Goal: Task Accomplishment & Management: Manage account settings

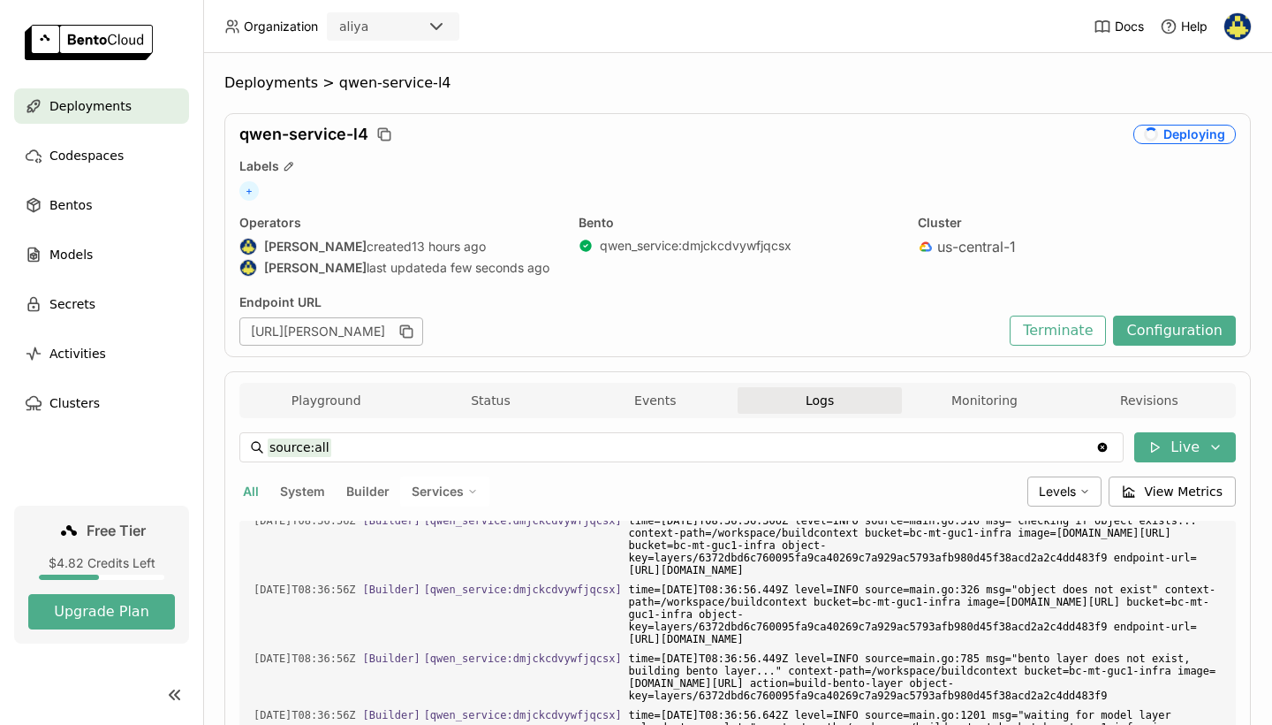
click at [175, 107] on div "Deployments" at bounding box center [101, 105] width 175 height 35
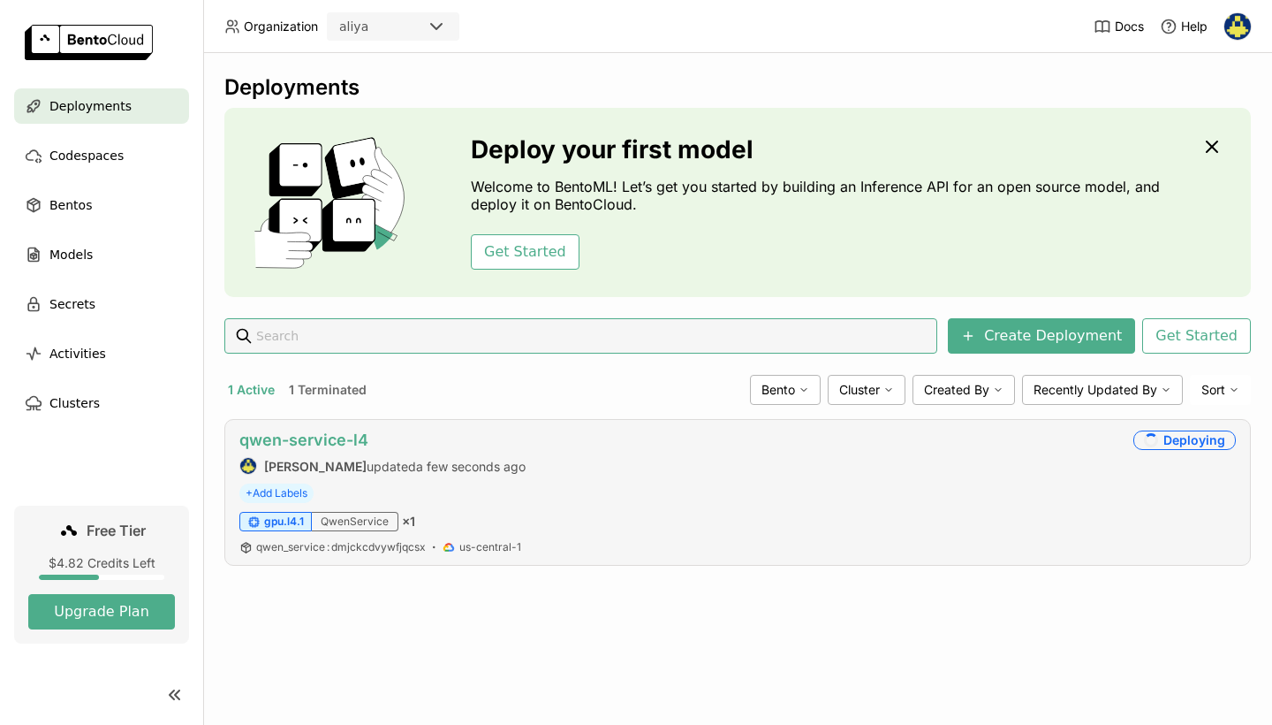
click at [298, 437] on link "qwen-service-l4" at bounding box center [303, 439] width 129 height 19
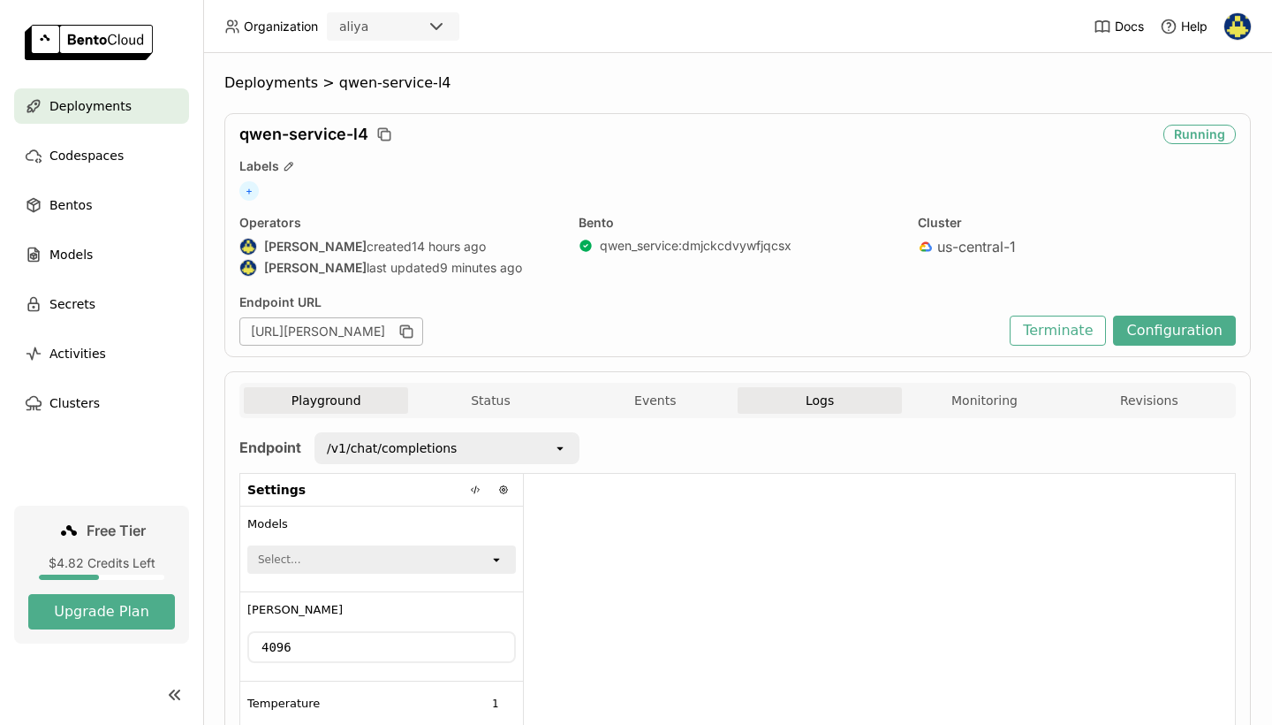
click at [842, 400] on button "Logs" at bounding box center [820, 400] width 164 height 27
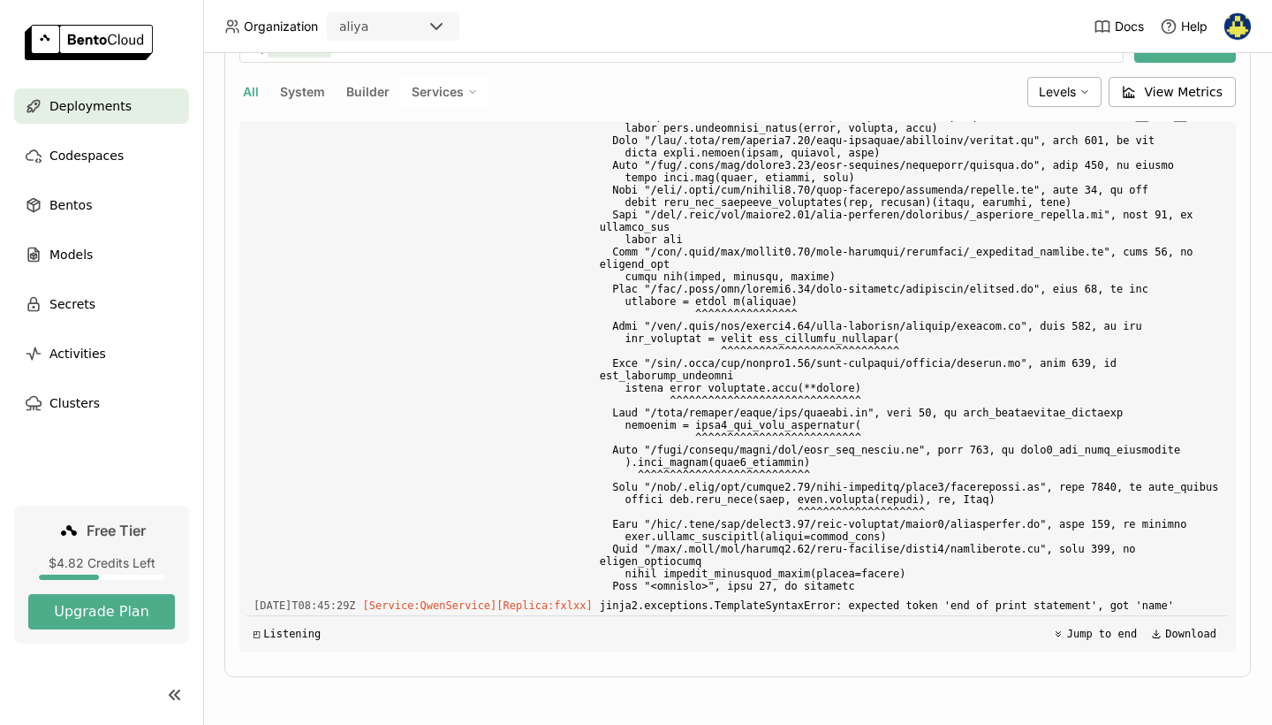
scroll to position [13542, 0]
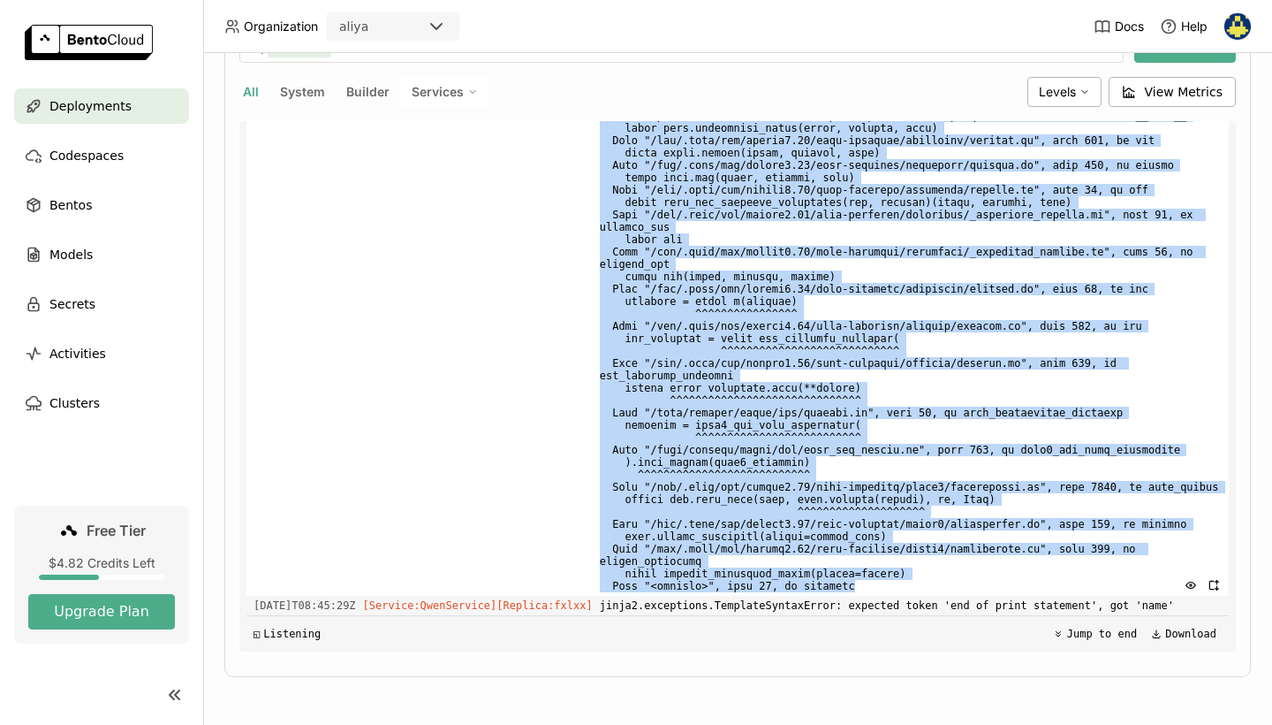
drag, startPoint x: 666, startPoint y: 325, endPoint x: 835, endPoint y: 594, distance: 317.2
click at [835, 594] on div "Load older logs 2025-08-09T22:51:55Z [Service:QwenService] [Replica: ts7jj ] 20…" at bounding box center [738, 386] width 983 height 530
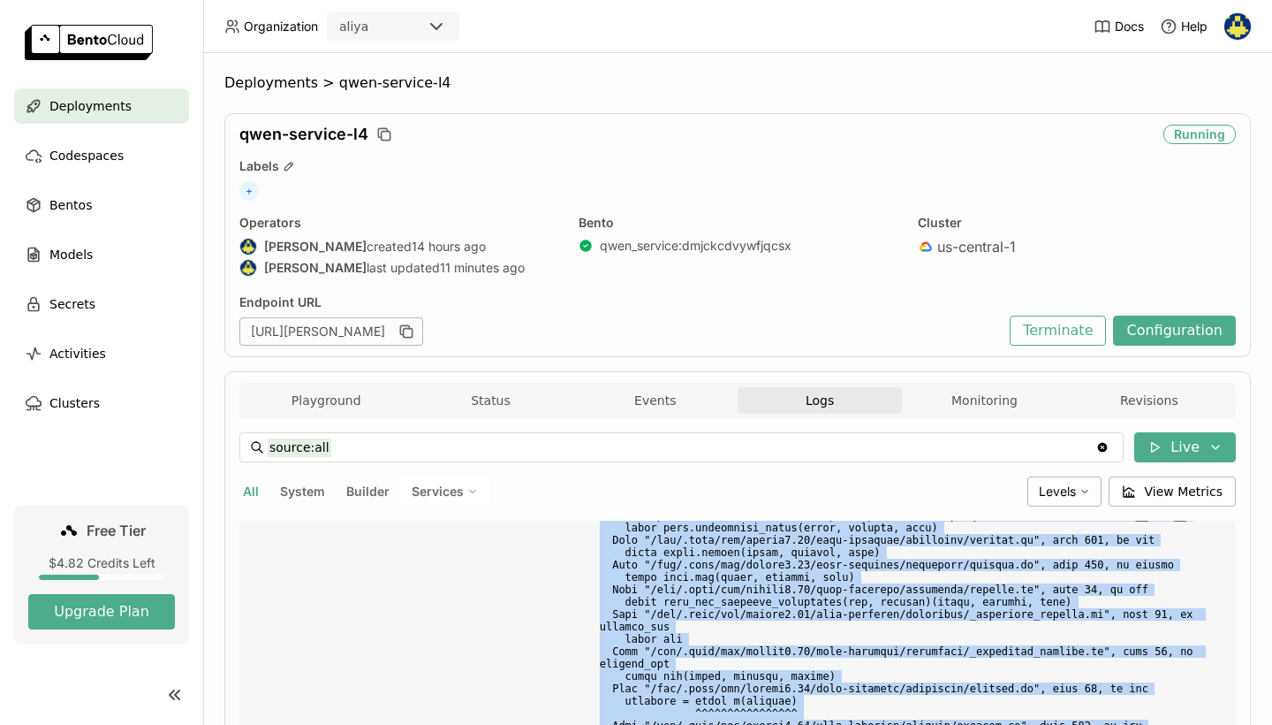
scroll to position [0, 0]
click at [1075, 319] on button "Terminate" at bounding box center [1058, 330] width 96 height 30
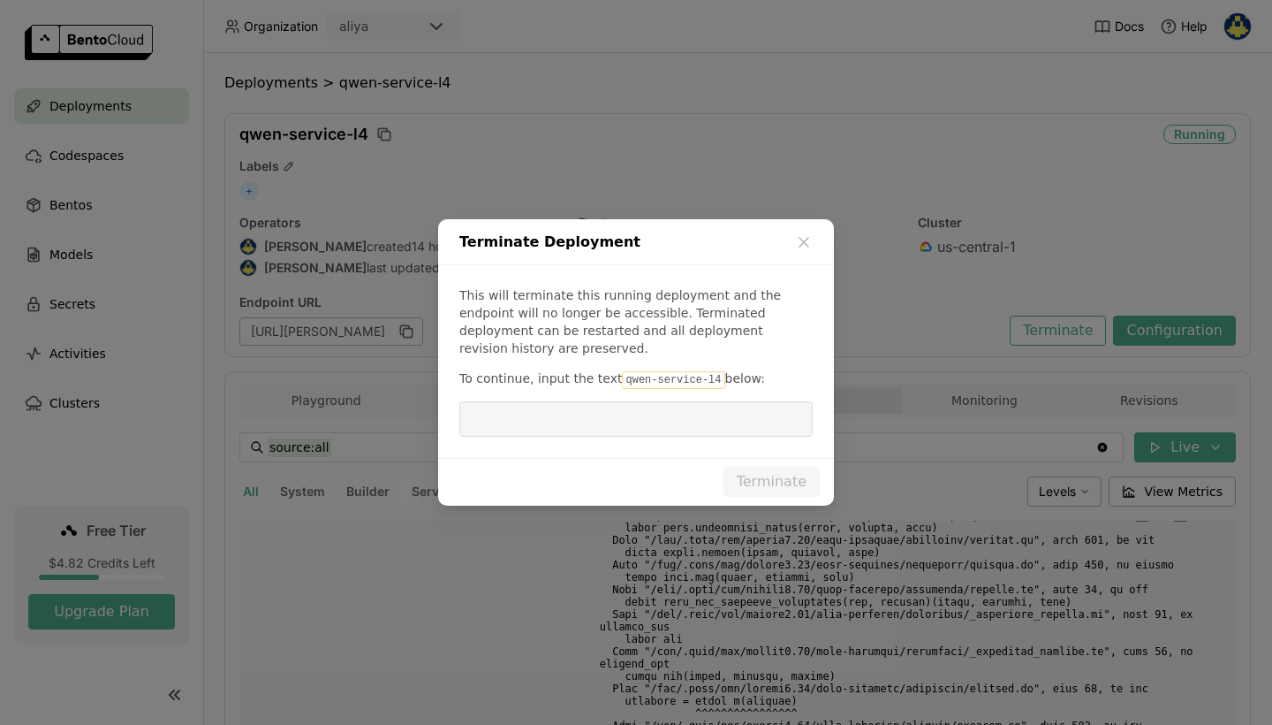
drag, startPoint x: 715, startPoint y: 370, endPoint x: 615, endPoint y: 373, distance: 99.9
click at [615, 373] on p "To continue, input the text [PERSON_NAME]-service-l4 below:" at bounding box center [635, 378] width 353 height 19
copy p "qwen-service-l4"
click at [649, 423] on input "dialog" at bounding box center [636, 419] width 332 height 34
paste input "qwen-service-l4"
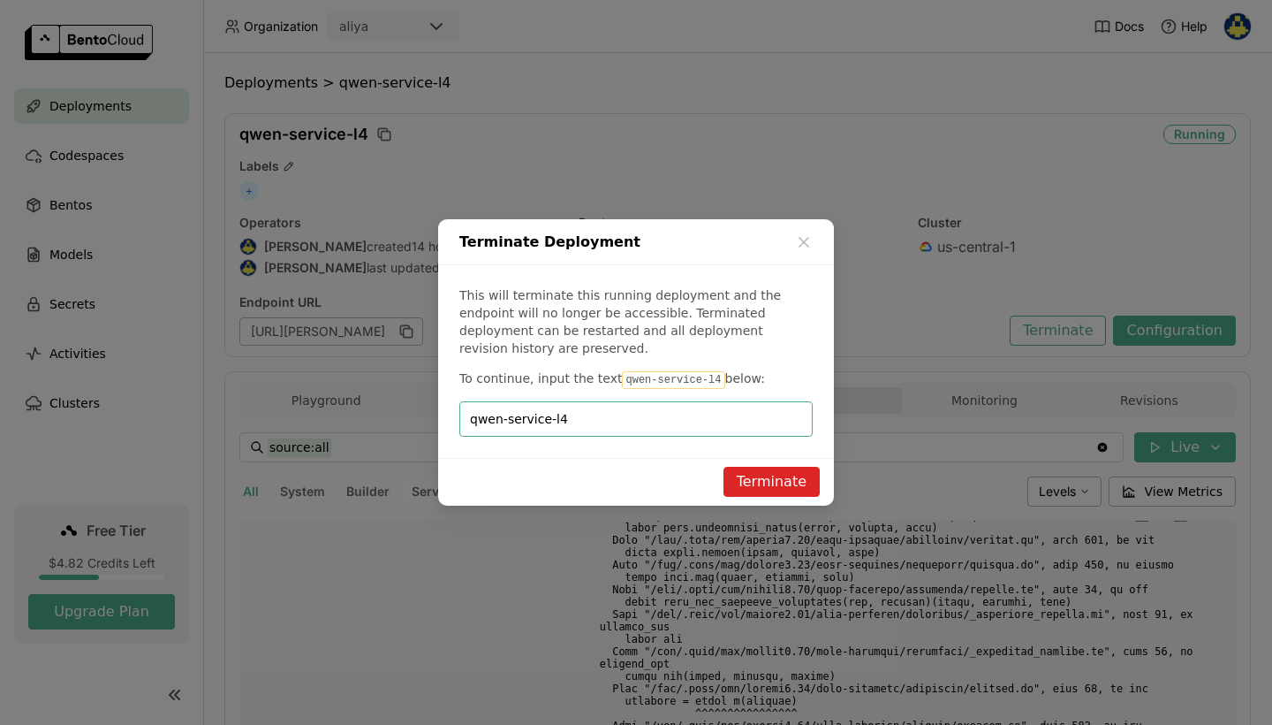
type input "qwen-service-l4"
click at [748, 467] on button "Terminate" at bounding box center [772, 482] width 96 height 30
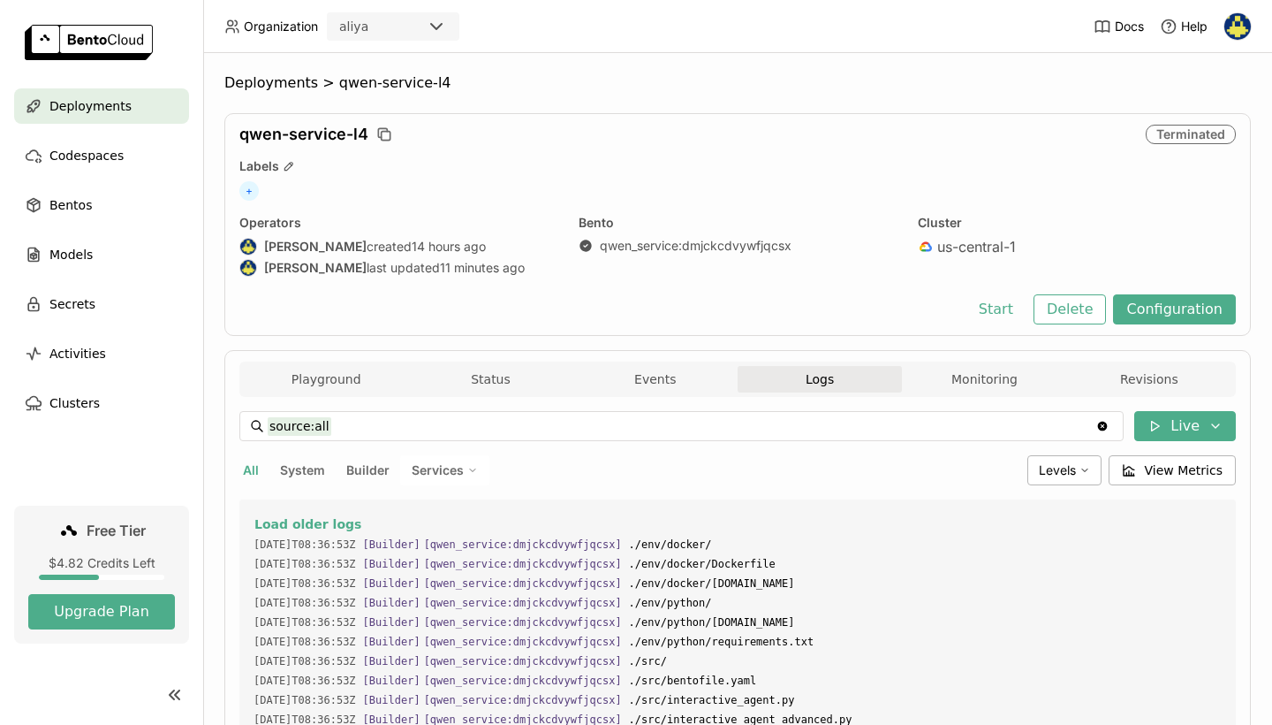
scroll to position [12483, 0]
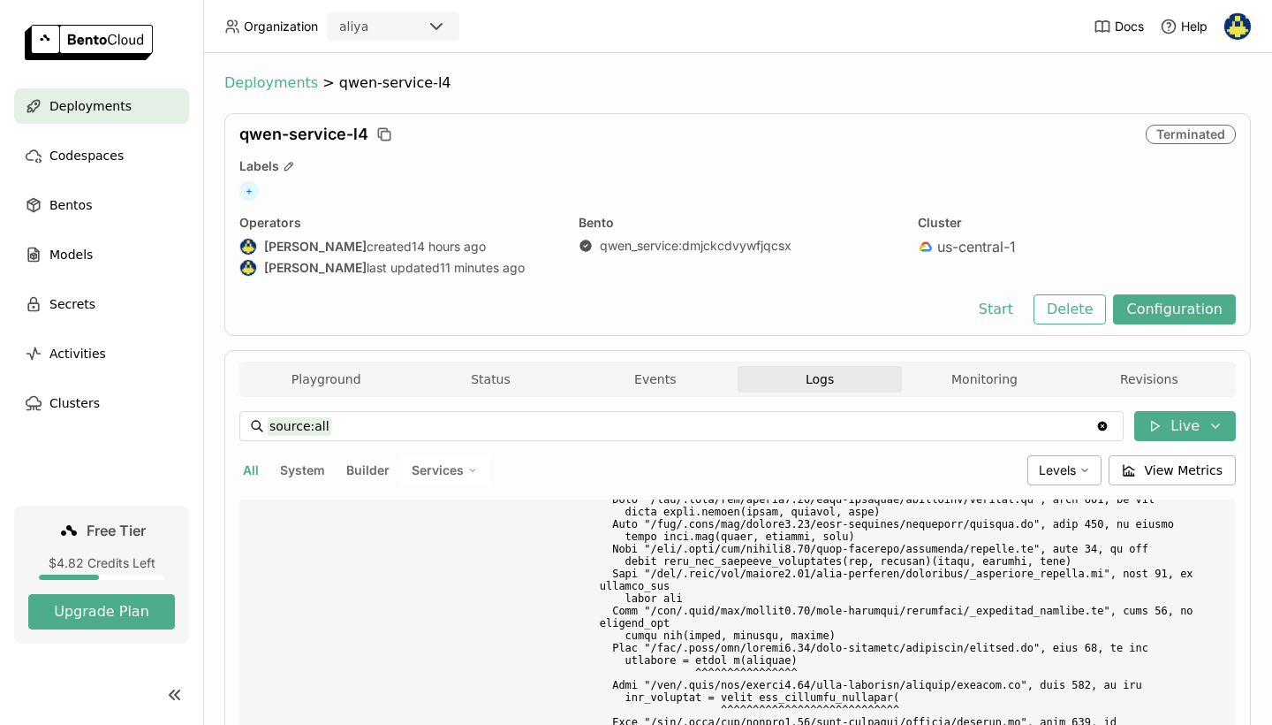
click at [234, 87] on span "Deployments" at bounding box center [271, 83] width 94 height 18
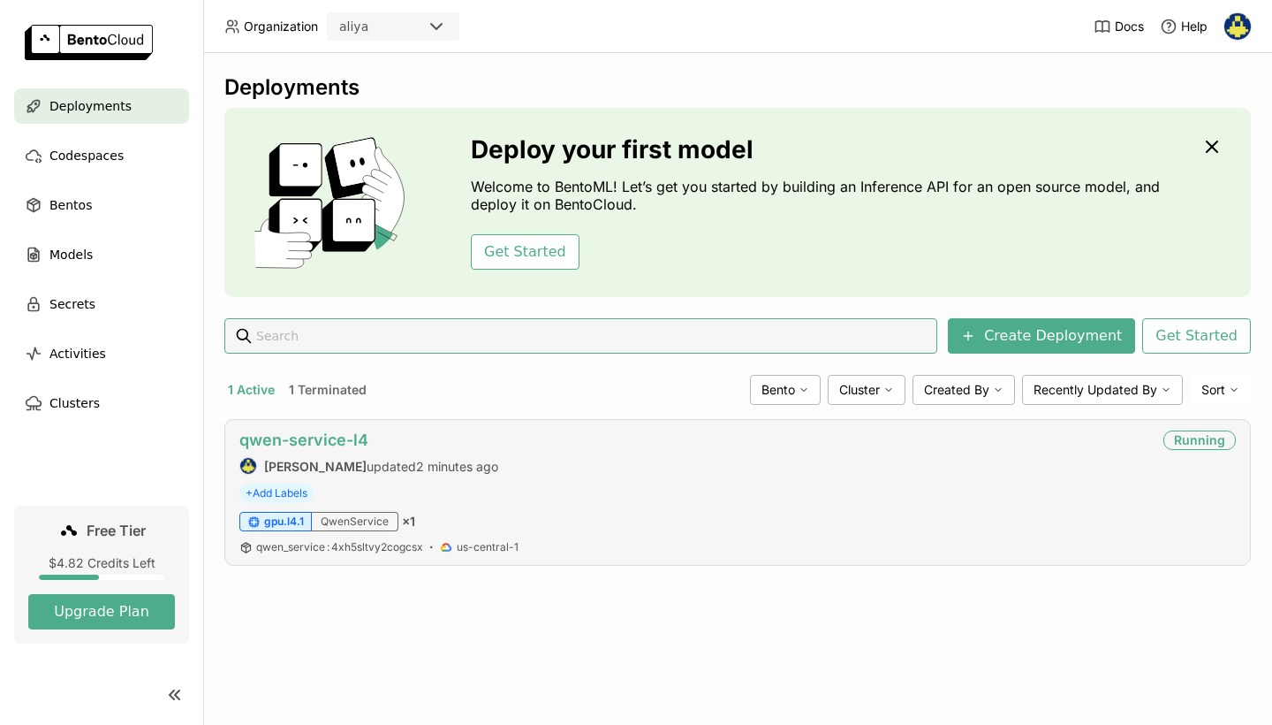
click at [338, 438] on link "qwen-service-l4" at bounding box center [303, 439] width 129 height 19
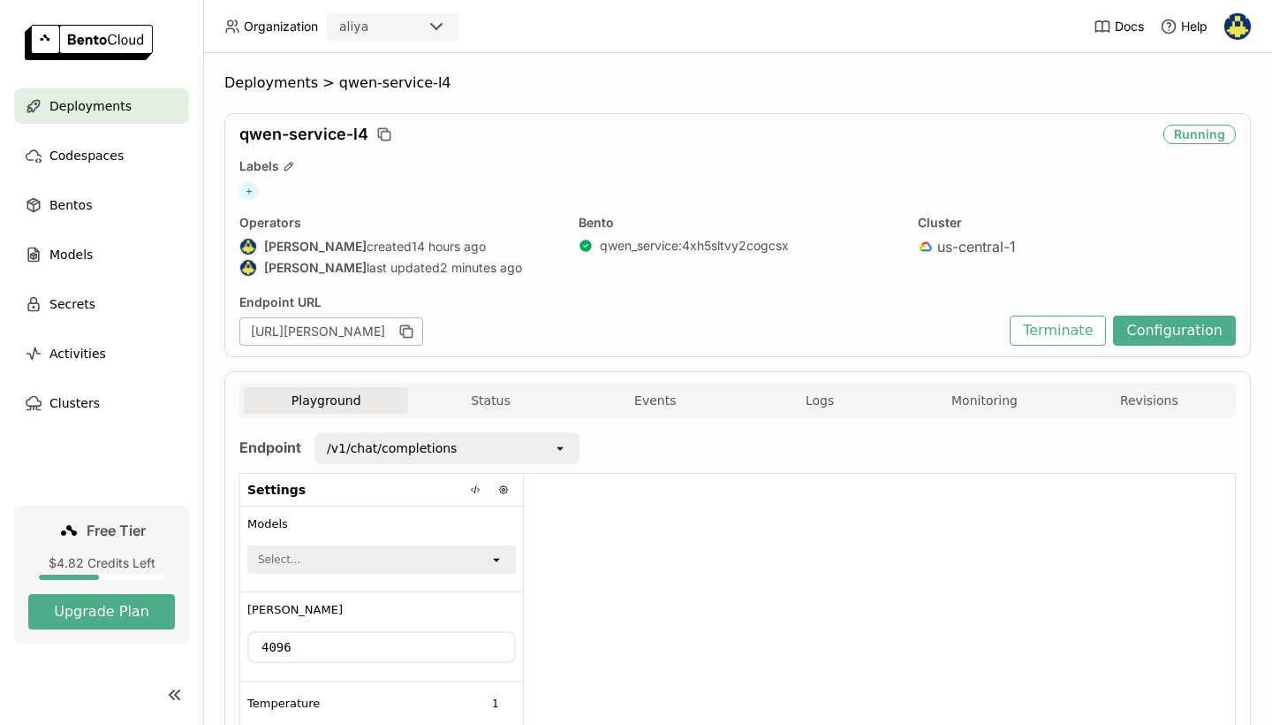
drag, startPoint x: 783, startPoint y: 383, endPoint x: 843, endPoint y: 382, distance: 60.1
click at [784, 383] on div "Playground Status Events Logs Monitoring Revisions" at bounding box center [737, 400] width 997 height 35
click at [818, 418] on div "Endpoint /v1/chat/completions open Settings Models Select... open Max Tokens 40…" at bounding box center [737, 677] width 997 height 519
click at [816, 401] on button "Logs" at bounding box center [820, 400] width 164 height 27
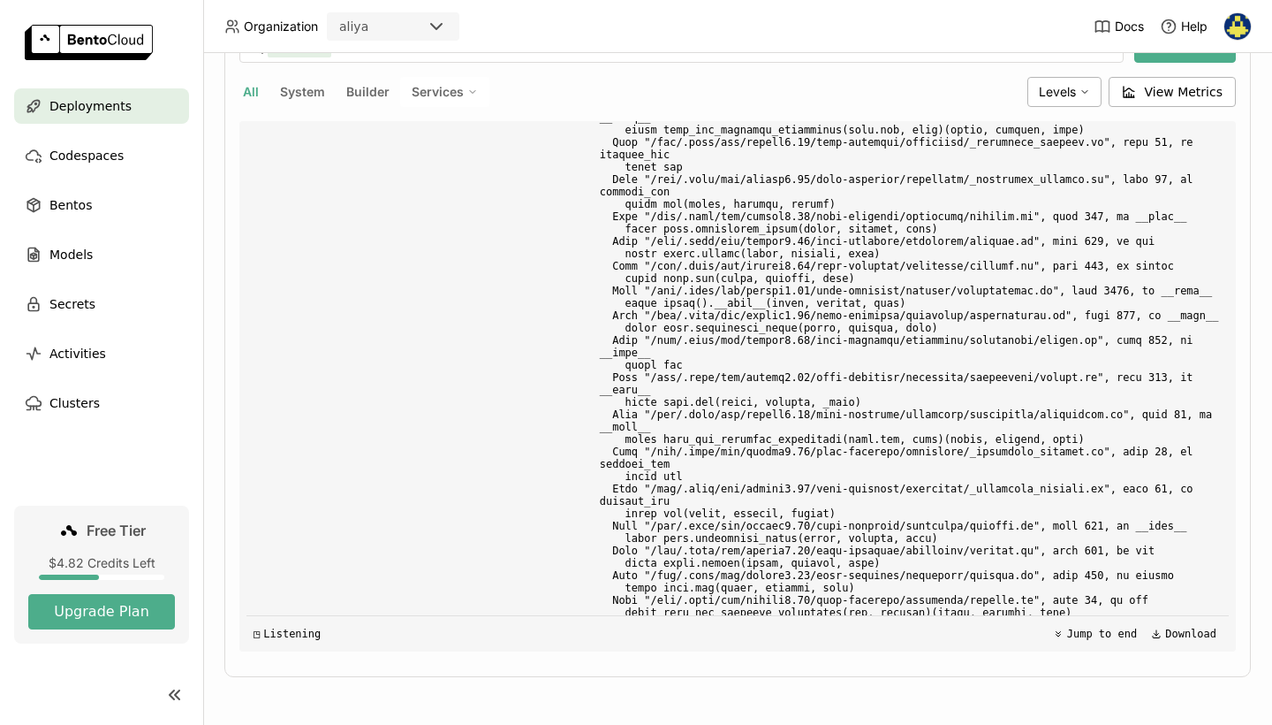
scroll to position [5845, 0]
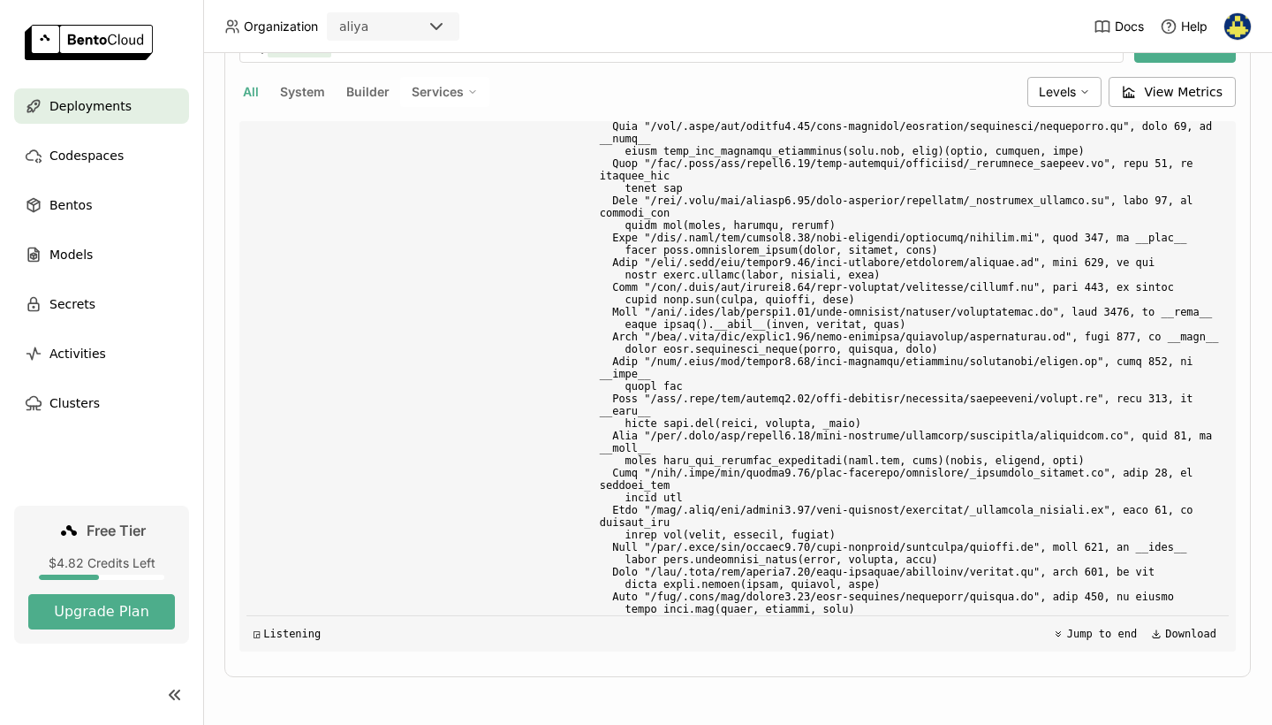
drag, startPoint x: 848, startPoint y: 599, endPoint x: 591, endPoint y: 190, distance: 483.2
click at [591, 190] on div "Load older logs 2025-08-10T08:45:29Z [Service:QwenService] [Replica: fxlxx ] ji…" at bounding box center [738, 386] width 983 height 530
copy div "ice) 2025-08-10T08:51:01Z [Service:QwenService] [Replica: nrfqt ] 2025-08-10T08…"
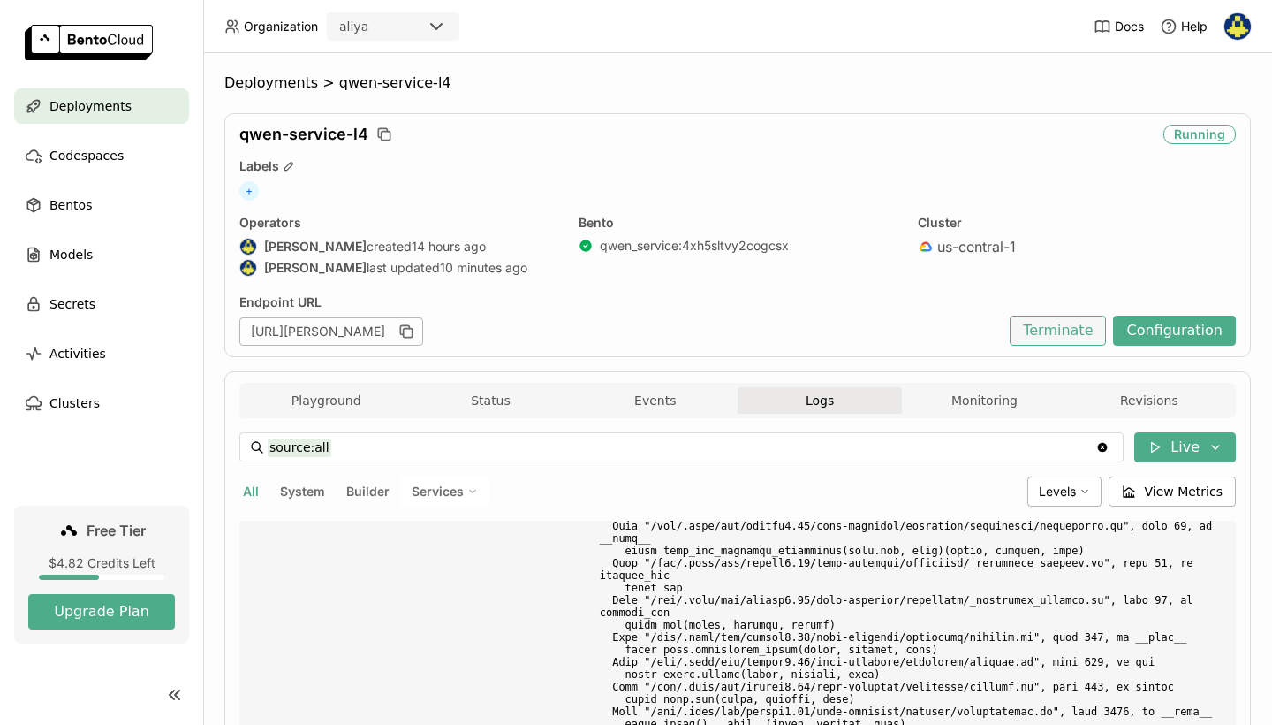
scroll to position [0, 0]
click at [1071, 336] on button "Terminate" at bounding box center [1058, 330] width 96 height 30
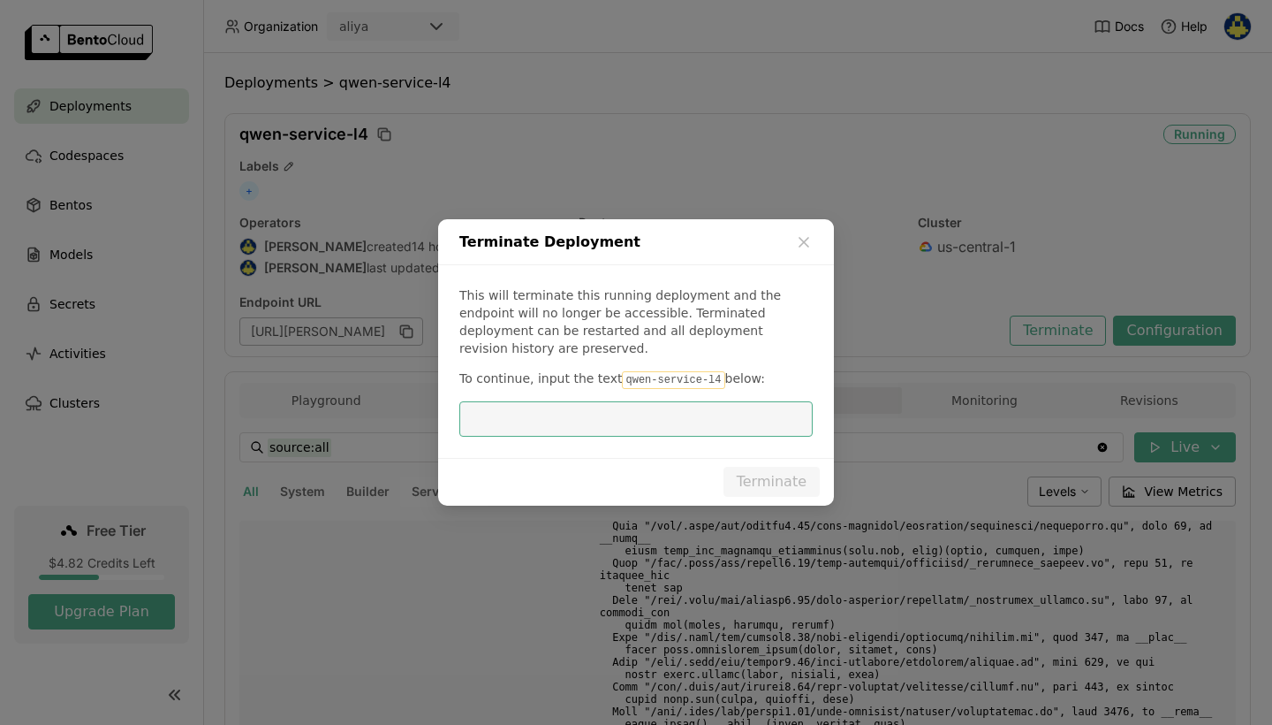
click at [678, 409] on input "dialog" at bounding box center [636, 419] width 332 height 34
drag, startPoint x: 711, startPoint y: 372, endPoint x: 616, endPoint y: 375, distance: 95.5
click at [622, 375] on code "qwen-service-l4" at bounding box center [673, 380] width 103 height 18
copy p "qwen-service-l4"
click at [614, 406] on input "dialog" at bounding box center [636, 419] width 332 height 34
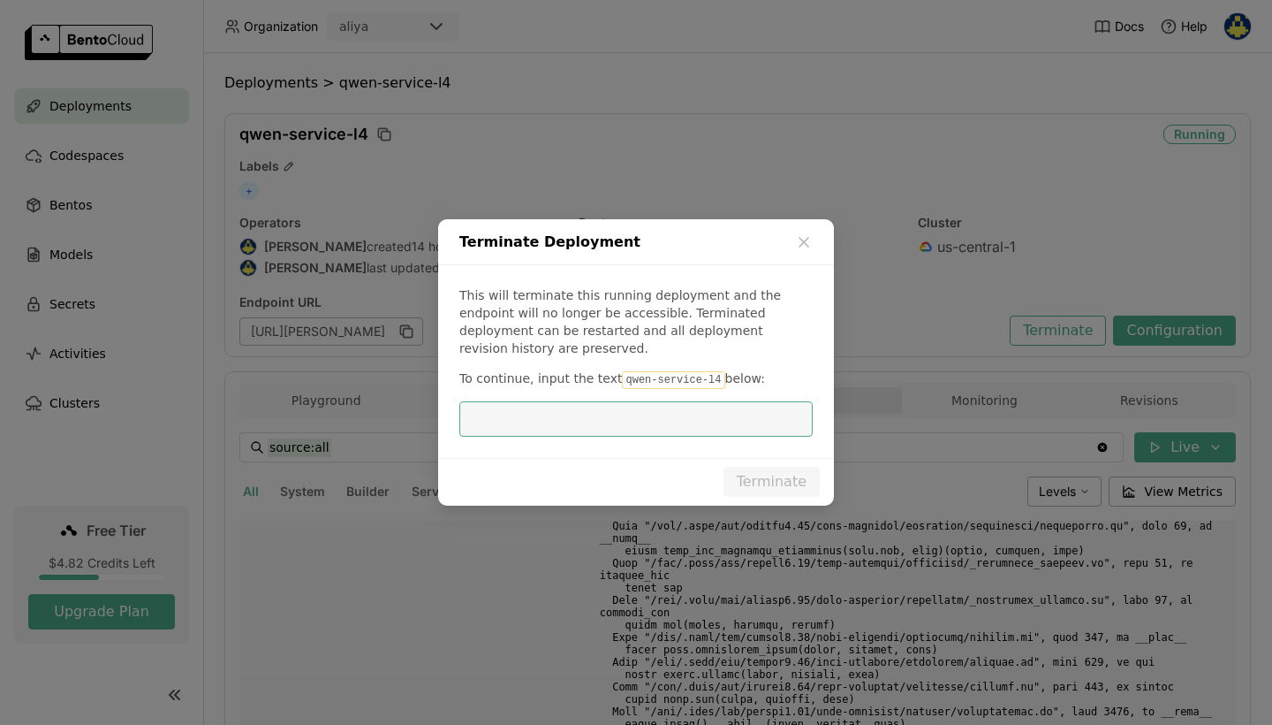
paste input "qwen-service-l4"
type input "qwen-service-l4"
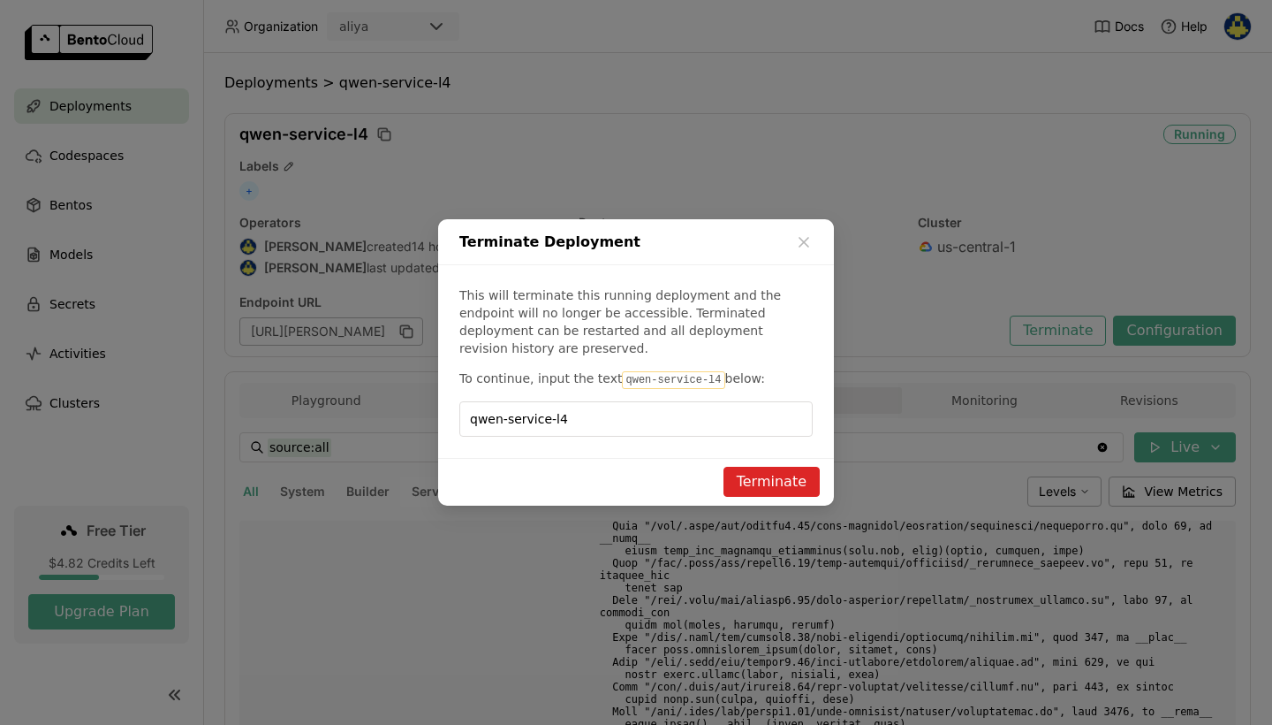
click at [742, 467] on button "Terminate" at bounding box center [772, 482] width 96 height 30
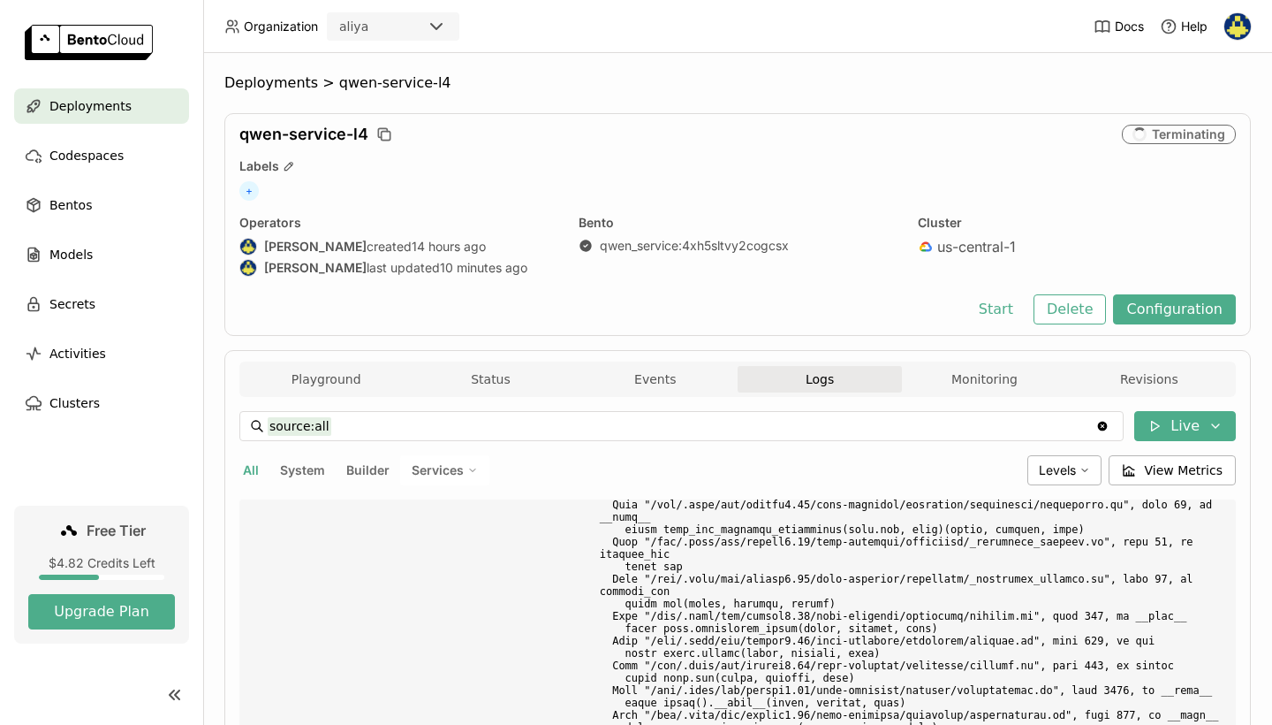
click at [163, 123] on div "Deployments" at bounding box center [101, 105] width 175 height 35
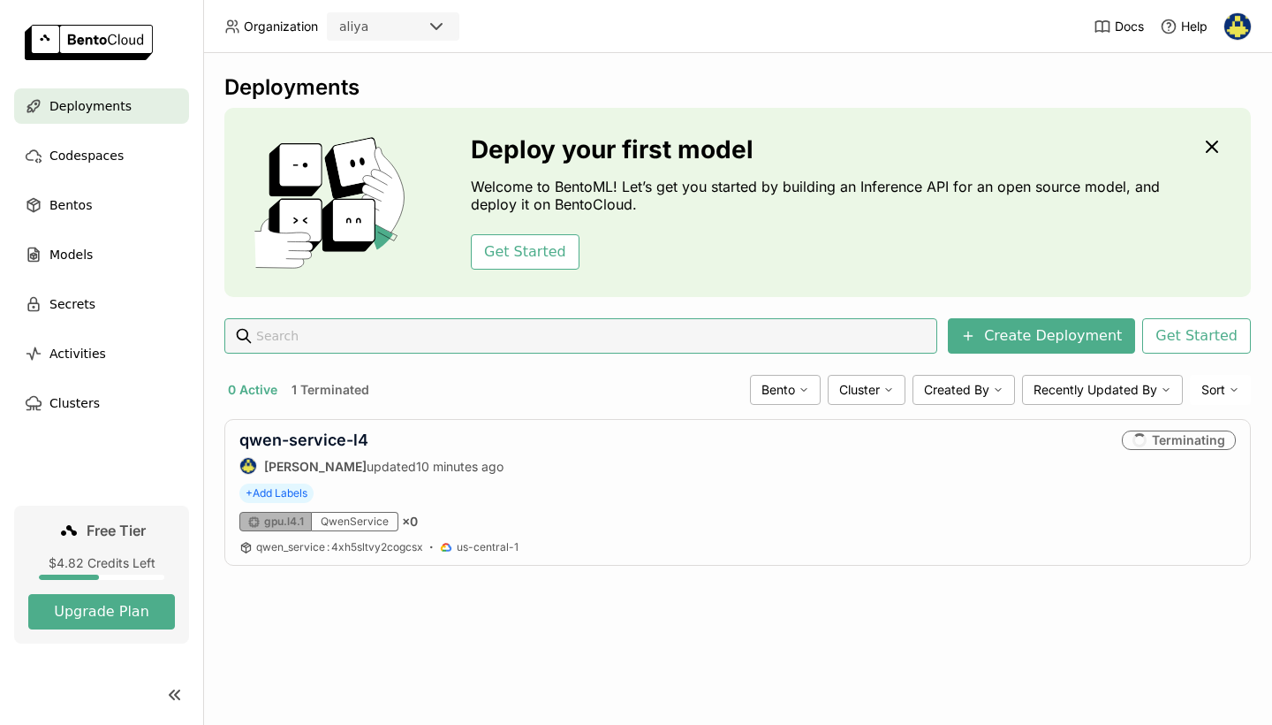
click at [531, 115] on div "Deploy your first model Welcome to BentoML! Let’s get you started by building a…" at bounding box center [737, 202] width 1027 height 189
click at [323, 450] on div "qwen-service-l4 Aliusha Redchenko updated 3 minutes ago" at bounding box center [368, 452] width 259 height 44
click at [324, 437] on link "qwen-service-l4" at bounding box center [303, 439] width 129 height 19
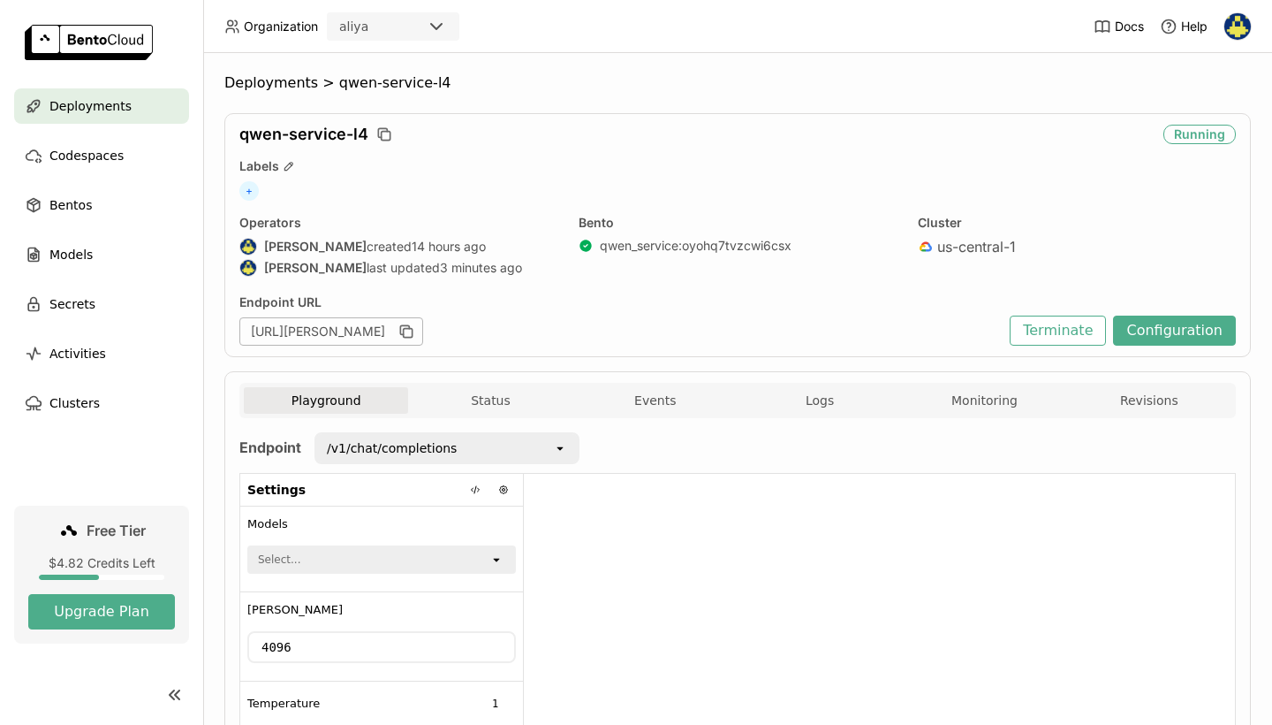
scroll to position [1, 1]
click at [858, 394] on button "Logs" at bounding box center [820, 400] width 164 height 27
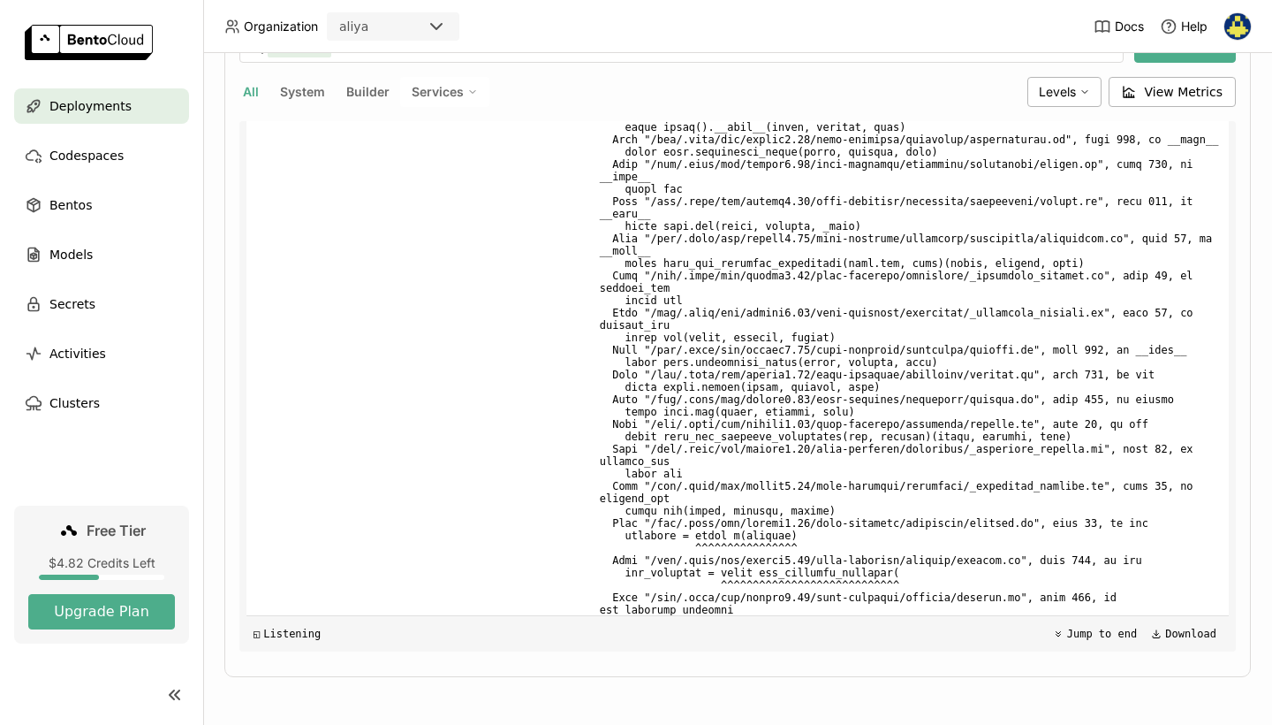
scroll to position [9888, 0]
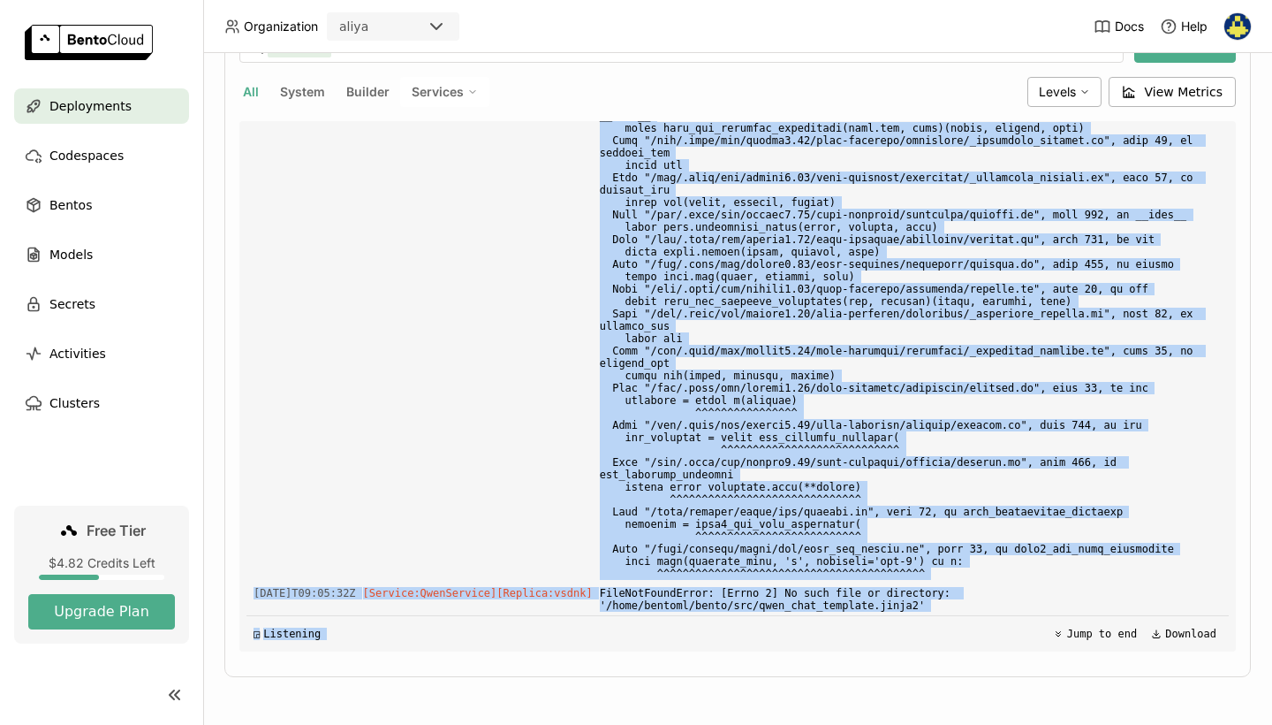
drag, startPoint x: 695, startPoint y: 222, endPoint x: 923, endPoint y: 615, distance: 454.5
click at [923, 615] on div "Load older logs 2025-08-10T08:51:37Z [Service:QwenService] [Replica: nrfqt ] 20…" at bounding box center [738, 386] width 983 height 530
copy div "xt: n_ctx_per_seq (40000) < n_ctx_train (40960) -- the full capacity of the mod…"
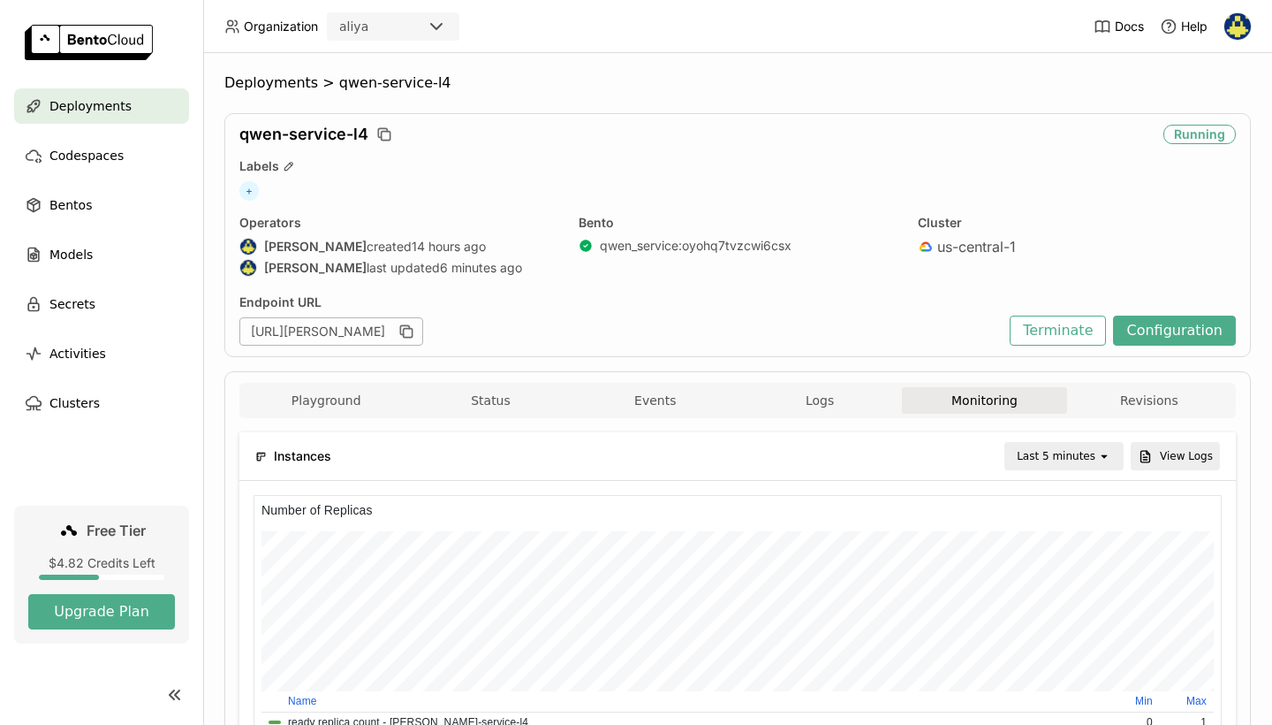
click at [1067, 324] on button "Terminate" at bounding box center [1058, 330] width 96 height 30
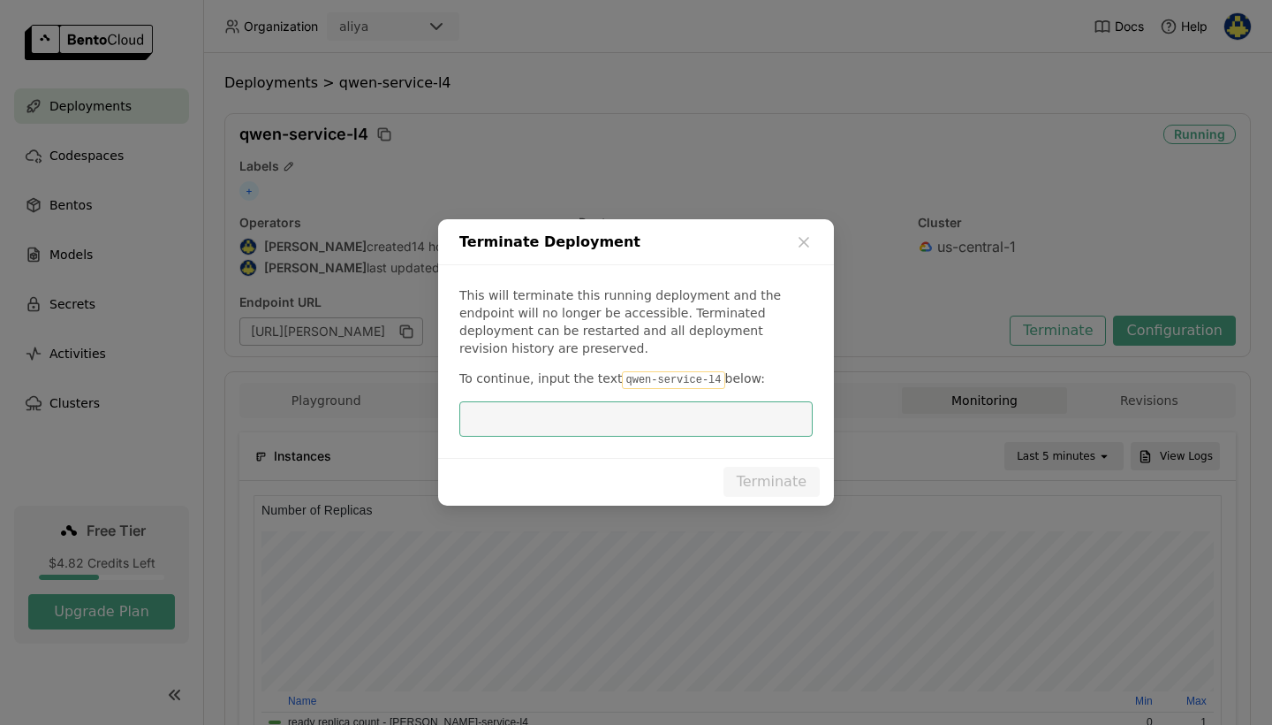
scroll to position [265, 968]
drag, startPoint x: 710, startPoint y: 368, endPoint x: 614, endPoint y: 372, distance: 96.4
click at [622, 372] on code "qwen-service-l4" at bounding box center [673, 380] width 103 height 18
copy p "qwen-service-l4"
click at [638, 403] on input "dialog" at bounding box center [636, 419] width 332 height 34
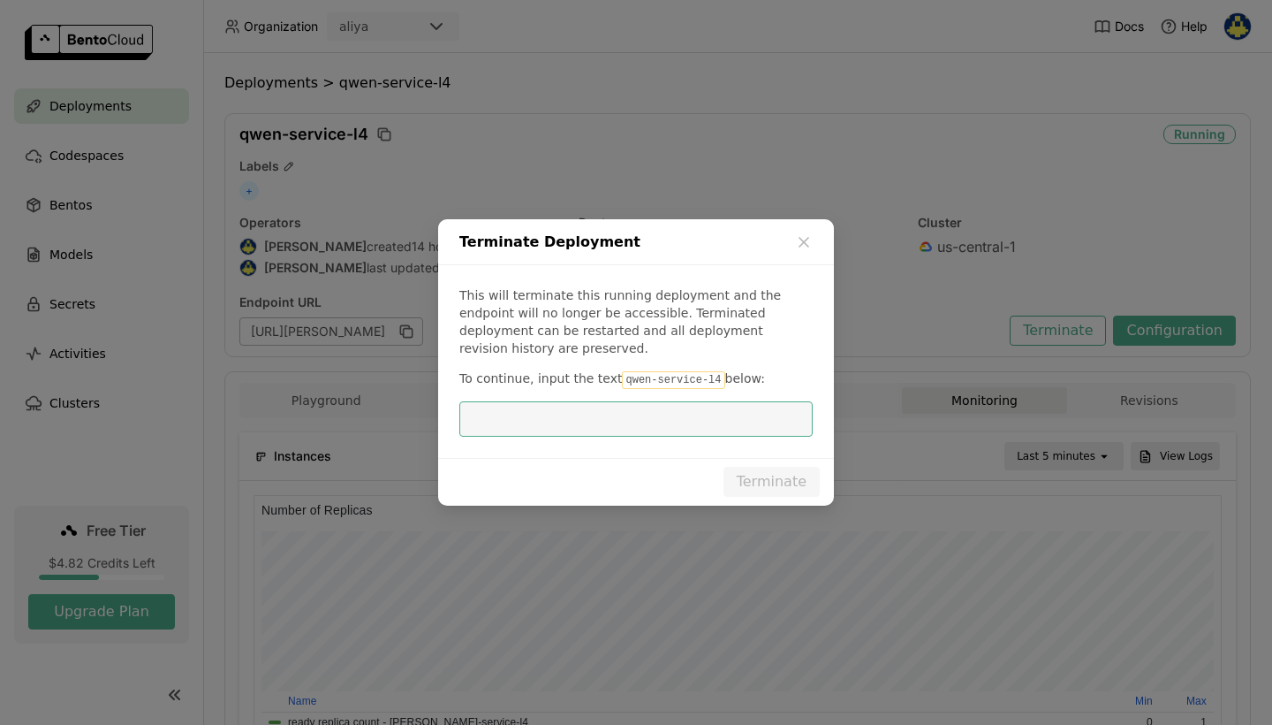
paste input "qwen-service-l4"
type input "qwen-service-l4"
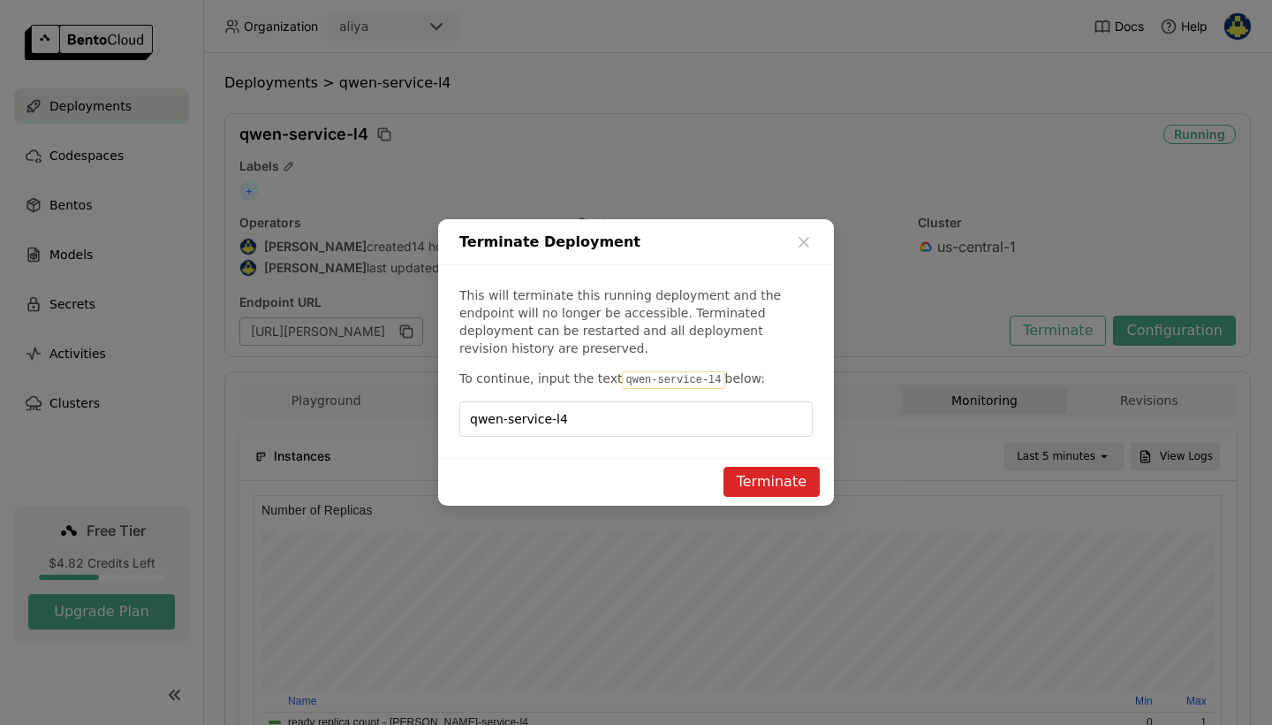
click at [759, 480] on button "Terminate" at bounding box center [772, 482] width 96 height 30
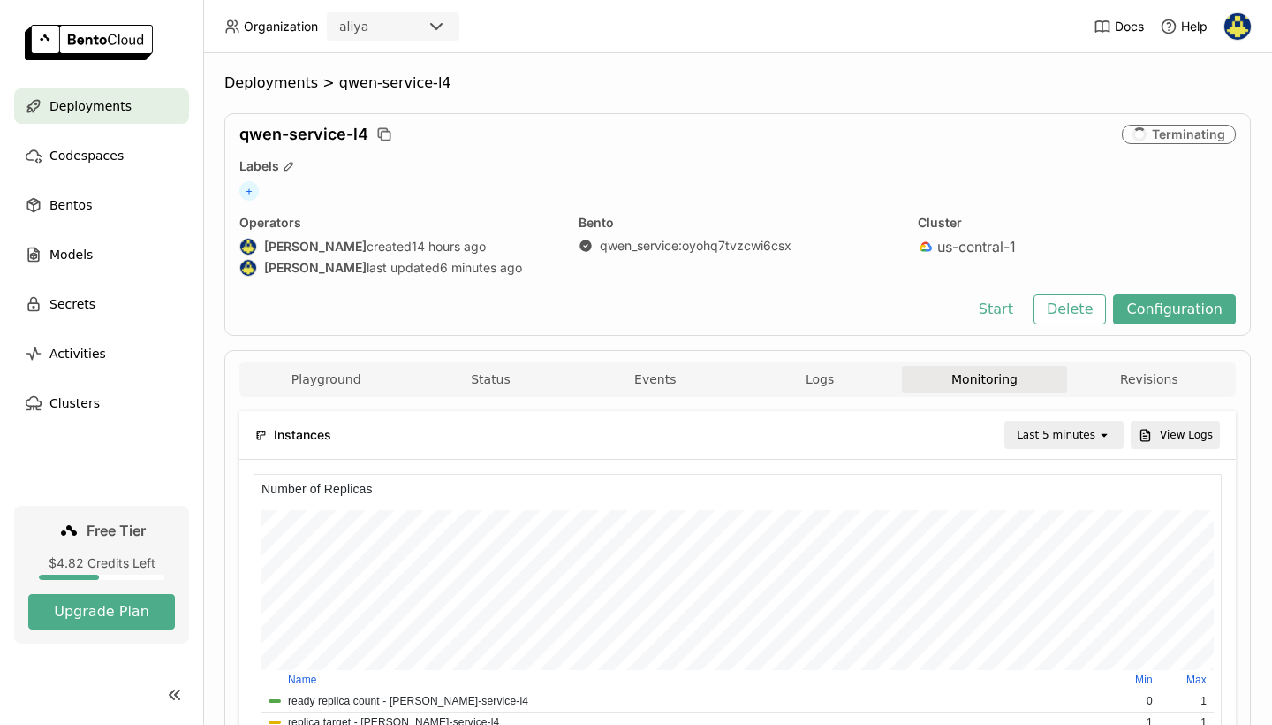
click at [121, 103] on span "Deployments" at bounding box center [90, 105] width 82 height 21
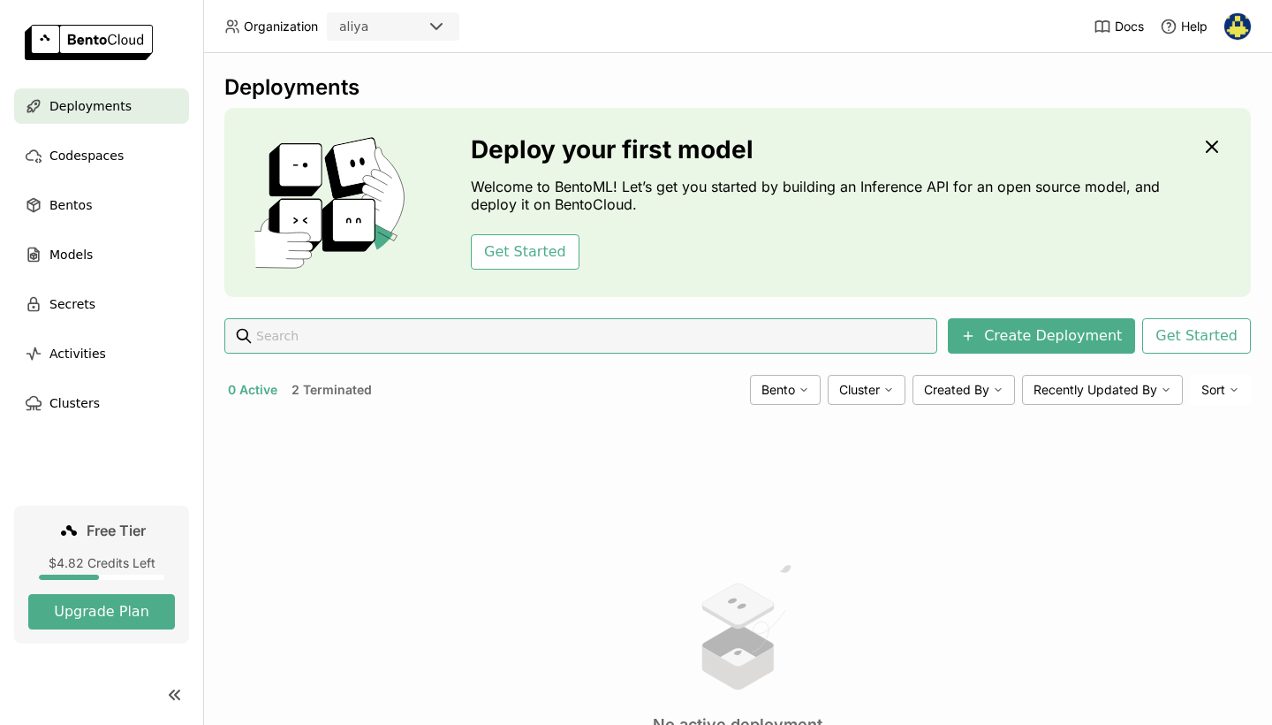
click at [706, 52] on header "Organization aliya Docs Help" at bounding box center [636, 26] width 1272 height 53
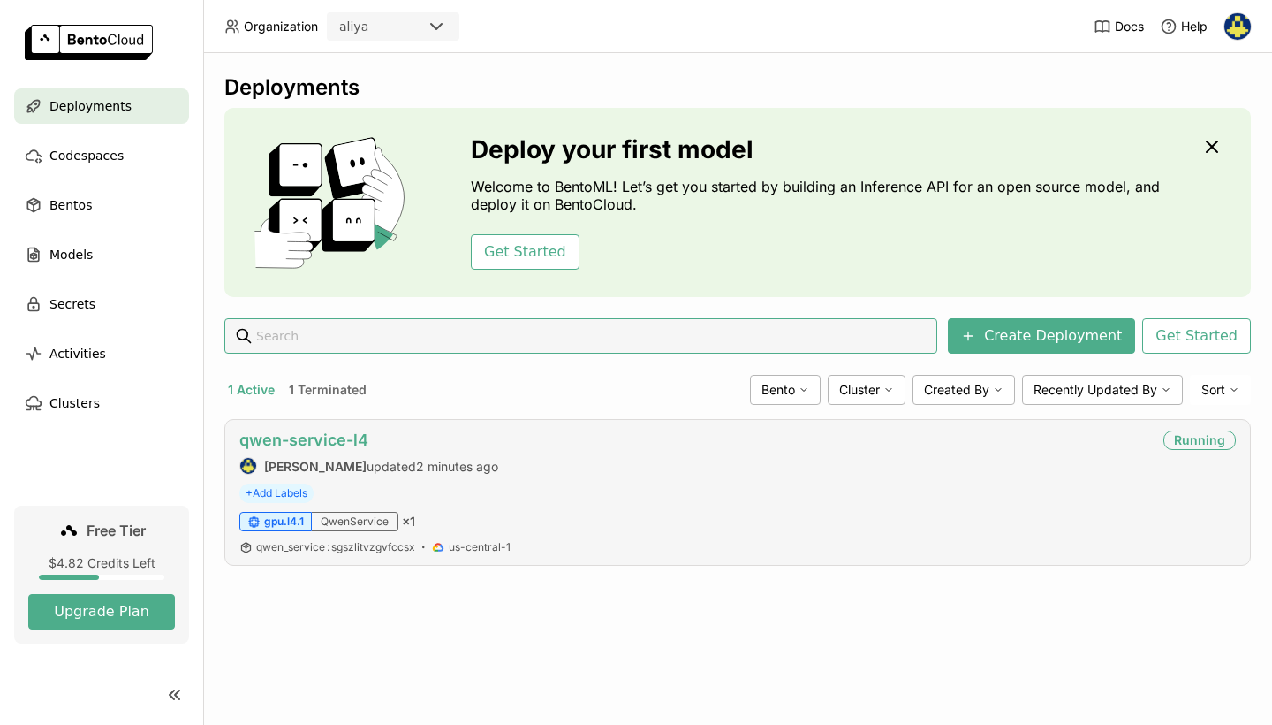
click at [277, 437] on link "qwen-service-l4" at bounding box center [303, 439] width 129 height 19
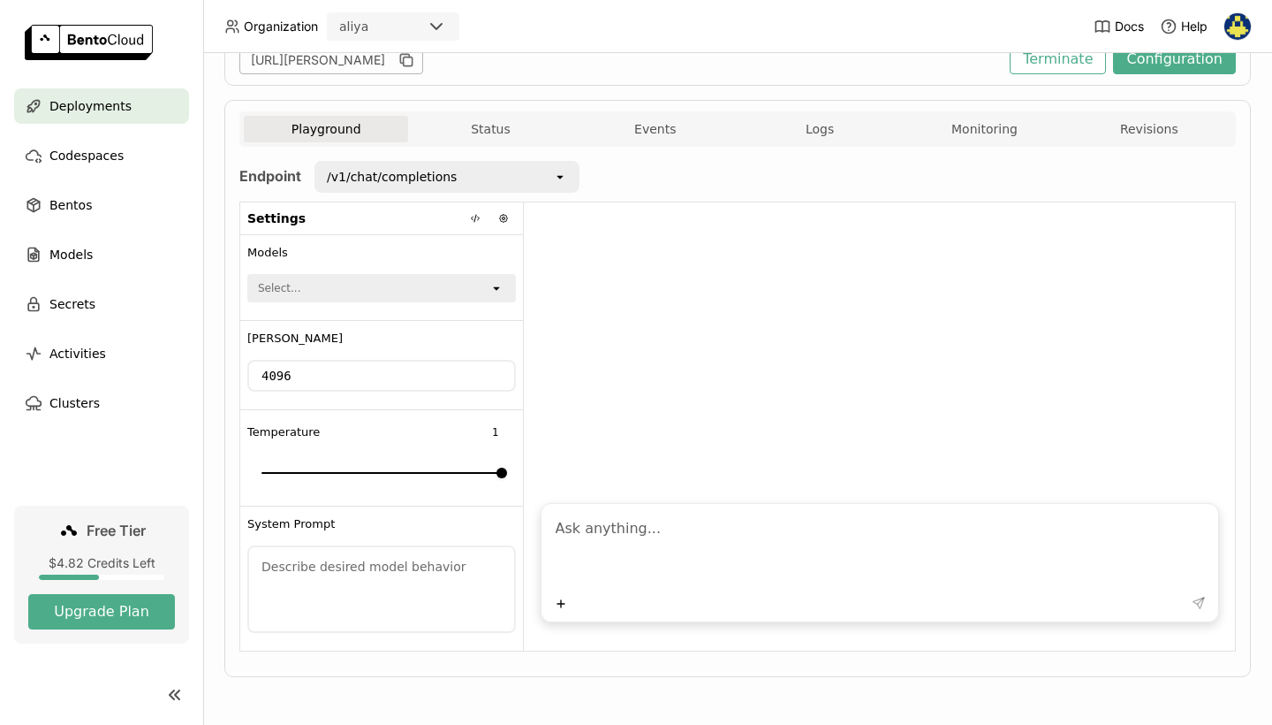
scroll to position [270, 0]
click at [399, 291] on div "Select..." at bounding box center [369, 289] width 240 height 25
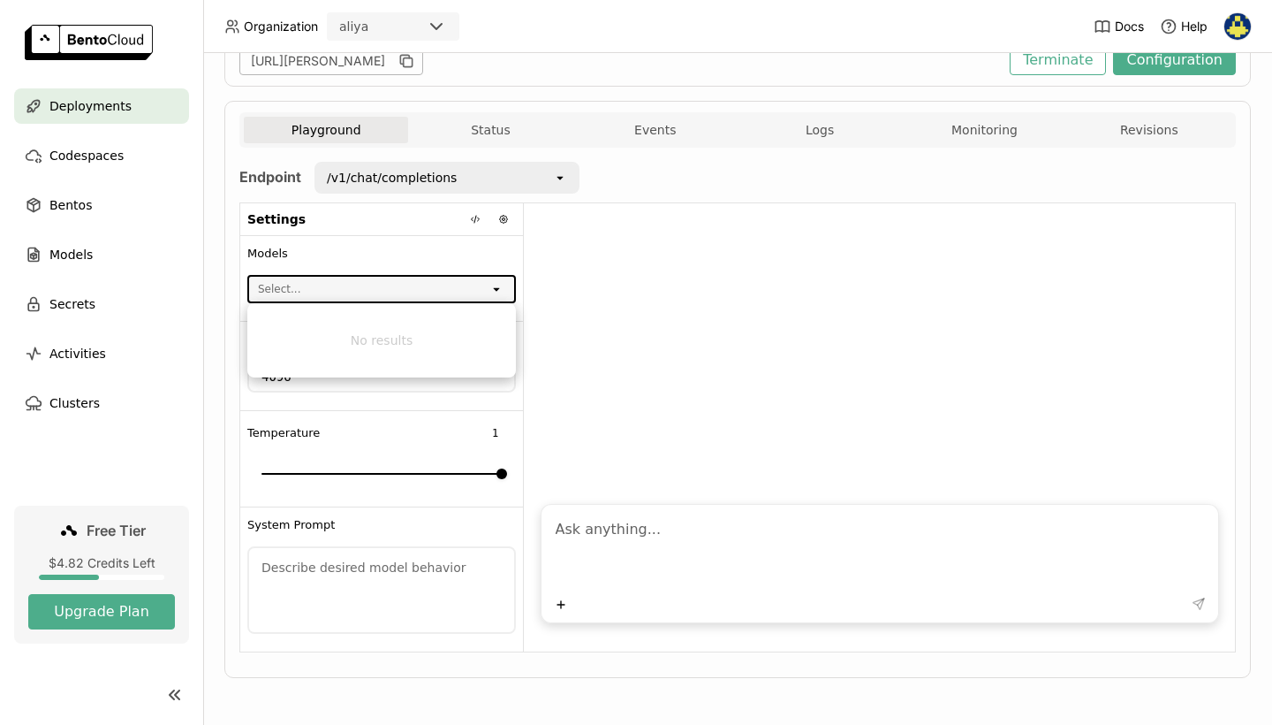
click at [409, 346] on li "No results" at bounding box center [381, 340] width 269 height 60
click at [414, 161] on div "Endpoint /v1/chat/completions open Settings Models Select... open Max Tokens 40…" at bounding box center [737, 407] width 997 height 519
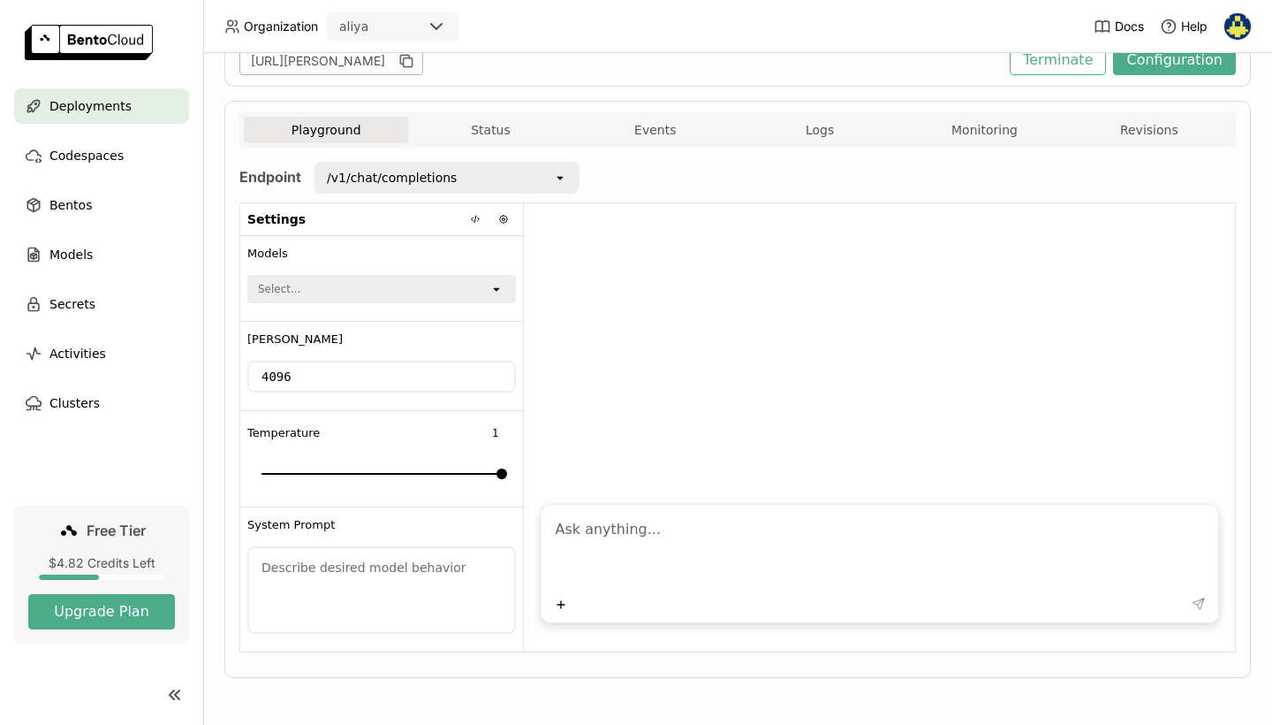
click at [415, 165] on div "/v1/chat/completions" at bounding box center [434, 177] width 237 height 28
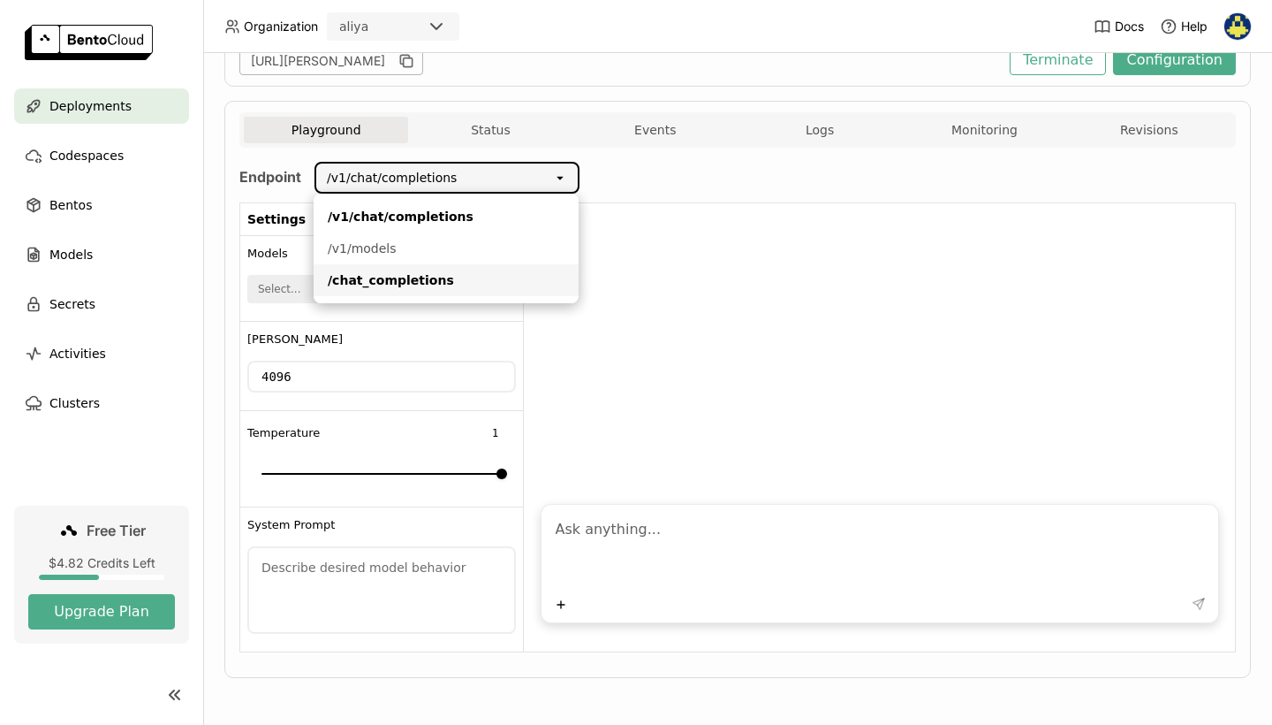
click at [520, 280] on div "/chat_completions" at bounding box center [446, 280] width 237 height 18
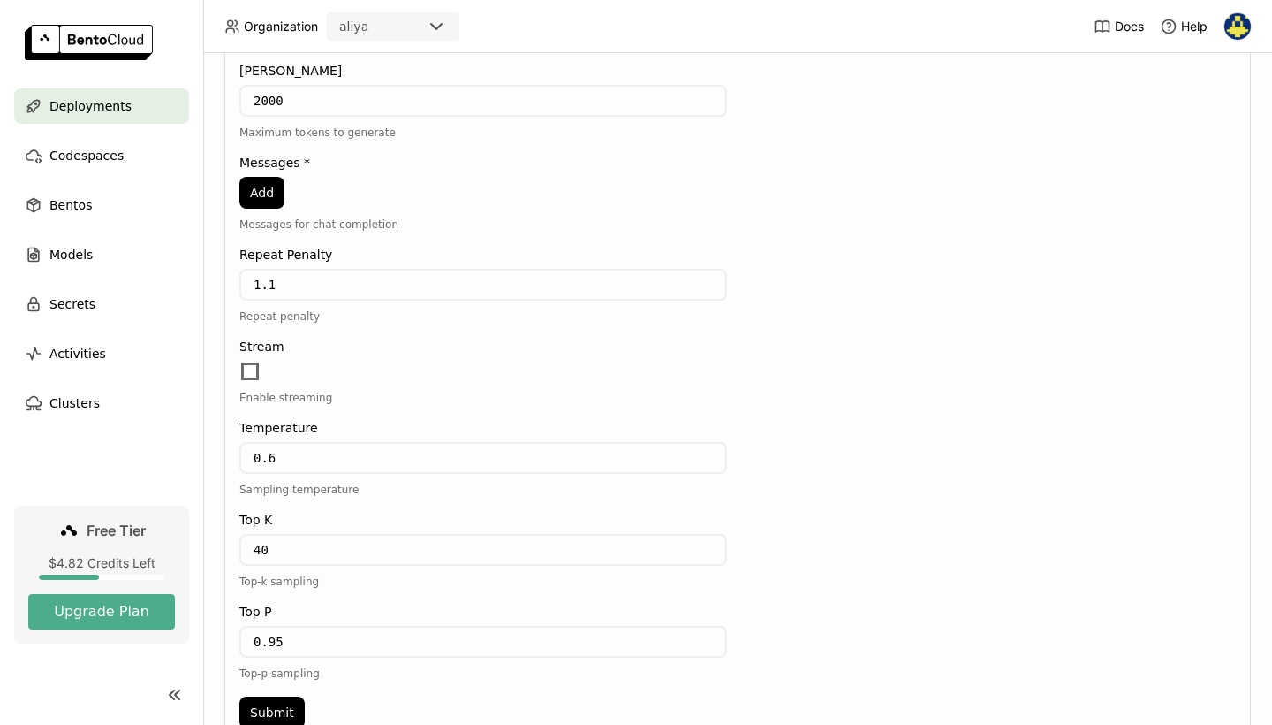
scroll to position [563, 0]
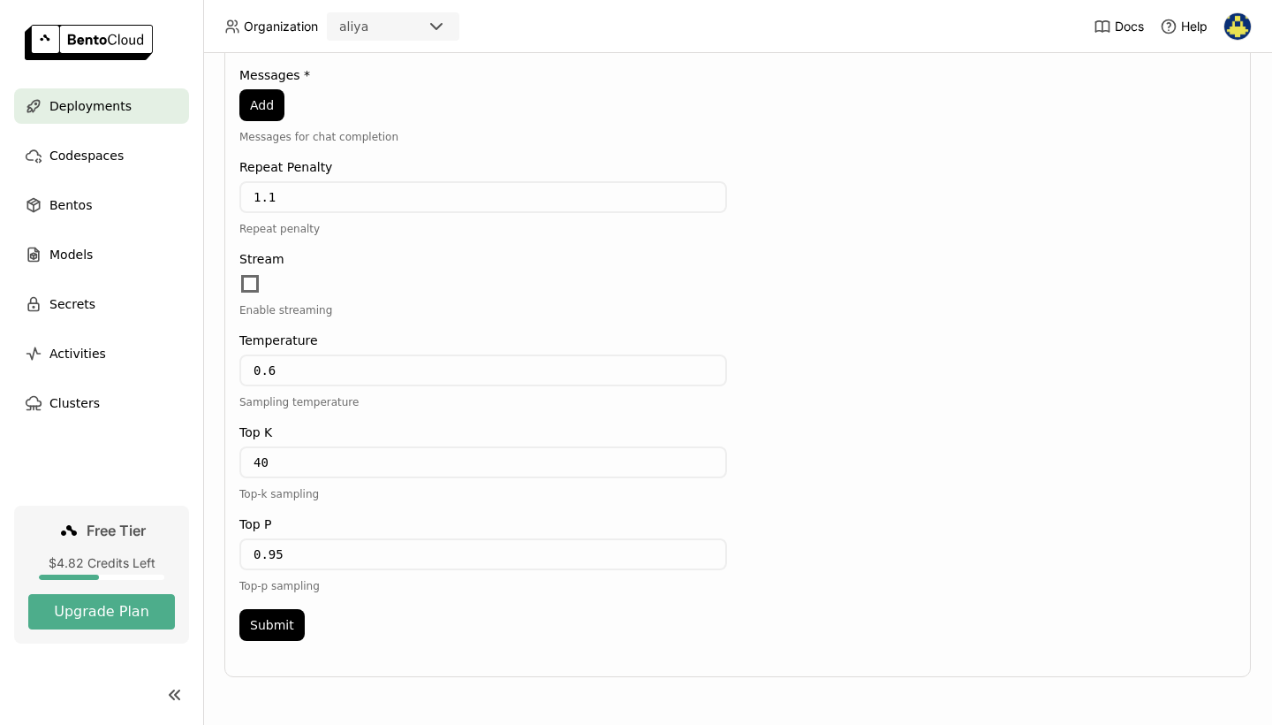
click at [249, 80] on label "Messages *" at bounding box center [483, 75] width 488 height 14
click at [266, 94] on button "Add" at bounding box center [261, 105] width 45 height 32
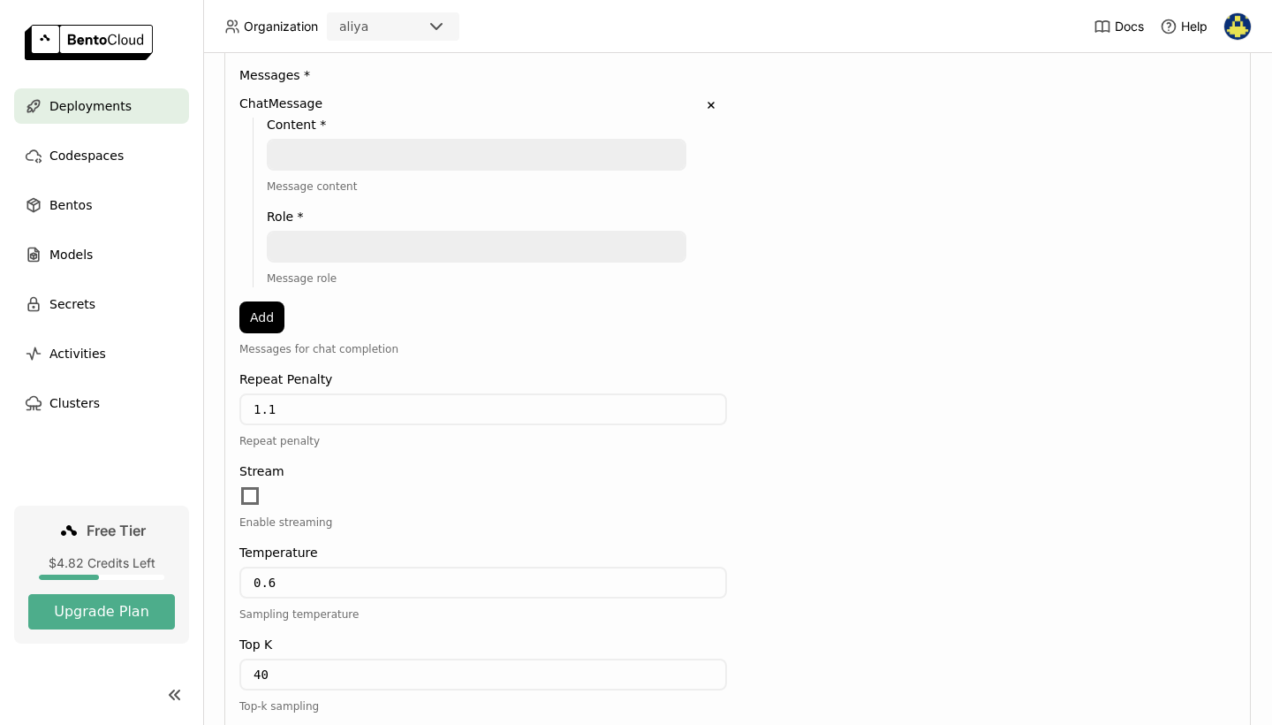
click at [334, 136] on div "Content * Message content Role * Message role" at bounding box center [470, 203] width 434 height 170
click at [343, 154] on textarea at bounding box center [477, 154] width 416 height 28
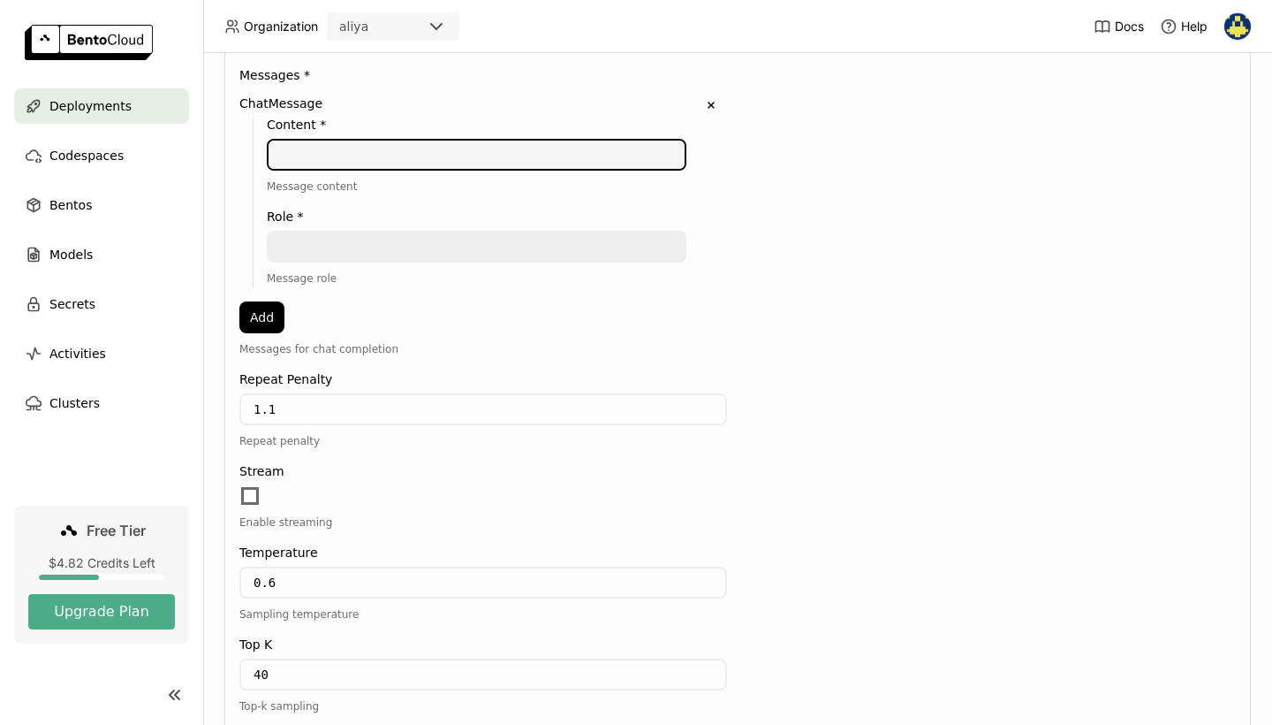
type textarea "р"
type textarea "hi"
click at [378, 257] on textarea at bounding box center [477, 246] width 416 height 28
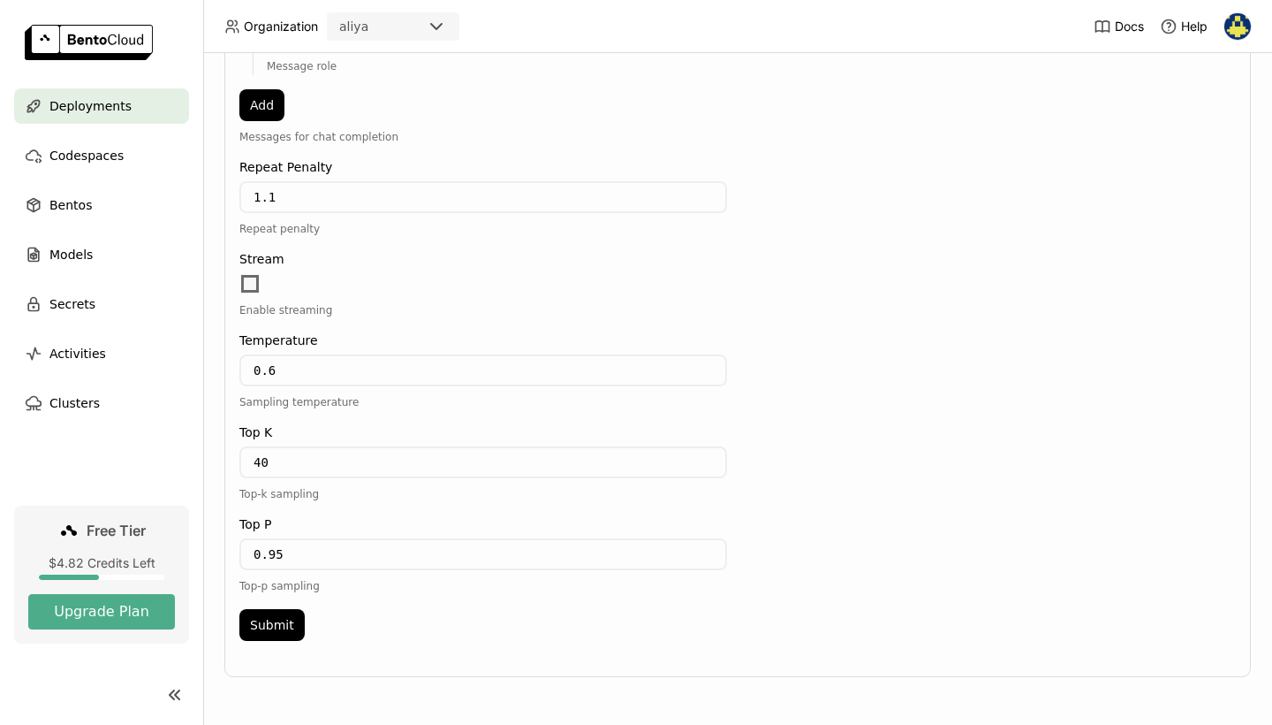
scroll to position [775, 0]
type textarea "user"
click at [270, 631] on button "Submit" at bounding box center [271, 625] width 65 height 32
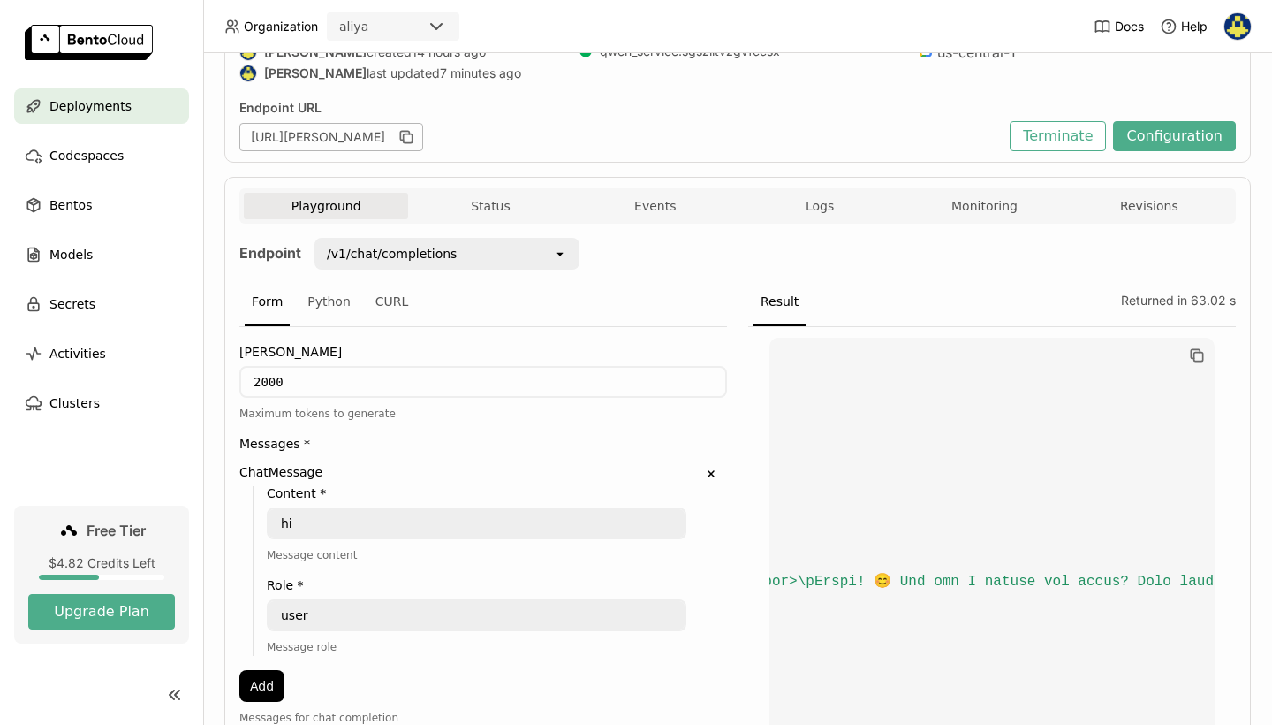
scroll to position [0, 0]
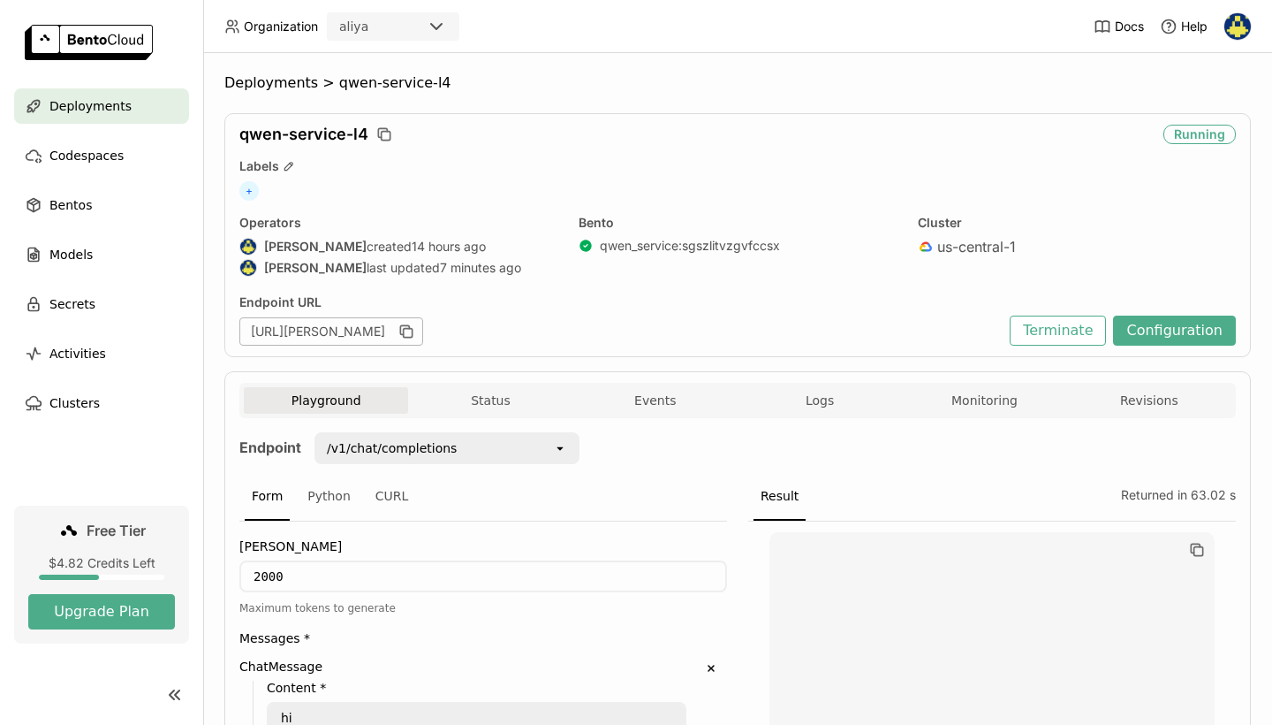
click at [830, 385] on div "Playground Status Events Logs Monitoring Revisions" at bounding box center [737, 400] width 997 height 35
click at [812, 403] on button "Logs" at bounding box center [820, 400] width 164 height 27
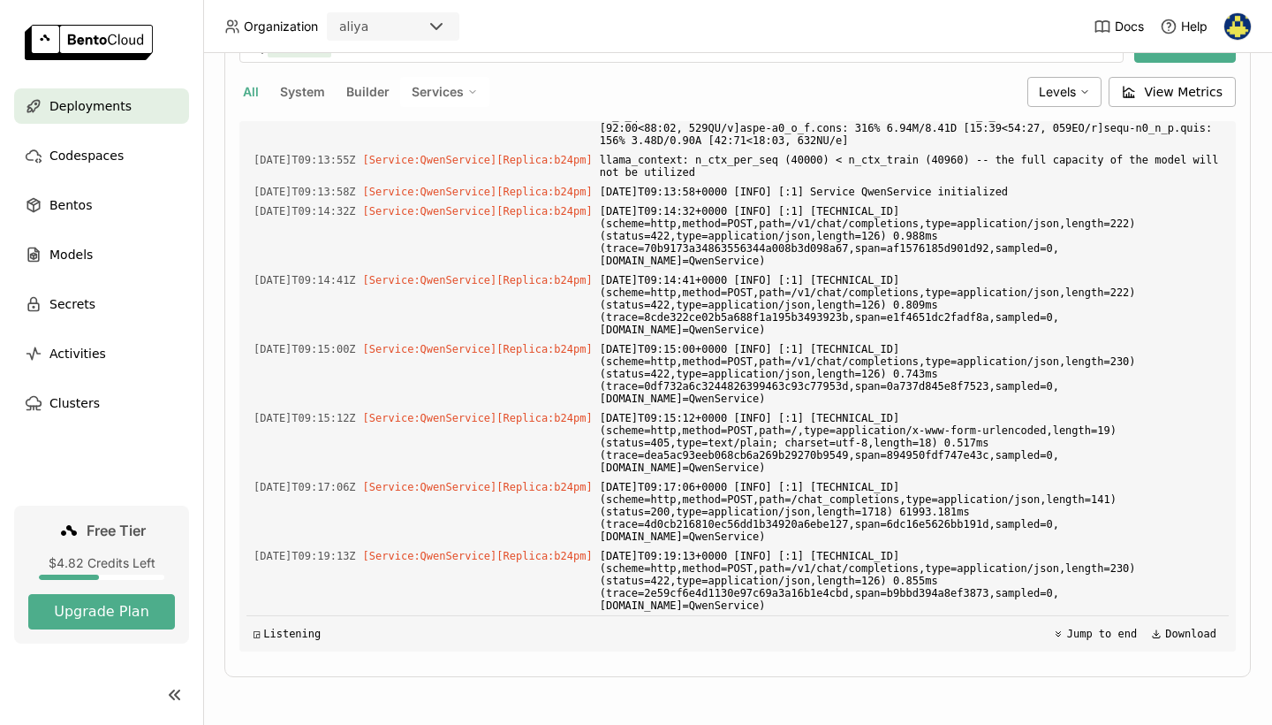
scroll to position [9730, 0]
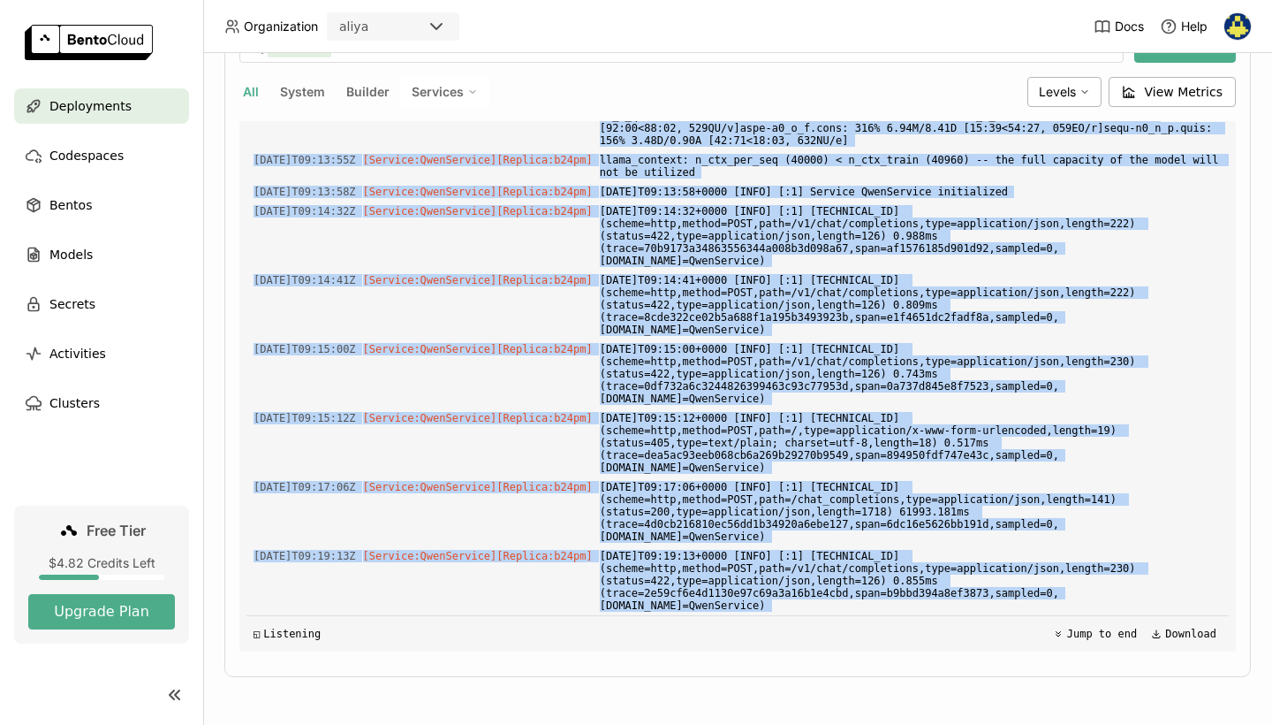
drag, startPoint x: 607, startPoint y: 178, endPoint x: 684, endPoint y: 618, distance: 446.7
click at [684, 618] on div "Load older logs 2025-08-10T09:04:32Z [Service:QwenService] [Replica: vsdnk ] 20…" at bounding box center [738, 386] width 983 height 530
click at [309, 88] on button "System" at bounding box center [303, 91] width 52 height 23
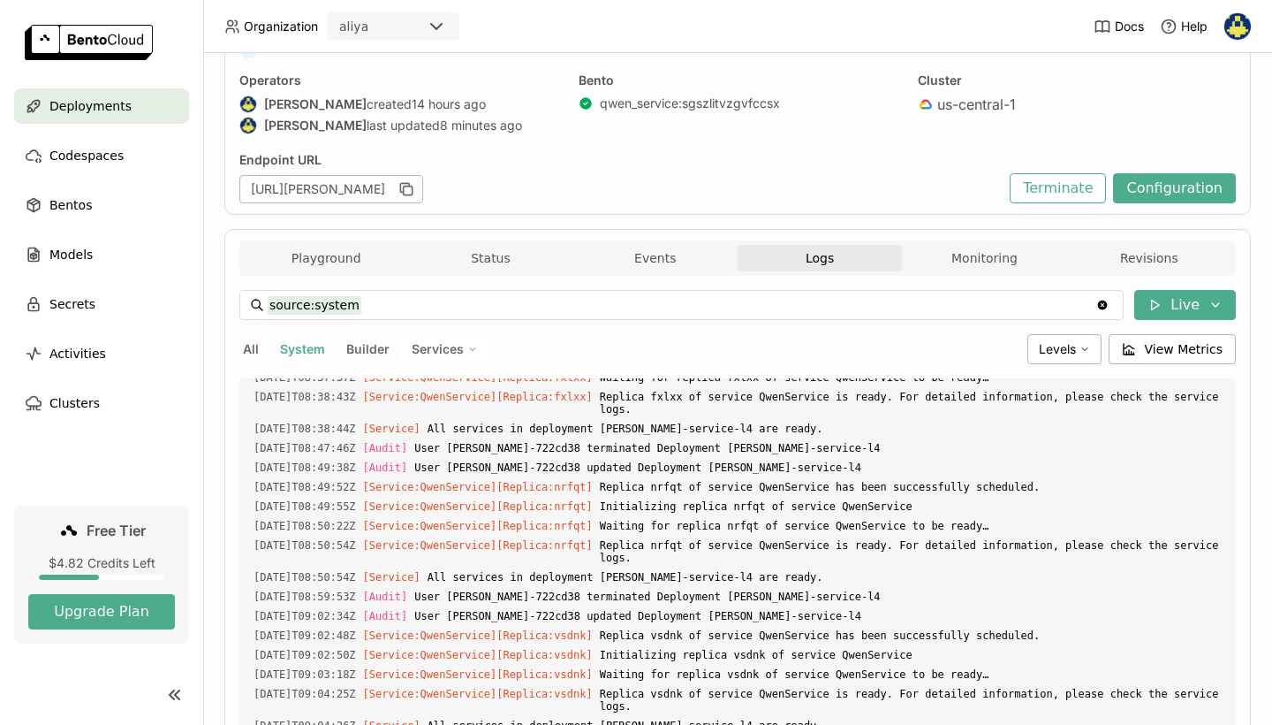
scroll to position [748, 0]
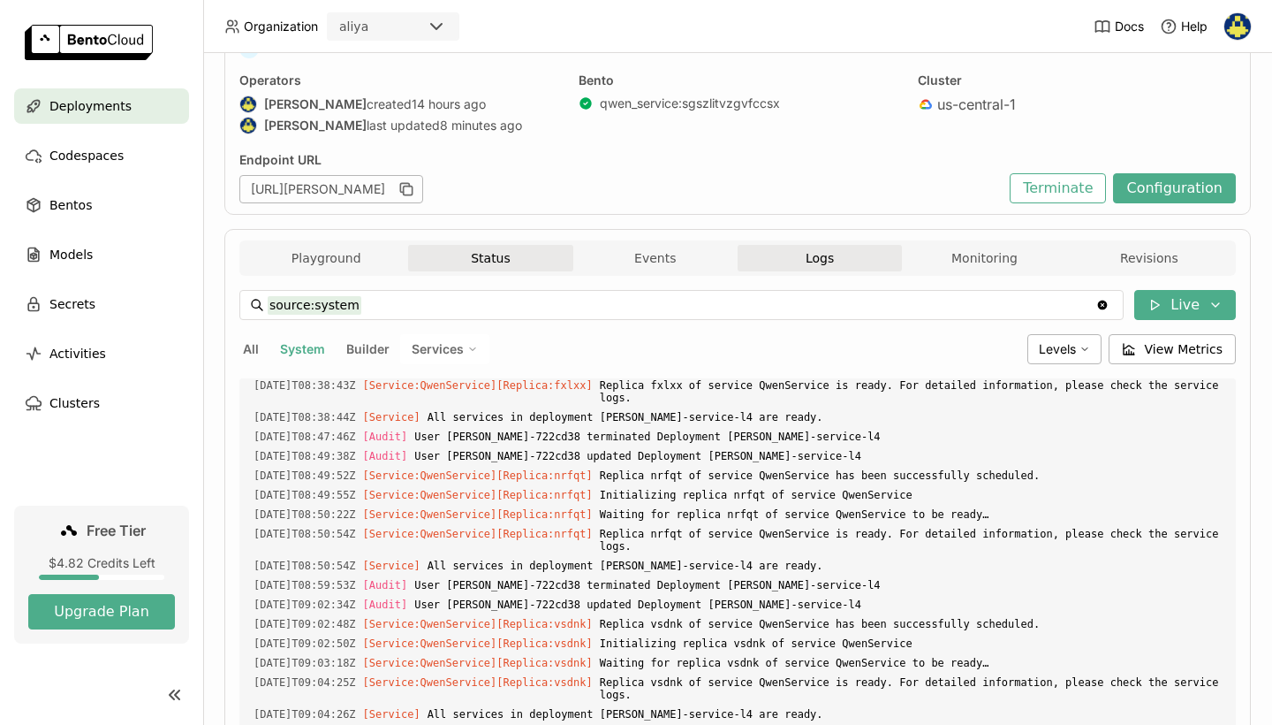
click at [489, 263] on button "Status" at bounding box center [490, 258] width 164 height 27
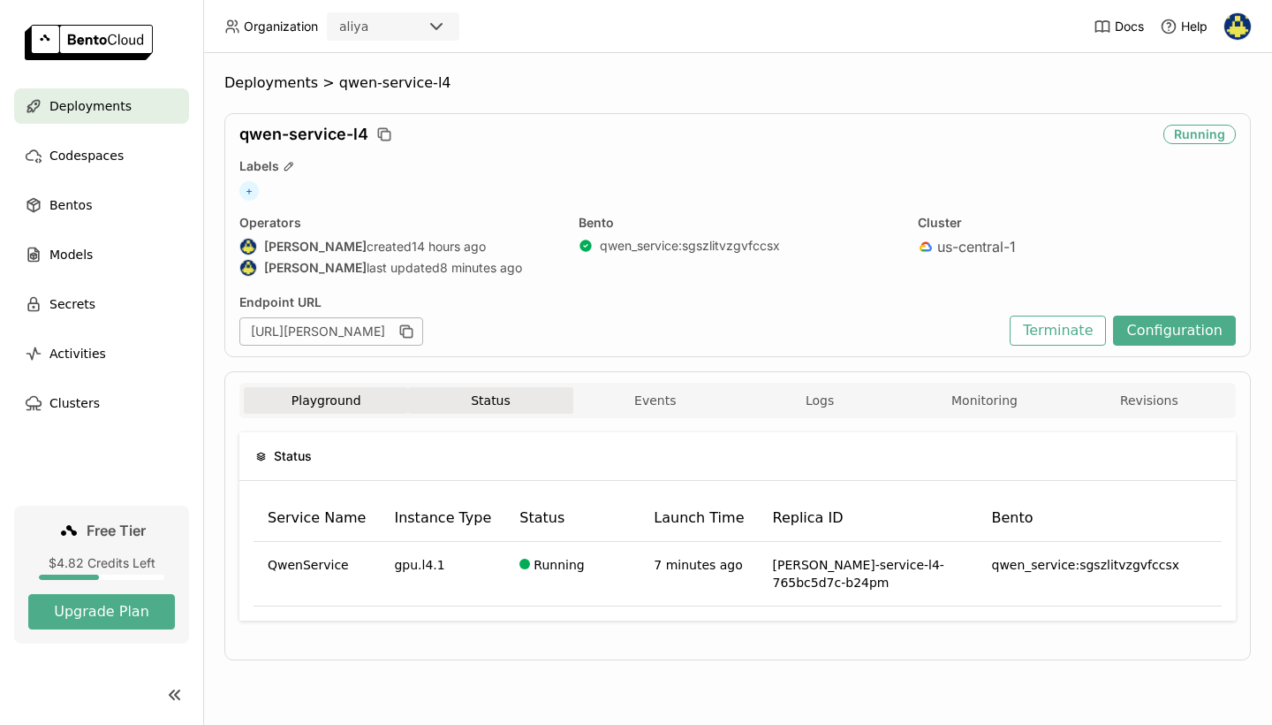
click at [313, 399] on button "Playground" at bounding box center [326, 400] width 164 height 27
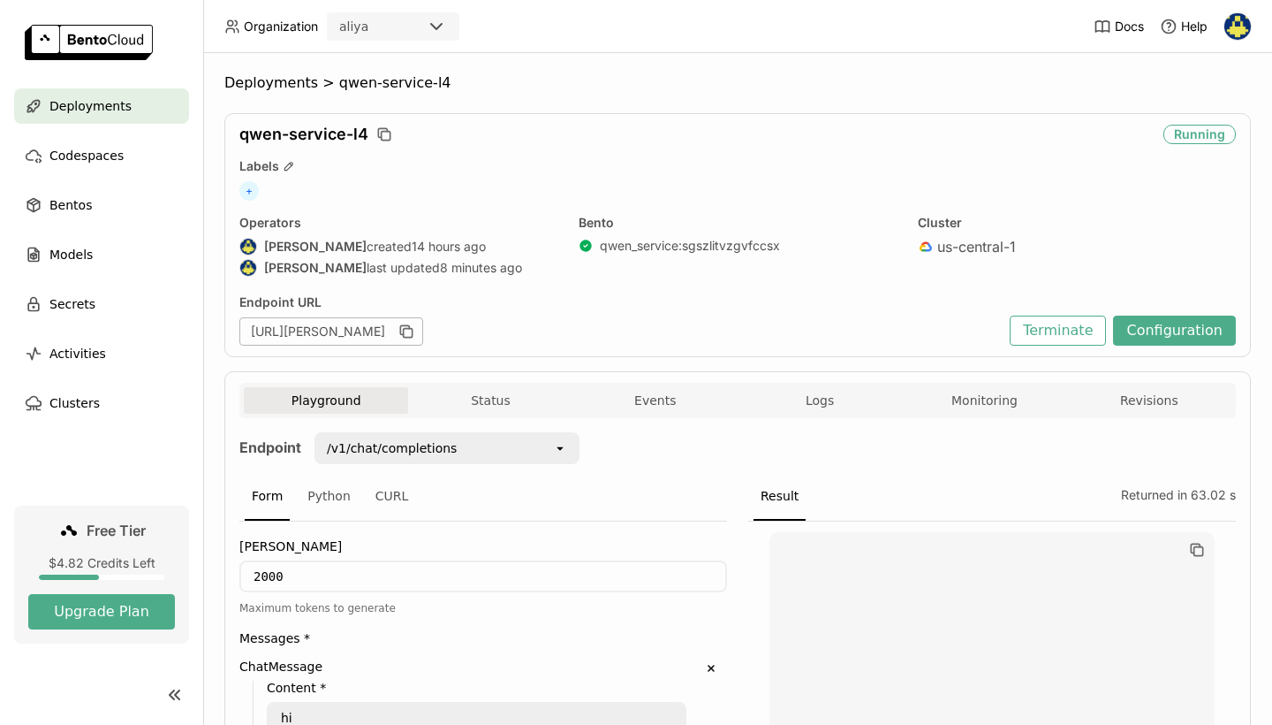
scroll to position [12, 0]
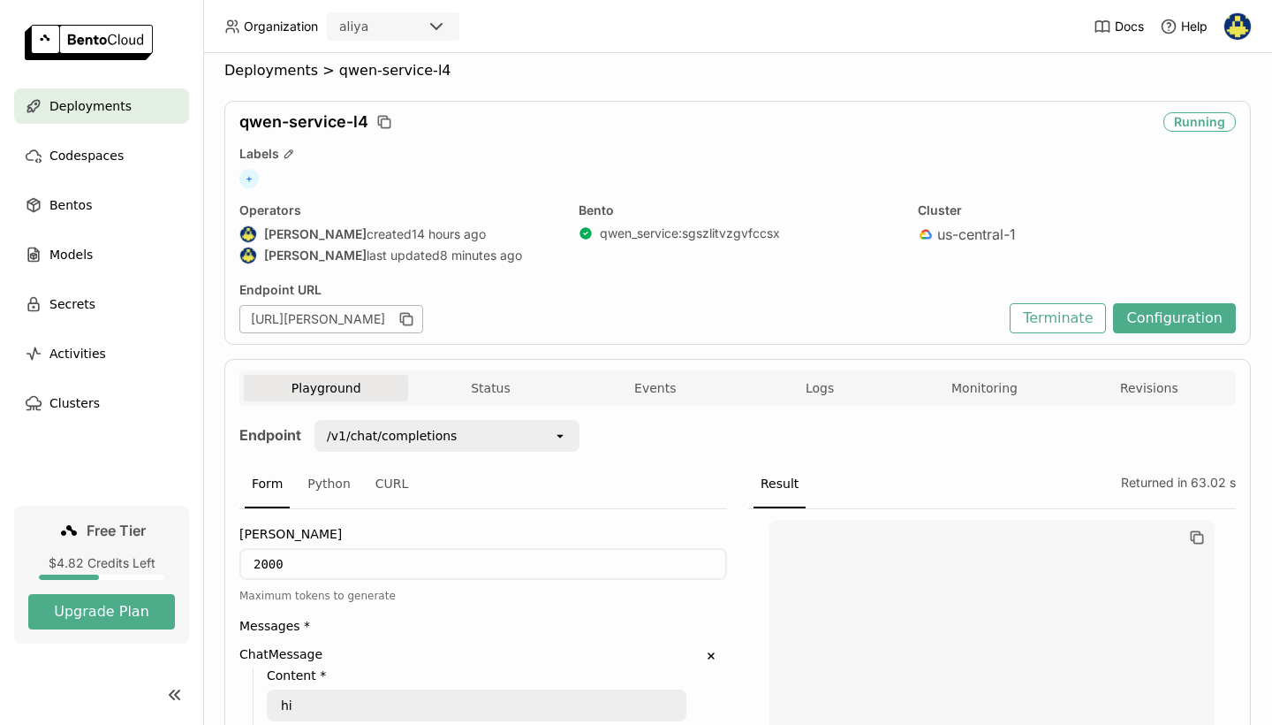
click at [346, 435] on div "/v1/chat/completions" at bounding box center [392, 436] width 130 height 18
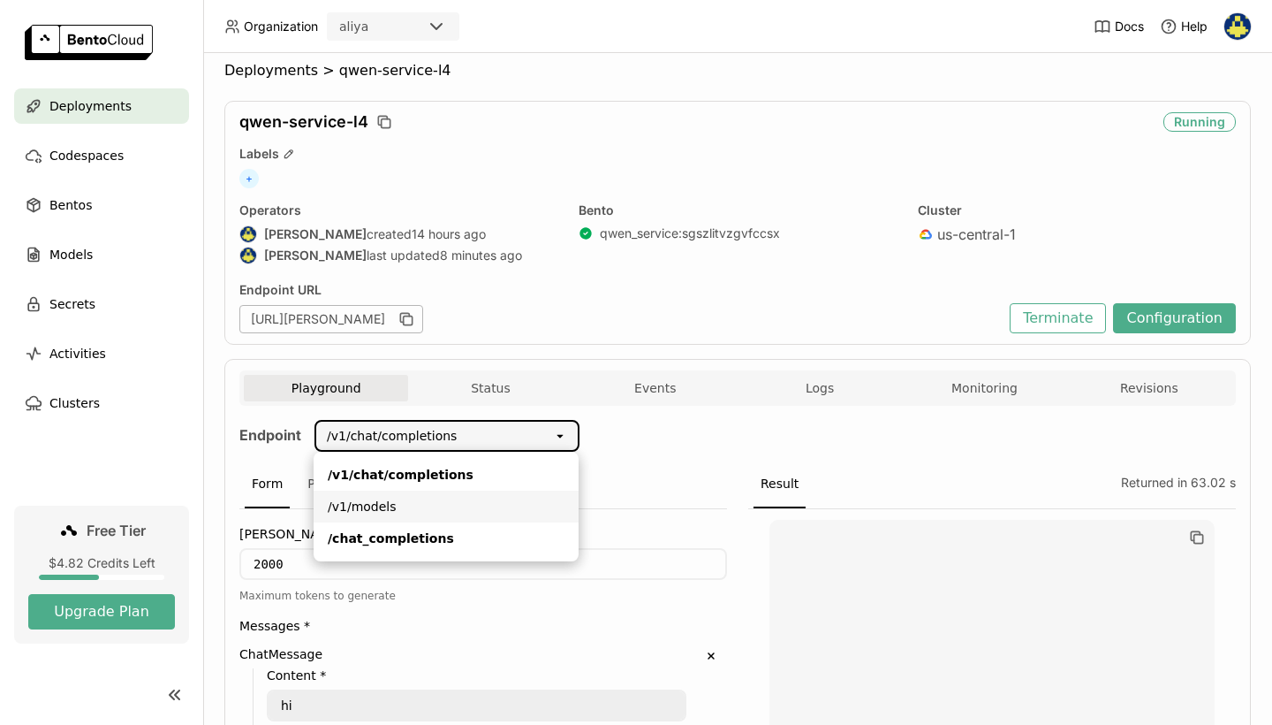
click at [361, 511] on div "/v1/models" at bounding box center [446, 506] width 237 height 18
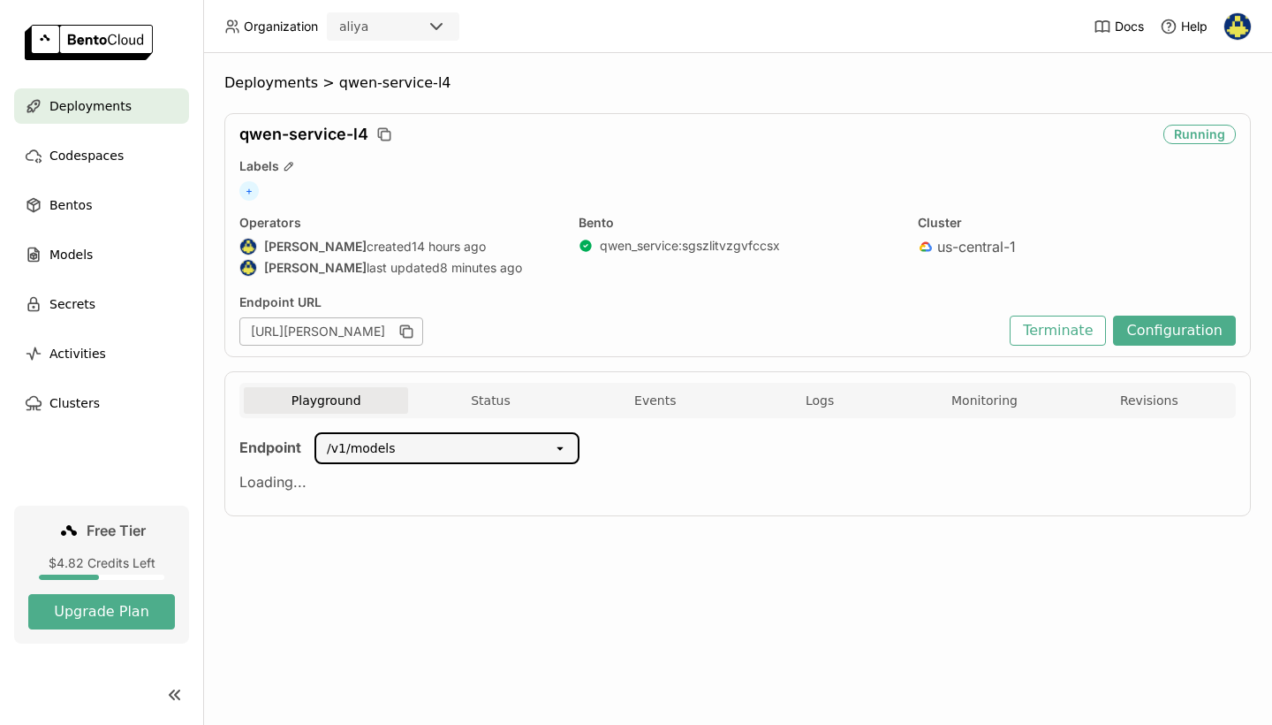
scroll to position [0, 0]
drag, startPoint x: 378, startPoint y: 483, endPoint x: 222, endPoint y: 443, distance: 161.6
click at [222, 443] on div "Deployments > qwen-service-l4 qwen-service-l4 Running Labels + Operators Aliush…" at bounding box center [737, 389] width 1069 height 672
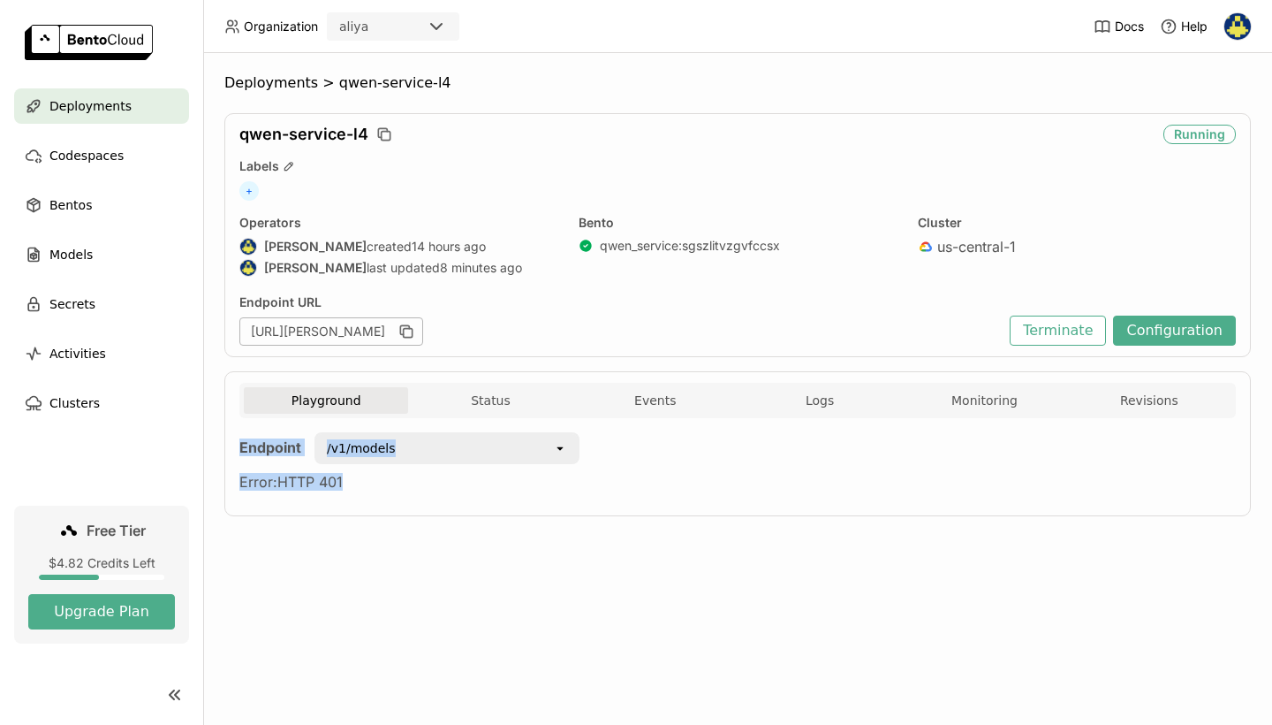
copy div "Endpoint /v1/models open Error: HTTP 401"
click at [310, 440] on div "/v1/models open" at bounding box center [440, 448] width 278 height 32
drag, startPoint x: 401, startPoint y: 450, endPoint x: 306, endPoint y: 449, distance: 95.4
click at [306, 450] on div "/v1/models open" at bounding box center [440, 448] width 278 height 32
copy div "/v1/models"
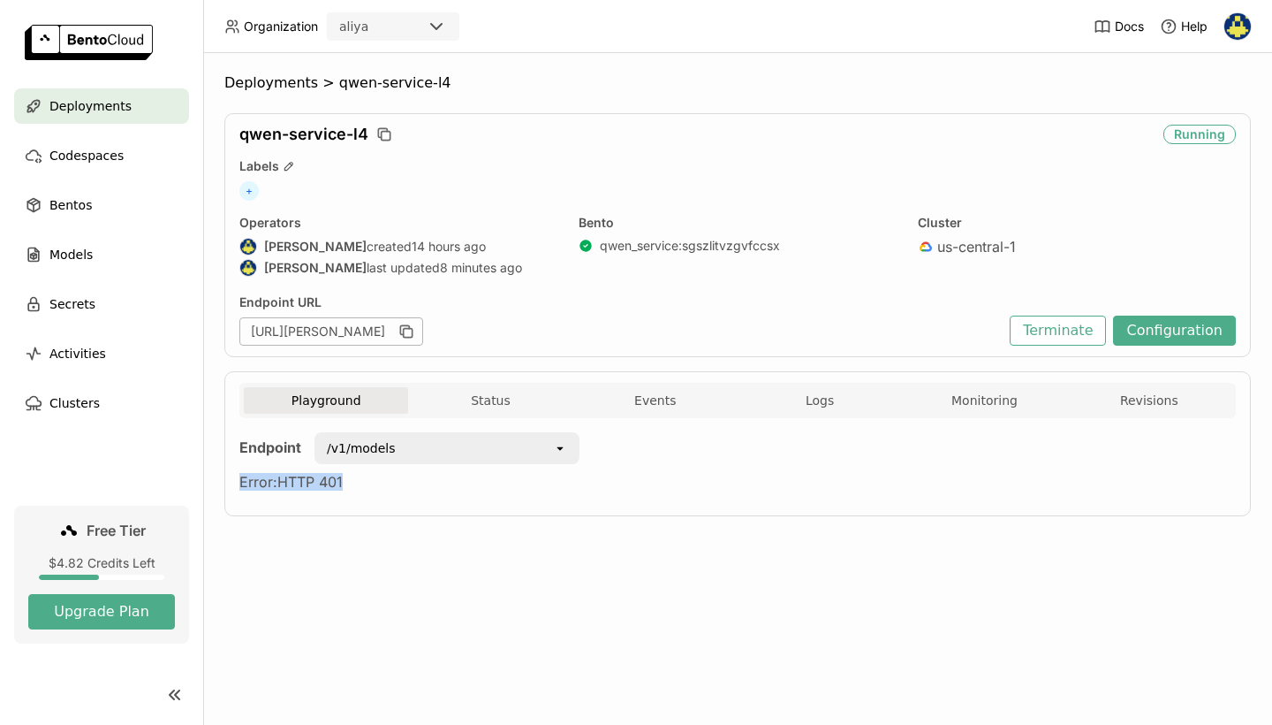
drag, startPoint x: 354, startPoint y: 475, endPoint x: 207, endPoint y: 475, distance: 147.6
click at [207, 475] on div "Deployments > qwen-service-l4 qwen-service-l4 Running Labels + Operators Aliush…" at bounding box center [737, 389] width 1069 height 672
copy div "Error: HTTP 401"
click at [819, 412] on button "Logs" at bounding box center [820, 400] width 164 height 27
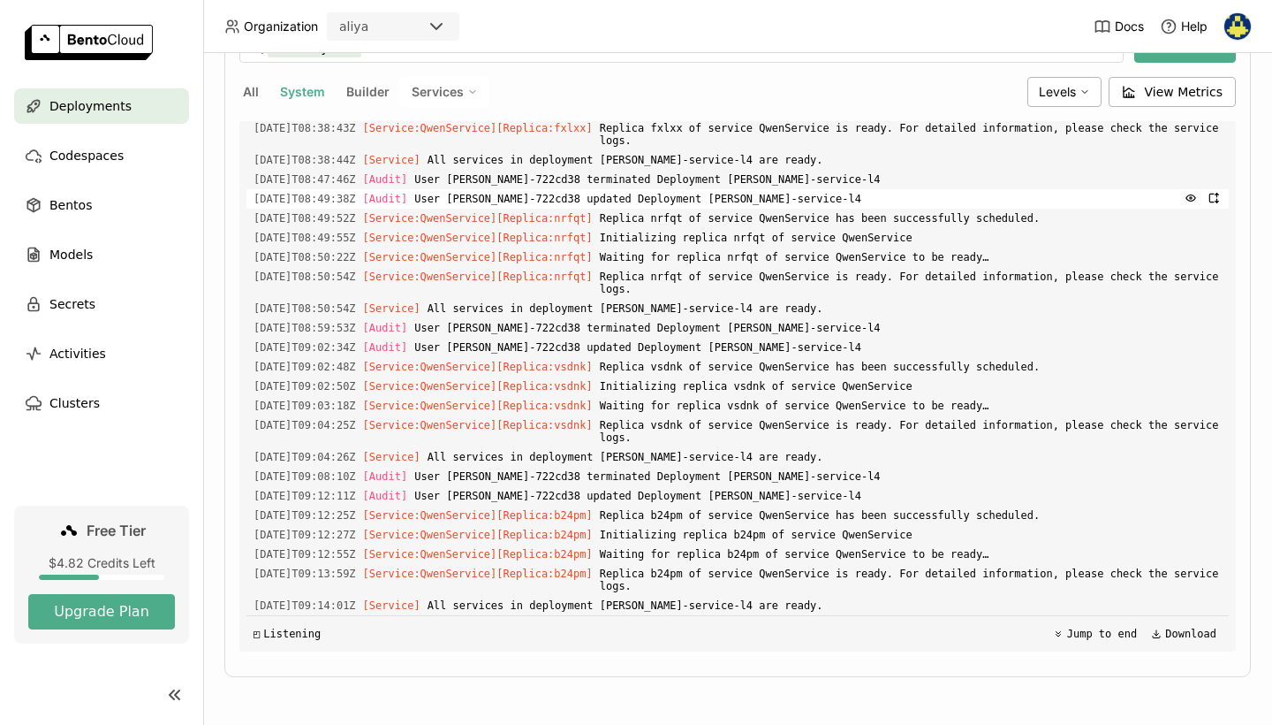
scroll to position [748, 0]
click at [348, 85] on button "Builder" at bounding box center [368, 91] width 50 height 23
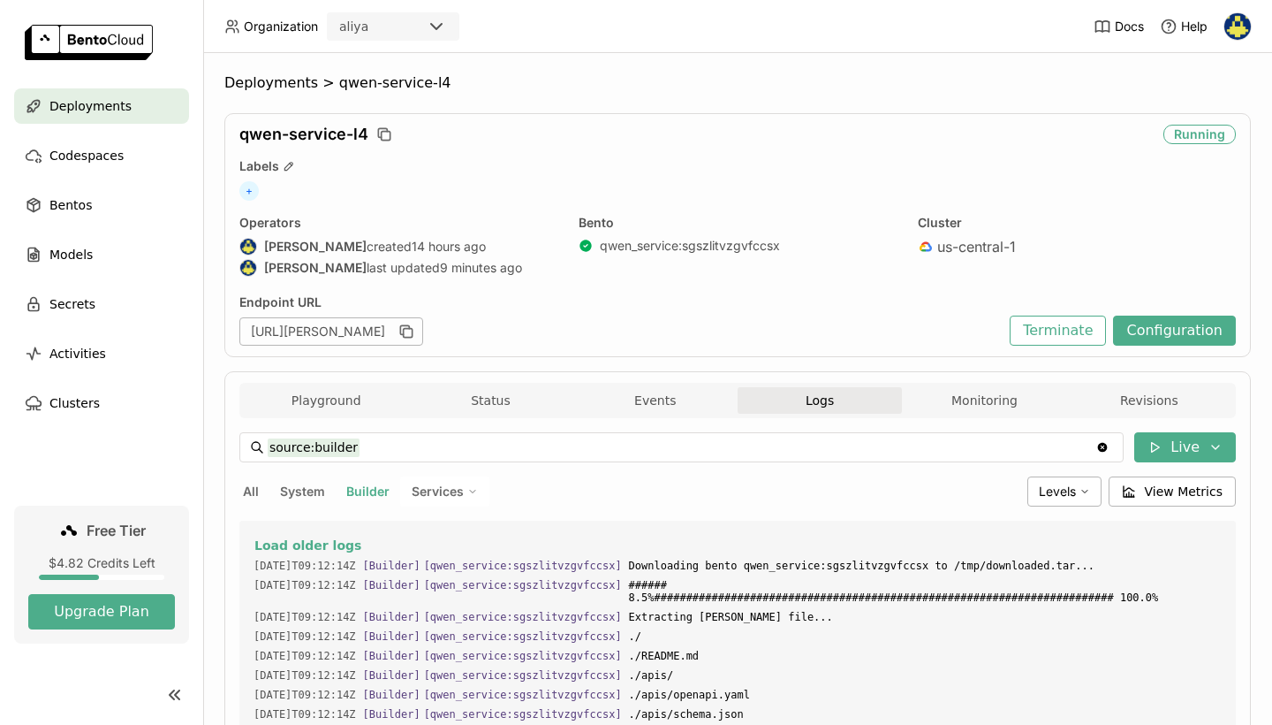
scroll to position [0, 0]
click at [313, 499] on button "System" at bounding box center [303, 491] width 52 height 23
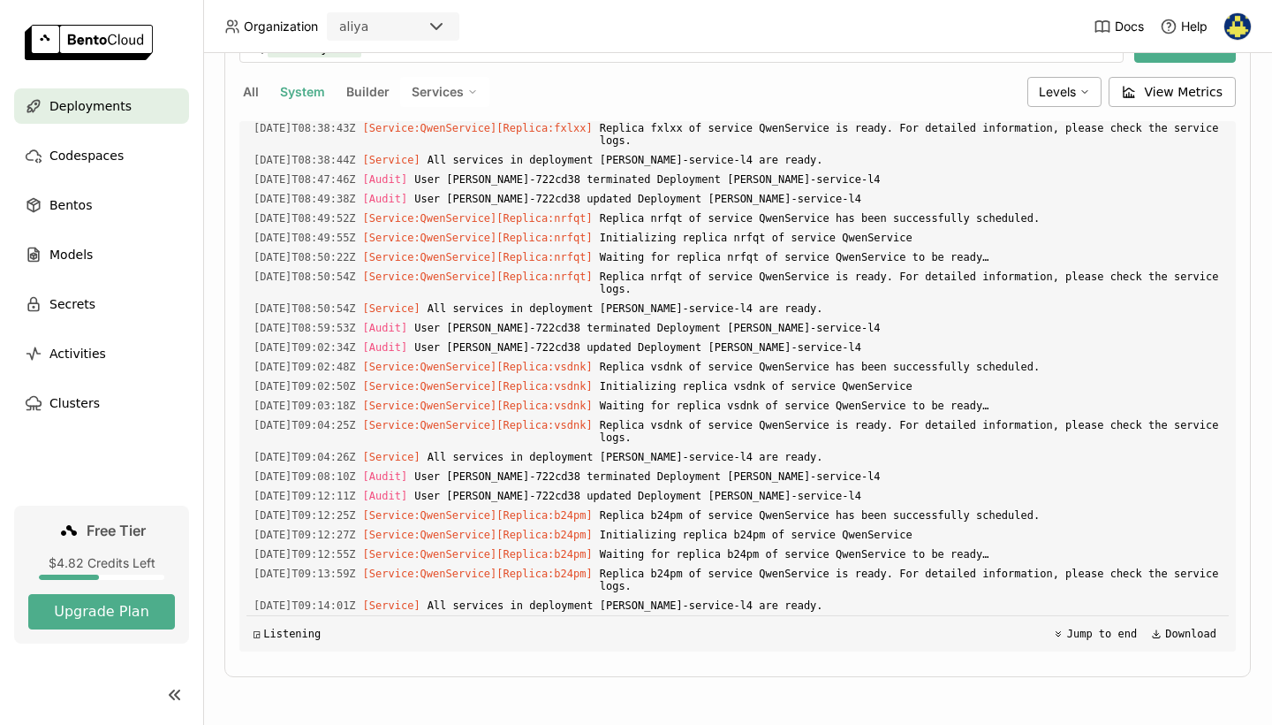
scroll to position [399, 0]
click at [441, 93] on span "Services" at bounding box center [438, 92] width 52 height 16
click at [421, 132] on div "QwenService" at bounding box center [383, 135] width 191 height 21
type input "source:service service:QwenService"
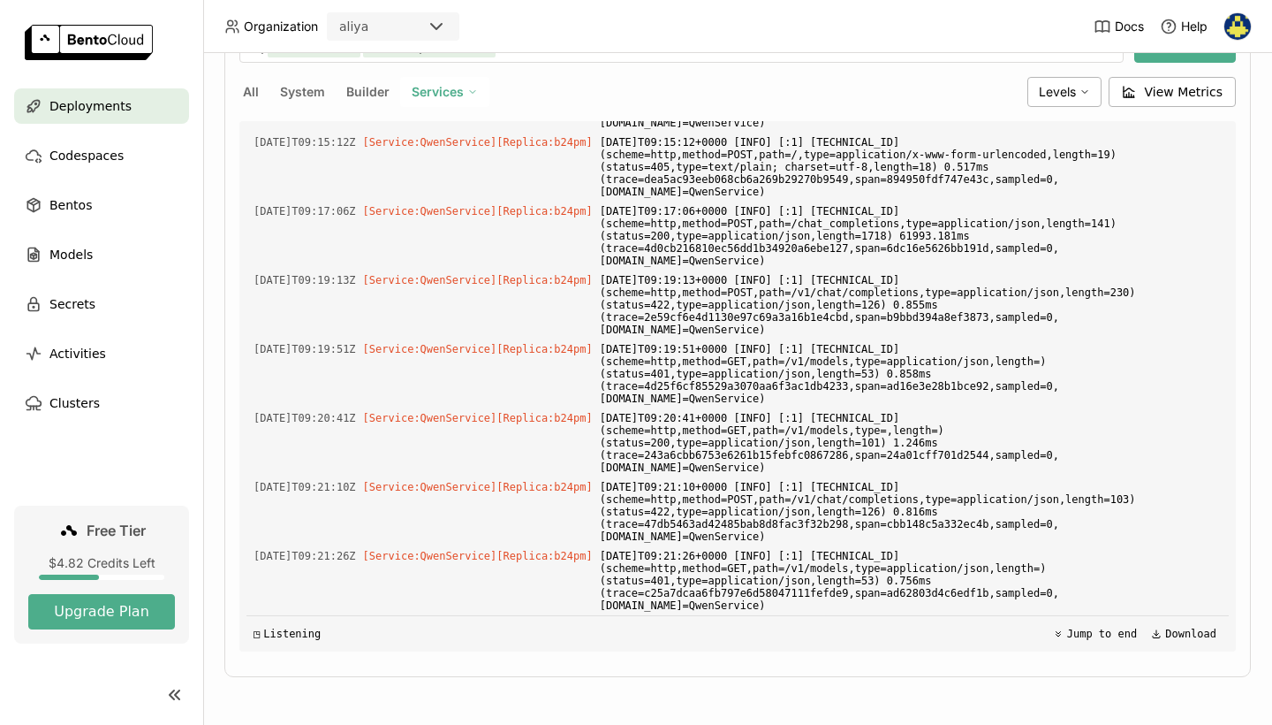
scroll to position [23530, 0]
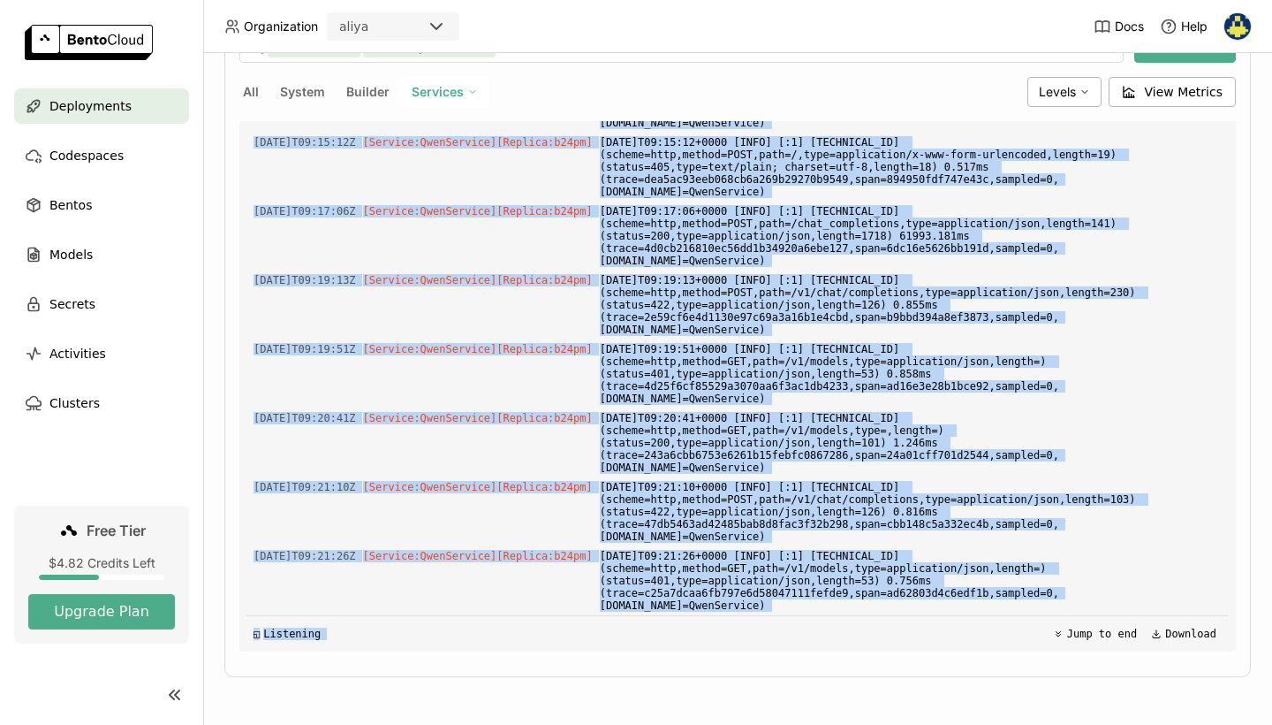
drag, startPoint x: 345, startPoint y: 352, endPoint x: 935, endPoint y: 628, distance: 651.0
click at [935, 628] on div "Load older logs 2025-08-10T08:38:39Z [Service:QwenService] [Replica: fxlxx ] ll…" at bounding box center [738, 386] width 983 height 530
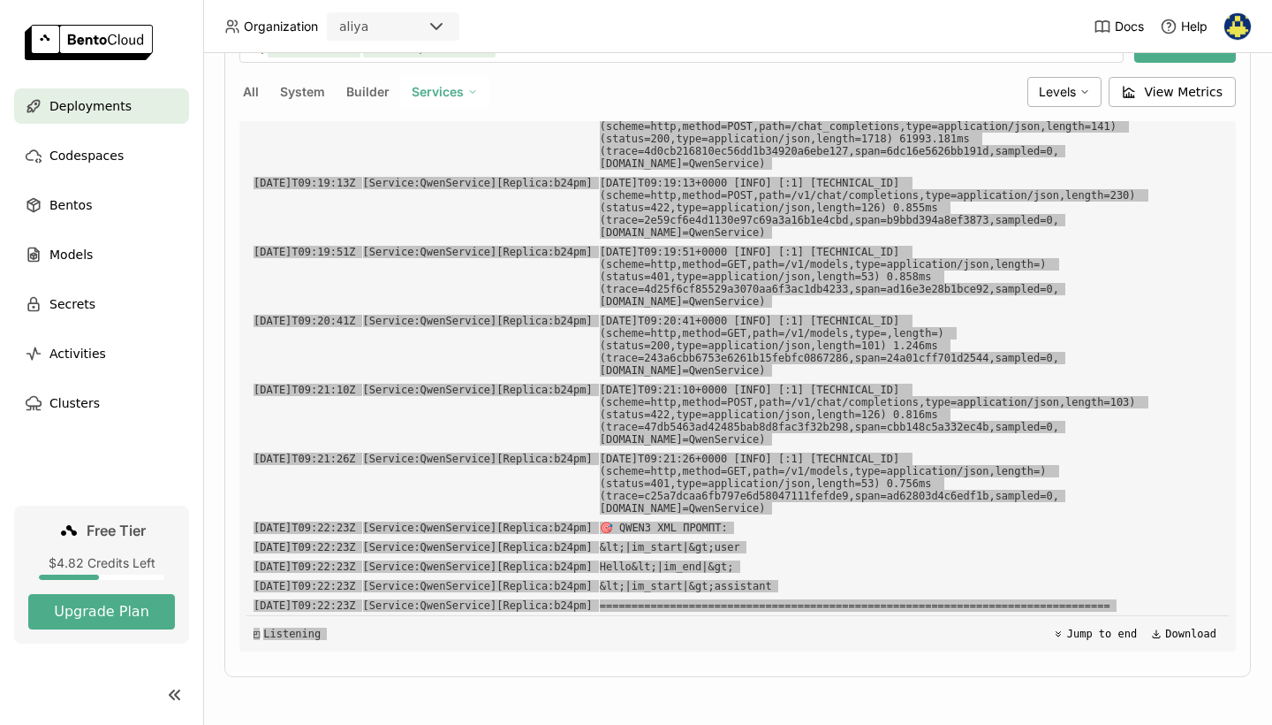
scroll to position [23633, 0]
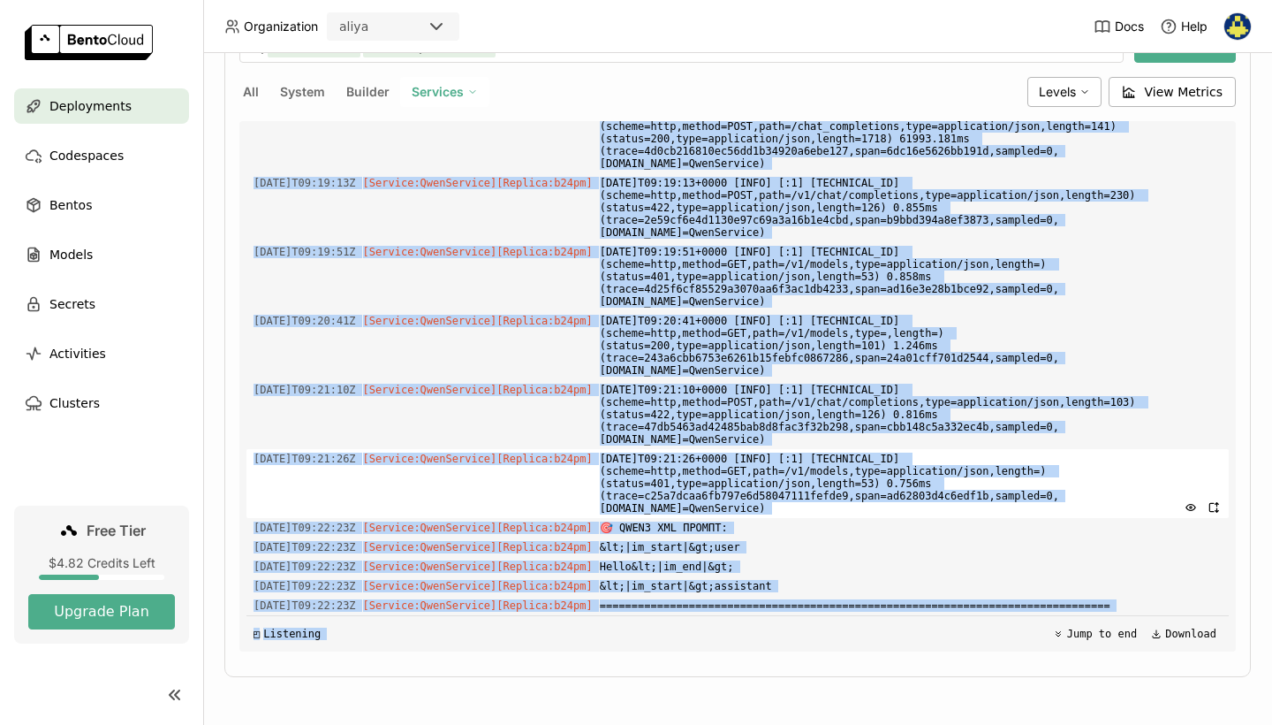
click at [848, 449] on span "2025-08-10T09:21:26+0000 [INFO] [:1] 10.1.11.253:35800 (scheme=http,method=GET,…" at bounding box center [911, 483] width 622 height 69
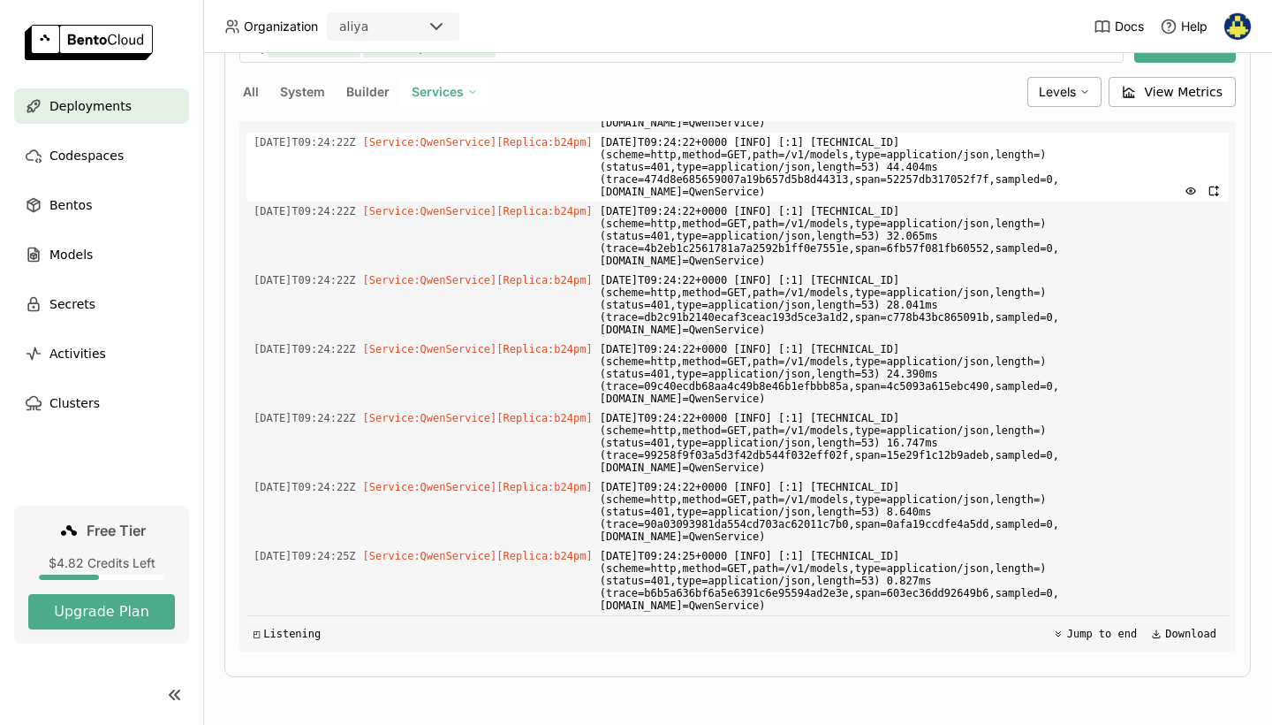
scroll to position [24936, 0]
drag, startPoint x: 552, startPoint y: 239, endPoint x: 703, endPoint y: 482, distance: 285.4
click at [703, 482] on div "Load older logs 2025-08-10T08:38:39Z [Service:QwenService] [Replica: fxlxx ] ll…" at bounding box center [738, 386] width 983 height 530
copy div "2025-08-10T09:22:50+0000 [INFO] [:1] 10.1.13.35:48460 (scheme=http,method=GET,p…"
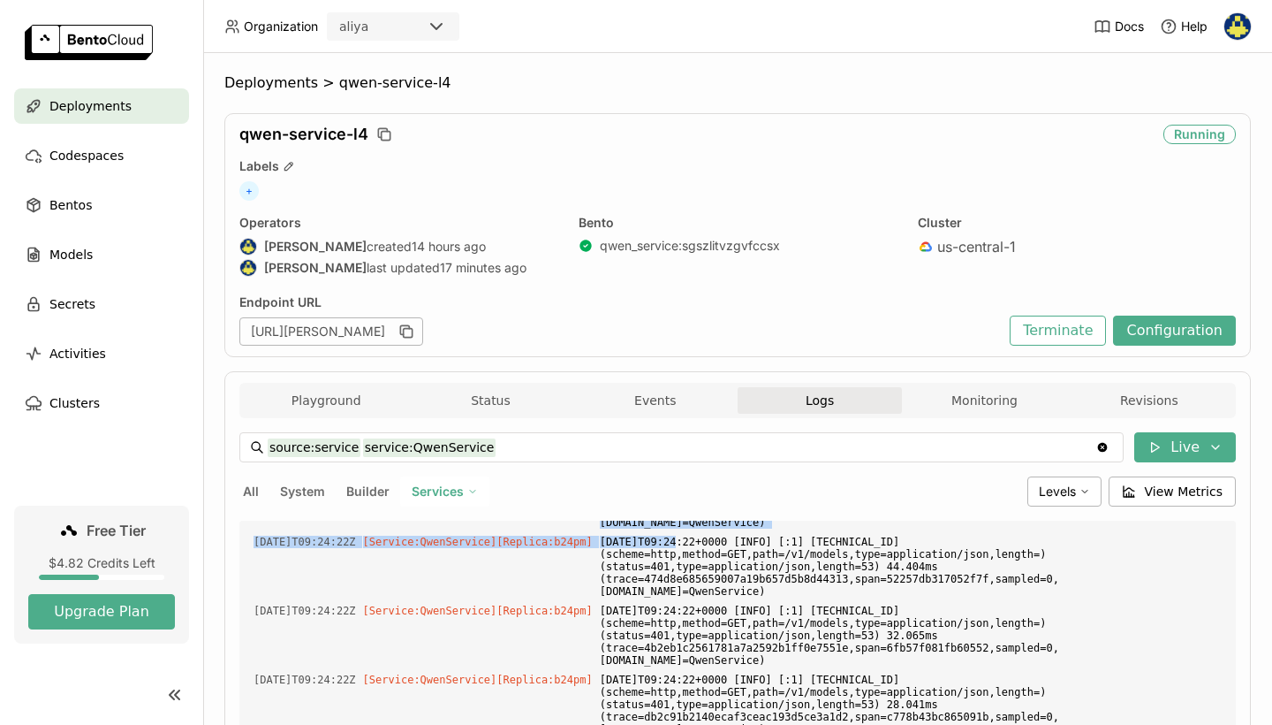
scroll to position [-1, 0]
click at [816, 186] on div "+" at bounding box center [737, 190] width 997 height 19
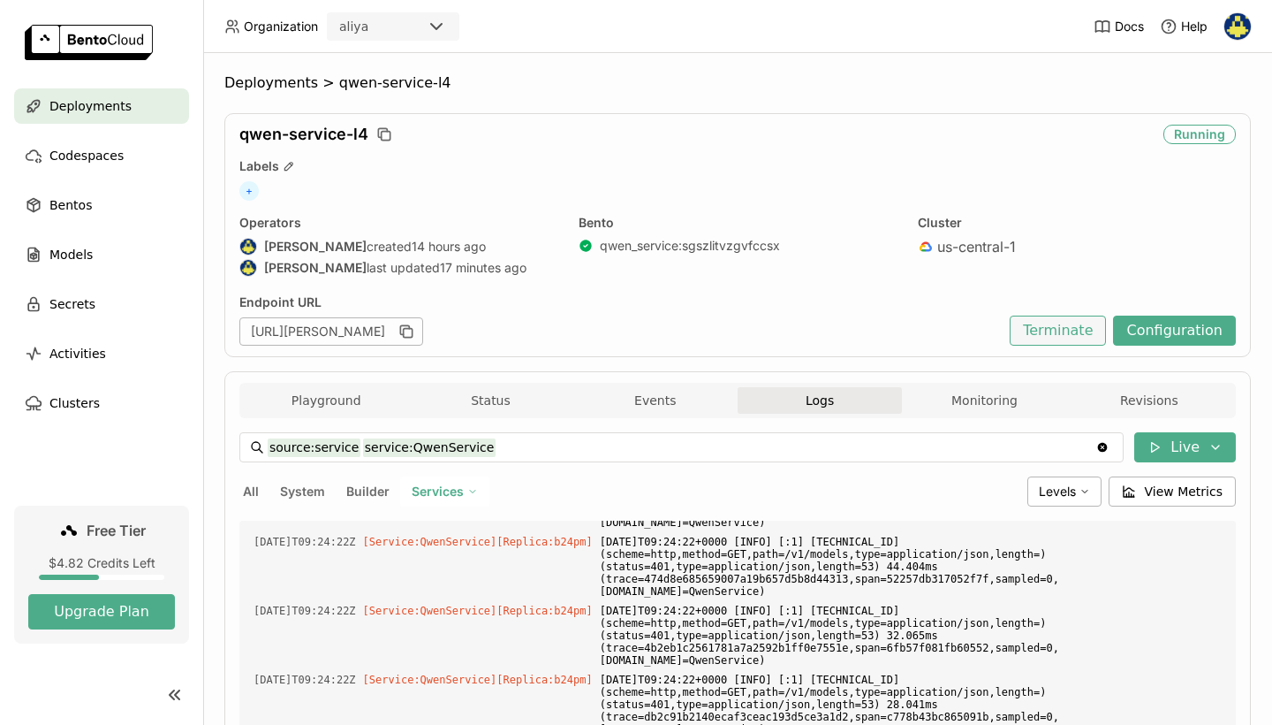
click at [1060, 323] on button "Terminate" at bounding box center [1058, 330] width 96 height 30
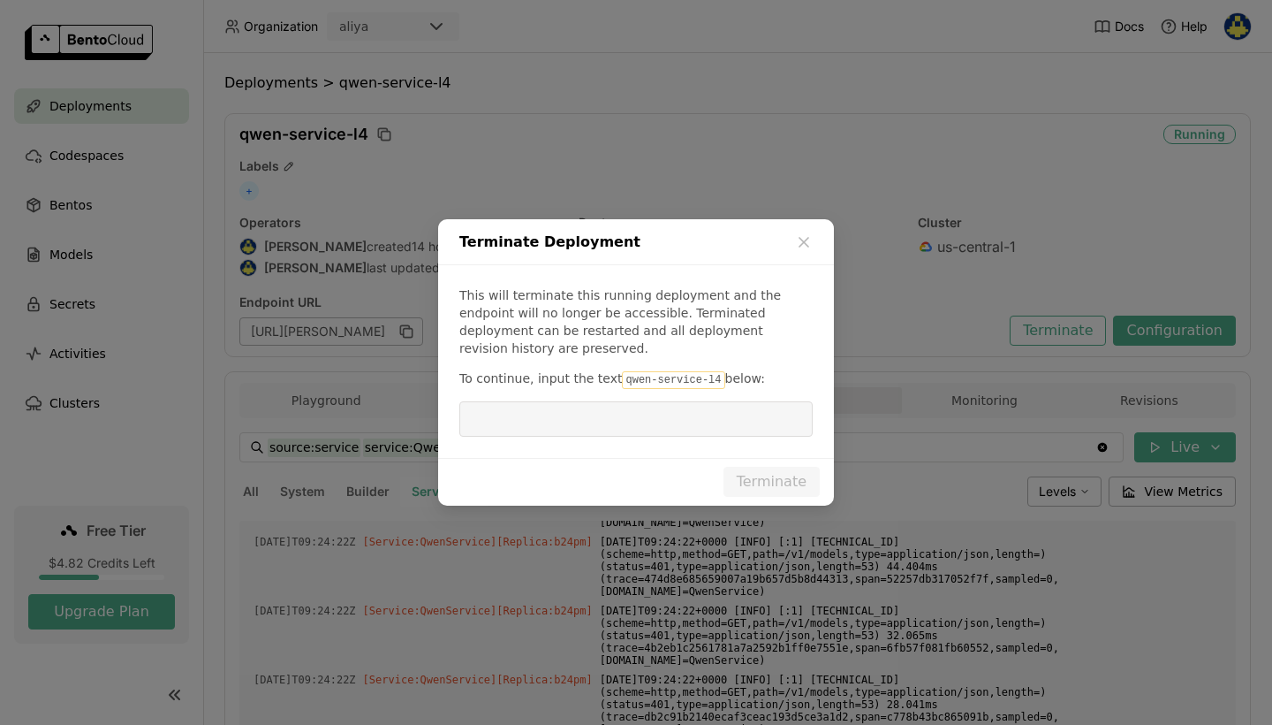
drag, startPoint x: 710, startPoint y: 367, endPoint x: 615, endPoint y: 368, distance: 94.6
click at [622, 371] on code "qwen-service-l4" at bounding box center [673, 380] width 103 height 18
copy p "qwen-service-l4"
click at [621, 402] on input "dialog" at bounding box center [636, 419] width 332 height 34
paste input "qwen-service-l4"
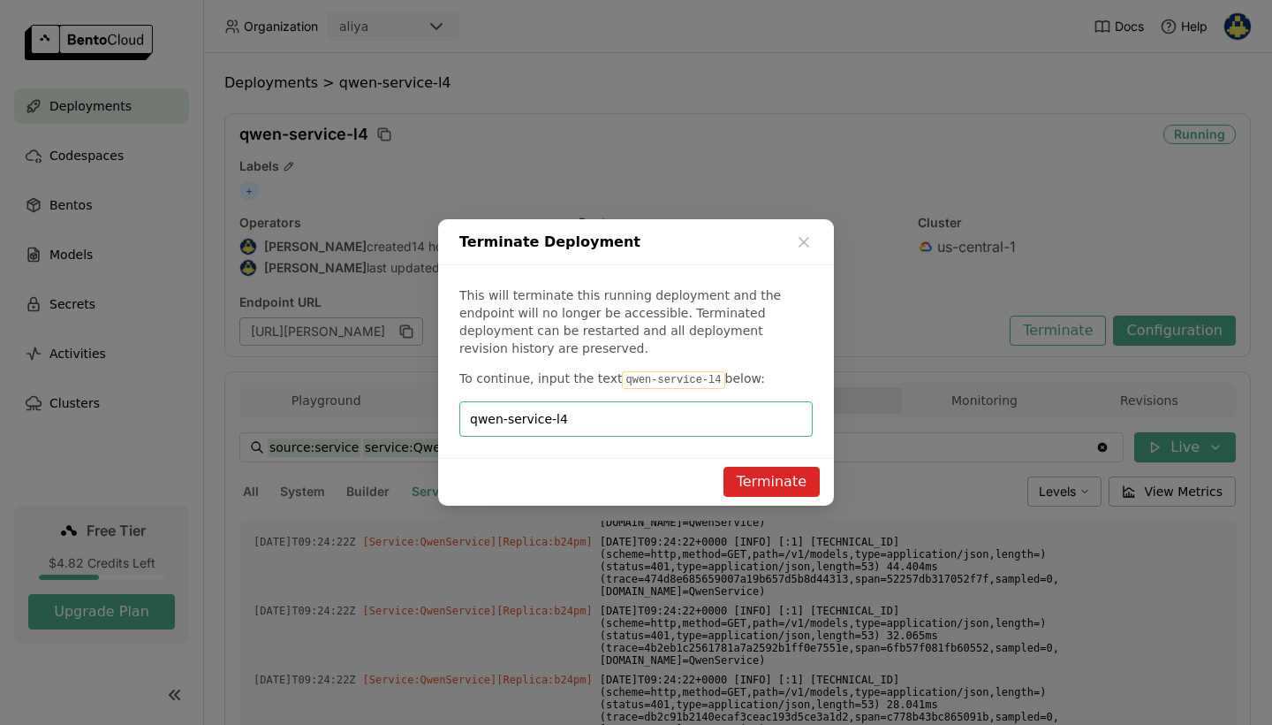
type input "qwen-service-l4"
click at [781, 476] on button "Terminate" at bounding box center [772, 482] width 96 height 30
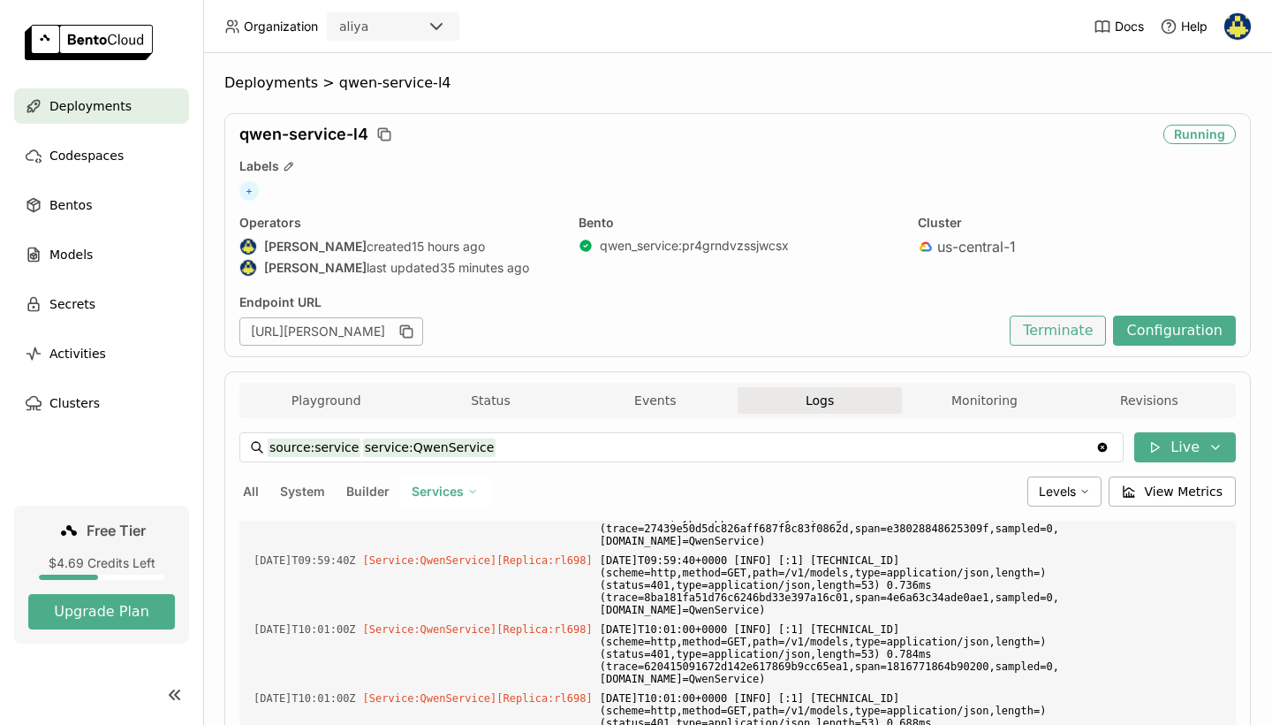
click at [1064, 327] on button "Terminate" at bounding box center [1058, 330] width 96 height 30
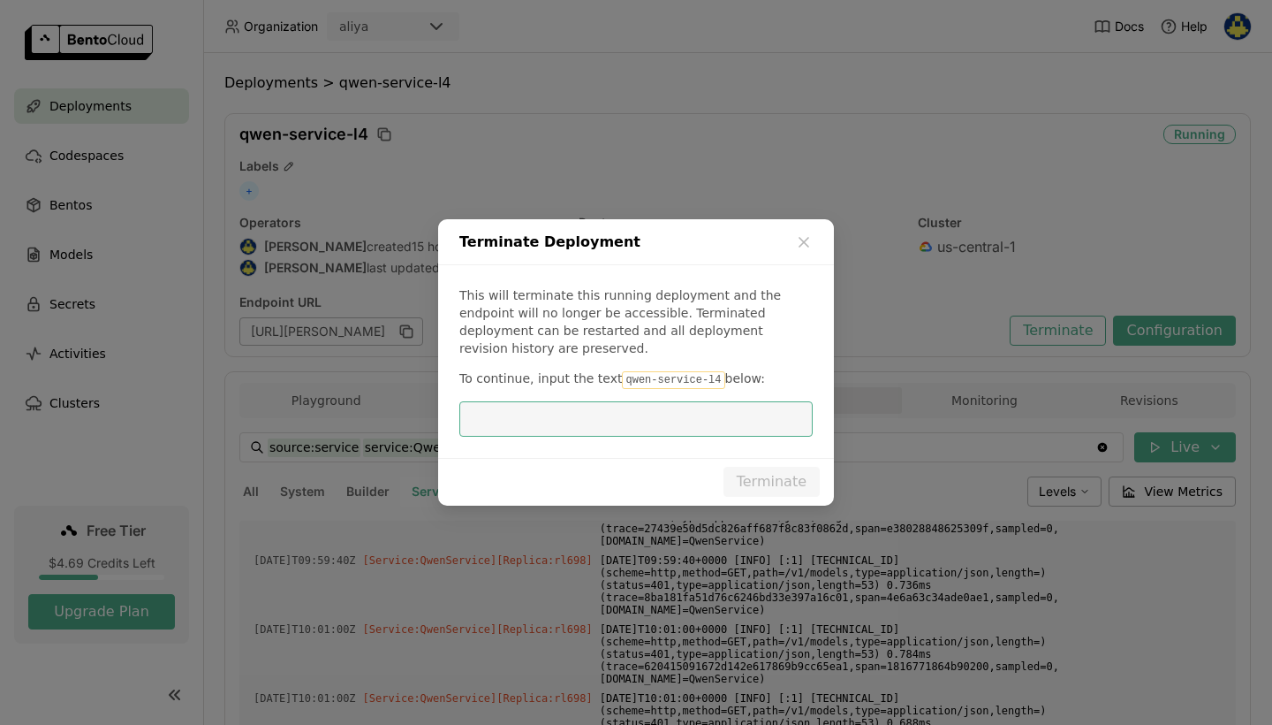
click at [622, 372] on code "qwen-service-l4" at bounding box center [673, 380] width 103 height 18
drag, startPoint x: 671, startPoint y: 372, endPoint x: 692, endPoint y: 370, distance: 21.3
click at [692, 371] on code "qwen-service-l4" at bounding box center [673, 380] width 103 height 18
drag, startPoint x: 712, startPoint y: 370, endPoint x: 611, endPoint y: 376, distance: 101.8
click at [611, 376] on p "To continue, input the text qwen-service-l4 below:" at bounding box center [635, 378] width 353 height 19
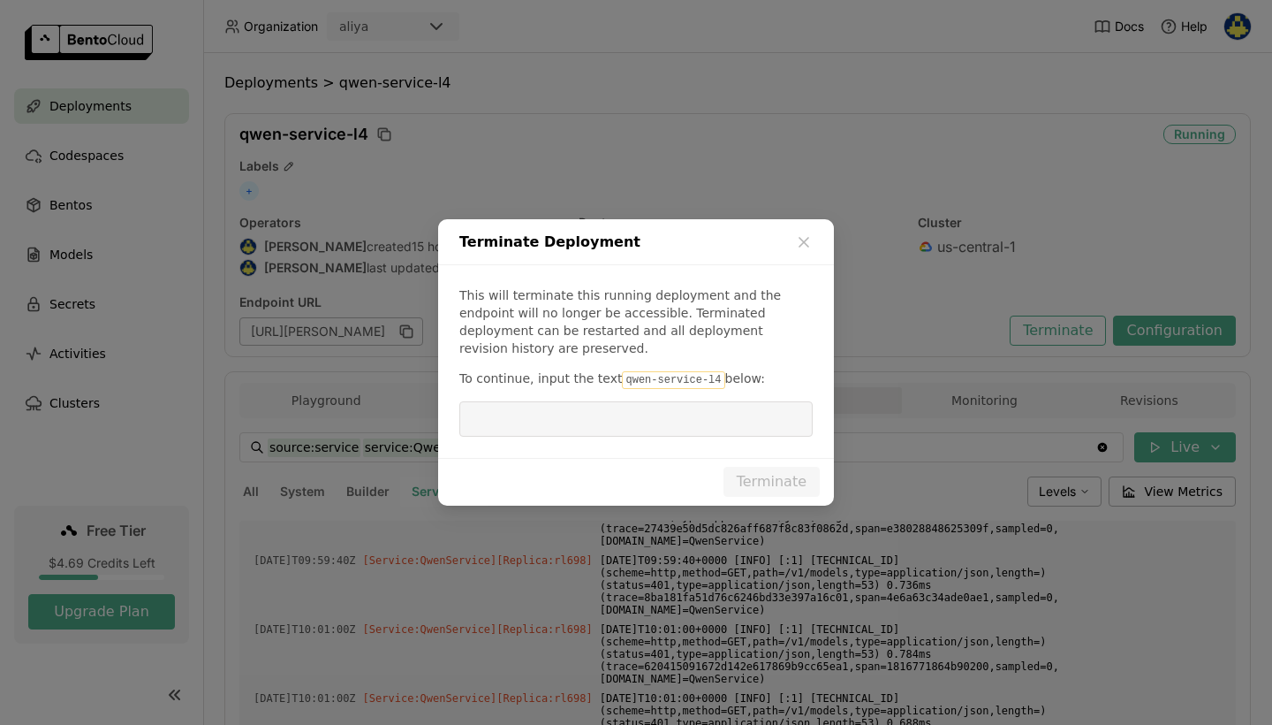
copy p "qwen-service-l4"
click at [622, 422] on input "dialog" at bounding box center [636, 419] width 332 height 34
paste input "qwen-service-l4"
type input "qwen-service-l4"
click at [738, 467] on button "Terminate" at bounding box center [772, 482] width 96 height 30
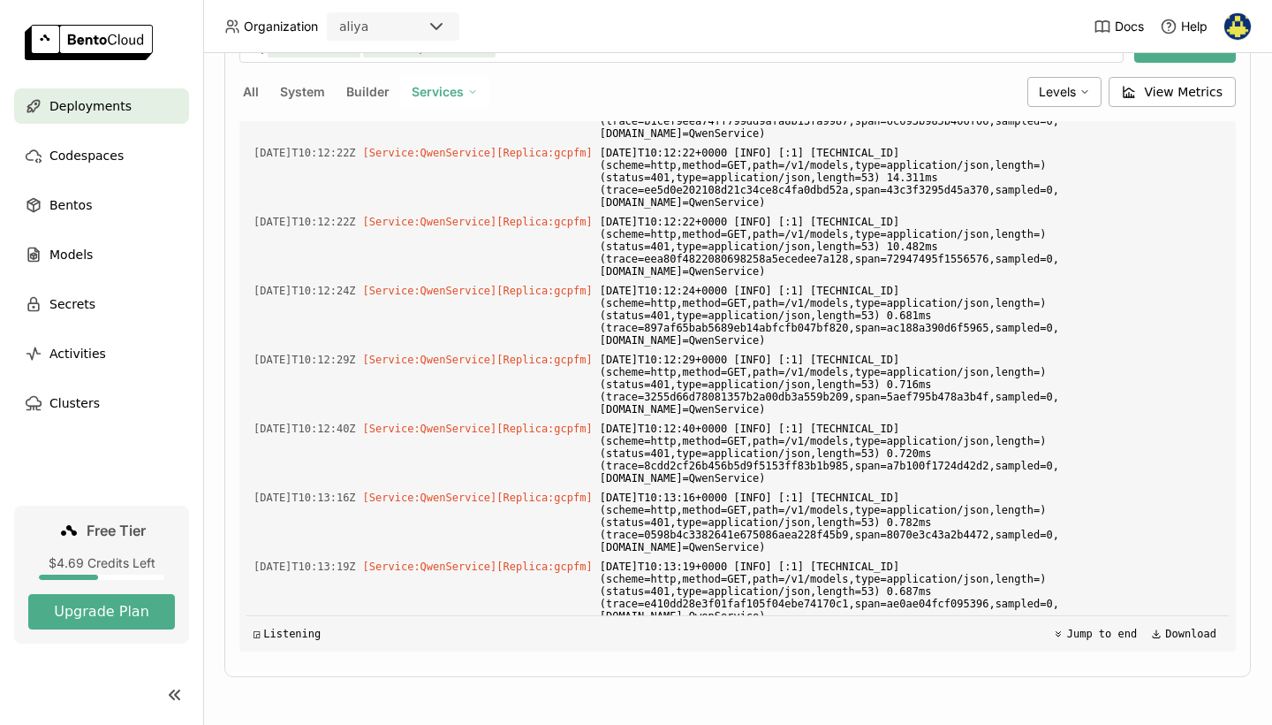
scroll to position [13936, 0]
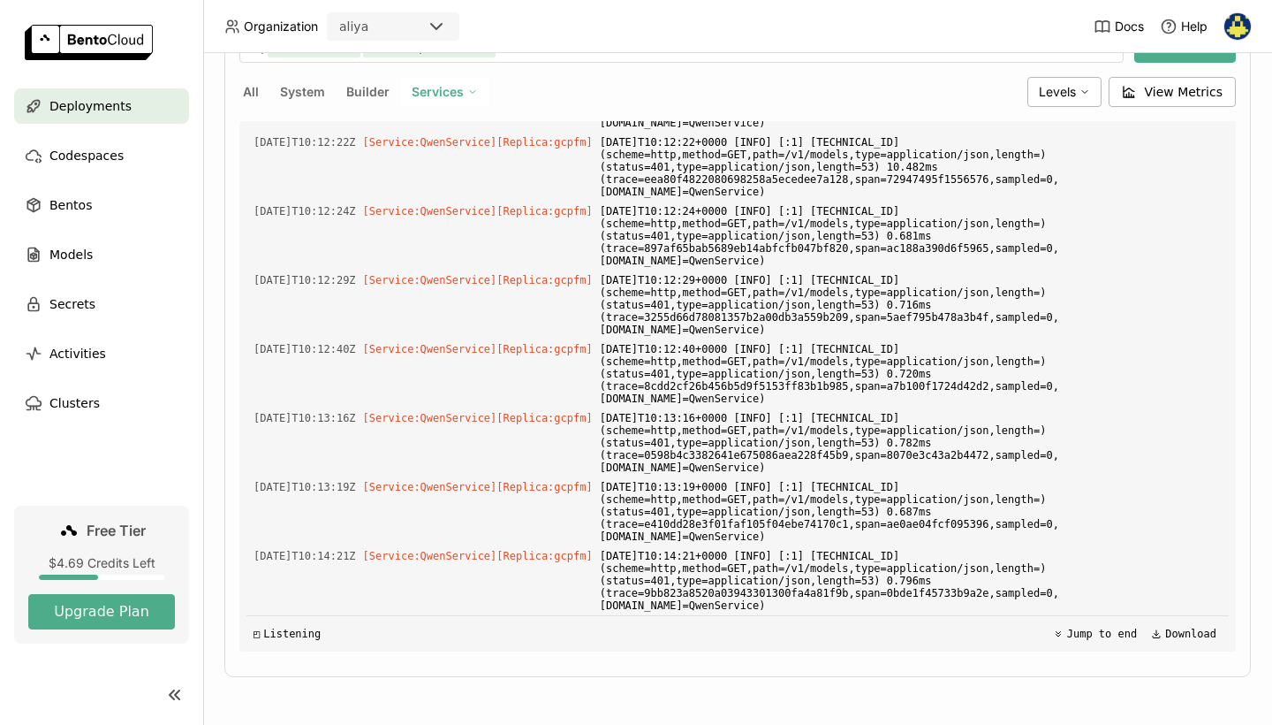
drag, startPoint x: 483, startPoint y: 242, endPoint x: 605, endPoint y: 269, distance: 124.8
click at [605, 269] on div "Load older logs 2025-08-10T09:29:52Z [Service:QwenService] [Replica: rl698 ] 20…" at bounding box center [738, 386] width 983 height 530
copy div "2025-08-10T10:09:18+0000 [INFO] [:1] 10.1.11.253:32824 (scheme=http,method=GET,…"
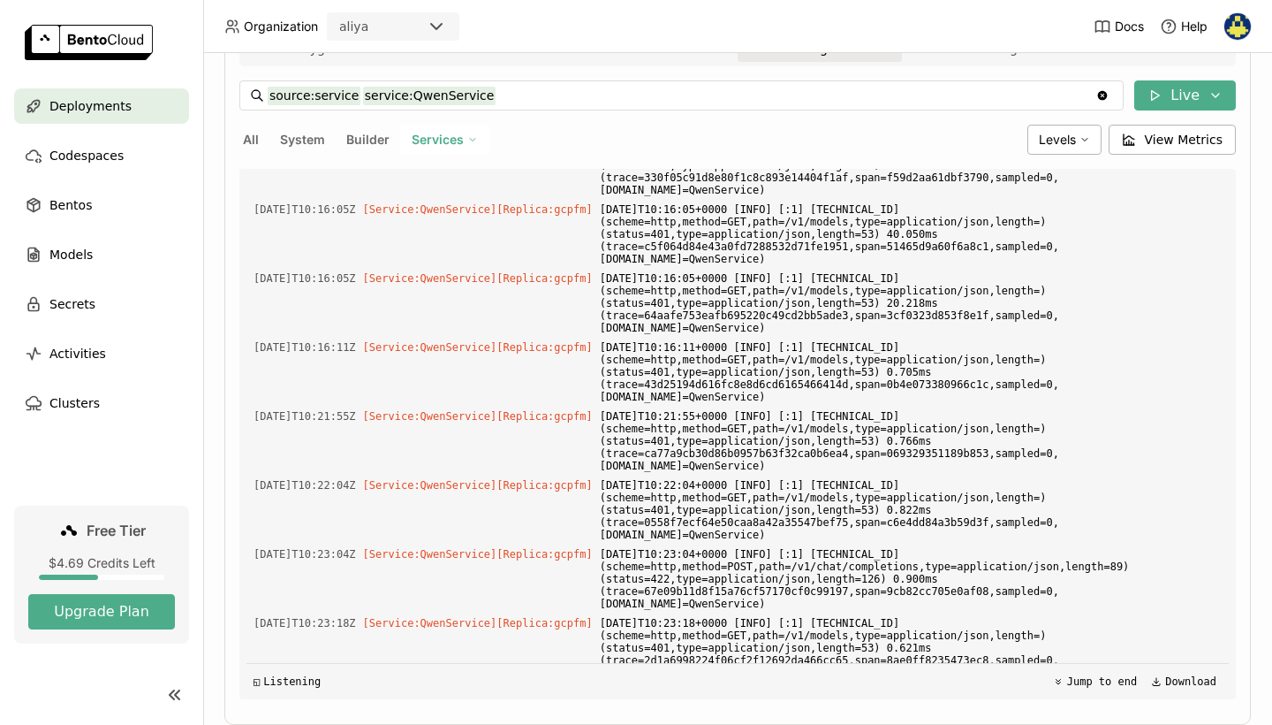
scroll to position [326, 0]
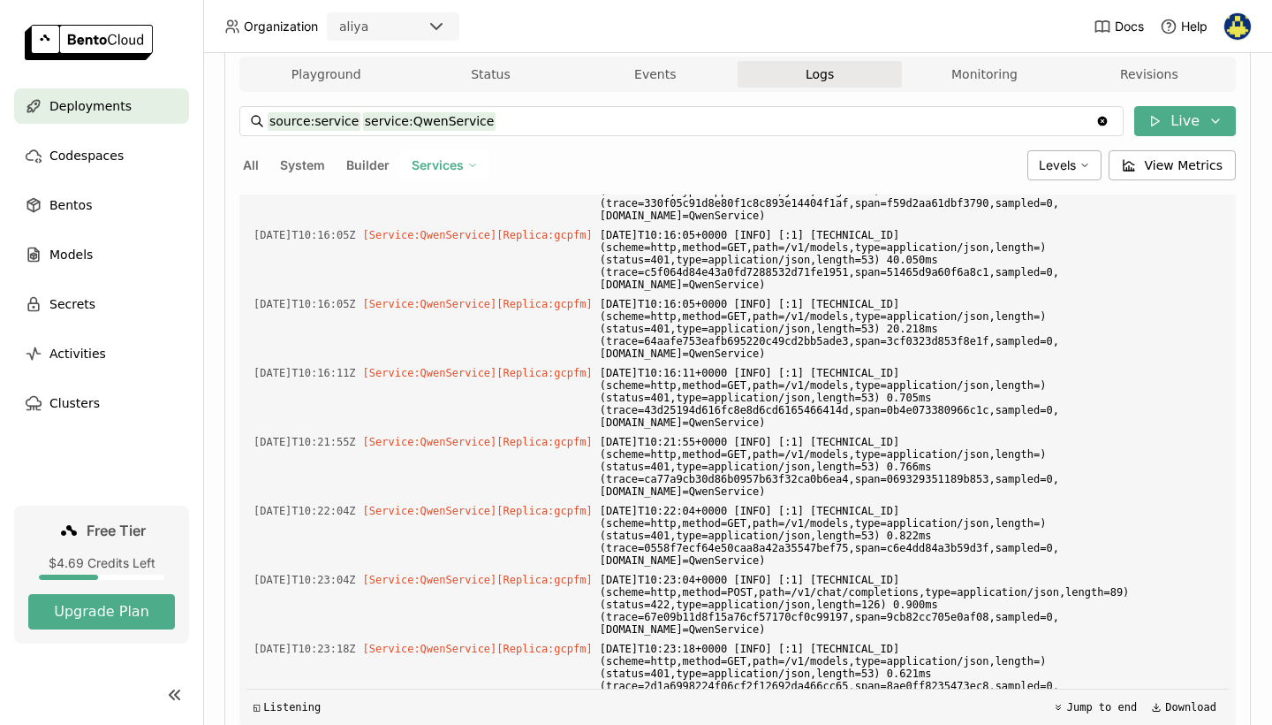
click at [308, 93] on div "source:service service:QwenService source:service service:QwenService Clear val…" at bounding box center [737, 415] width 997 height 647
click at [334, 77] on button "Playground" at bounding box center [326, 74] width 164 height 27
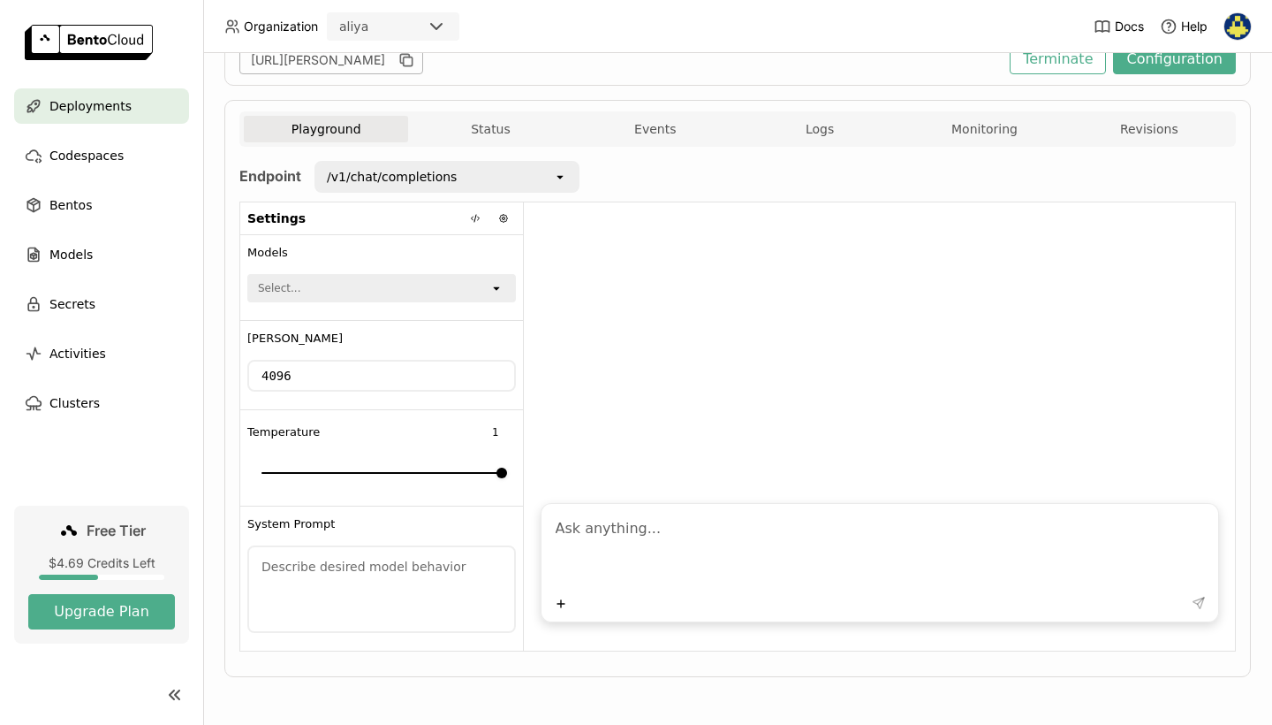
scroll to position [270, 0]
click at [390, 299] on div "Select..." at bounding box center [369, 289] width 240 height 25
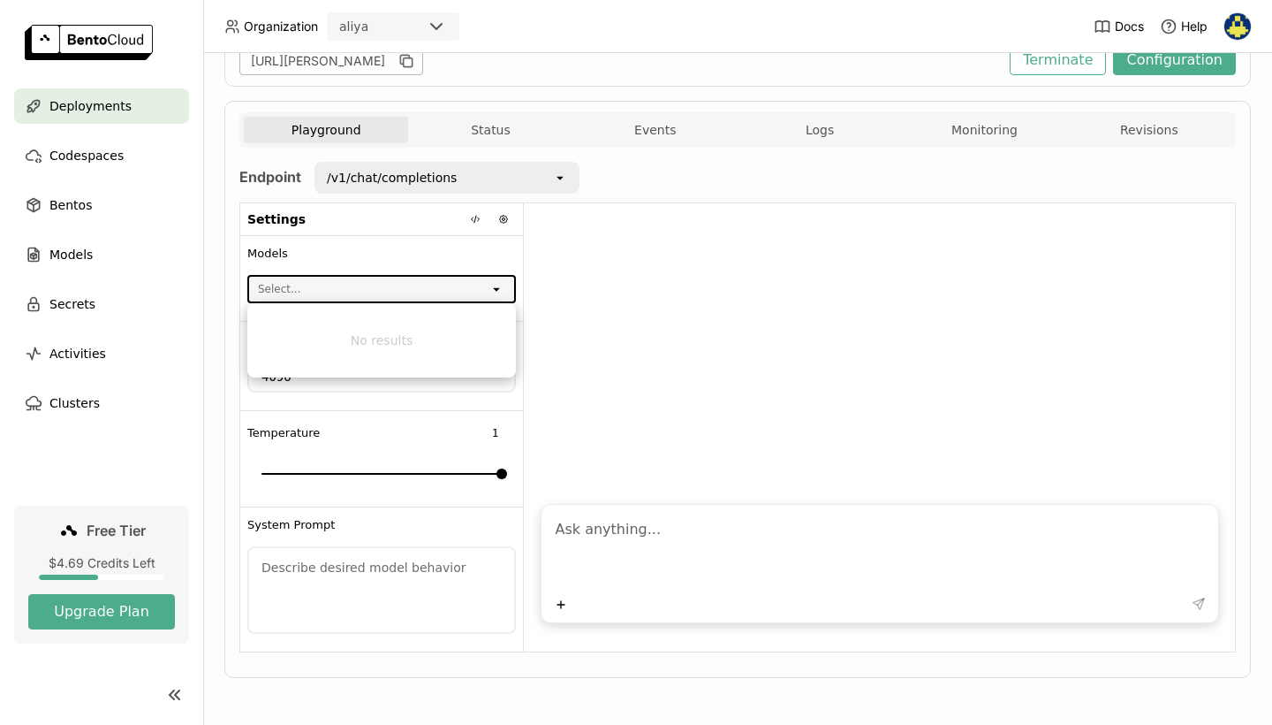
click at [424, 252] on div "Models" at bounding box center [381, 254] width 269 height 14
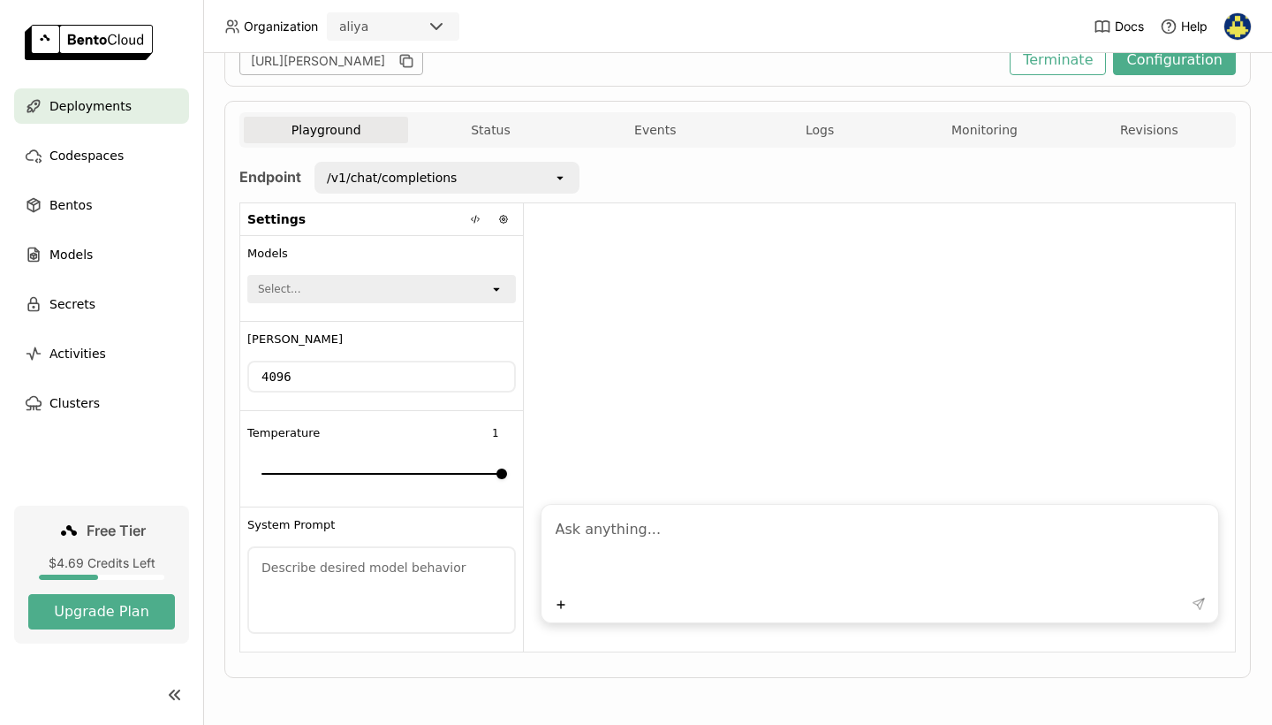
click at [430, 182] on div "/v1/chat/completions" at bounding box center [392, 178] width 130 height 18
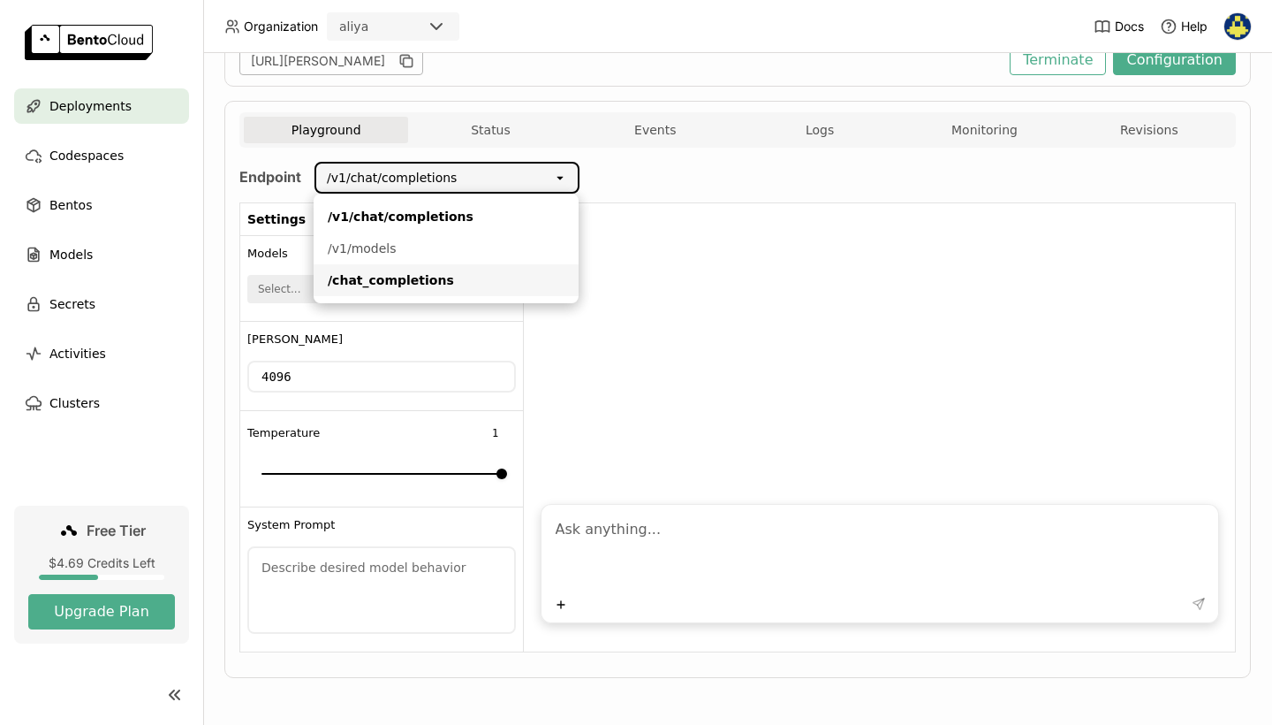
click at [406, 277] on div "/chat_completions" at bounding box center [446, 280] width 237 height 18
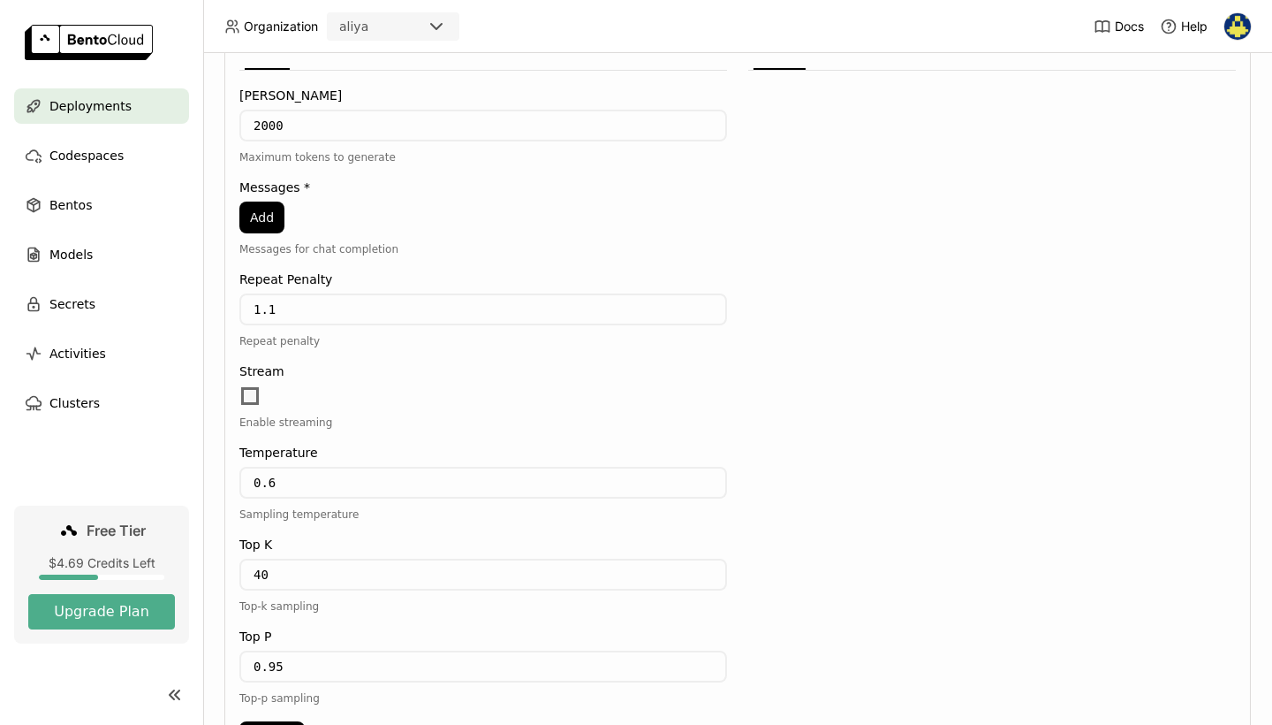
scroll to position [432, 0]
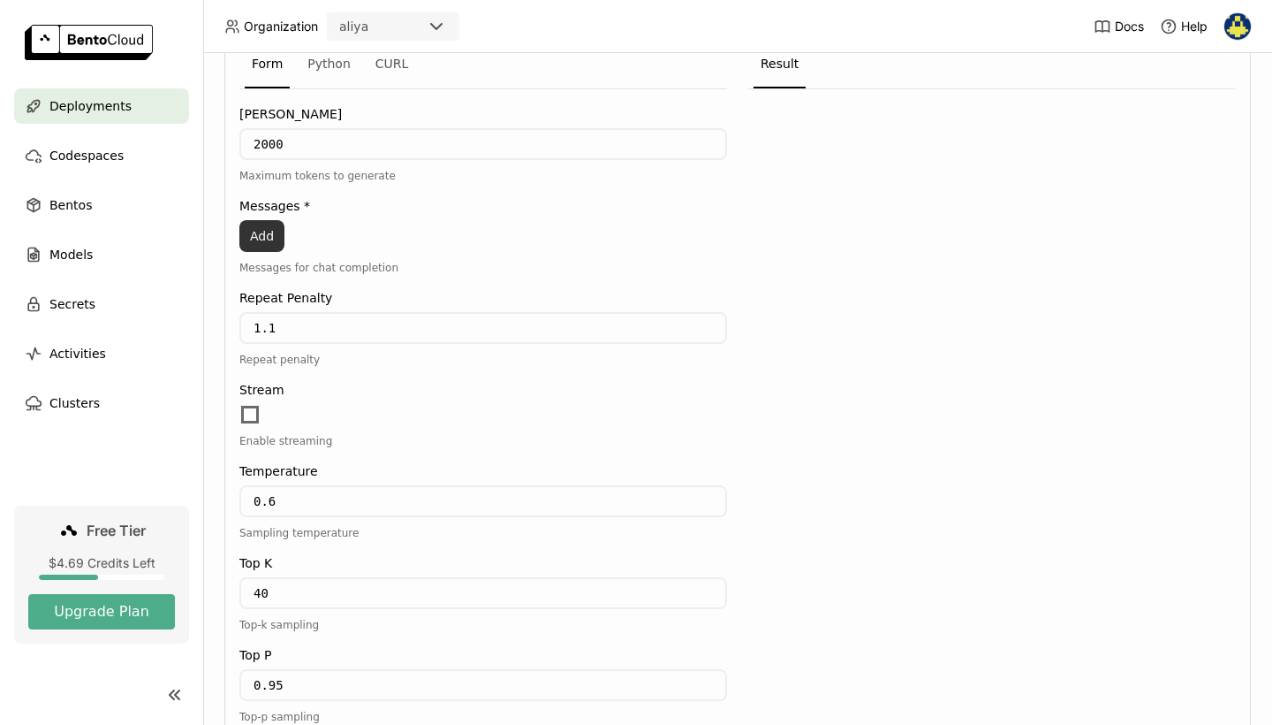
click at [262, 233] on button "Add" at bounding box center [261, 236] width 45 height 32
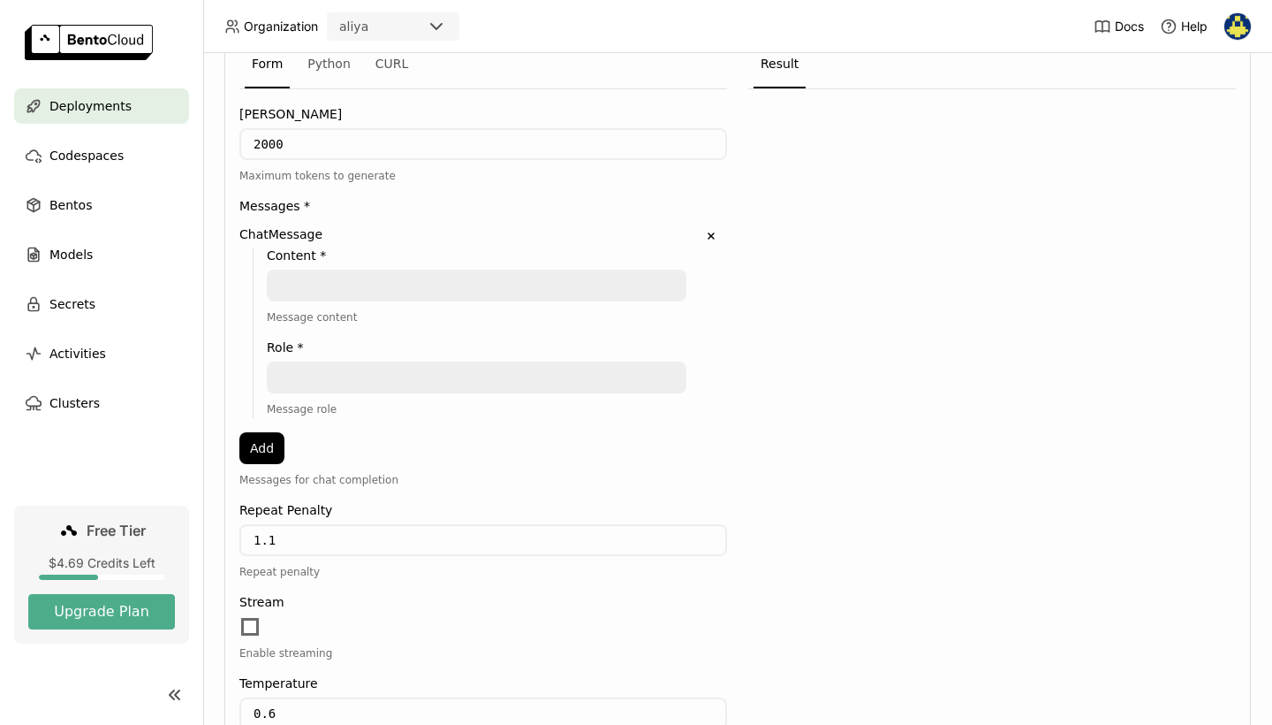
click at [306, 272] on textarea at bounding box center [477, 285] width 416 height 28
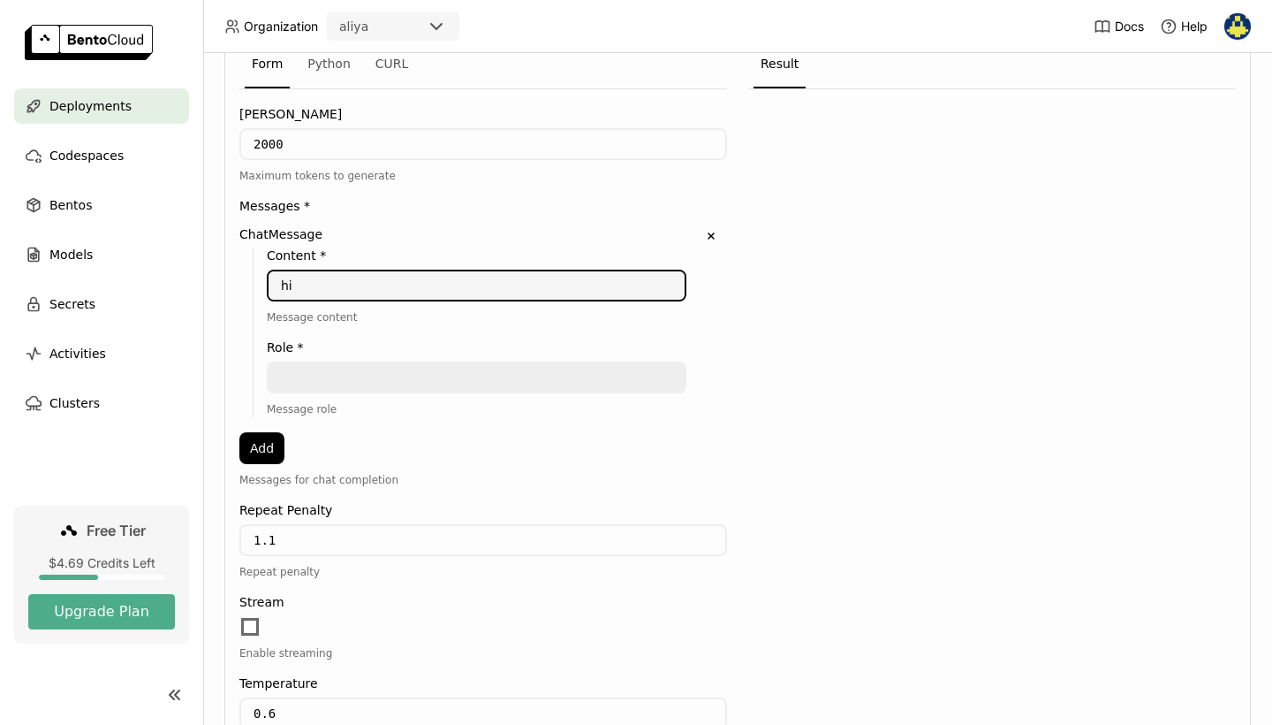
type textarea "hi"
click at [304, 360] on div "Content * hi hi Message content Role * Message role" at bounding box center [470, 333] width 434 height 170
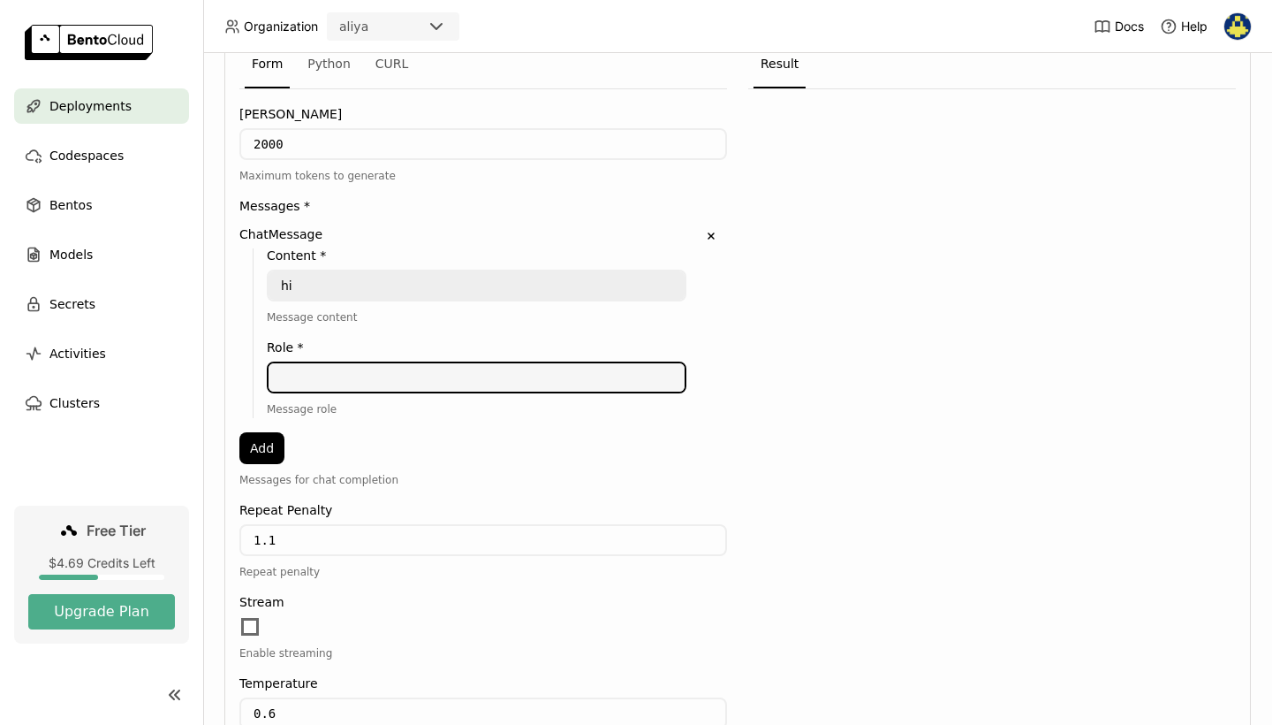
click at [309, 378] on textarea at bounding box center [477, 377] width 416 height 28
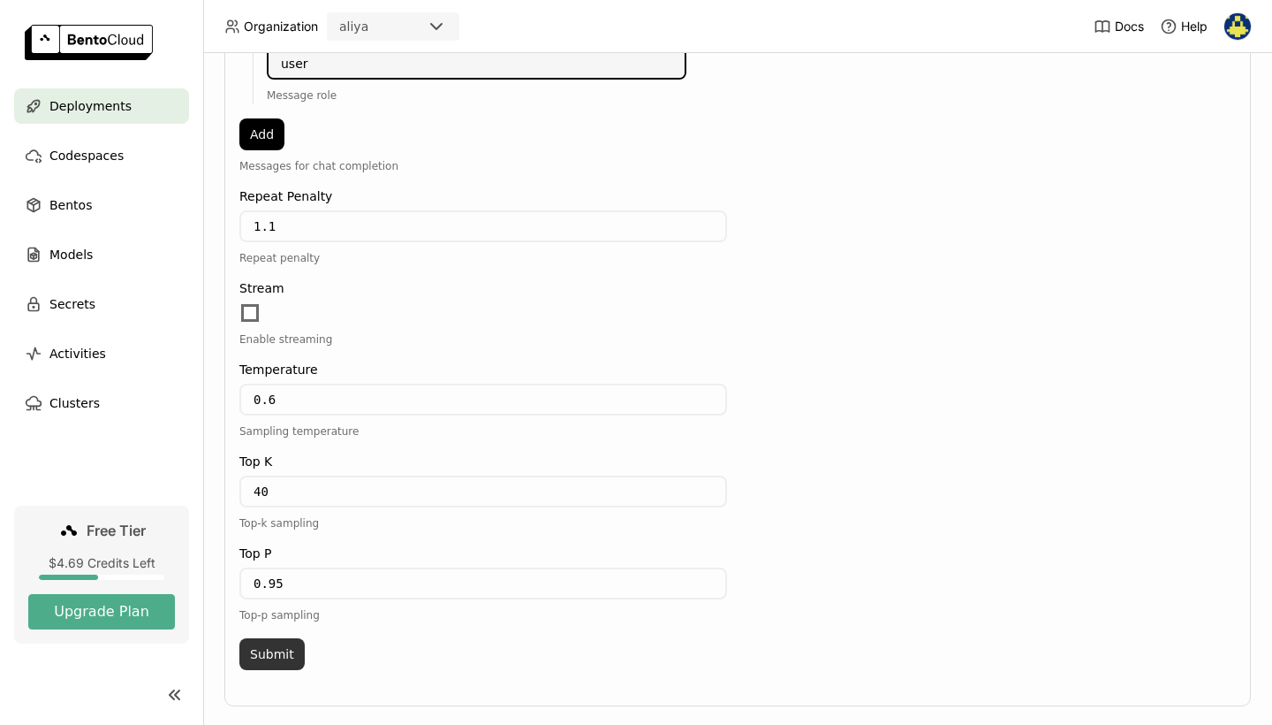
type textarea "user"
click at [270, 650] on button "Submit" at bounding box center [271, 654] width 65 height 32
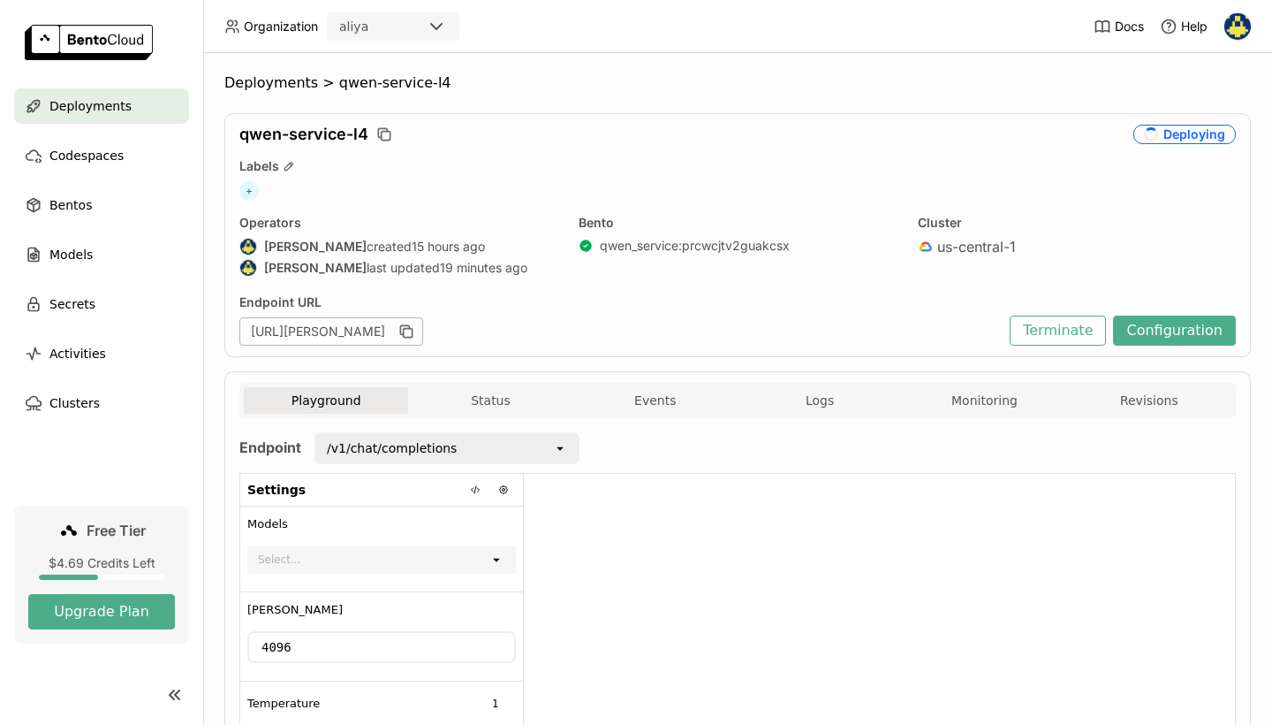
scroll to position [0, 0]
click at [793, 403] on button "Logs" at bounding box center [820, 400] width 164 height 27
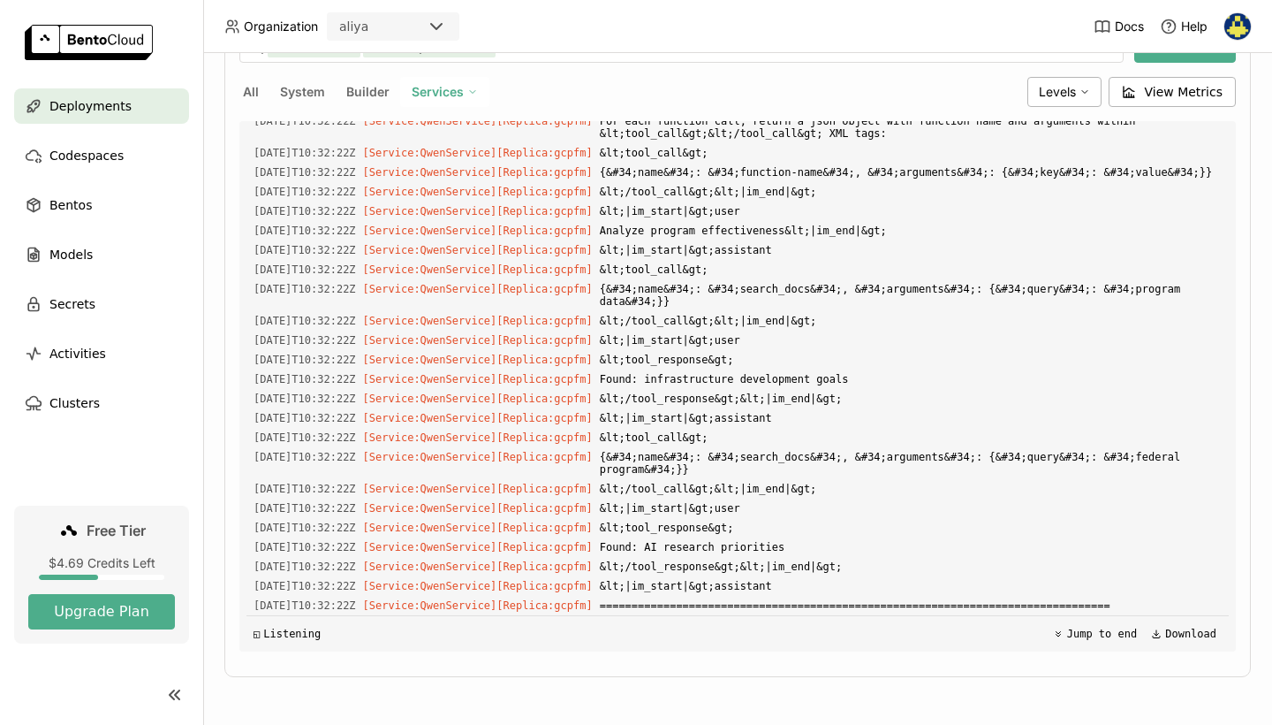
scroll to position [23268, 0]
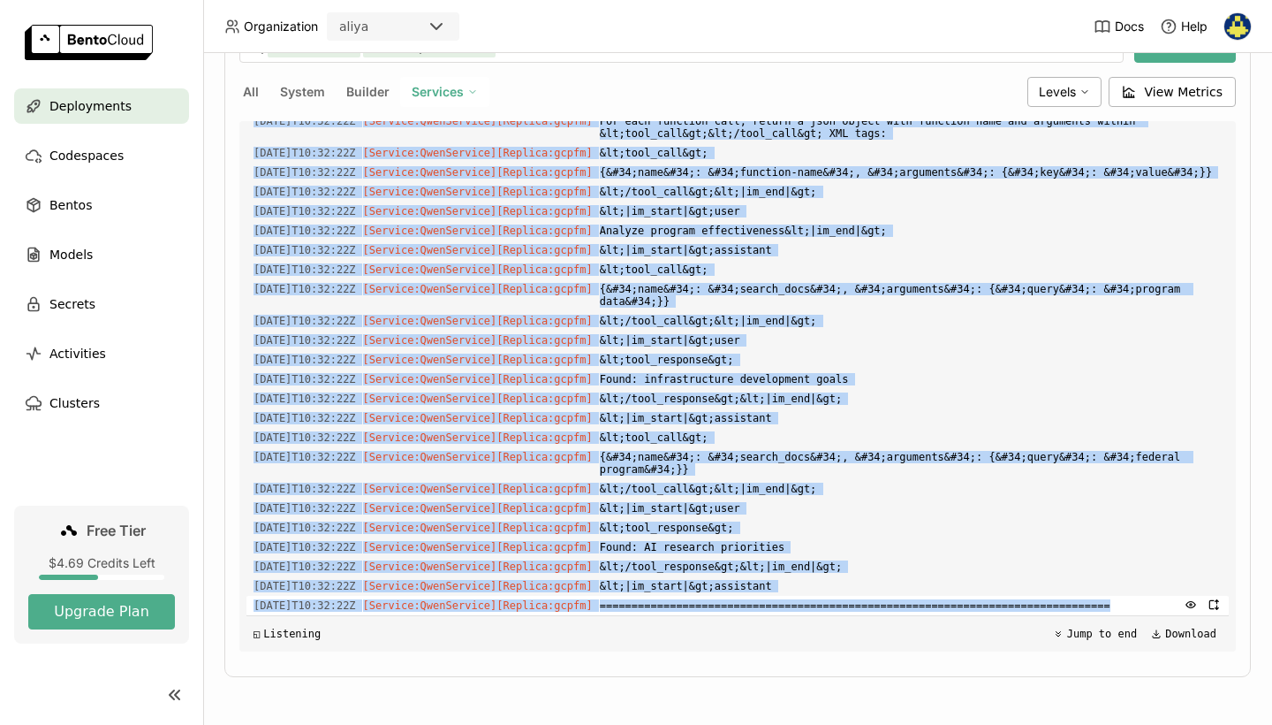
drag, startPoint x: 252, startPoint y: 265, endPoint x: 915, endPoint y: 611, distance: 748.6
click at [915, 611] on div "Load older logs 2025-08-10T09:29:52Z [Service:QwenService] [Replica: rl698 ] 20…" at bounding box center [738, 386] width 983 height 530
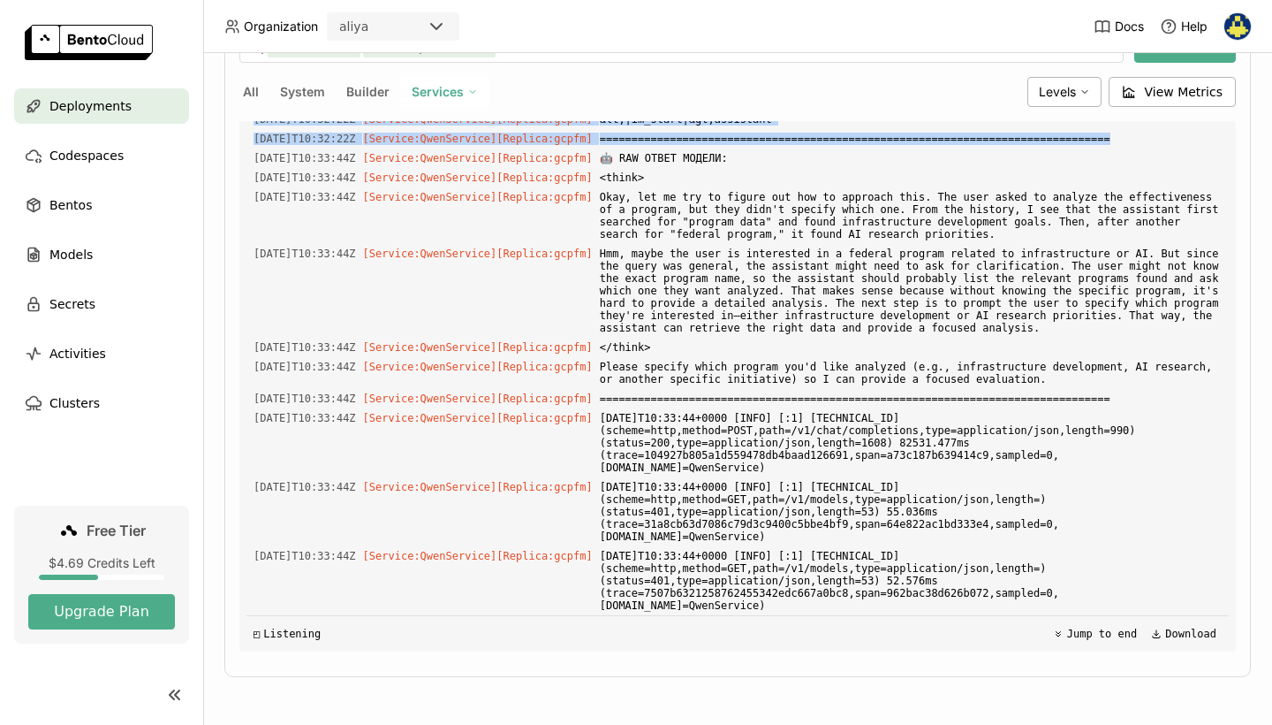
scroll to position [23013, 0]
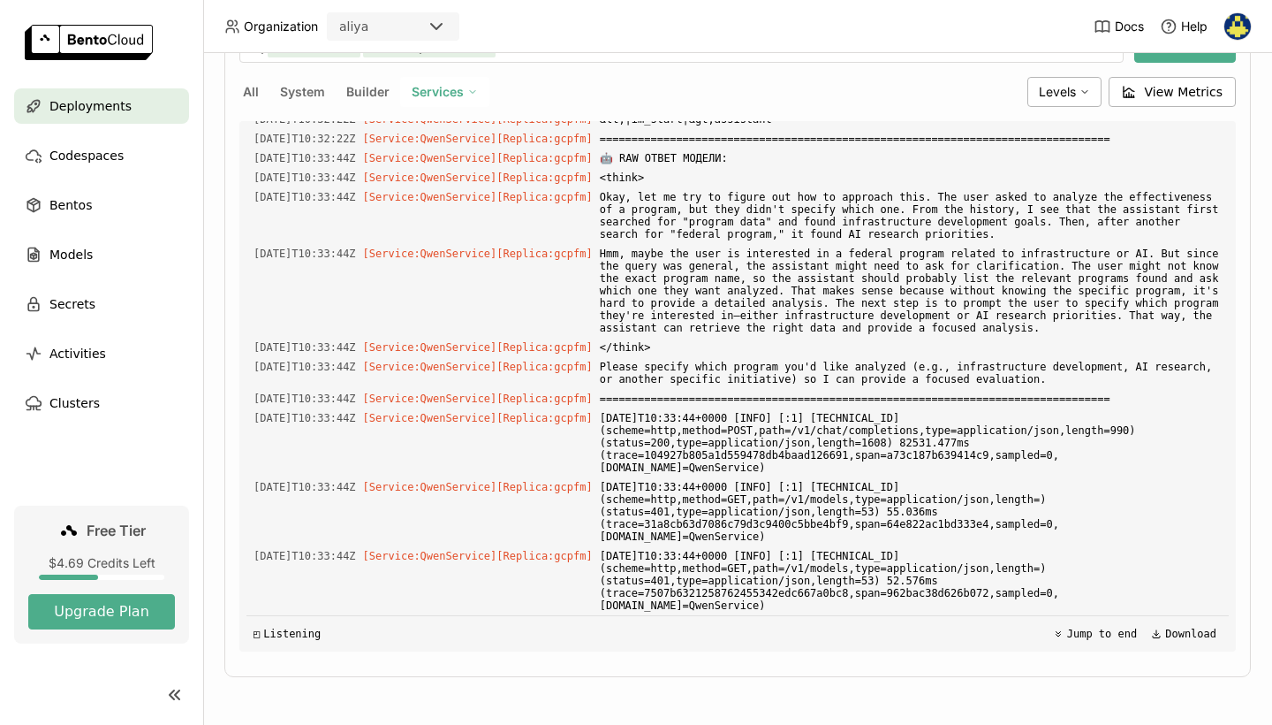
scroll to position [23753, 0]
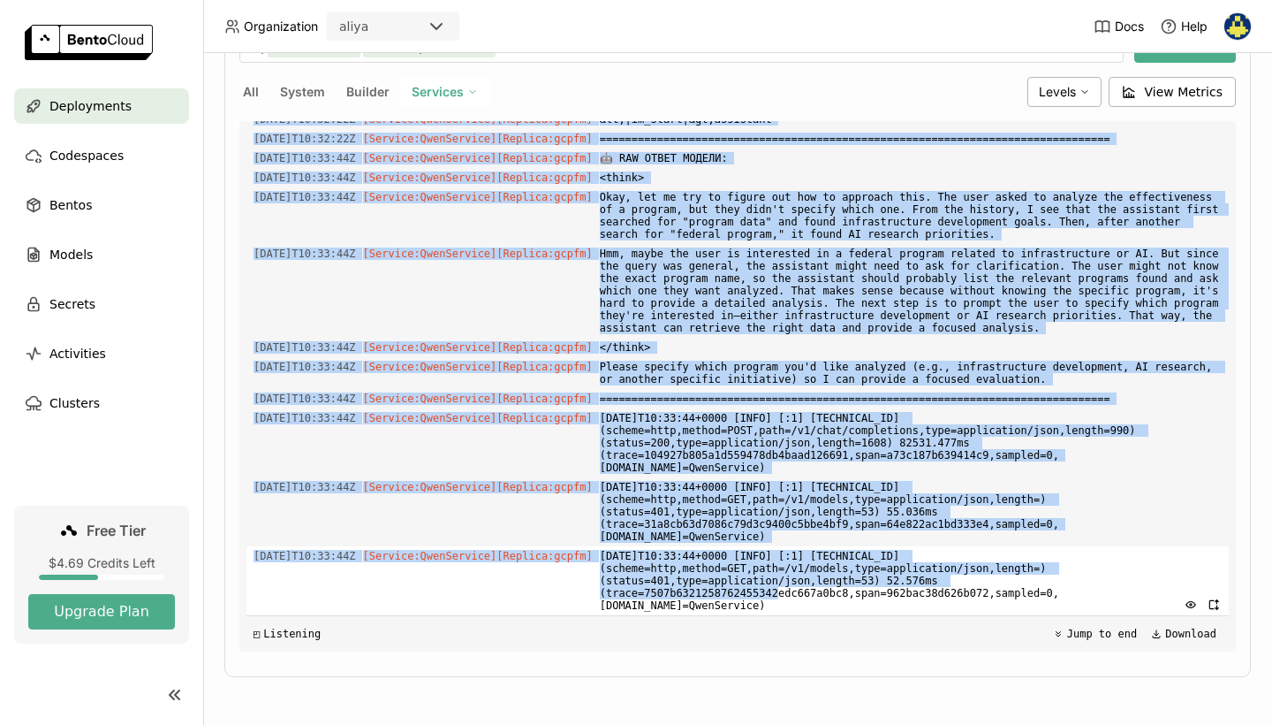
drag, startPoint x: 256, startPoint y: 158, endPoint x: 761, endPoint y: 590, distance: 664.3
click at [761, 590] on div "Load older logs 2025-08-10T09:29:52Z [Service:QwenService] [Replica: rl698 ] 20…" at bounding box center [738, 386] width 983 height 530
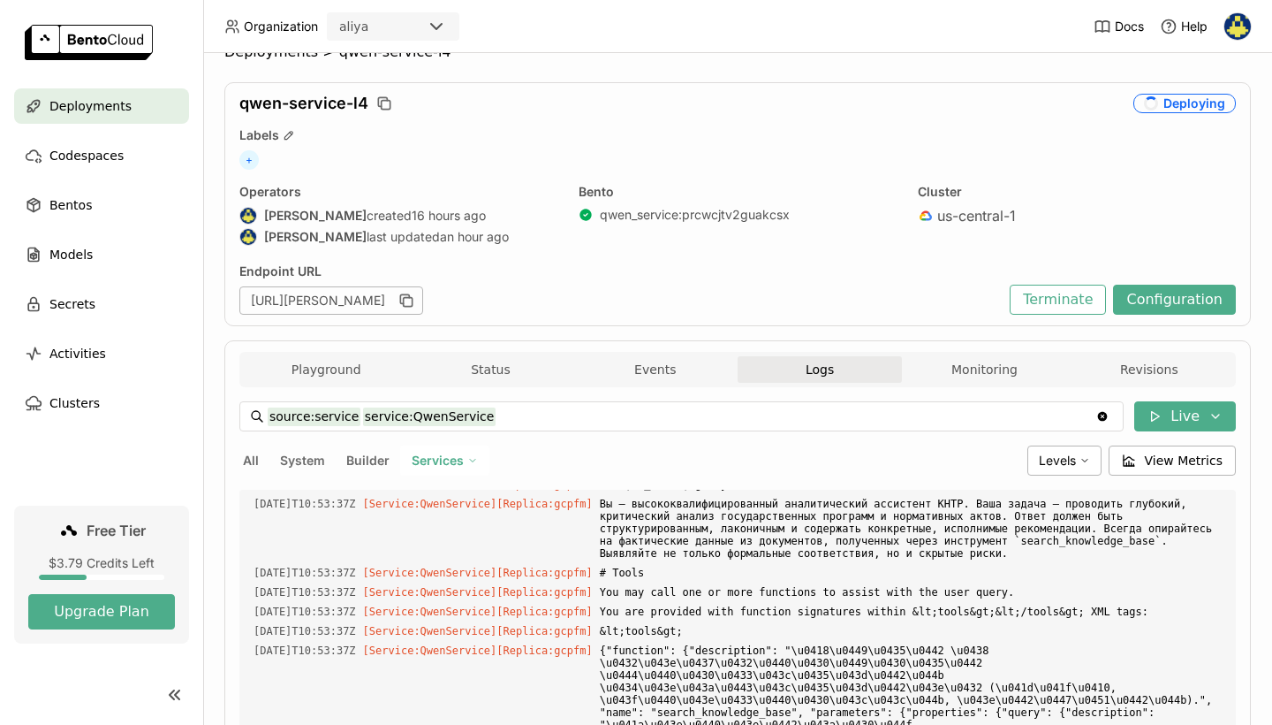
scroll to position [33, 0]
click at [1156, 285] on button "Configuration" at bounding box center [1174, 298] width 123 height 30
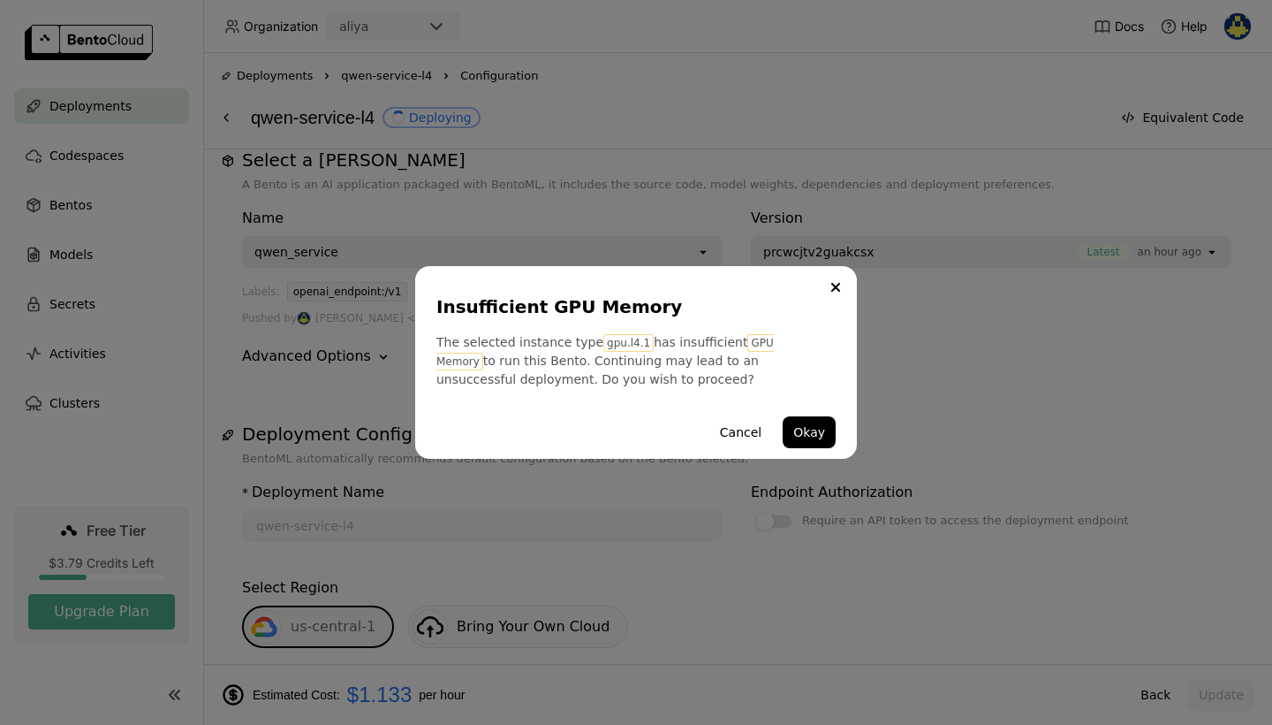
scroll to position [26, 0]
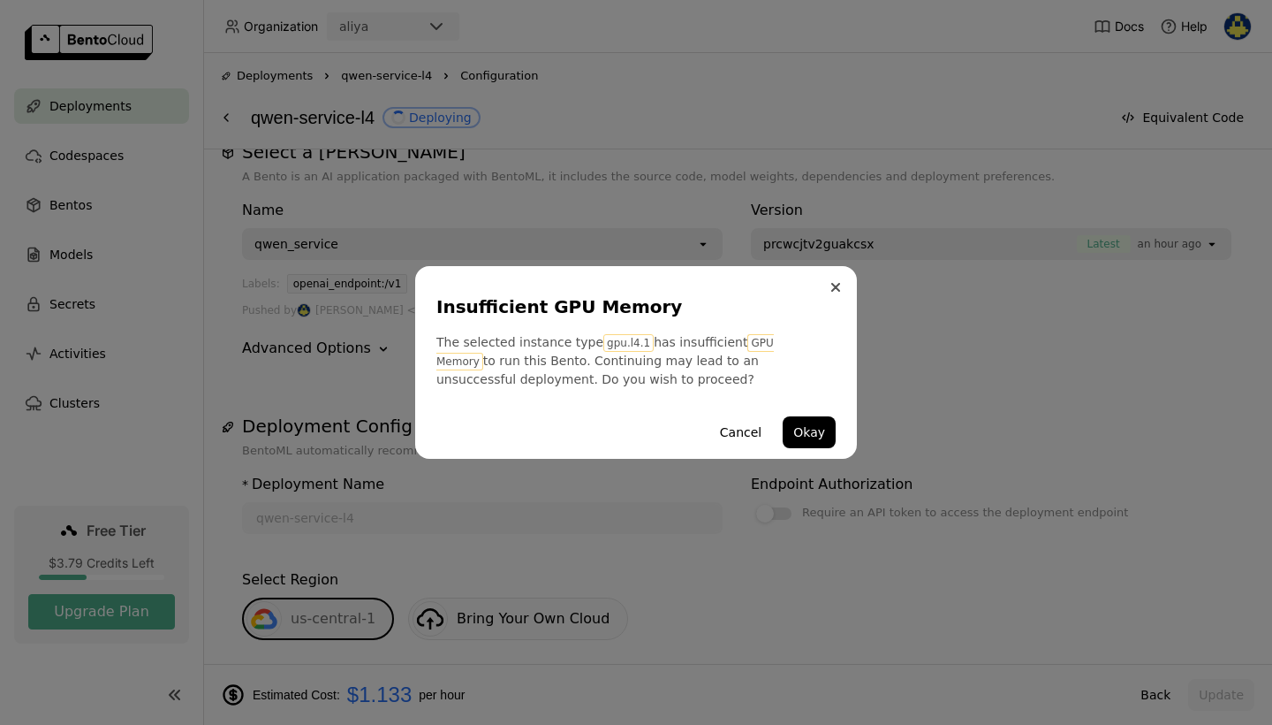
click at [830, 284] on button "Close" at bounding box center [835, 287] width 21 height 21
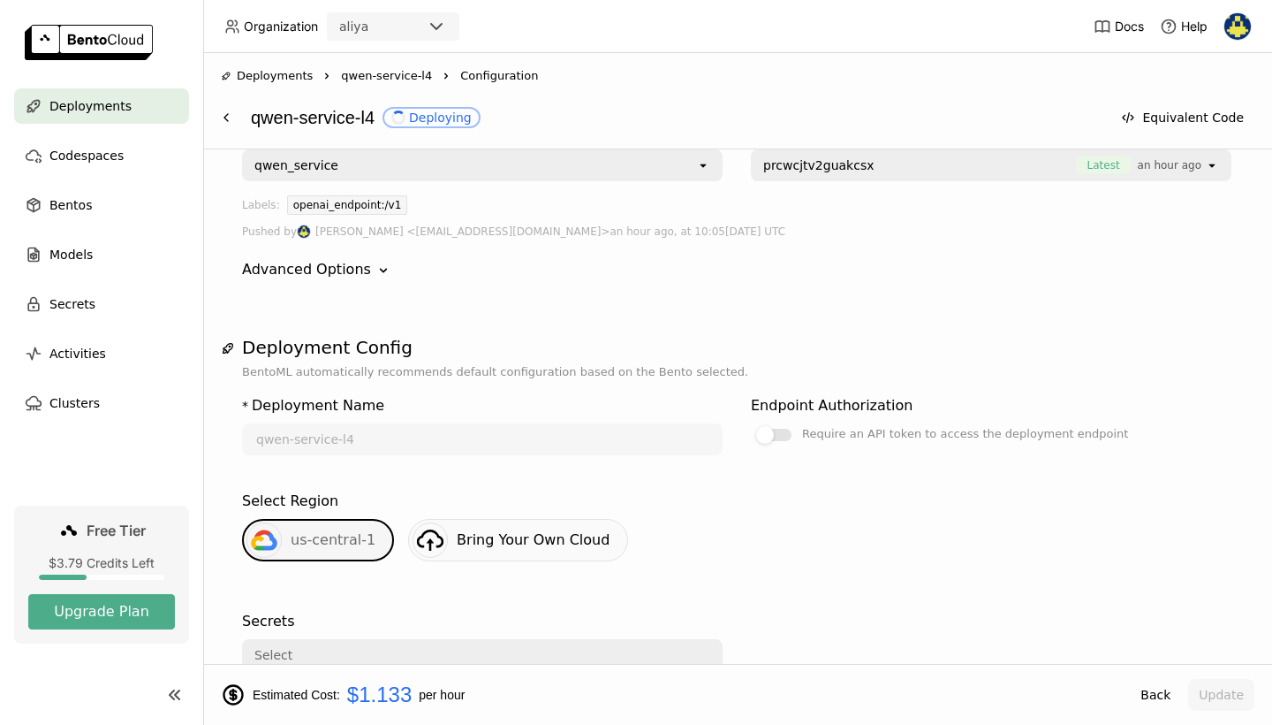
scroll to position [77, 0]
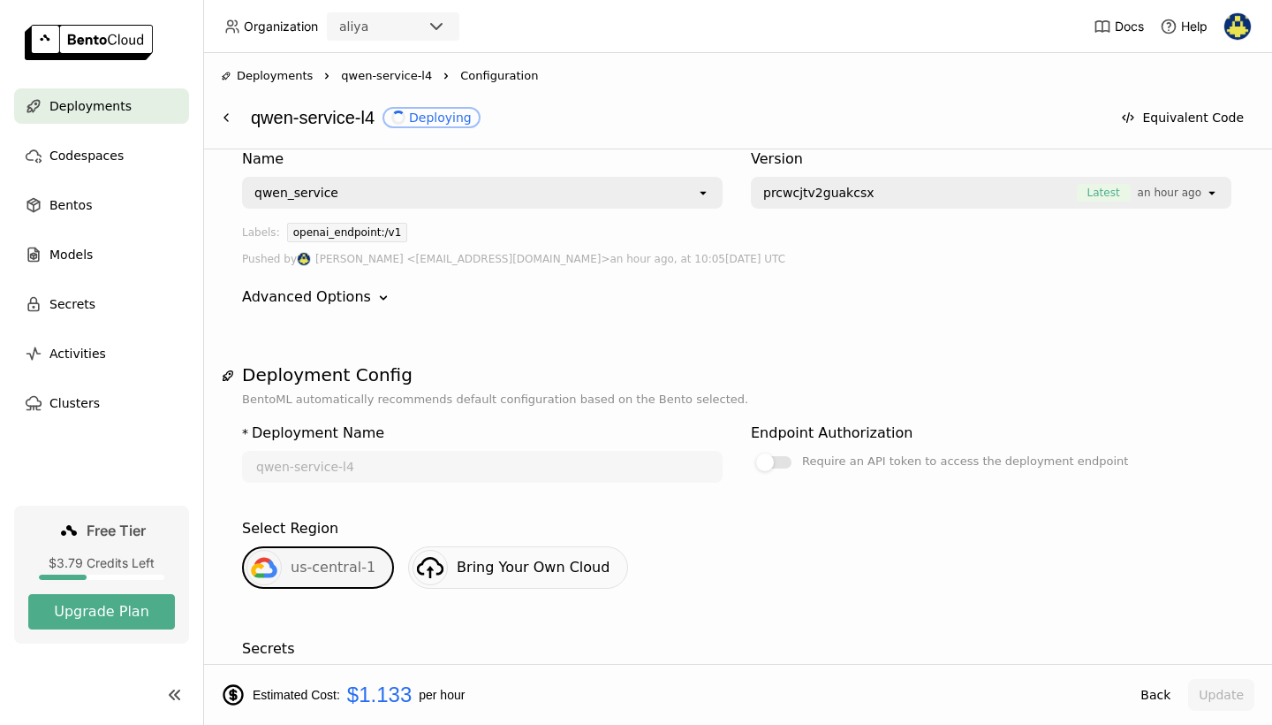
click at [353, 313] on div "Name qwen_service open Version prcwcjtv2guakcsx Latest an hour ago open Labels:…" at bounding box center [737, 227] width 991 height 187
click at [355, 298] on div "Advanced Options" at bounding box center [306, 296] width 129 height 21
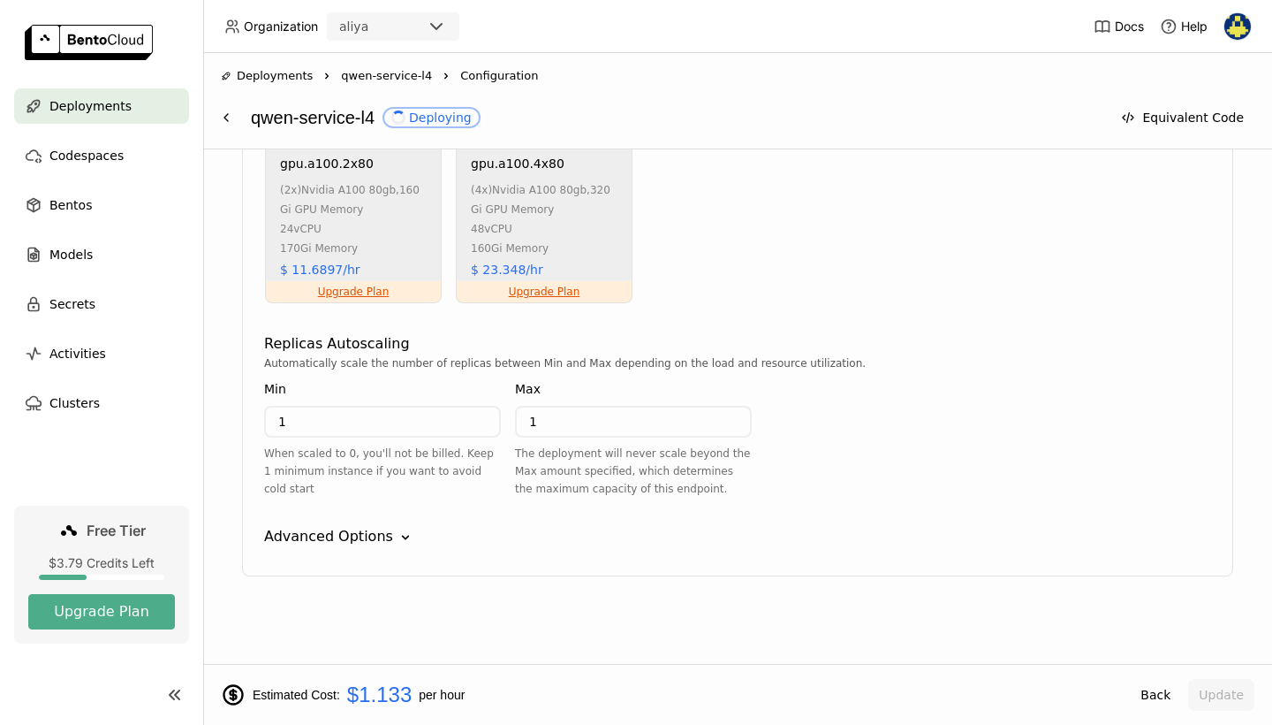
scroll to position [1403, 0]
click at [373, 549] on div "QwenService Instance Type CPU GPU Insufficient GPU Memory gpu.t4.1 nvidia tesla…" at bounding box center [737, 97] width 991 height 957
click at [378, 530] on div "Advanced Options" at bounding box center [328, 536] width 129 height 21
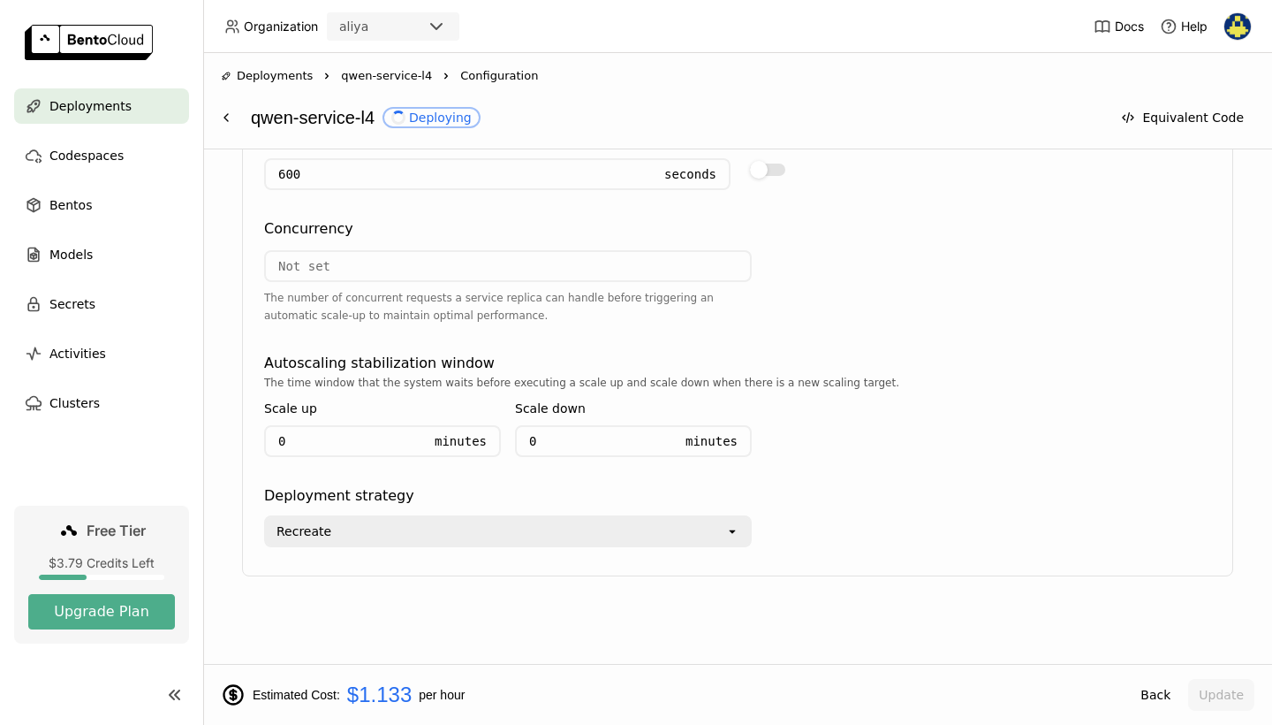
scroll to position [0, 0]
click at [240, 118] on button at bounding box center [226, 118] width 32 height 32
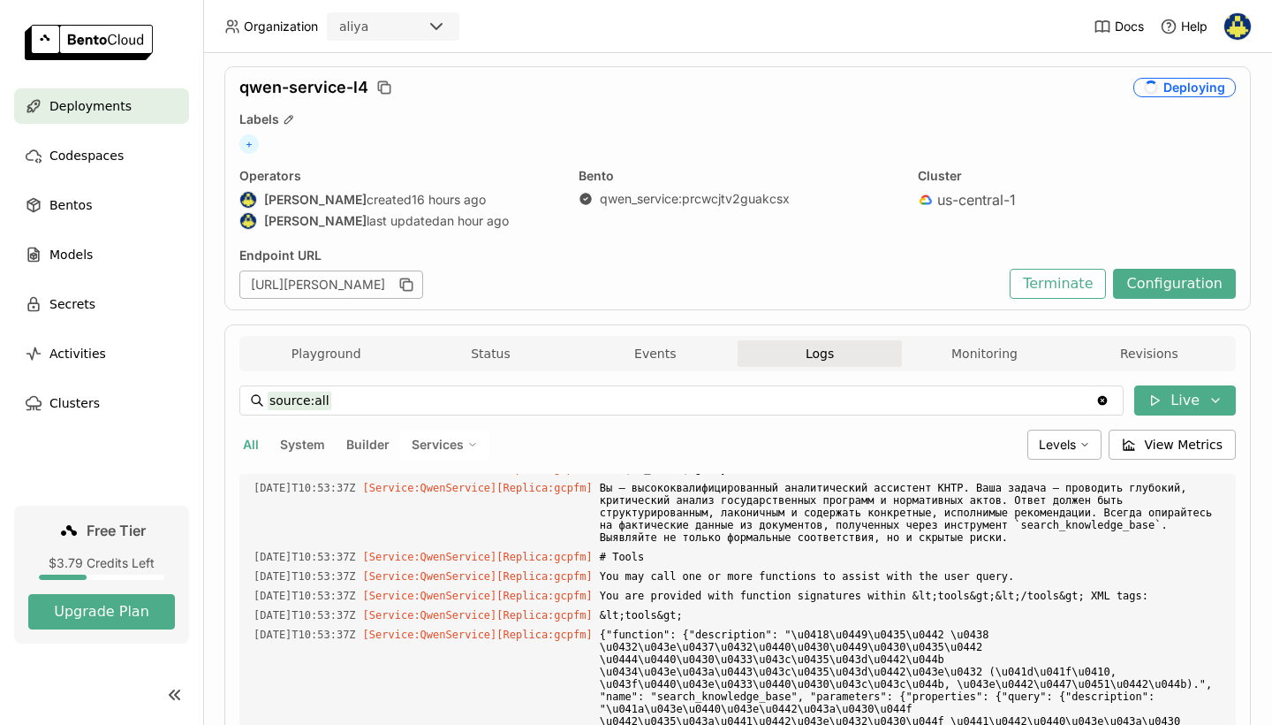
scroll to position [1, 1]
click at [1169, 277] on button "Configuration" at bounding box center [1174, 282] width 123 height 30
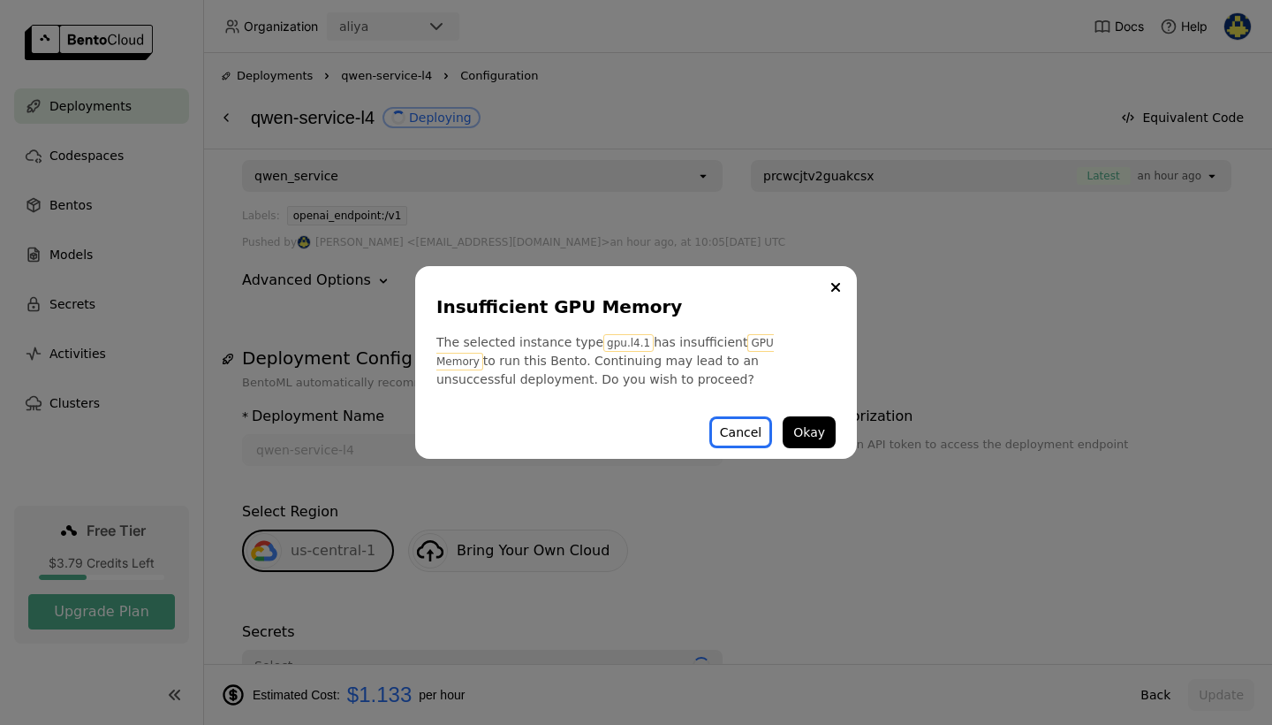
scroll to position [97, 0]
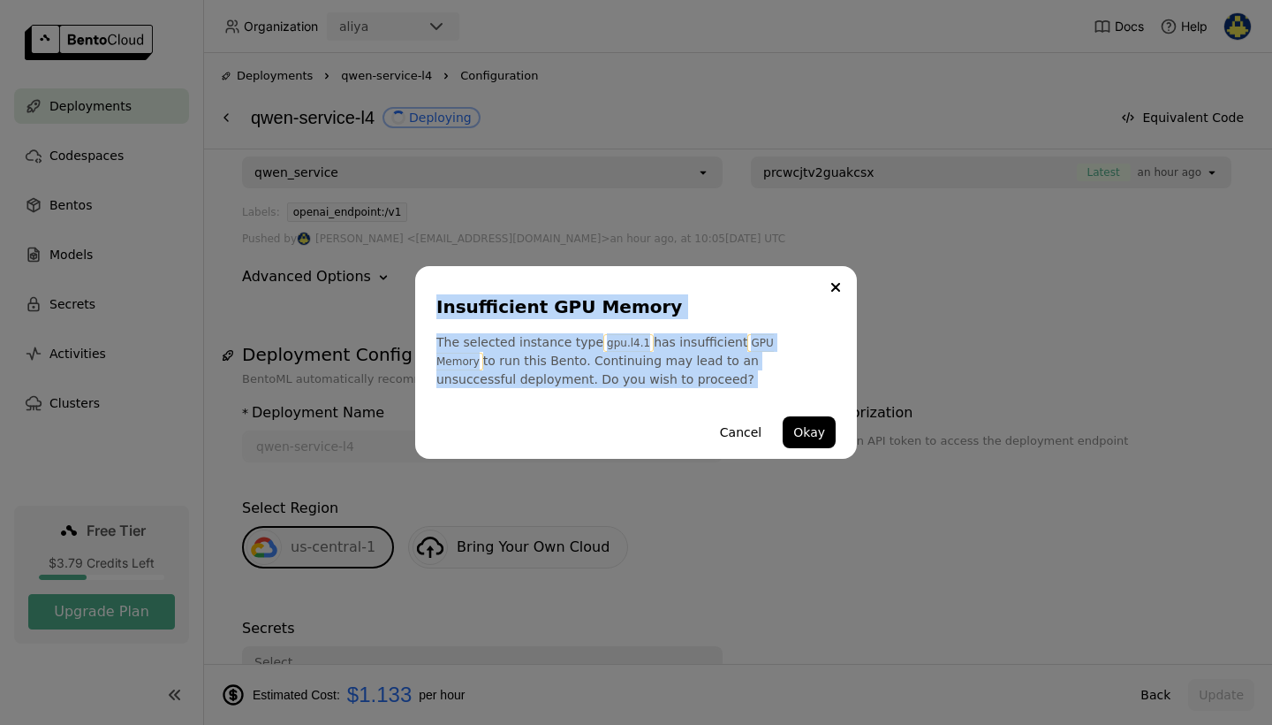
drag, startPoint x: 590, startPoint y: 388, endPoint x: 349, endPoint y: 284, distance: 262.8
click at [349, 284] on div "Insufficient GPU Memory The selected instance type gpu.l4.1 has insufficient GP…" at bounding box center [636, 362] width 1272 height 725
copy div "Insufficient GPU Memory The selected instance type gpu.l4.1 has insufficient GP…"
click at [819, 285] on div "Insufficient GPU Memory The selected instance type gpu.l4.1 has insufficient GP…" at bounding box center [636, 362] width 442 height 193
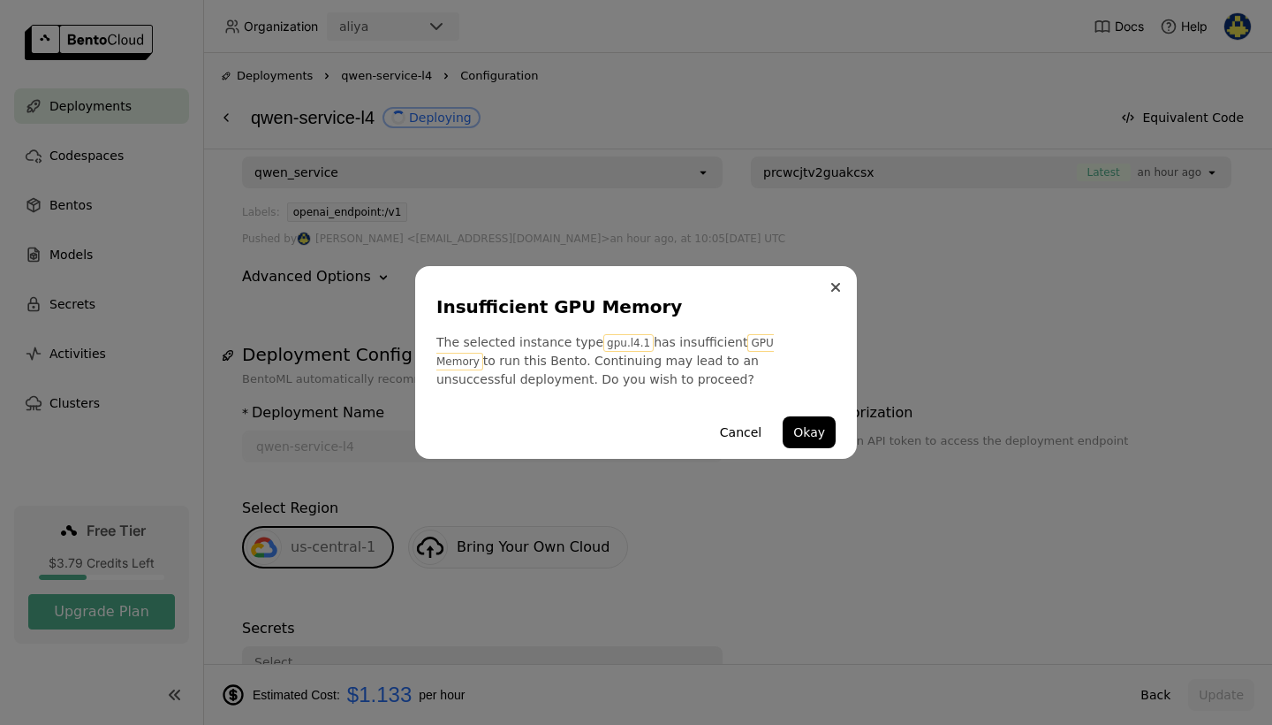
click at [837, 283] on button "Close" at bounding box center [835, 287] width 21 height 21
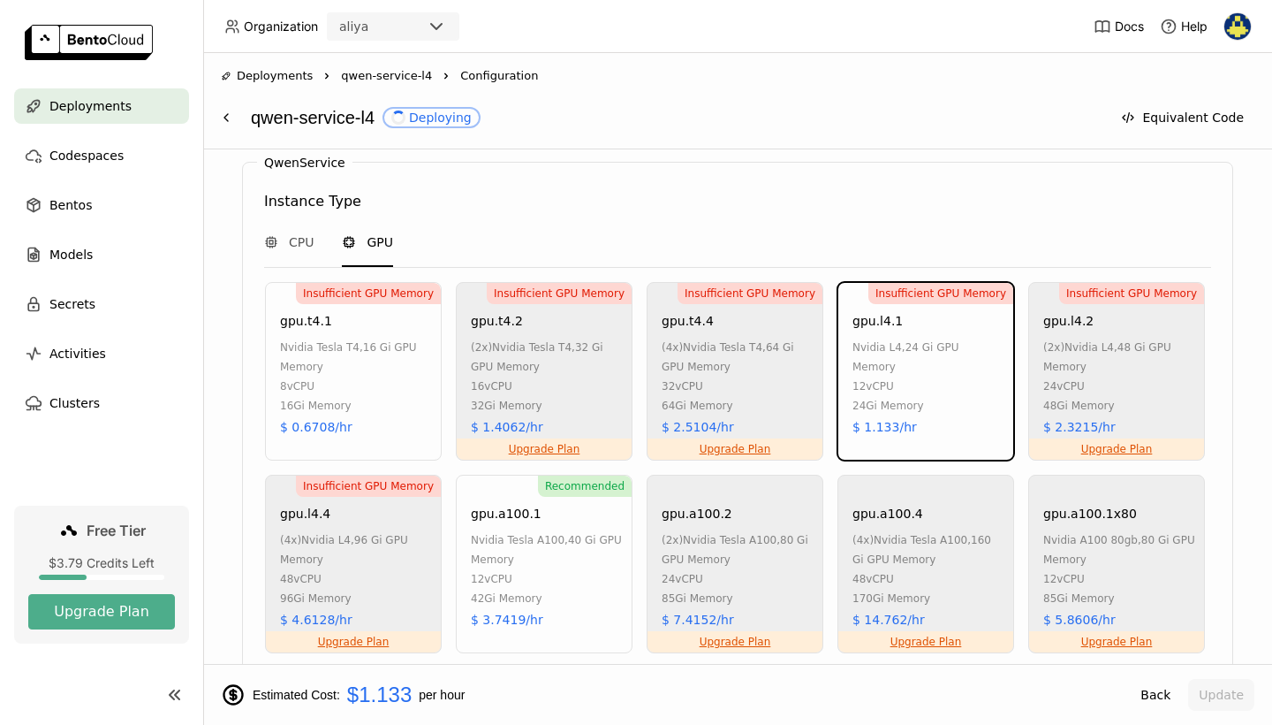
scroll to position [921, 0]
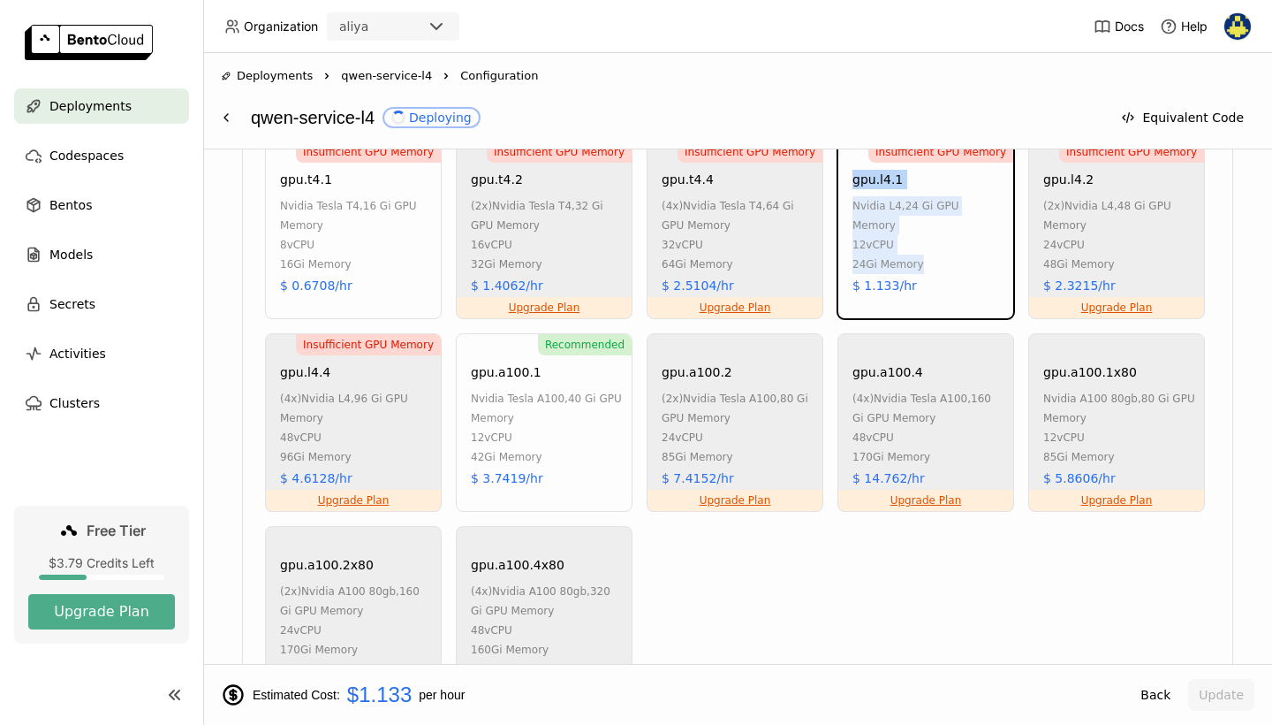
drag, startPoint x: 936, startPoint y: 285, endPoint x: 834, endPoint y: 173, distance: 151.4
click at [834, 173] on div "Insufficient GPU Memory gpu.t4.1 nvidia tesla t4 , 16 Gi GPU Memory 8 vCPU 16Gi…" at bounding box center [738, 423] width 953 height 566
copy div "gpu.l4.1 nvidia l4 , 24 Gi GPU Memory 12 vCPU 24Gi Memory"
click at [152, 167] on div "Codespaces" at bounding box center [101, 155] width 175 height 35
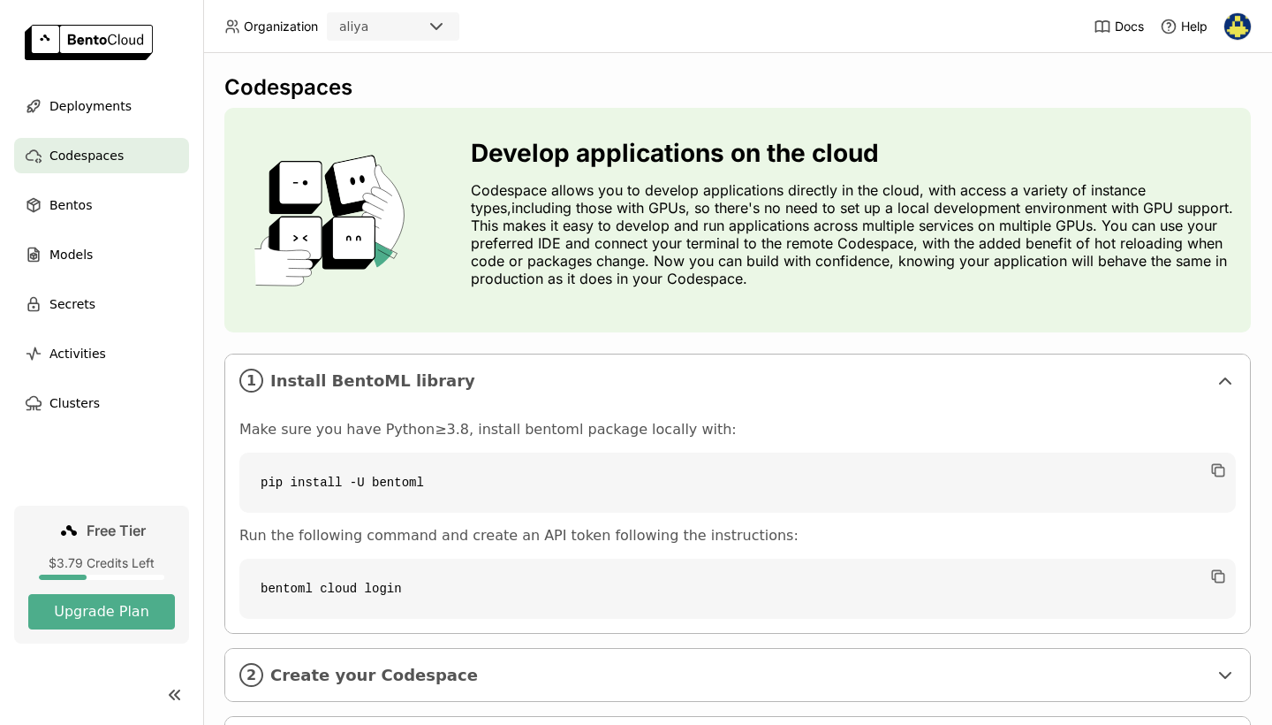
click at [110, 125] on ul "Deployments Codespaces Bentos Models Secrets Activities Clusters" at bounding box center [101, 254] width 203 height 332
click at [116, 106] on span "Deployments" at bounding box center [90, 105] width 82 height 21
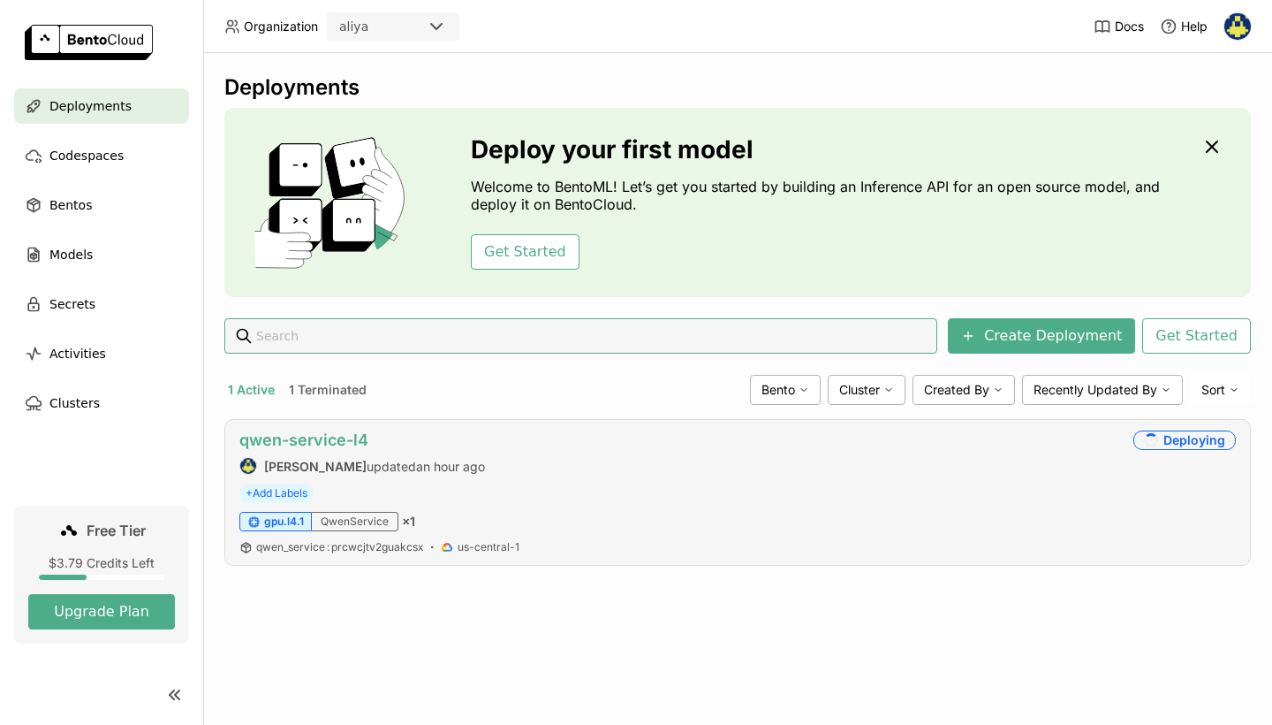
click at [314, 437] on link "qwen-service-l4" at bounding box center [303, 439] width 129 height 19
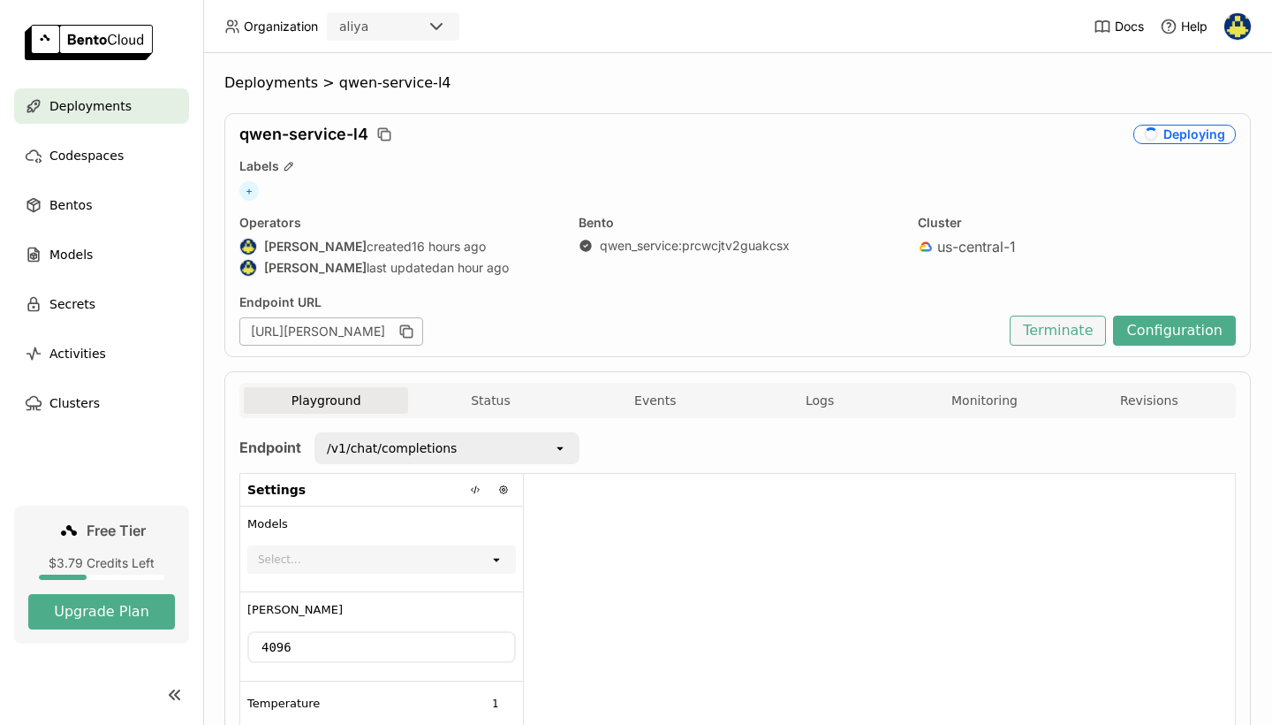
click at [1062, 328] on button "Terminate" at bounding box center [1058, 330] width 96 height 30
click at [1059, 328] on div "Terminate Deployment This will terminate this running deployment and the endpoi…" at bounding box center [636, 362] width 1272 height 725
click at [1069, 323] on button "Terminate" at bounding box center [1058, 330] width 96 height 30
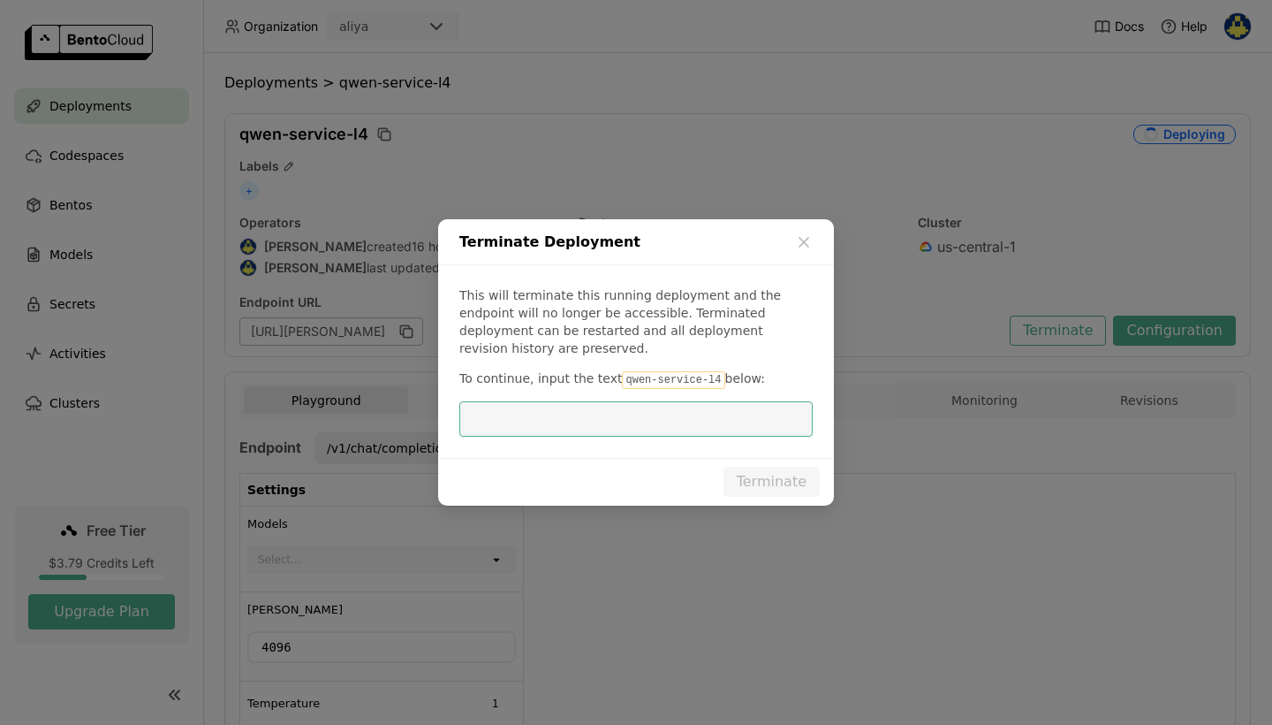
scroll to position [1, 1]
click at [725, 371] on span "below:" at bounding box center [745, 378] width 40 height 14
drag, startPoint x: 708, startPoint y: 368, endPoint x: 613, endPoint y: 369, distance: 94.6
click at [622, 371] on code "qwen-service-l4" at bounding box center [673, 380] width 103 height 18
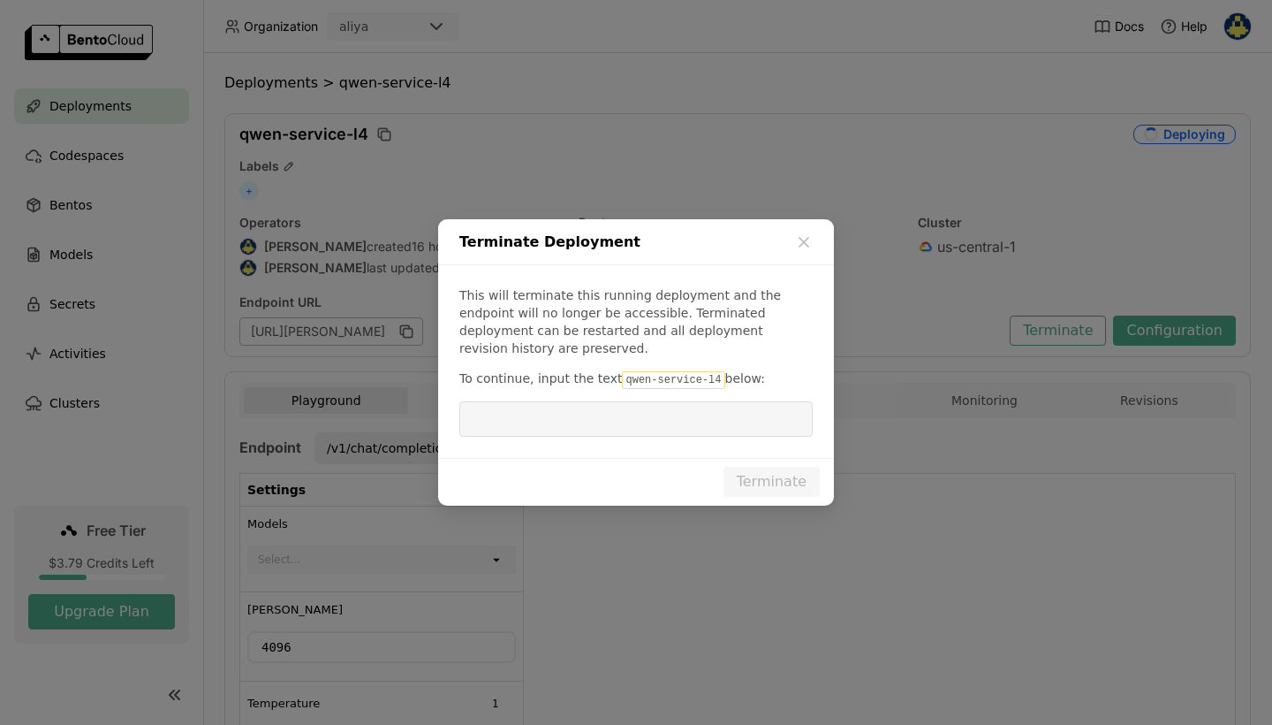
click at [622, 371] on code "qwen-service-l4" at bounding box center [673, 380] width 103 height 18
drag, startPoint x: 710, startPoint y: 368, endPoint x: 611, endPoint y: 369, distance: 99.0
click at [622, 371] on code "qwen-service-l4" at bounding box center [673, 380] width 103 height 18
copy p "qwen-service-l4"
click at [622, 402] on input "dialog" at bounding box center [636, 419] width 332 height 34
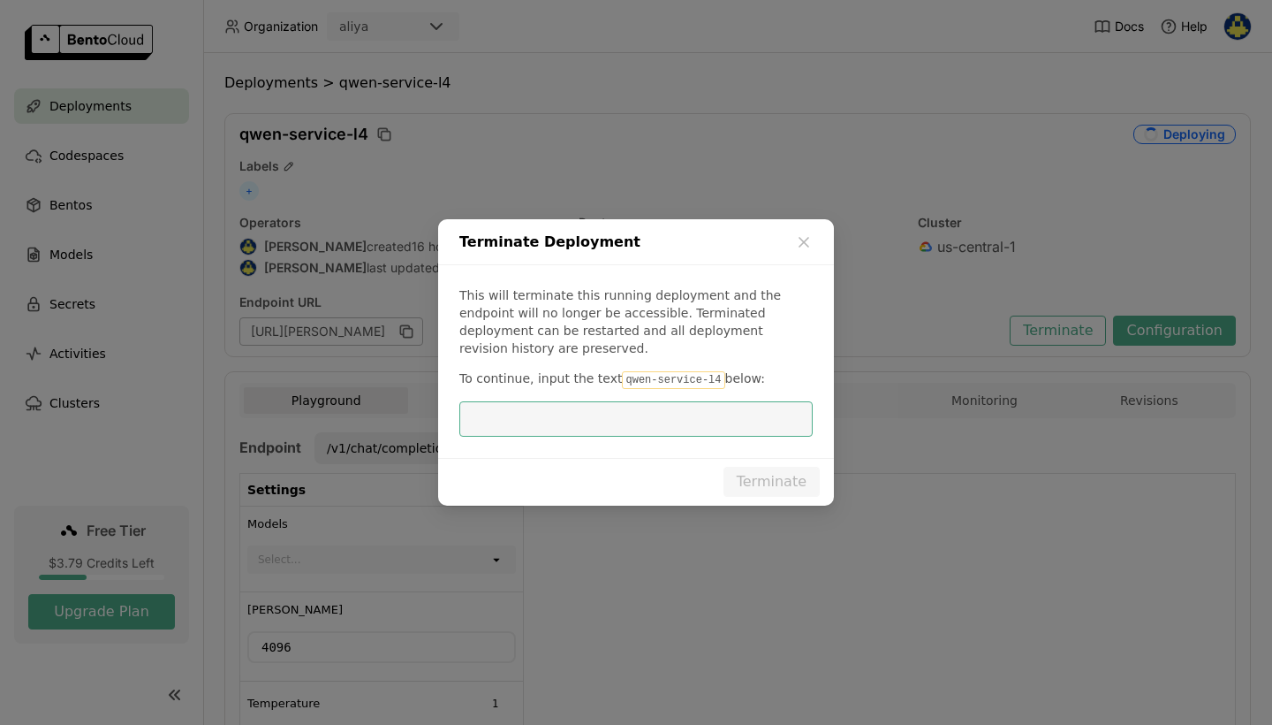
paste input "qwen-service-l4"
type input "qwen-service-l4"
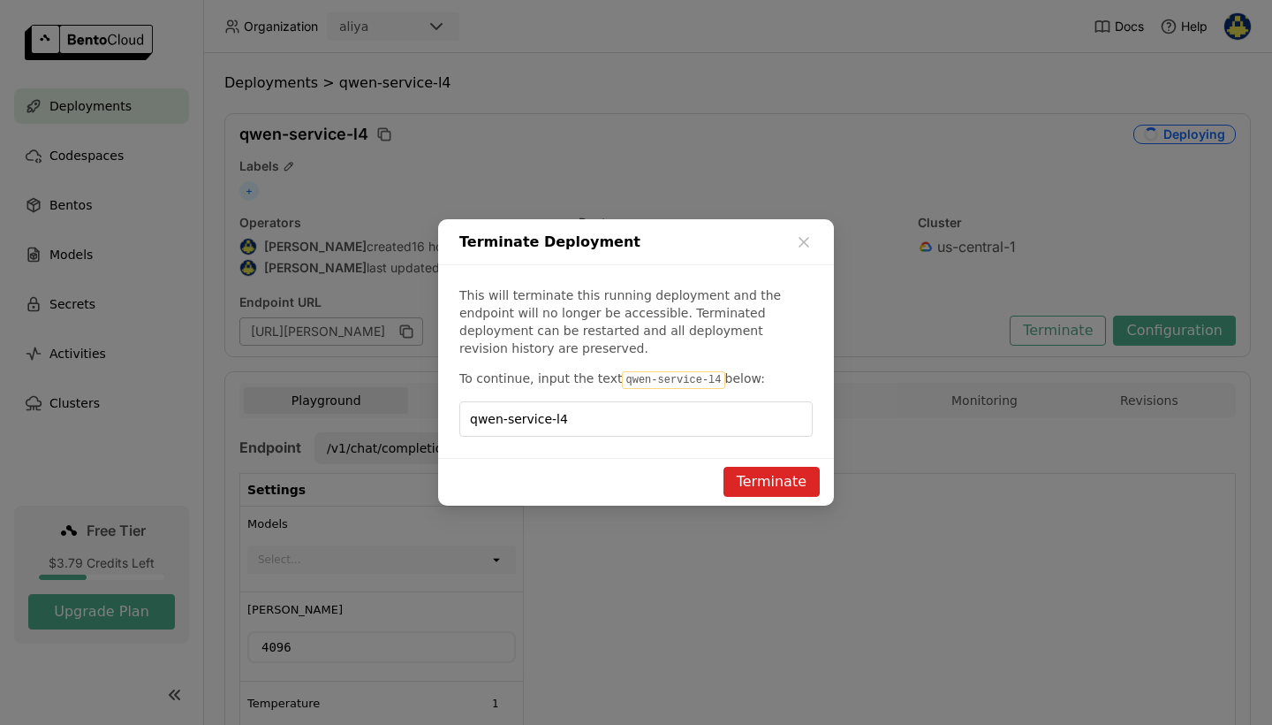
click at [755, 470] on button "Terminate" at bounding box center [772, 482] width 96 height 30
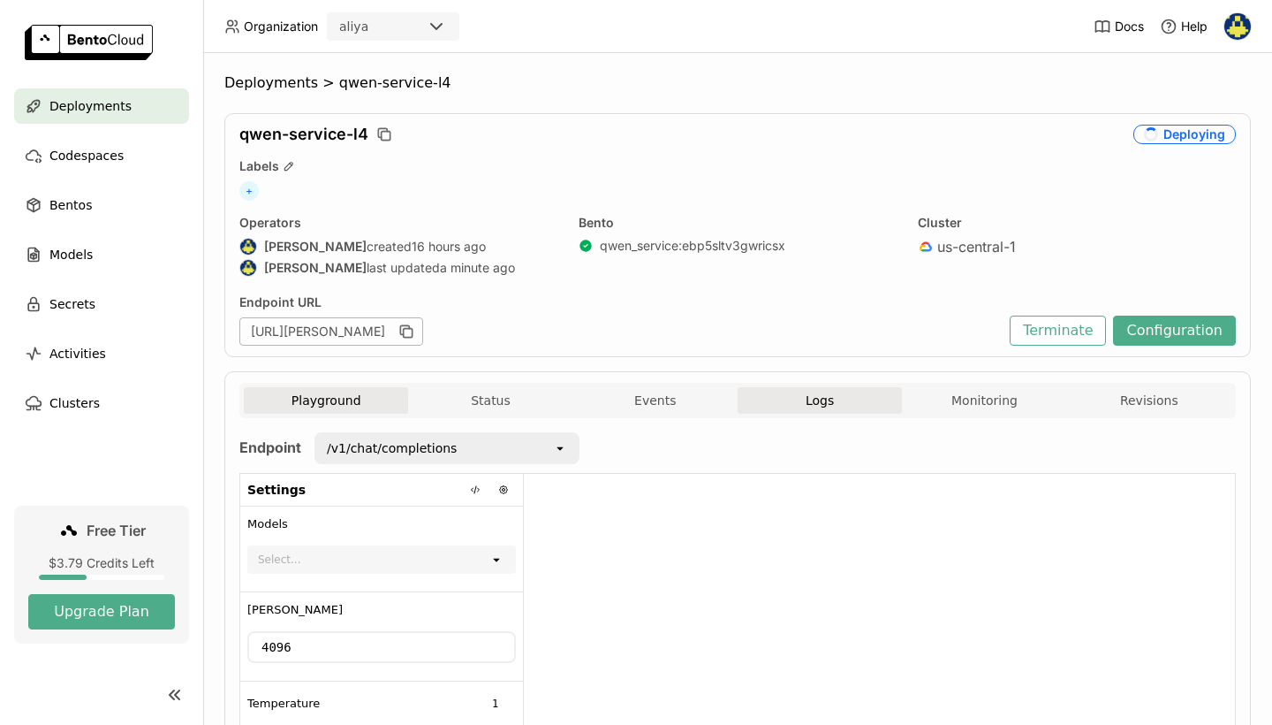
click at [813, 406] on button "Logs" at bounding box center [820, 400] width 164 height 27
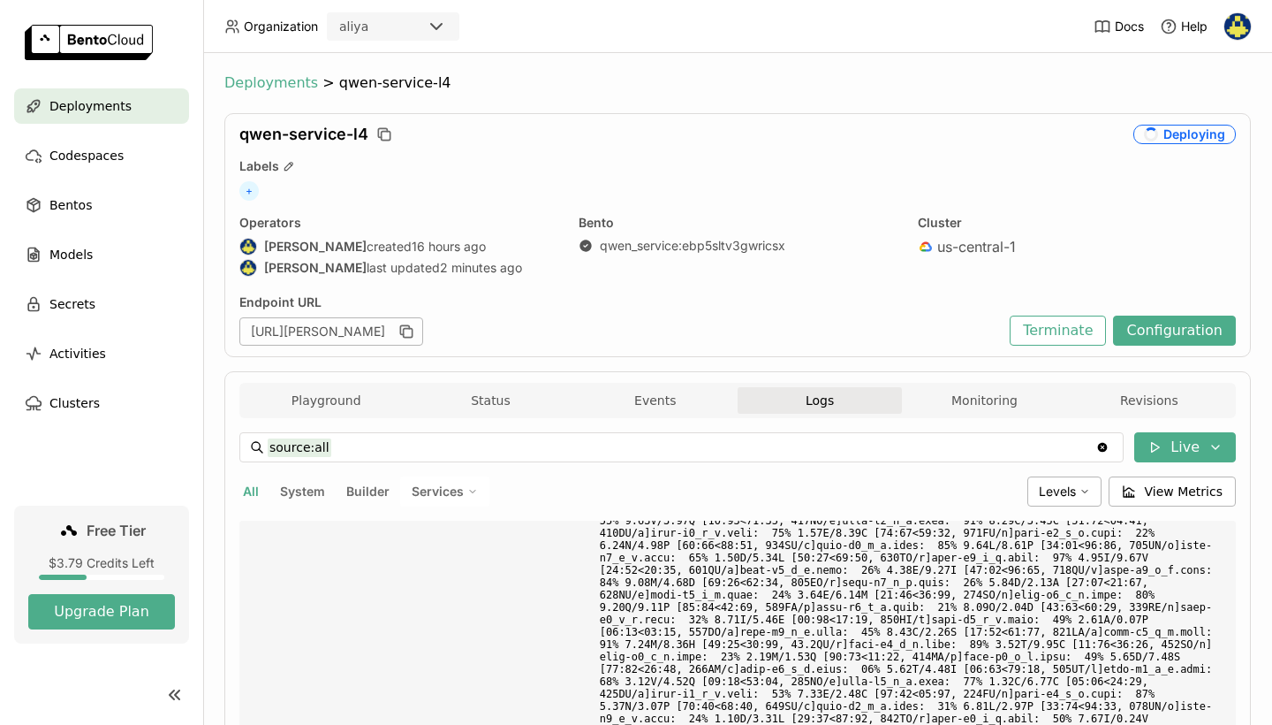
click at [254, 89] on span "Deployments" at bounding box center [271, 83] width 94 height 18
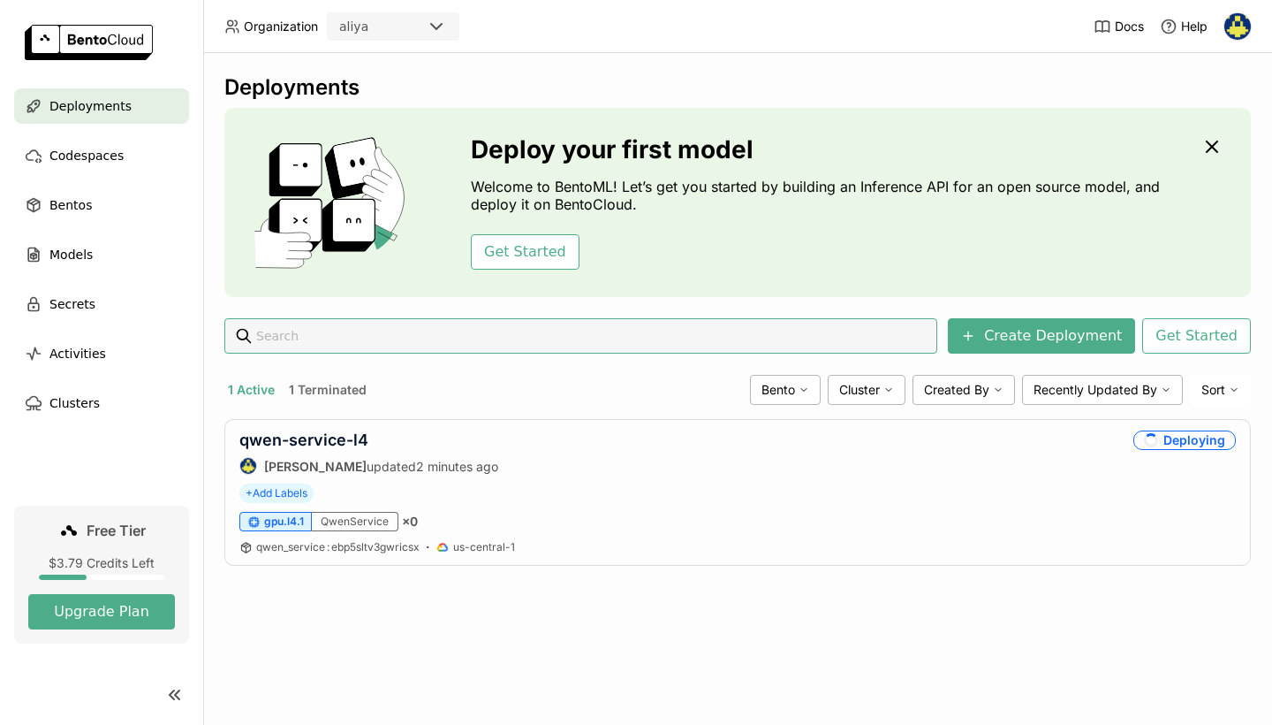
click at [345, 219] on img at bounding box center [334, 202] width 190 height 133
click at [337, 452] on div "[PERSON_NAME]-service-l4 [PERSON_NAME] updated 2 minutes ago" at bounding box center [368, 452] width 259 height 44
click at [347, 442] on link "qwen-service-l4" at bounding box center [303, 439] width 129 height 19
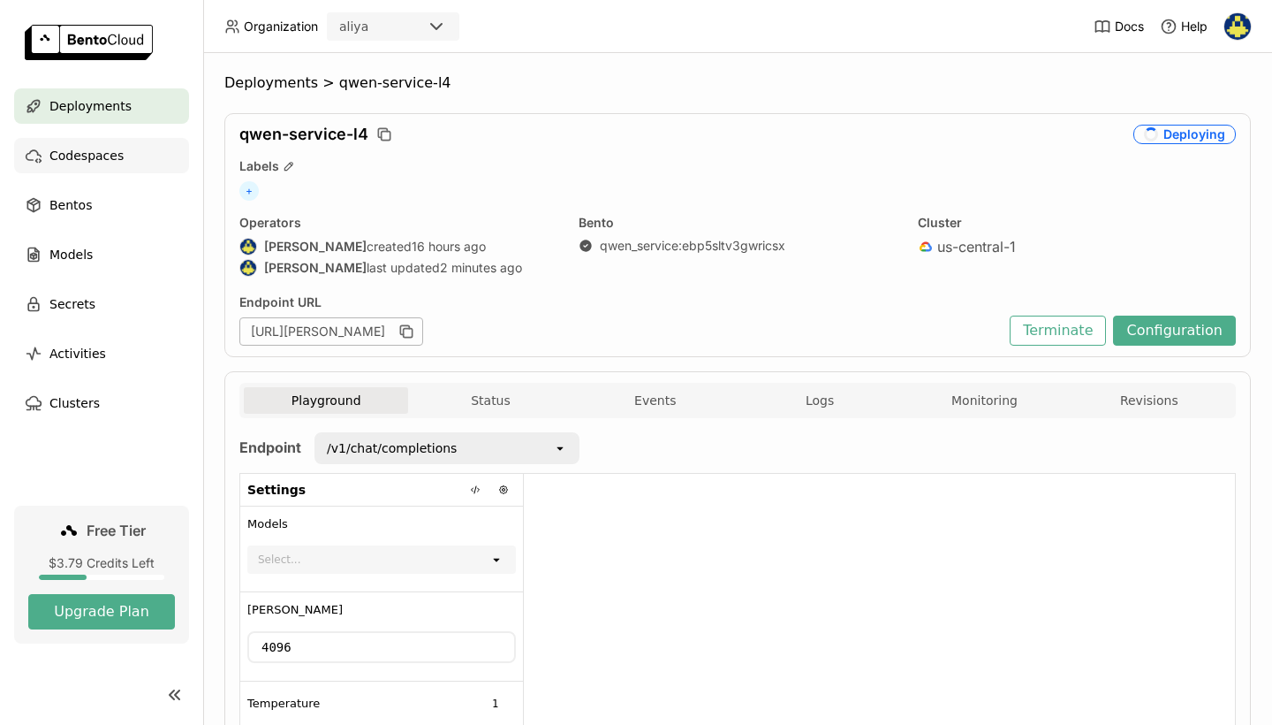
click at [118, 154] on span "Codespaces" at bounding box center [86, 155] width 74 height 21
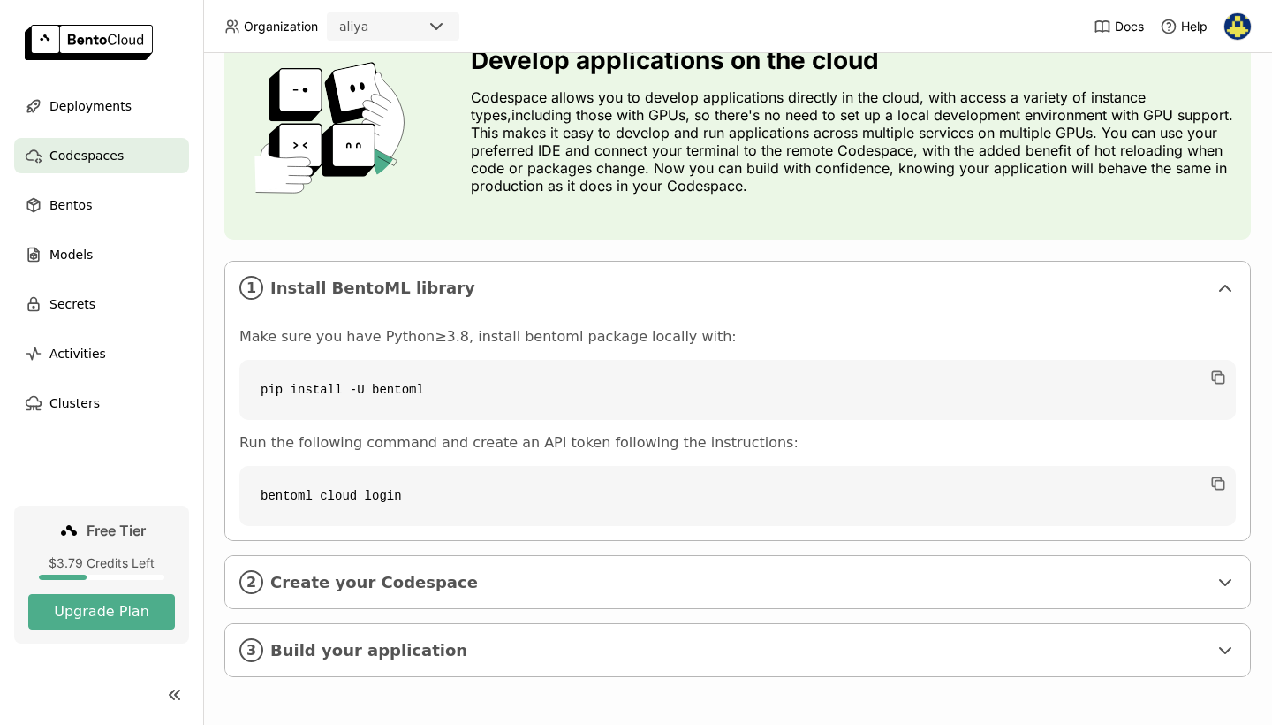
scroll to position [93, 0]
click at [370, 582] on span "Create your Codespace" at bounding box center [739, 582] width 938 height 19
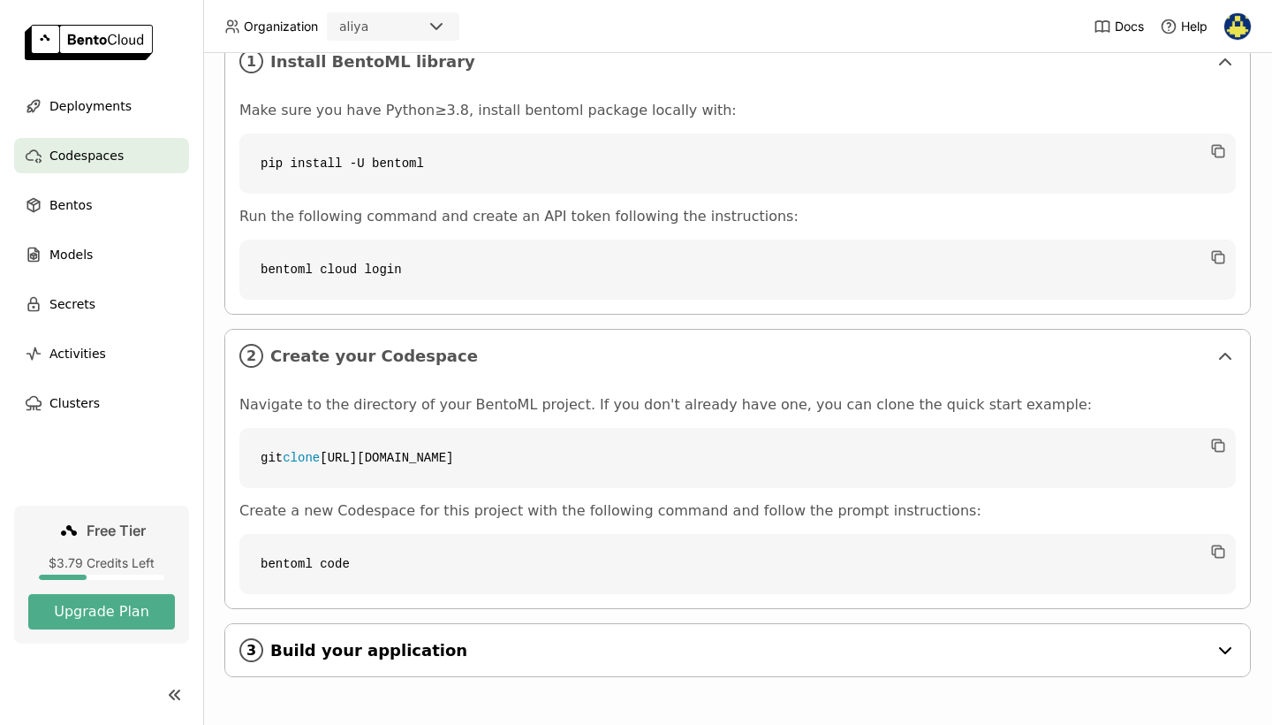
click at [366, 648] on span "Build your application" at bounding box center [739, 650] width 938 height 19
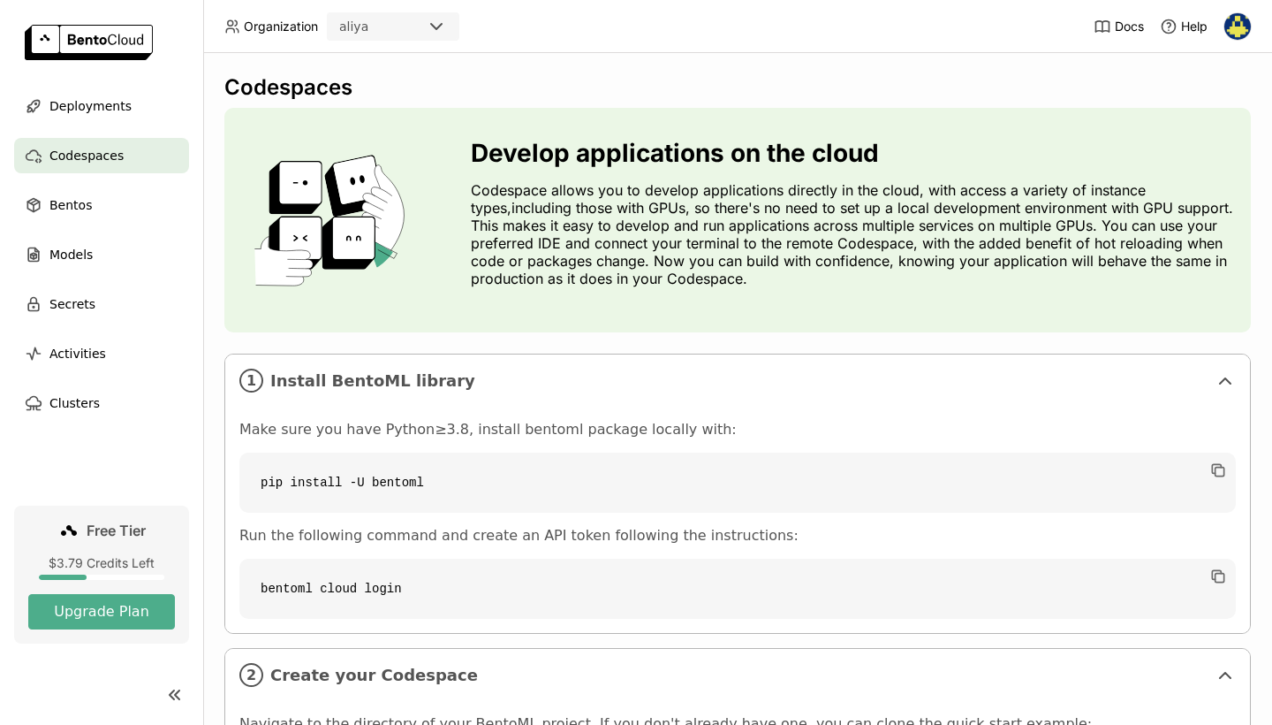
scroll to position [0, 0]
click at [122, 200] on div "Bentos" at bounding box center [101, 204] width 175 height 35
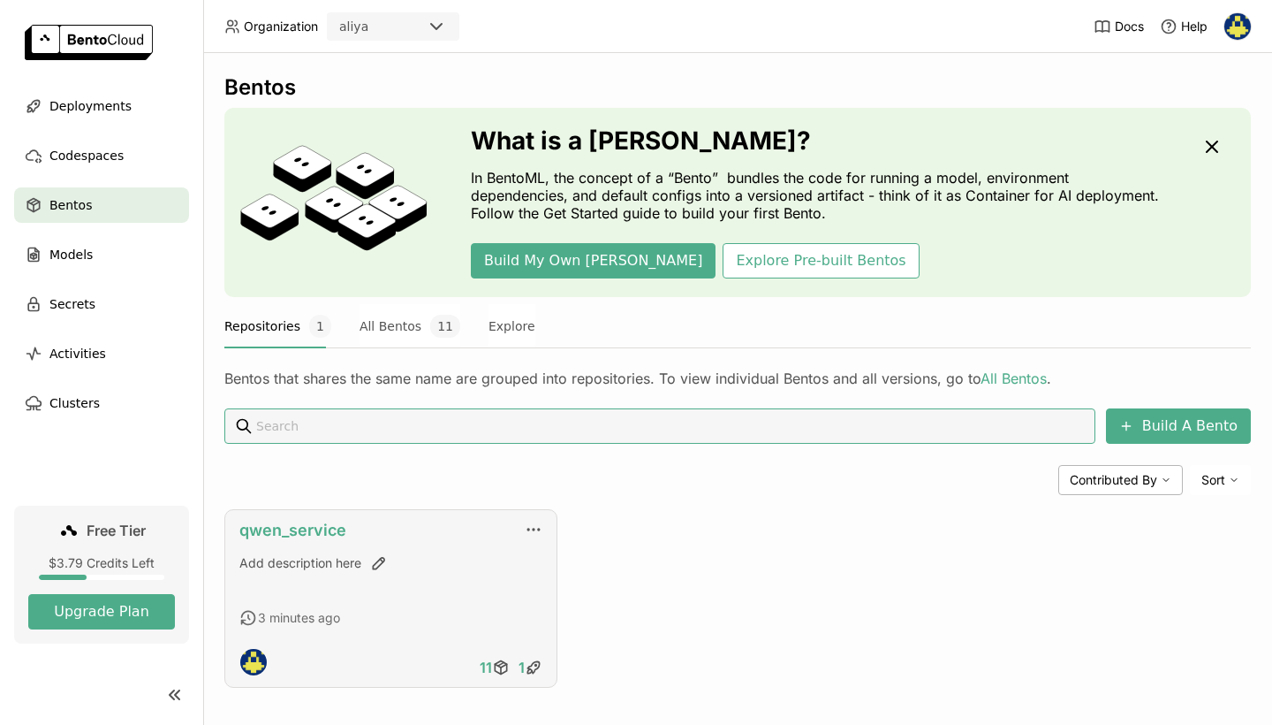
click at [291, 526] on link "qwen_service" at bounding box center [292, 529] width 107 height 19
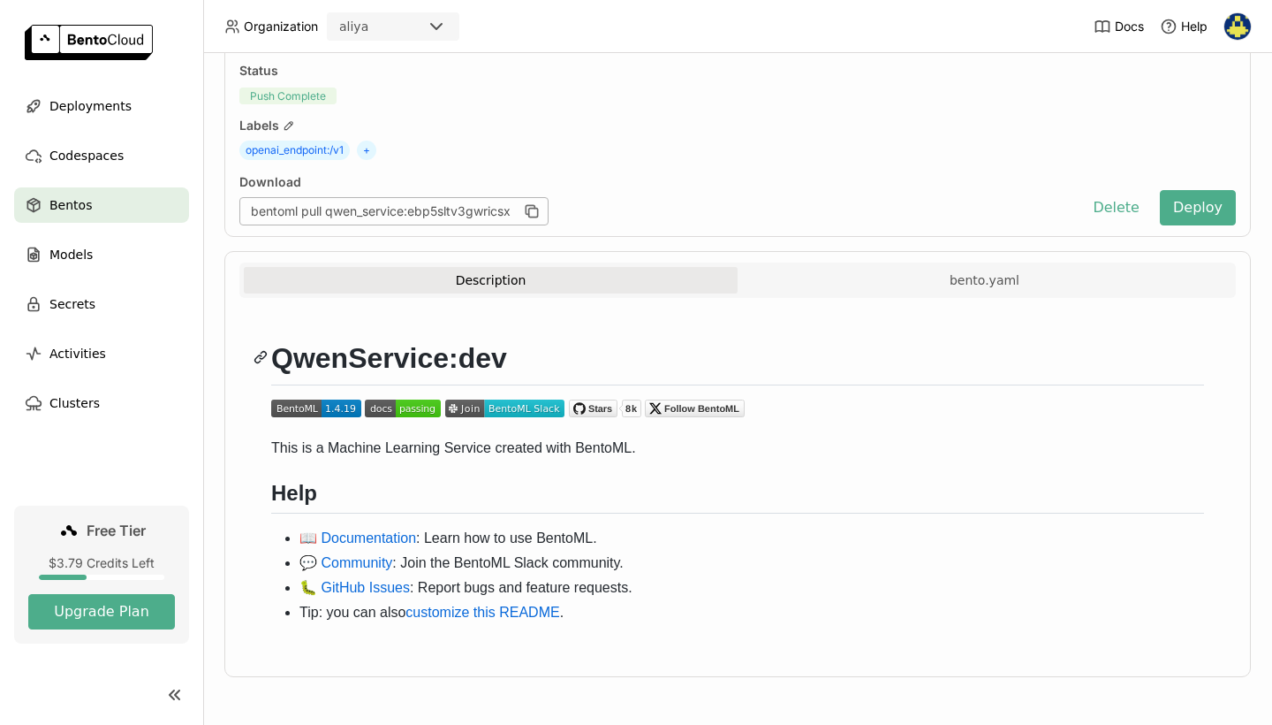
scroll to position [126, 0]
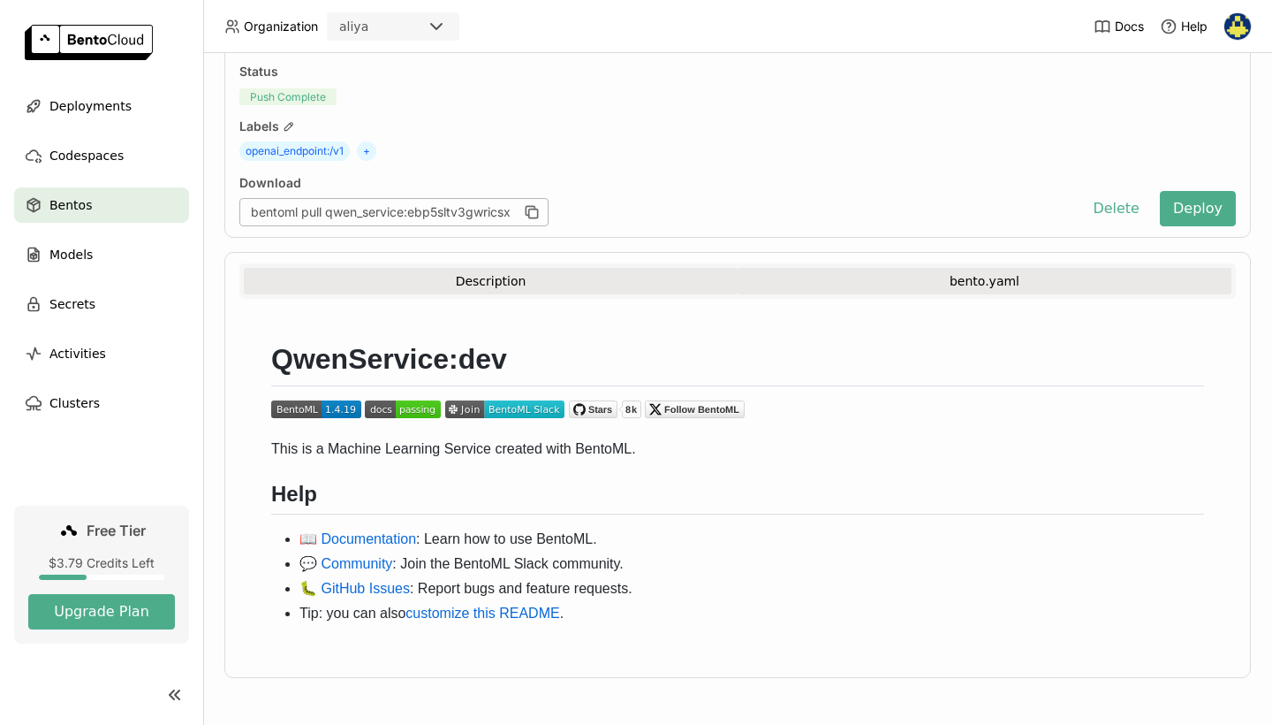
click at [1035, 285] on button "bento.yaml" at bounding box center [985, 281] width 494 height 27
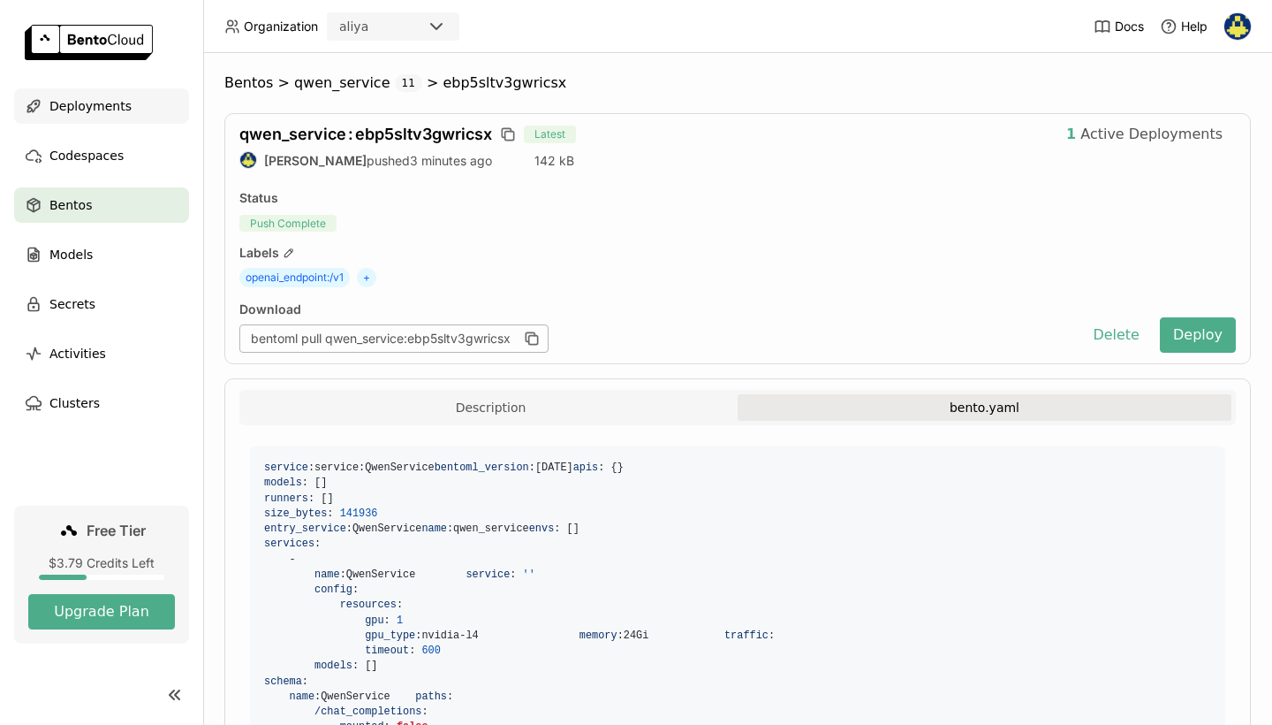
scroll to position [0, 0]
click at [85, 104] on span "Deployments" at bounding box center [90, 105] width 82 height 21
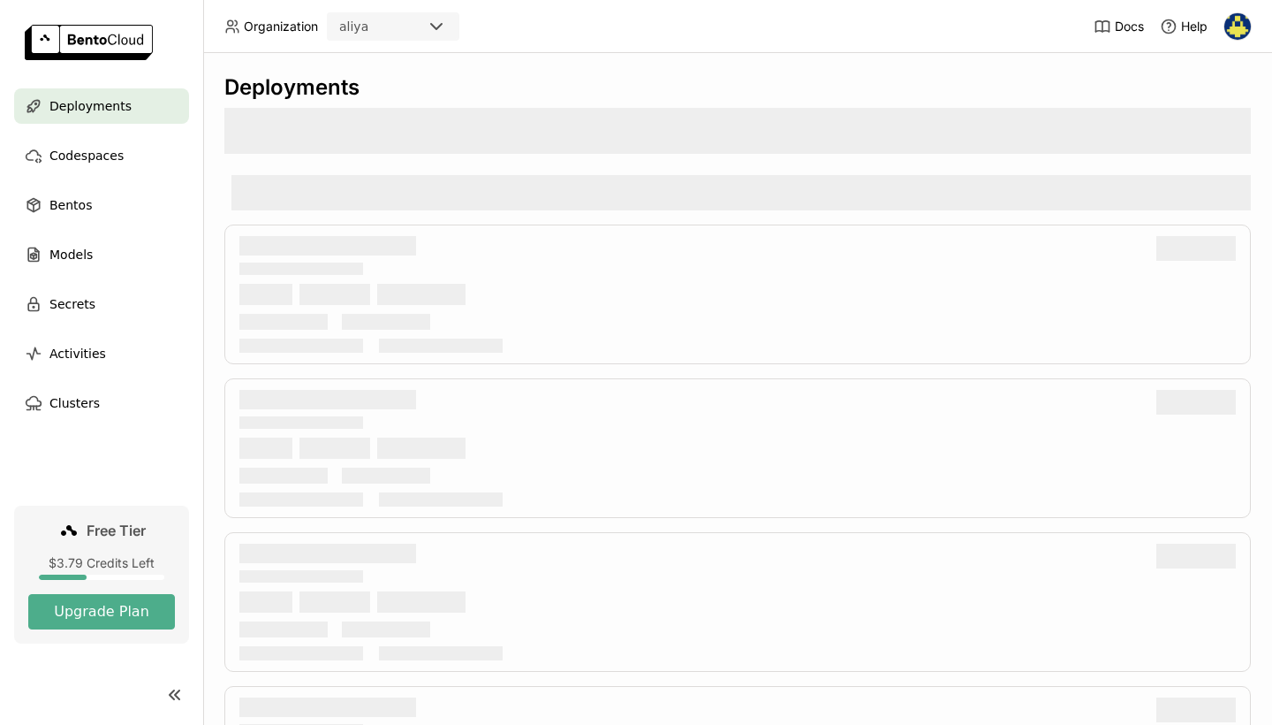
click at [85, 104] on span "Deployments" at bounding box center [90, 105] width 82 height 21
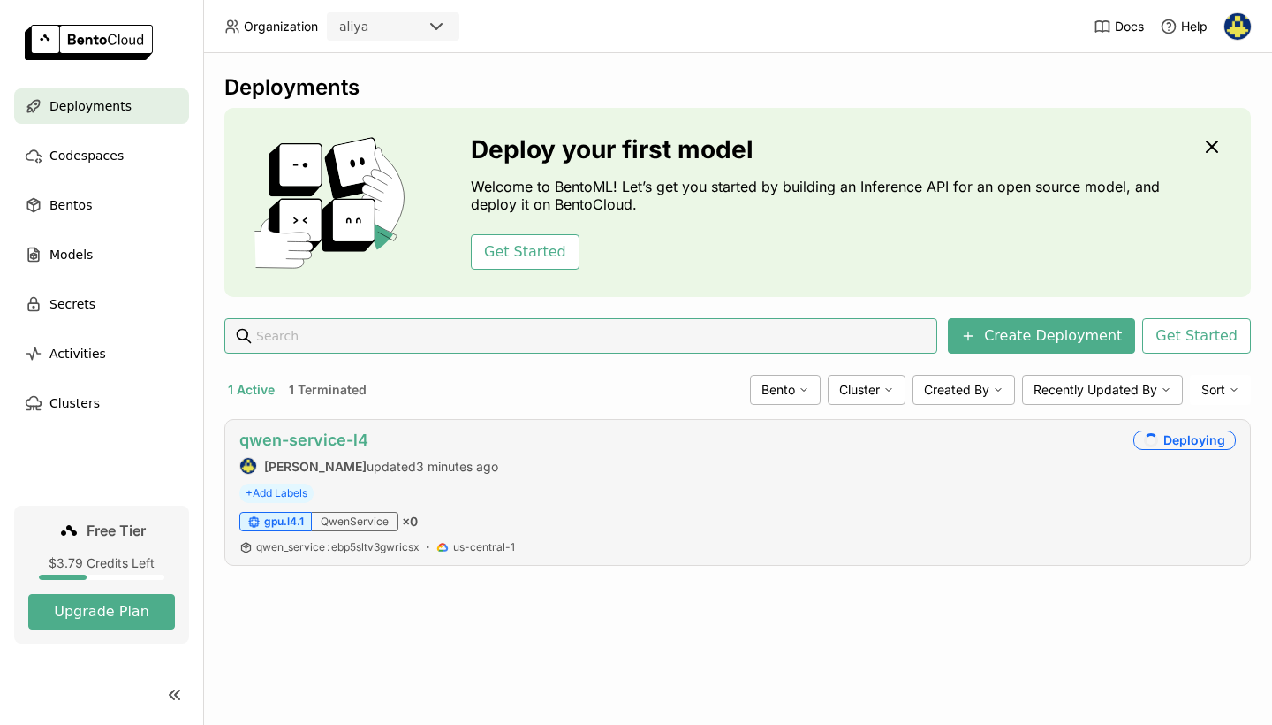
click at [315, 437] on link "qwen-service-l4" at bounding box center [303, 439] width 129 height 19
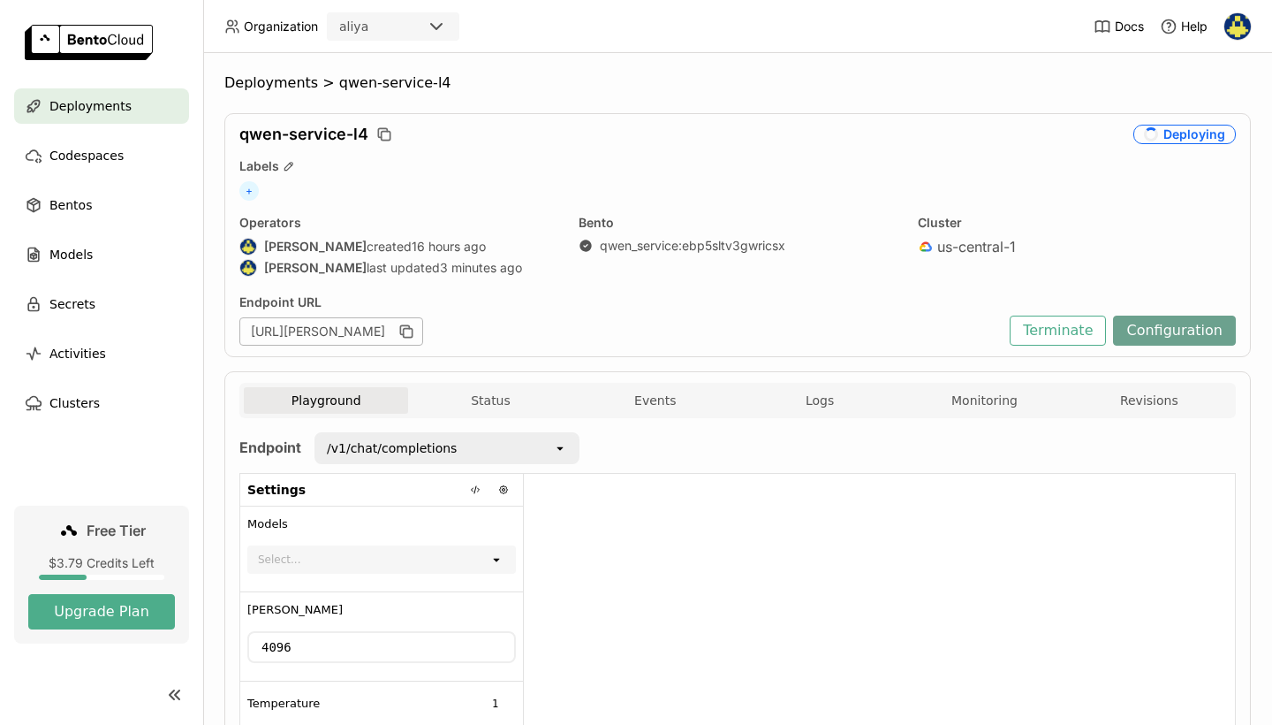
click at [1147, 337] on button "Configuration" at bounding box center [1174, 330] width 123 height 30
click at [804, 393] on button "Logs" at bounding box center [820, 400] width 164 height 27
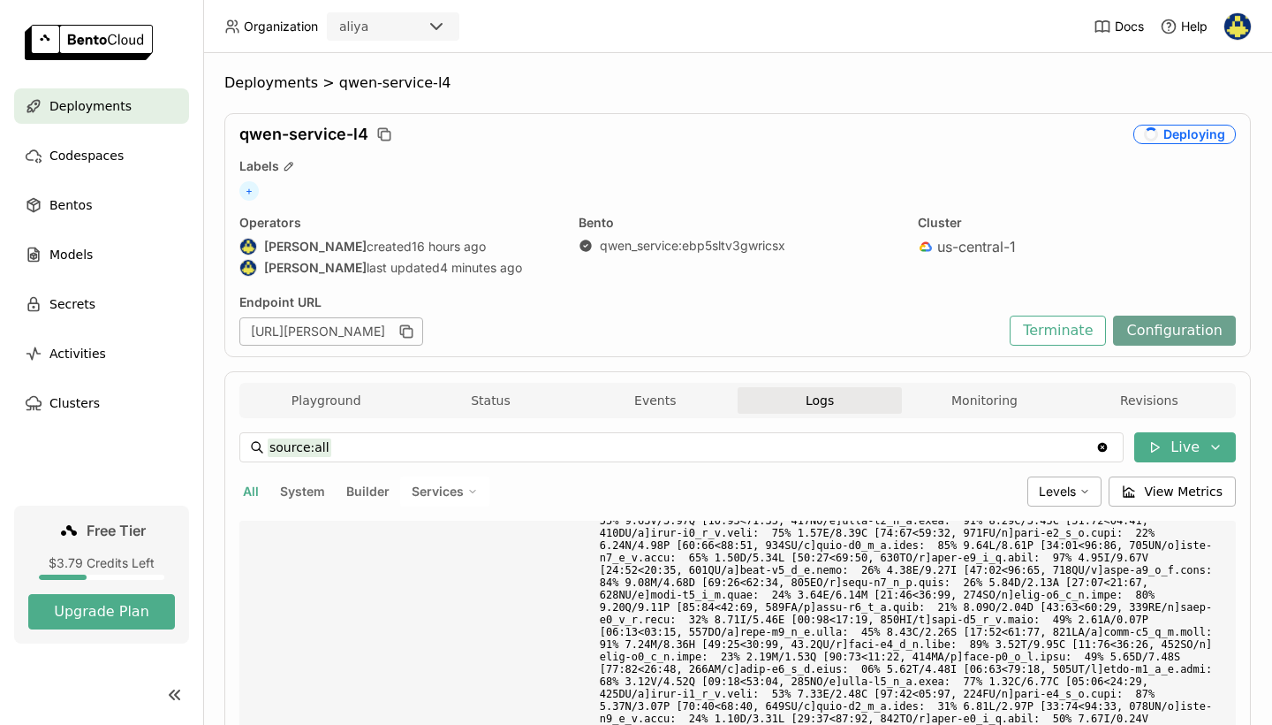
click at [1211, 335] on button "Configuration" at bounding box center [1174, 330] width 123 height 30
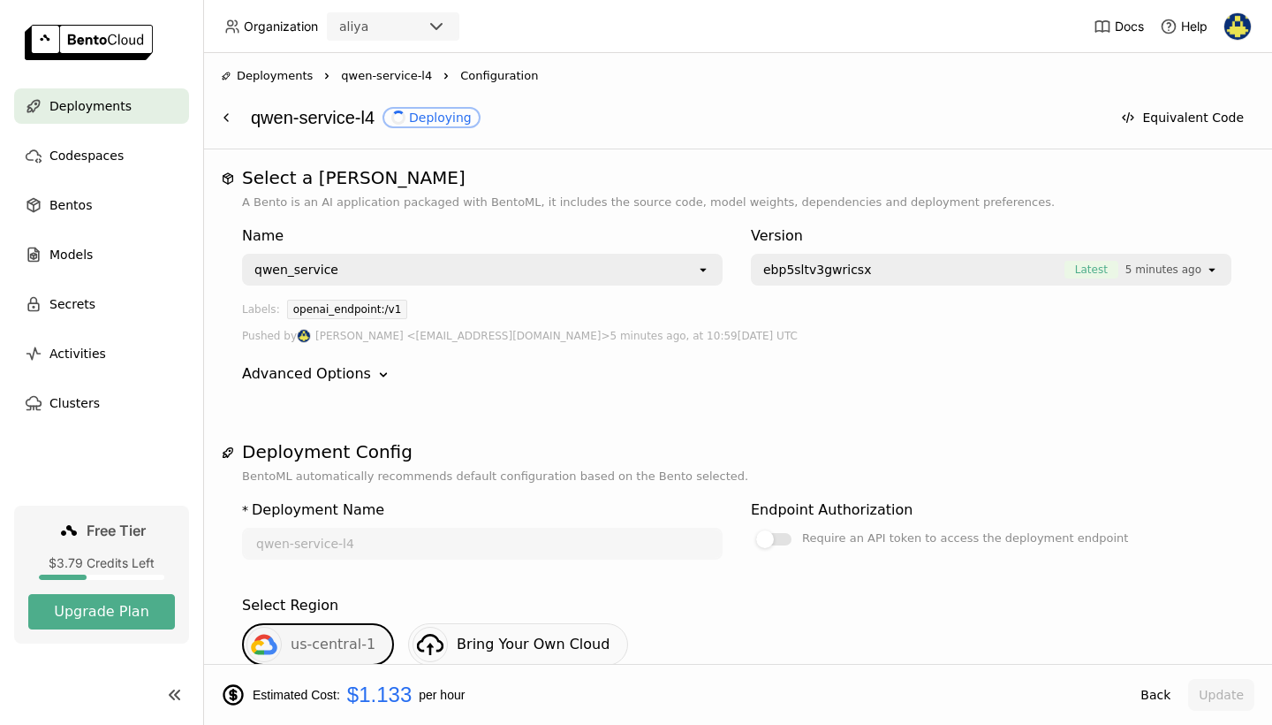
click at [443, 123] on div "Deploying" at bounding box center [431, 117] width 80 height 14
click at [441, 117] on div "Deploying" at bounding box center [431, 117] width 80 height 14
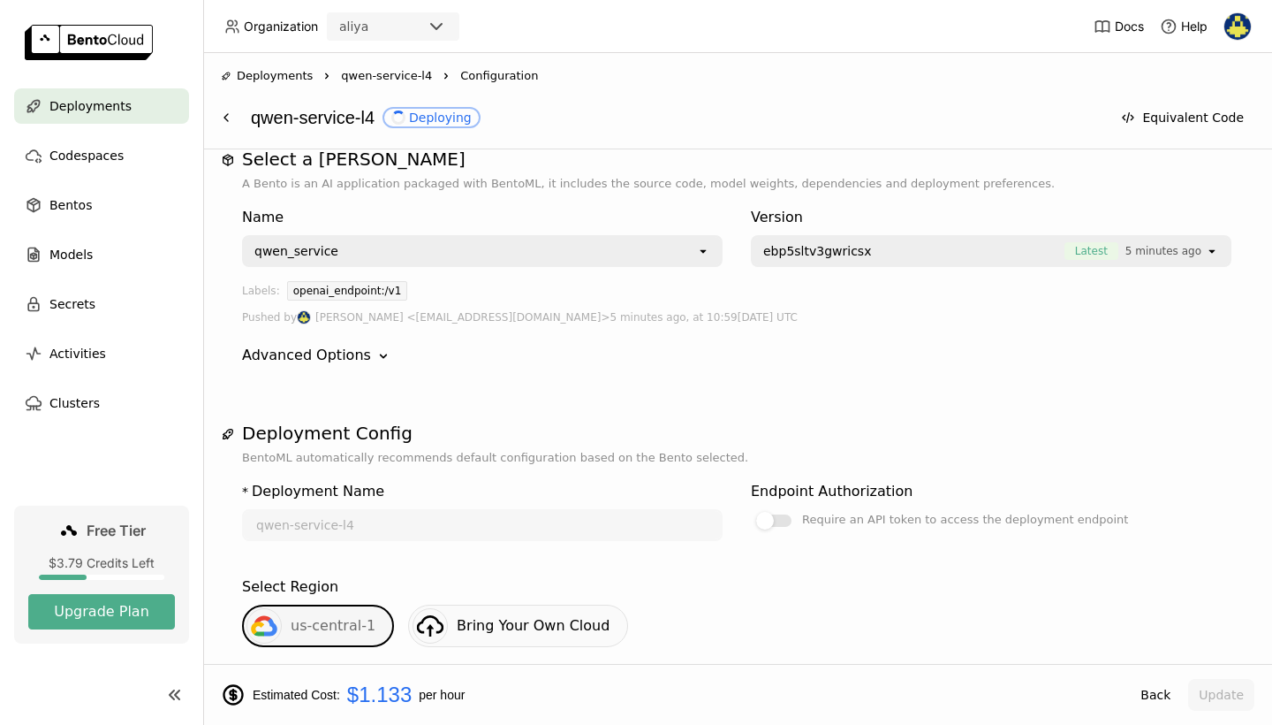
scroll to position [20, 0]
click at [230, 120] on icon at bounding box center [226, 117] width 14 height 14
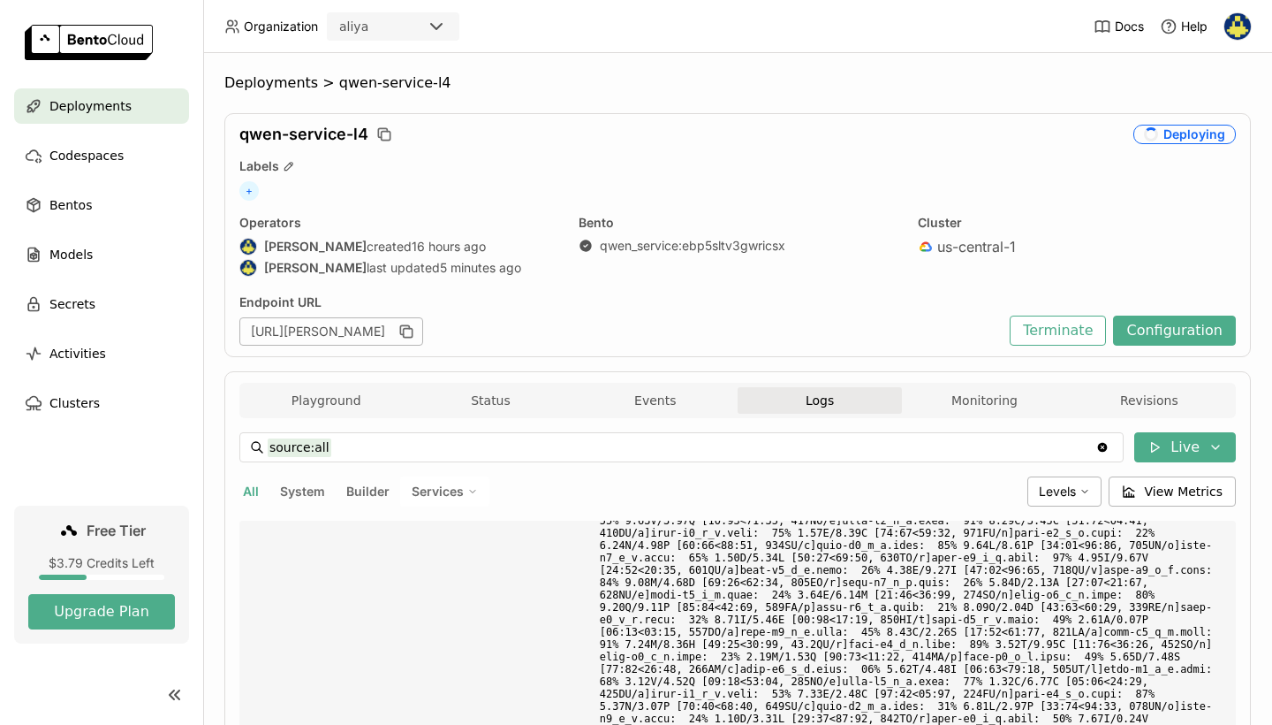
click at [435, 491] on span "Services" at bounding box center [438, 491] width 52 height 16
click at [380, 488] on button "Builder" at bounding box center [368, 491] width 50 height 23
type input "source:builder"
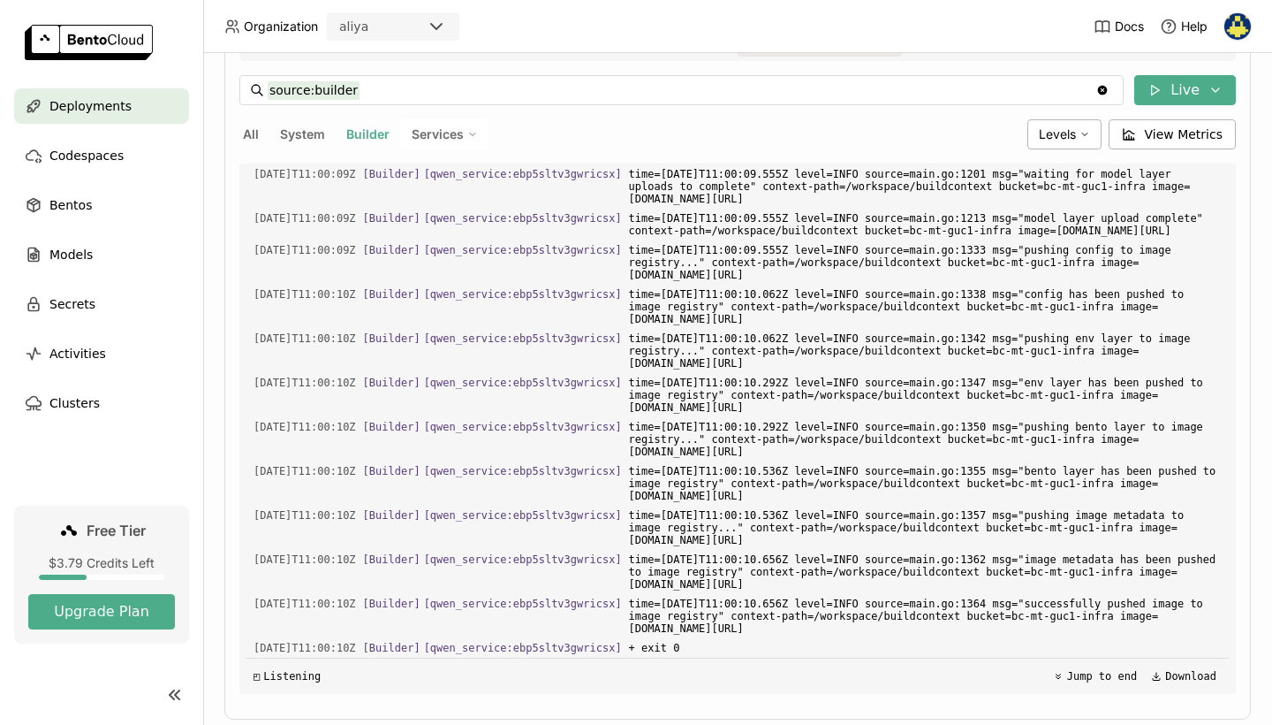
scroll to position [2447, 0]
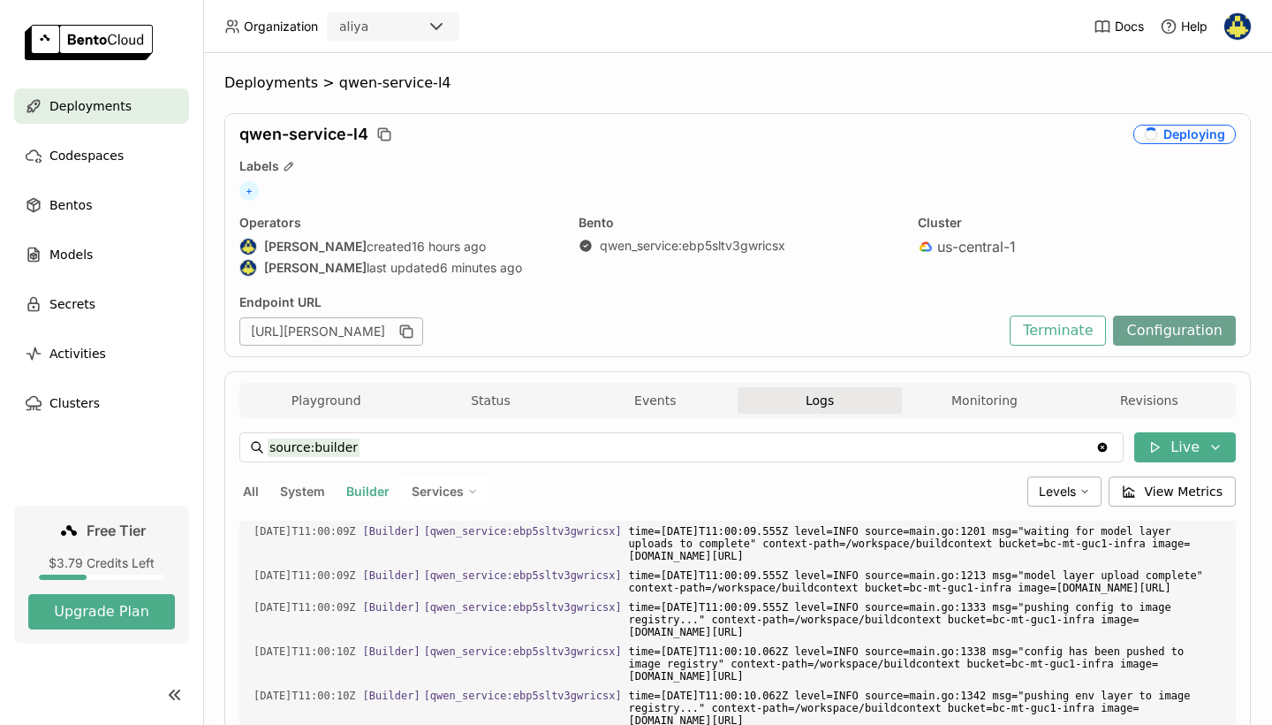
click at [1163, 325] on button "Configuration" at bounding box center [1174, 330] width 123 height 30
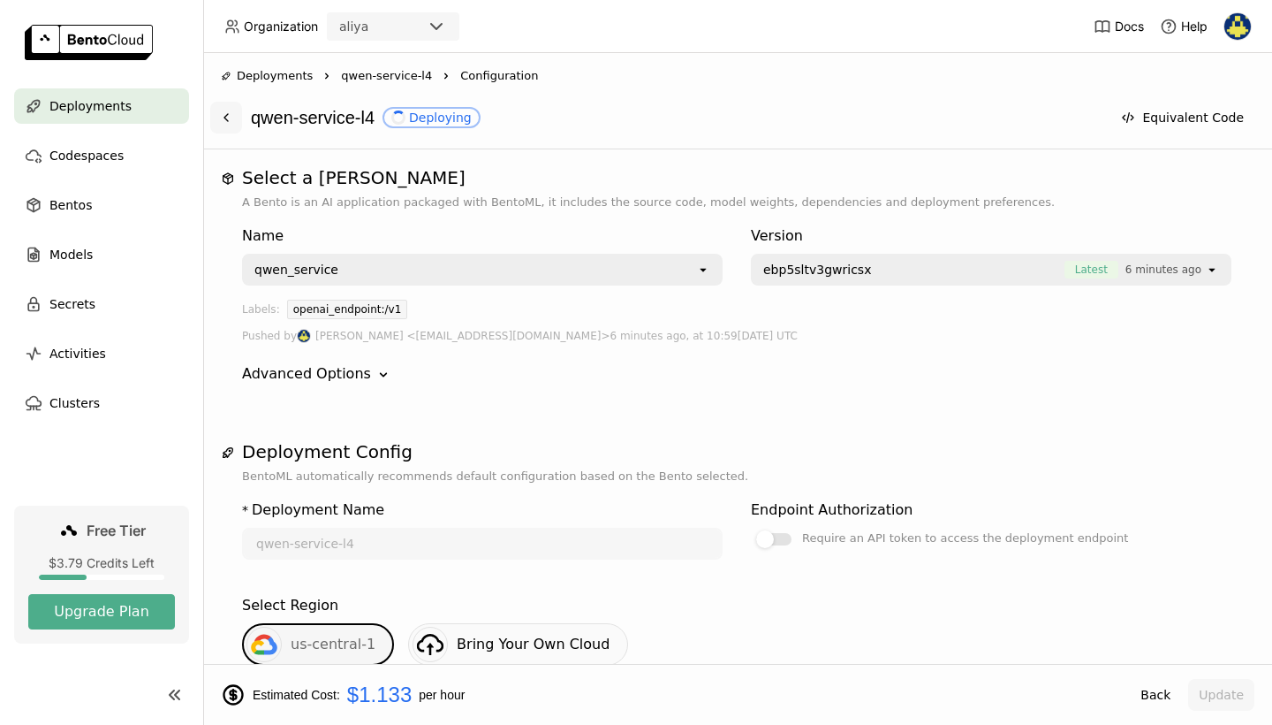
click at [232, 118] on icon at bounding box center [226, 117] width 14 height 14
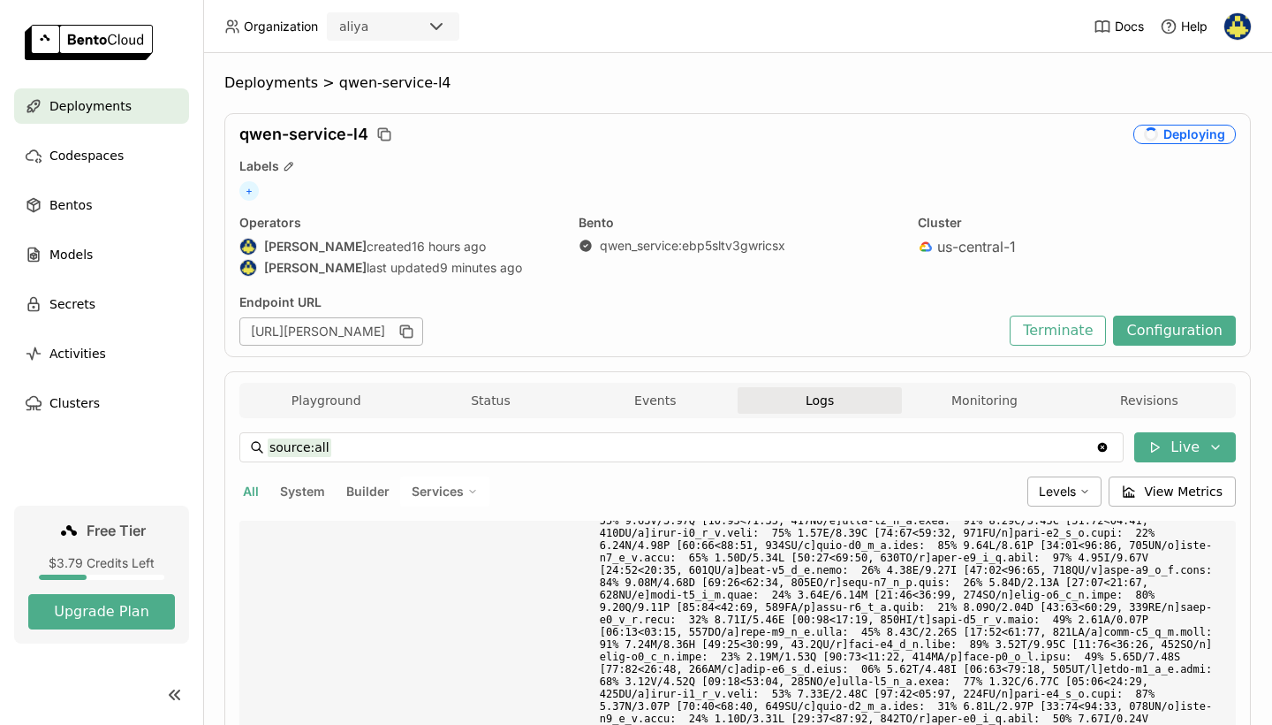
scroll to position [1, 1]
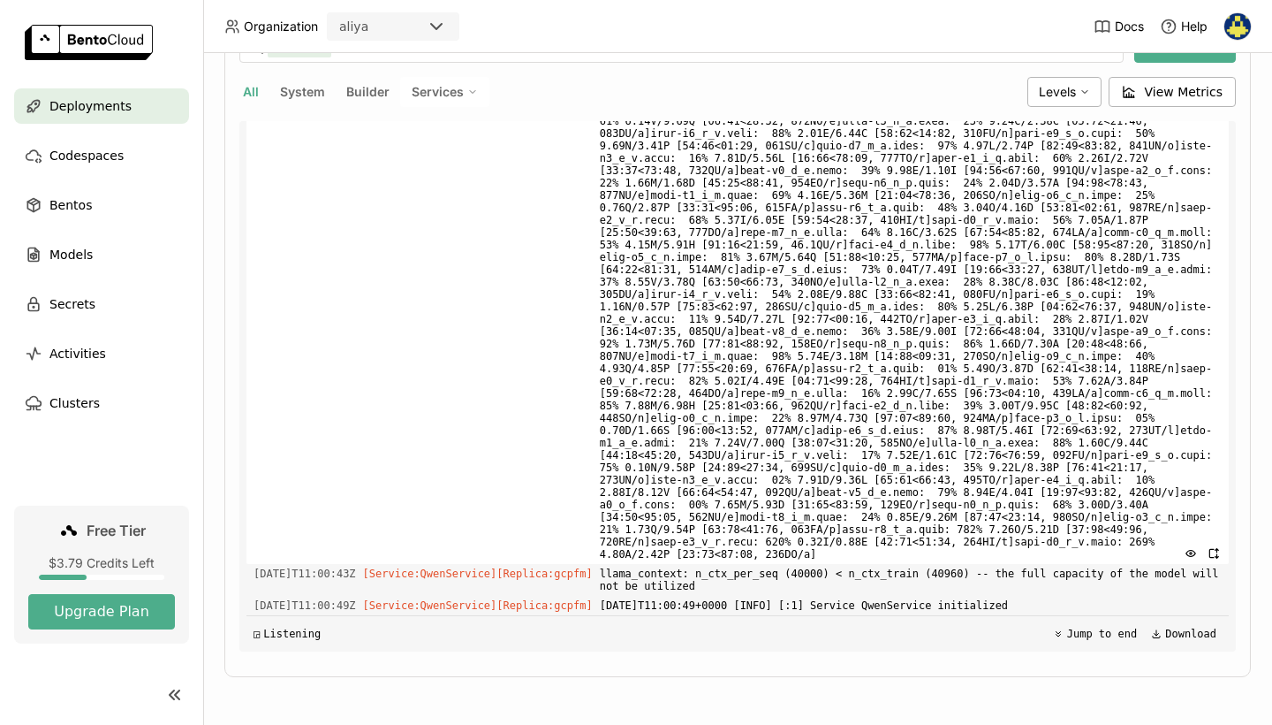
scroll to position [5865, 0]
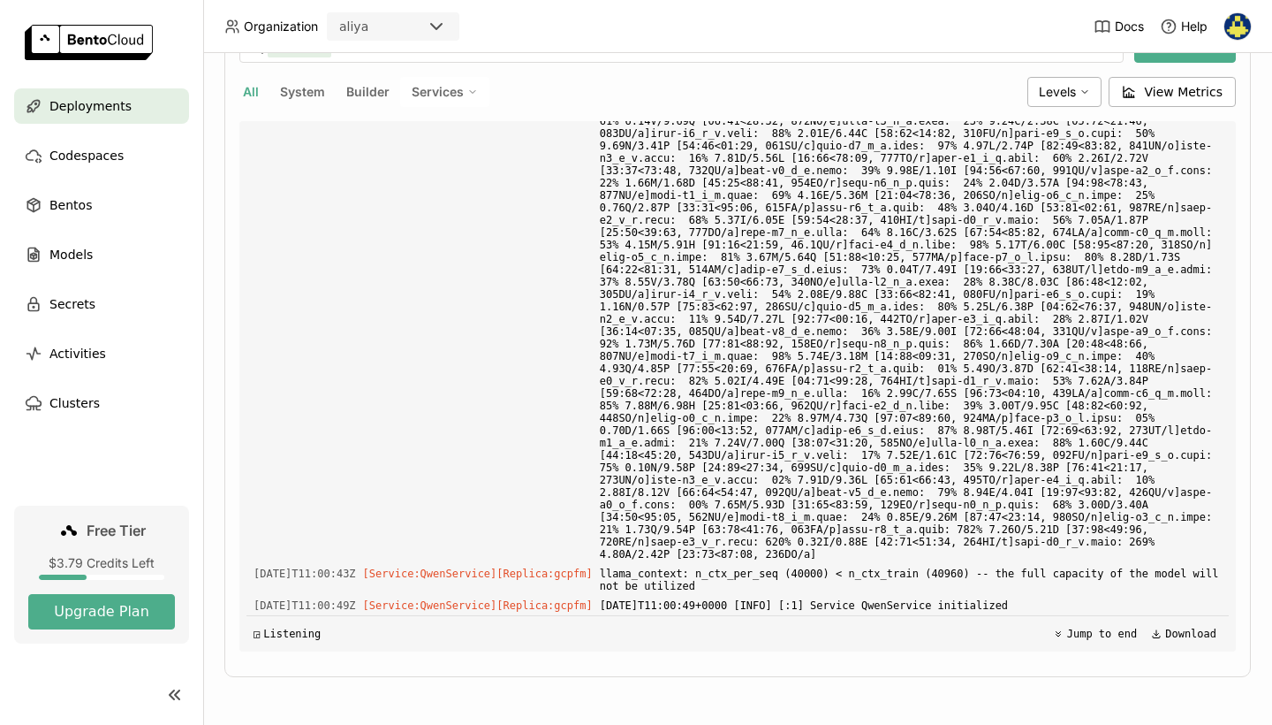
click at [433, 85] on span "Services" at bounding box center [438, 92] width 52 height 16
click at [377, 87] on button "Builder" at bounding box center [368, 91] width 50 height 23
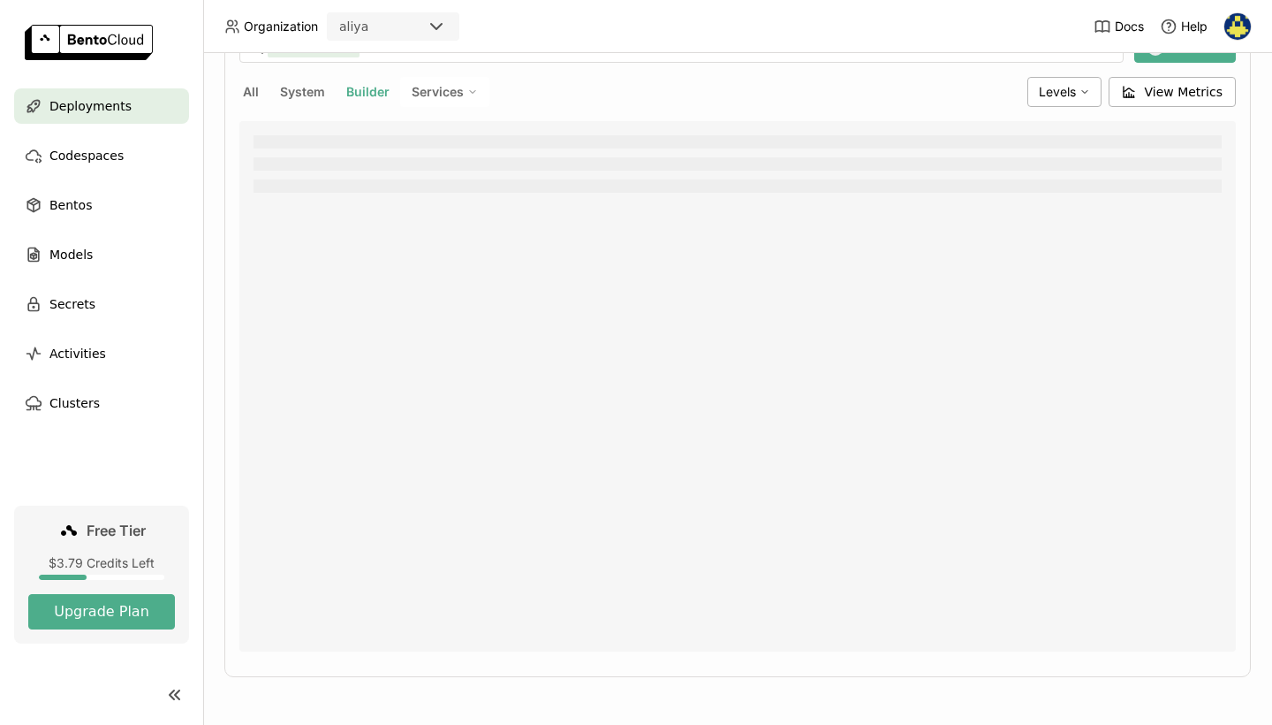
click at [303, 87] on button "System" at bounding box center [303, 91] width 52 height 23
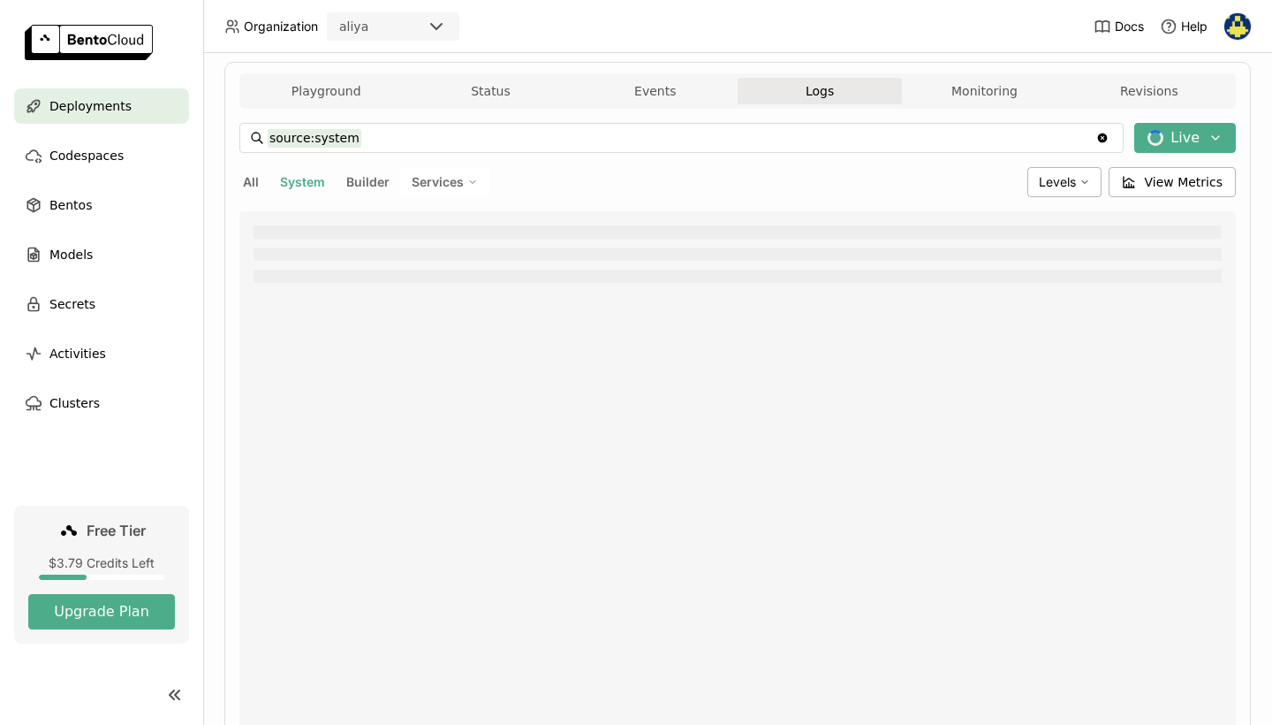
scroll to position [310, 0]
click at [370, 172] on button "Builder" at bounding box center [368, 181] width 50 height 23
click at [501, 69] on div "Playground Status Events Logs Monitoring Revisions Endpoint /v1/chat/completion…" at bounding box center [737, 413] width 1027 height 705
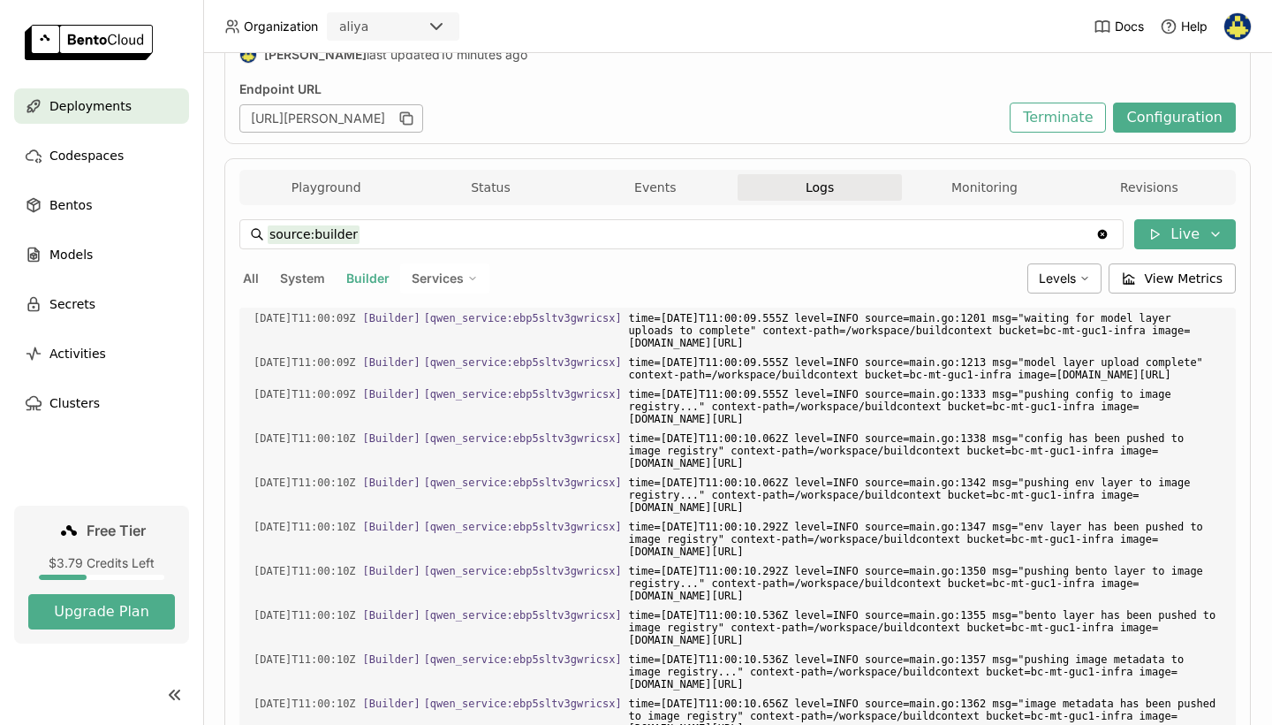
scroll to position [0, 0]
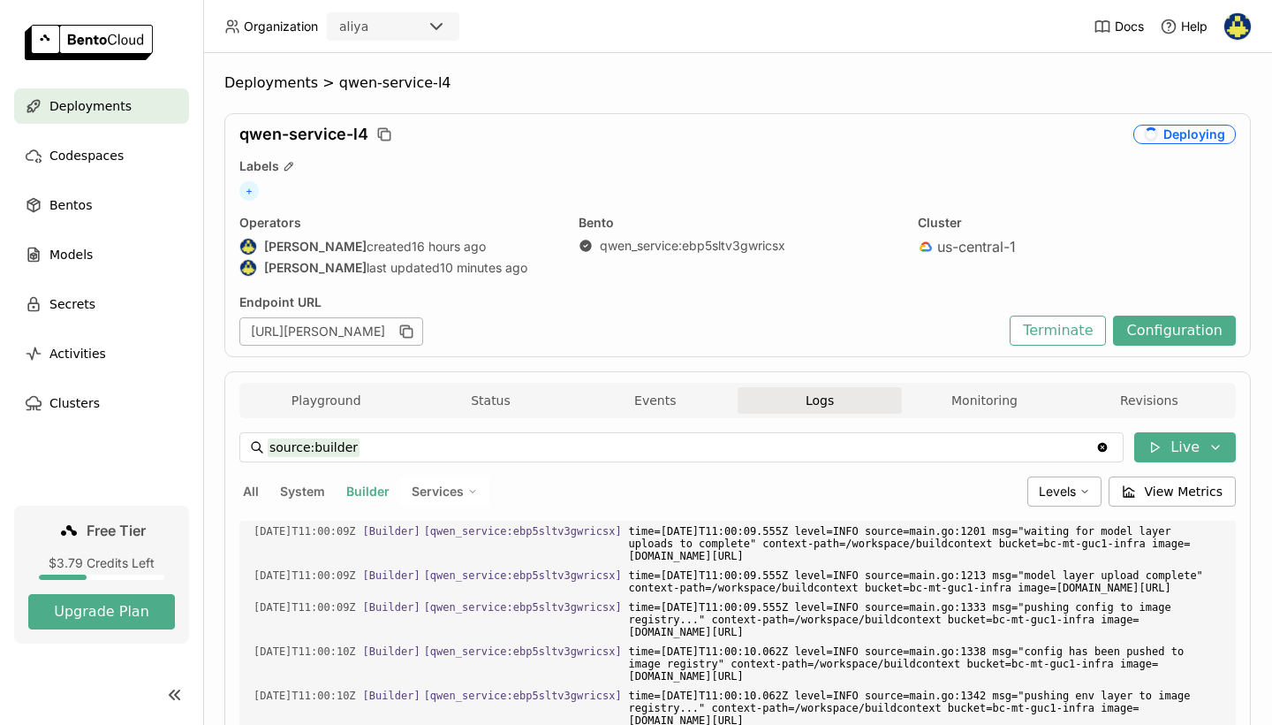
click at [447, 496] on span "Services" at bounding box center [438, 491] width 52 height 16
click at [320, 491] on button "System" at bounding box center [303, 491] width 52 height 23
type input "source:system"
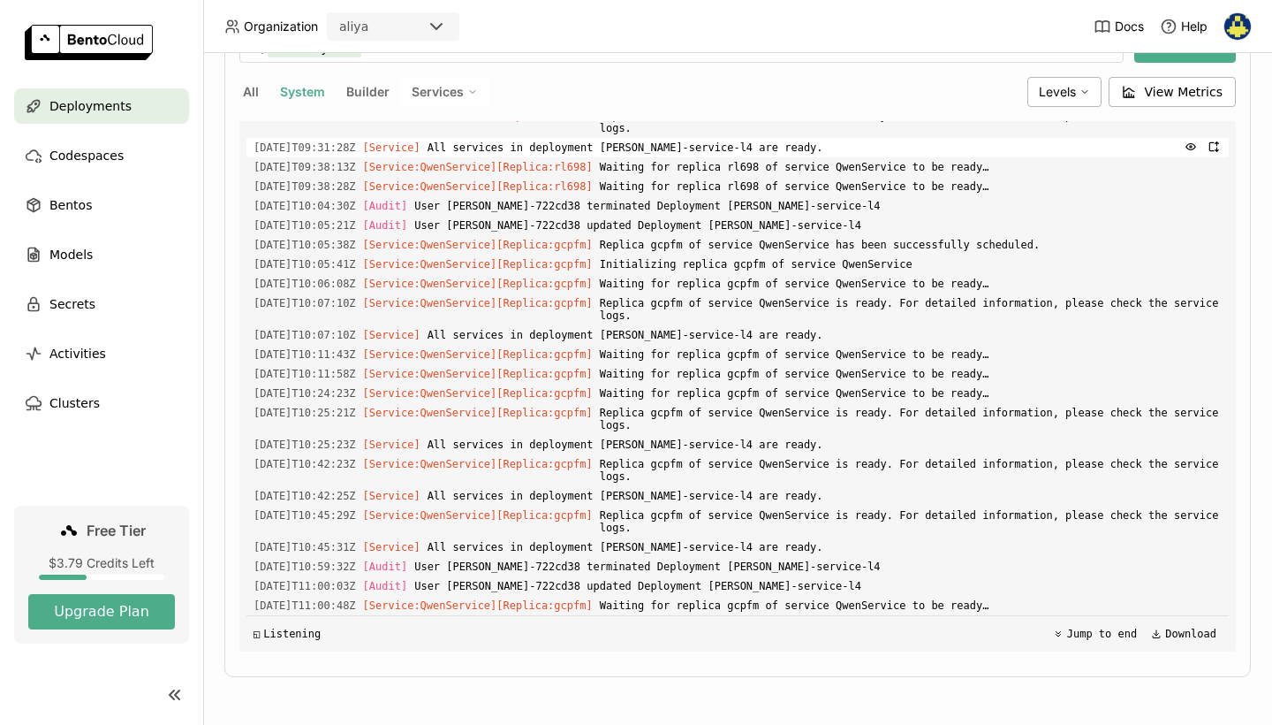
scroll to position [399, 0]
click at [356, 539] on span "[DATE]T10:45:31Z" at bounding box center [305, 546] width 103 height 19
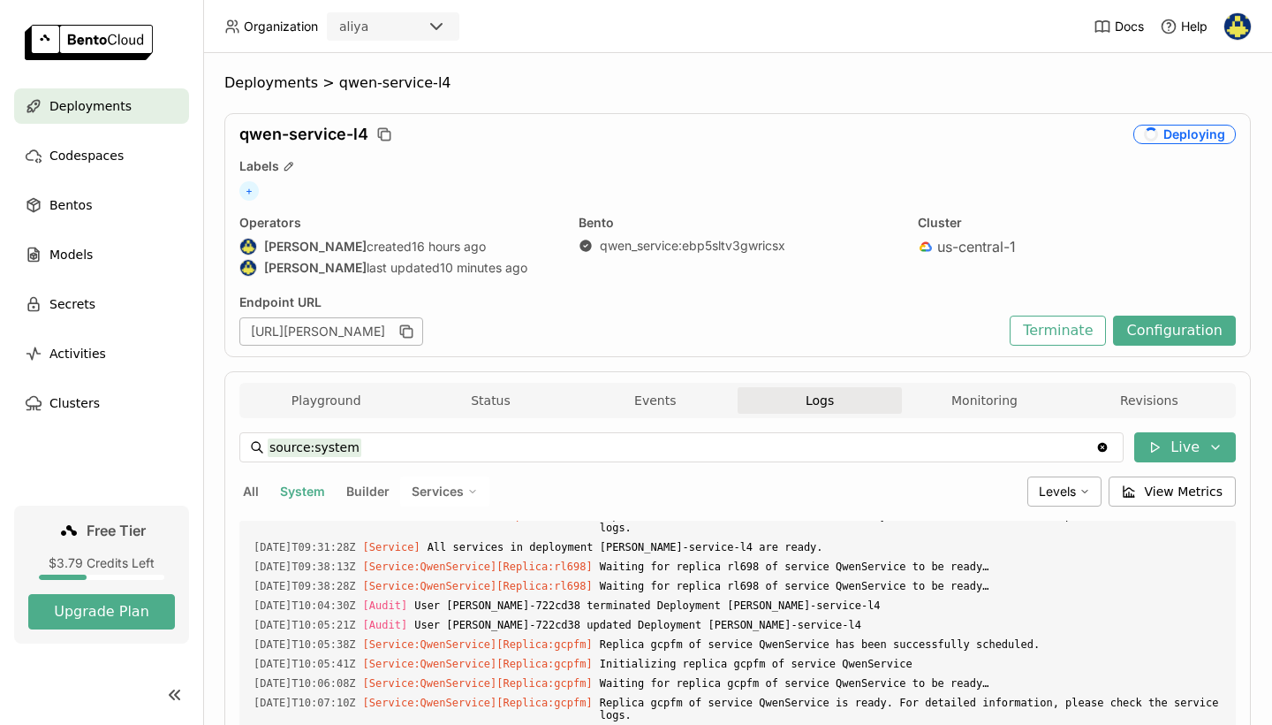
scroll to position [0, 0]
click at [1073, 328] on button "Terminate" at bounding box center [1058, 330] width 96 height 30
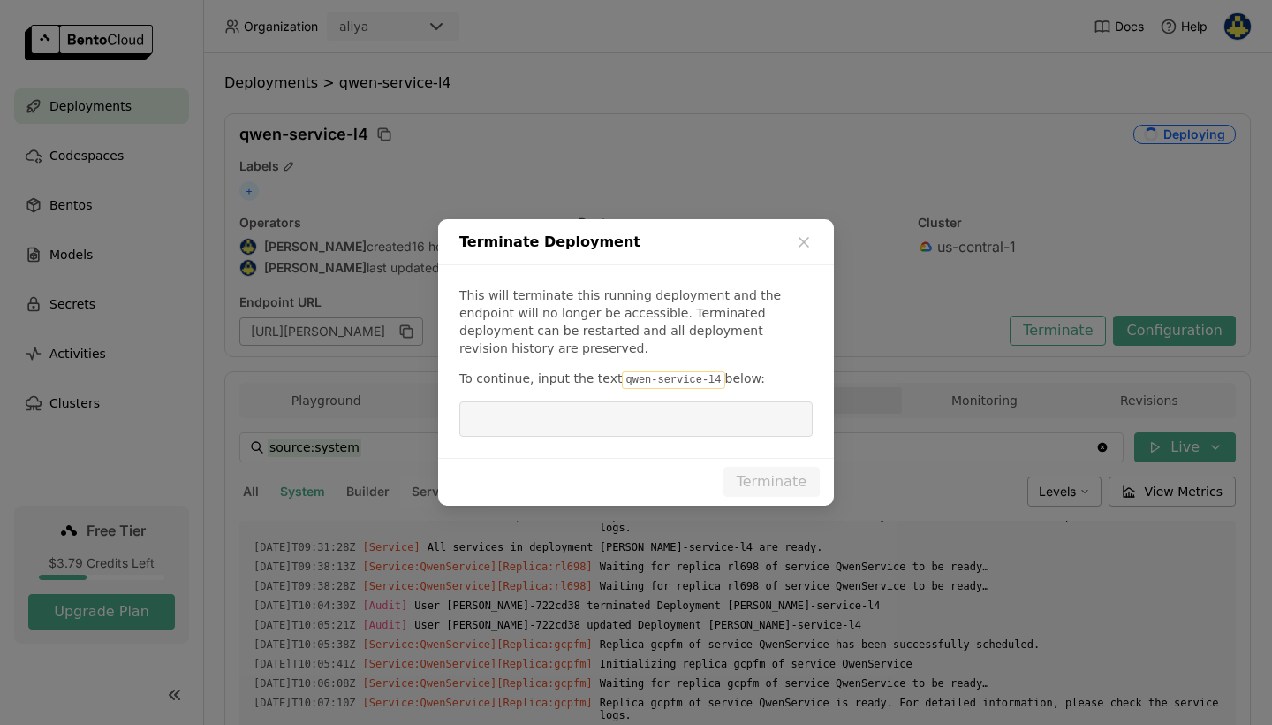
drag, startPoint x: 710, startPoint y: 372, endPoint x: 616, endPoint y: 370, distance: 94.6
click at [622, 371] on code "qwen-service-l4" at bounding box center [673, 380] width 103 height 18
copy p "qwen-service-l4"
click at [619, 415] on input "dialog" at bounding box center [636, 419] width 332 height 34
paste input "qwen-service-l4"
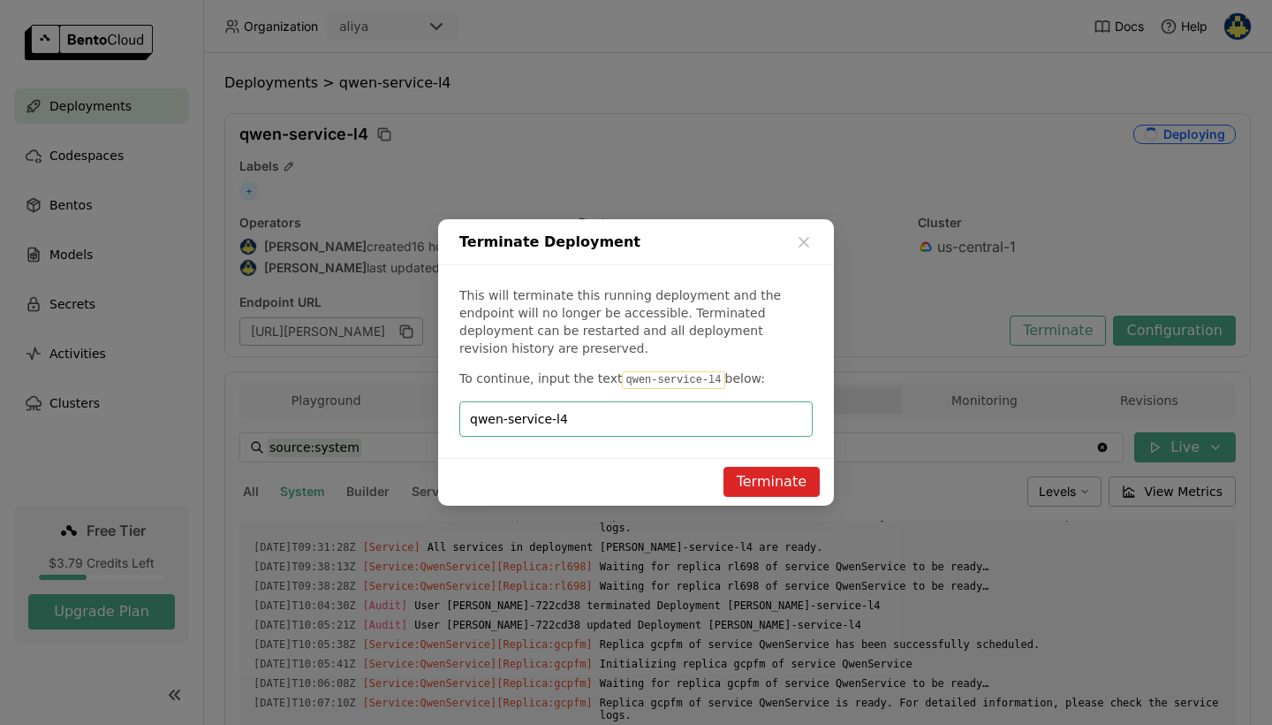
type input "qwen-service-l4"
click at [785, 467] on button "Terminate" at bounding box center [772, 482] width 96 height 30
click at [785, 472] on div "Terminate" at bounding box center [772, 472] width 70 height 0
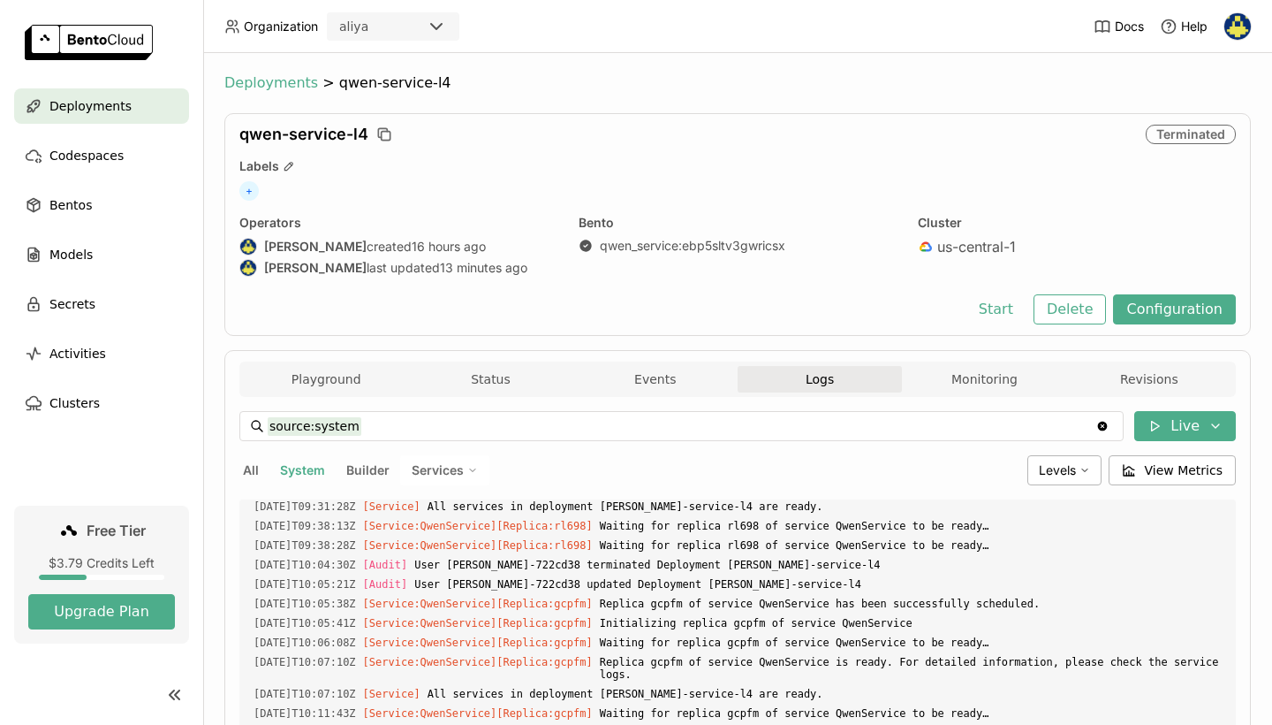
click at [263, 80] on span "Deployments" at bounding box center [271, 83] width 94 height 18
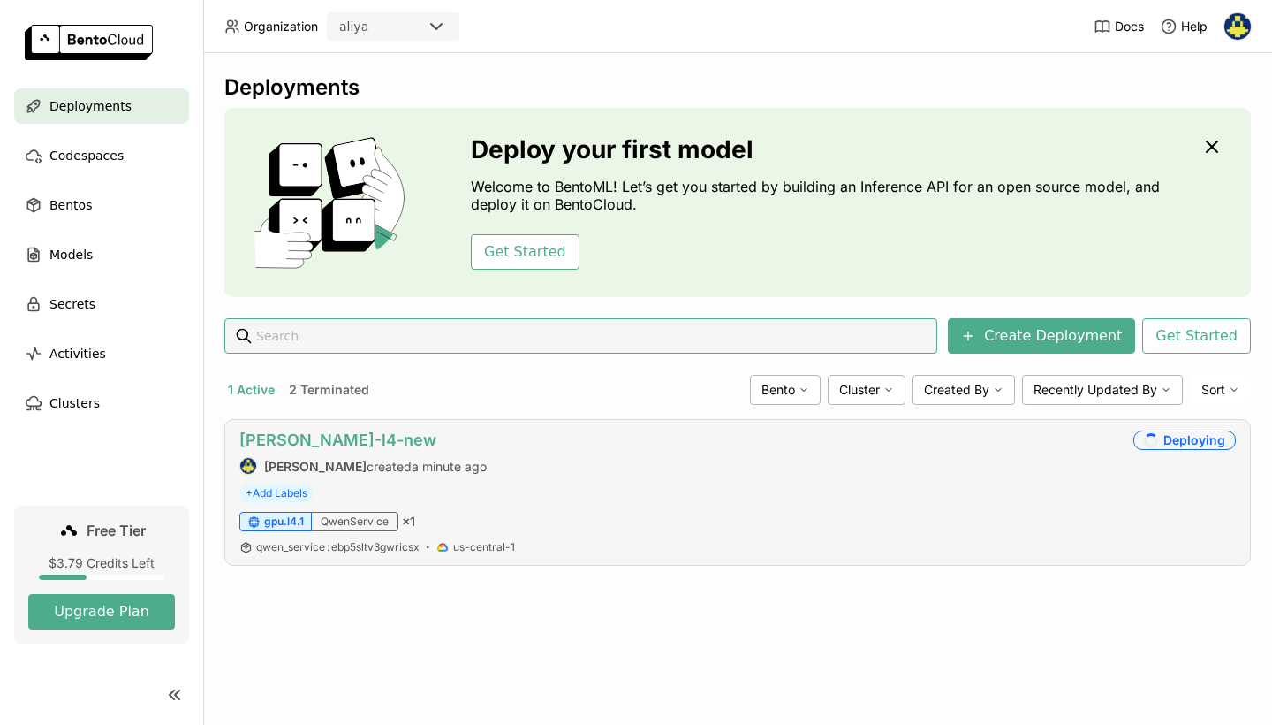
click at [301, 443] on link "[PERSON_NAME]-l4-new" at bounding box center [337, 439] width 197 height 19
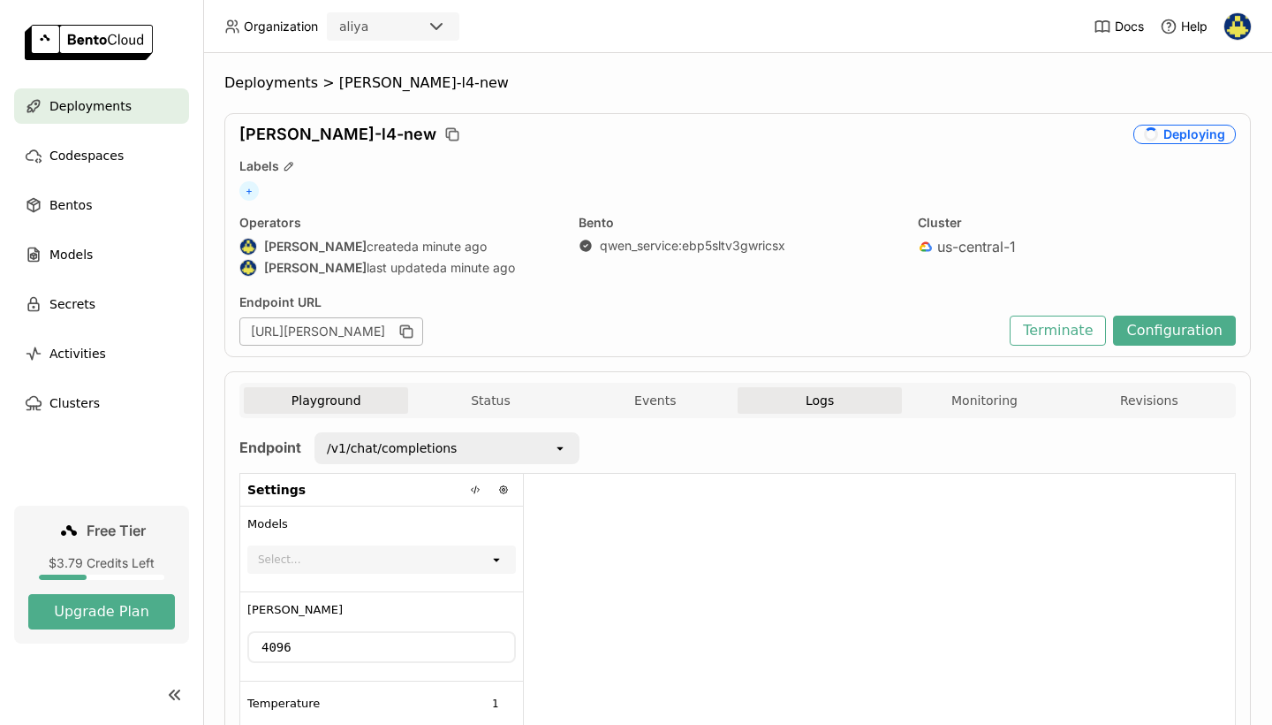
click at [812, 391] on button "Logs" at bounding box center [820, 400] width 164 height 27
click at [823, 404] on button "Logs" at bounding box center [820, 400] width 164 height 27
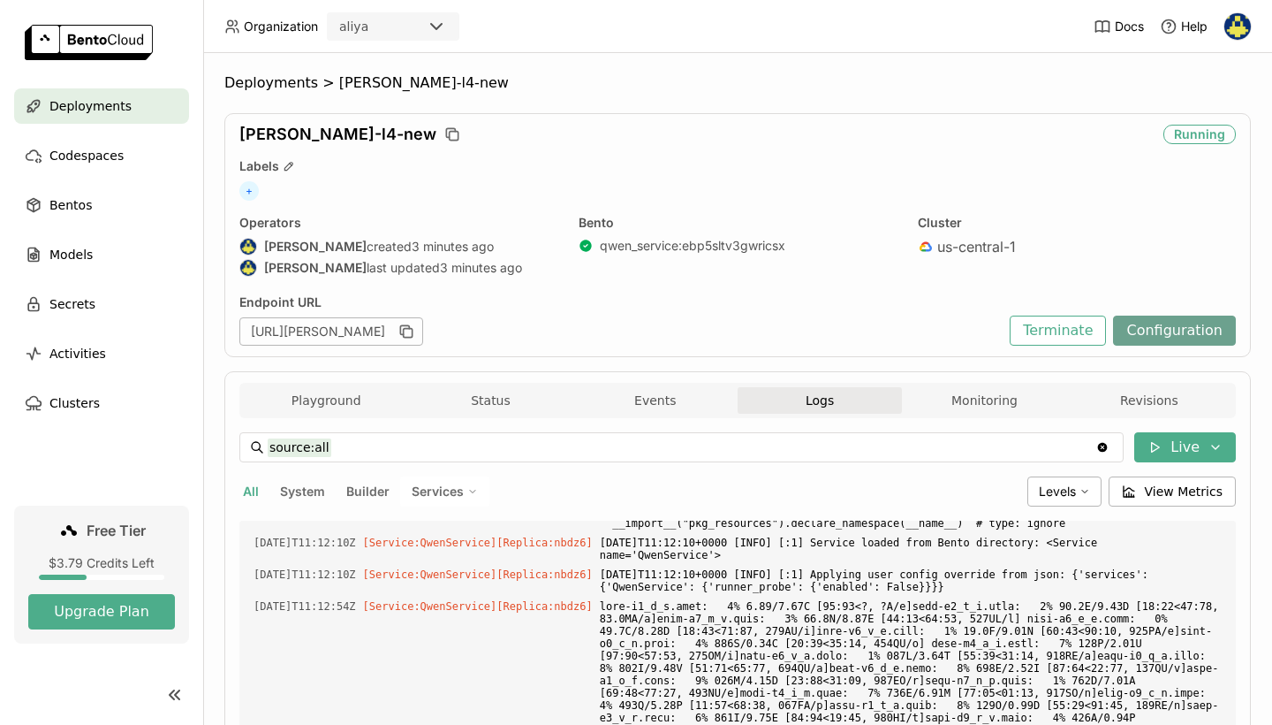
click at [1148, 336] on button "Configuration" at bounding box center [1174, 330] width 123 height 30
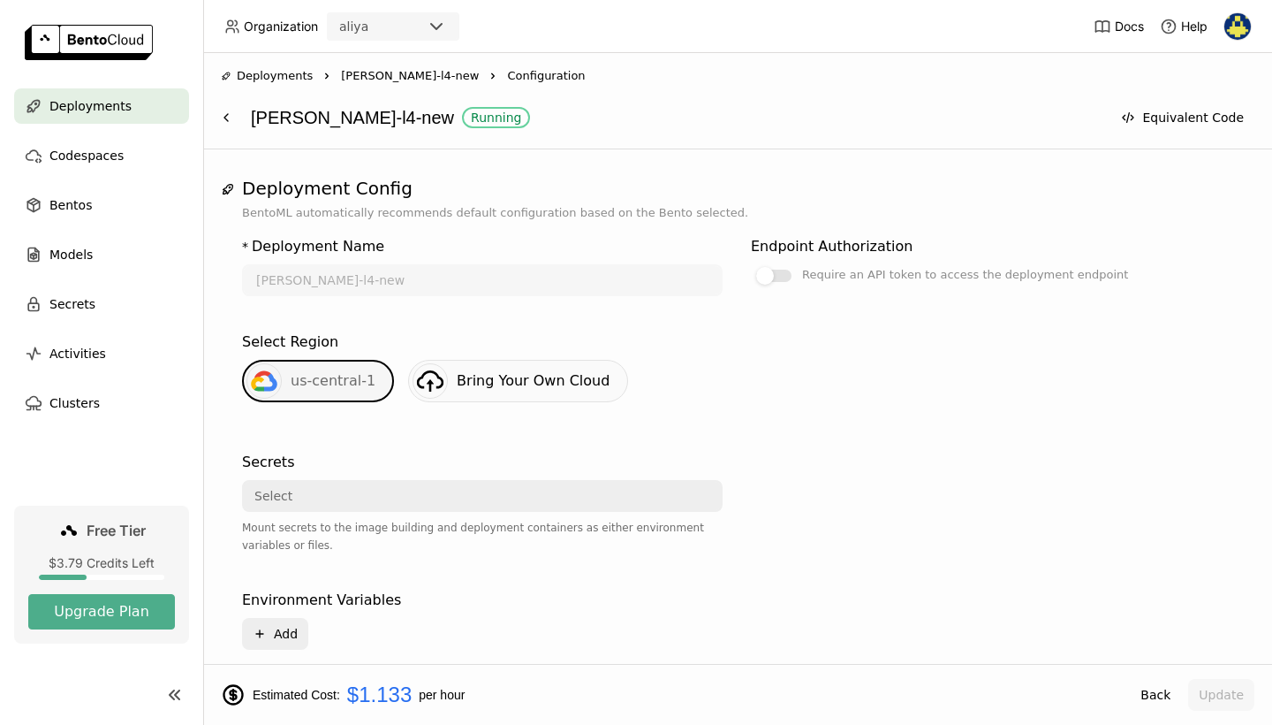
scroll to position [277, 0]
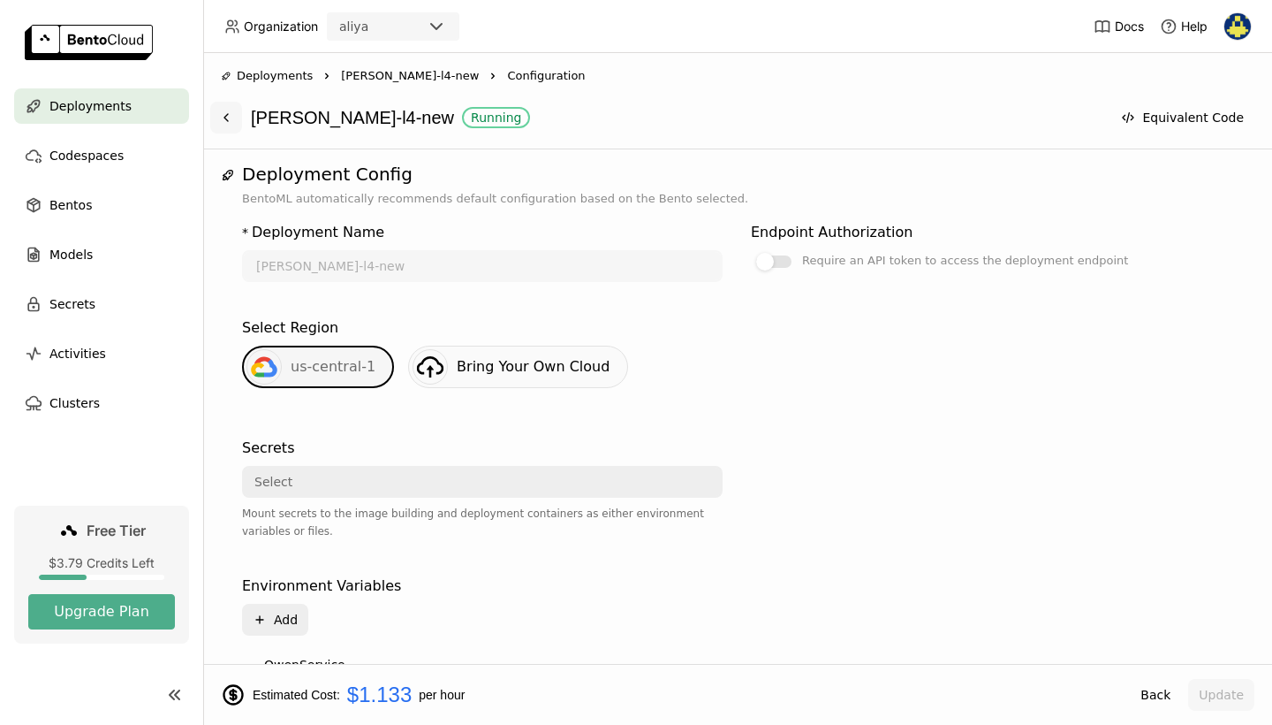
click at [228, 118] on icon at bounding box center [226, 117] width 14 height 14
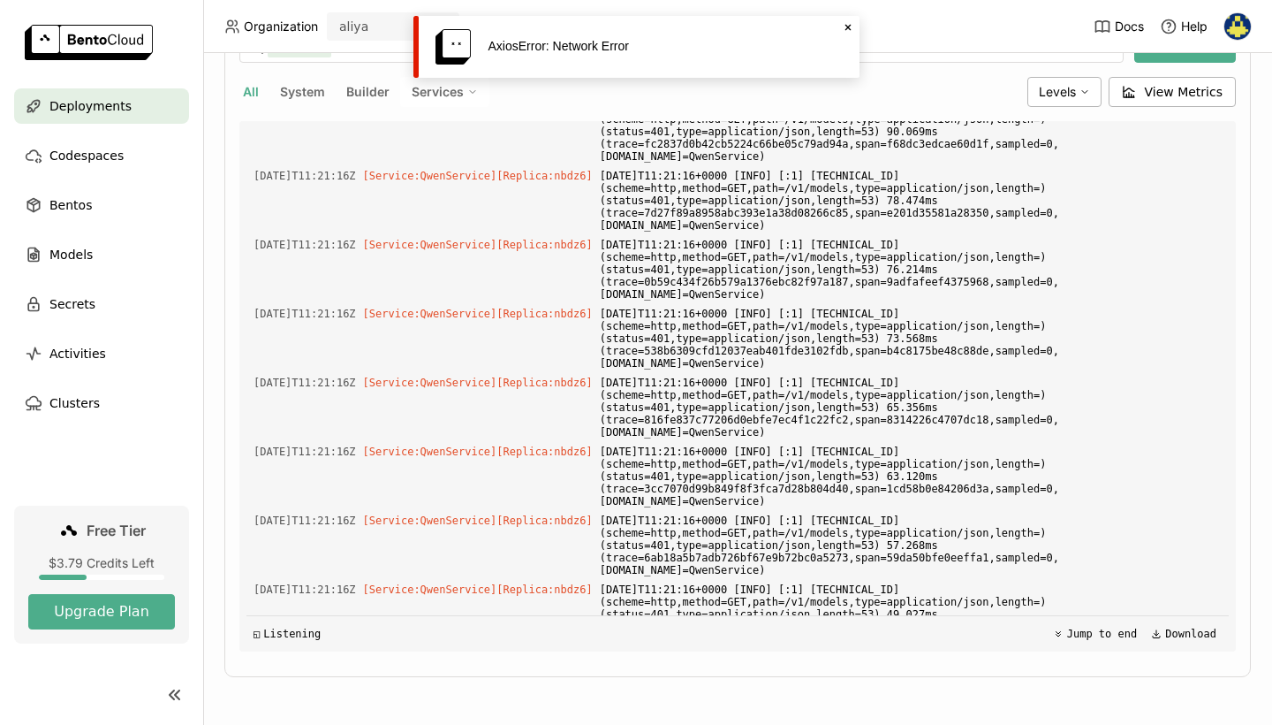
scroll to position [6275, 0]
drag, startPoint x: 308, startPoint y: 165, endPoint x: 343, endPoint y: 622, distance: 458.1
click at [343, 622] on div "Load older logs 2025-08-10T11:00:06Z [Builder] [ qwen_service:ebp5sltv3gwricsx …" at bounding box center [738, 386] width 983 height 530
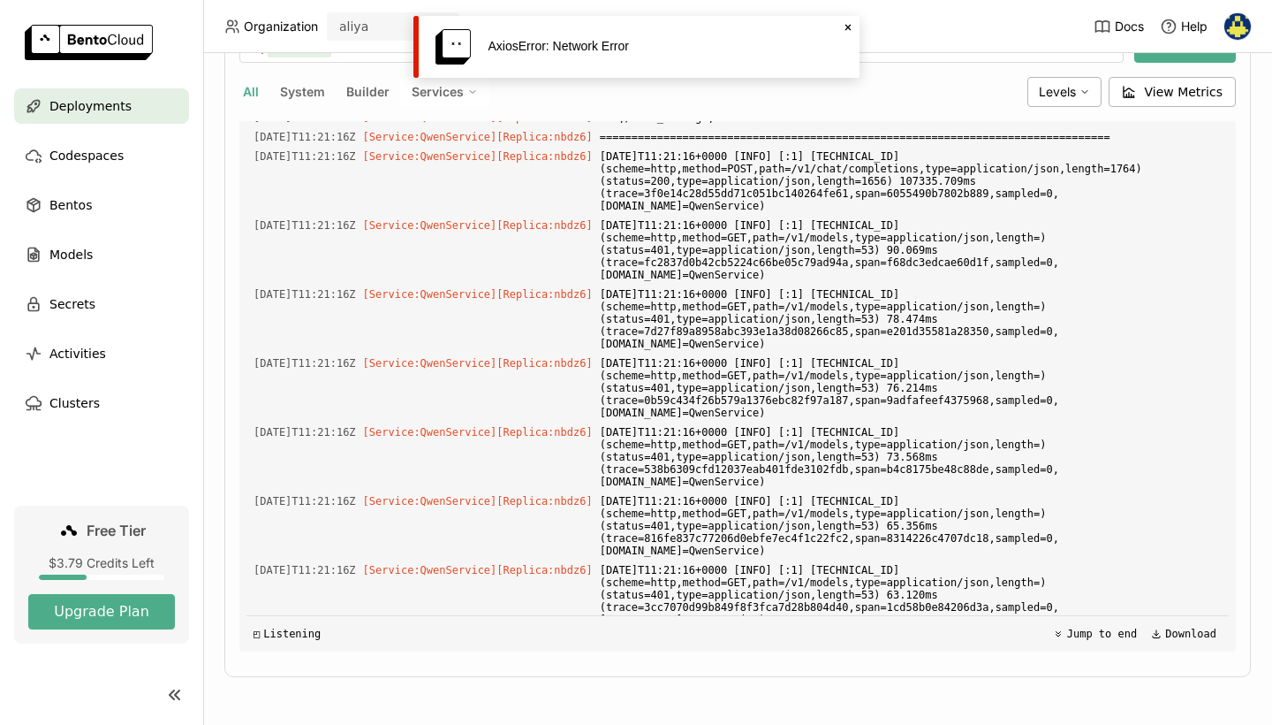
scroll to position [5841, 0]
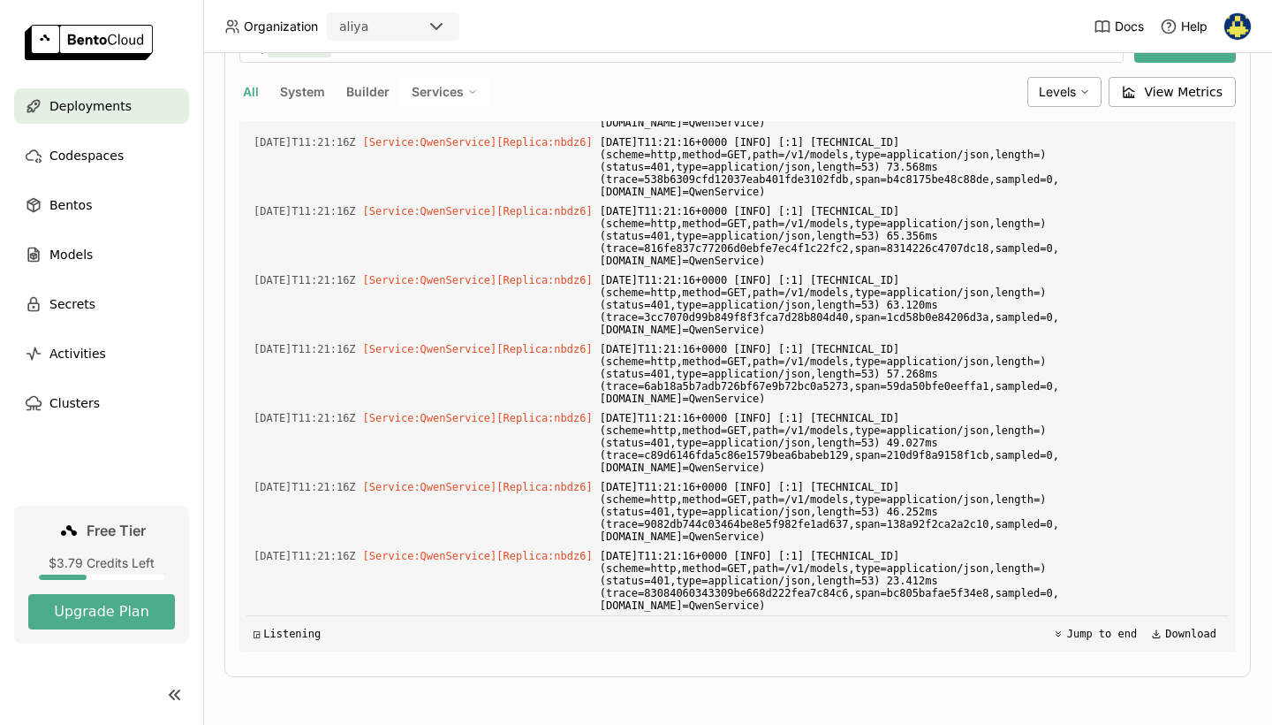
scroll to position [6718, 0]
drag, startPoint x: 279, startPoint y: 206, endPoint x: 396, endPoint y: 269, distance: 132.4
click at [396, 269] on div "Load older logs 2025-08-10T11:00:06Z [Builder] [ qwen_service:ebp5sltv3gwricsx …" at bounding box center [738, 386] width 983 height 530
copy div "-08-10T11:16:24Z [Service:QwenService] [Replica: nbdz6 ] ======================…"
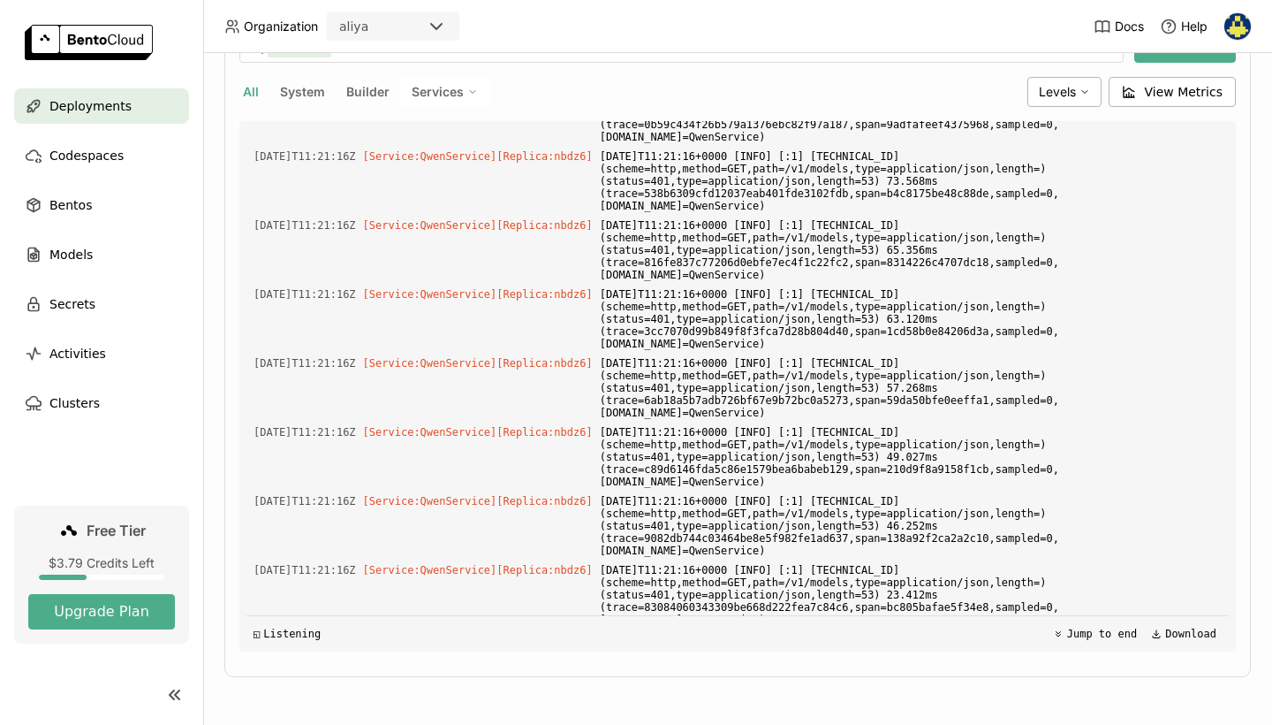
scroll to position [6435, 0]
drag, startPoint x: 654, startPoint y: 549, endPoint x: 253, endPoint y: 284, distance: 480.8
click at [253, 284] on div "Load older logs 2025-08-10T11:00:06Z [Builder] [ qwen_service:ebp5sltv3gwricsx …" at bounding box center [738, 386] width 983 height 530
copy div "[Service:QwenService] [Replica: nbdz6 ] <think>Задача — провести сравнительный …"
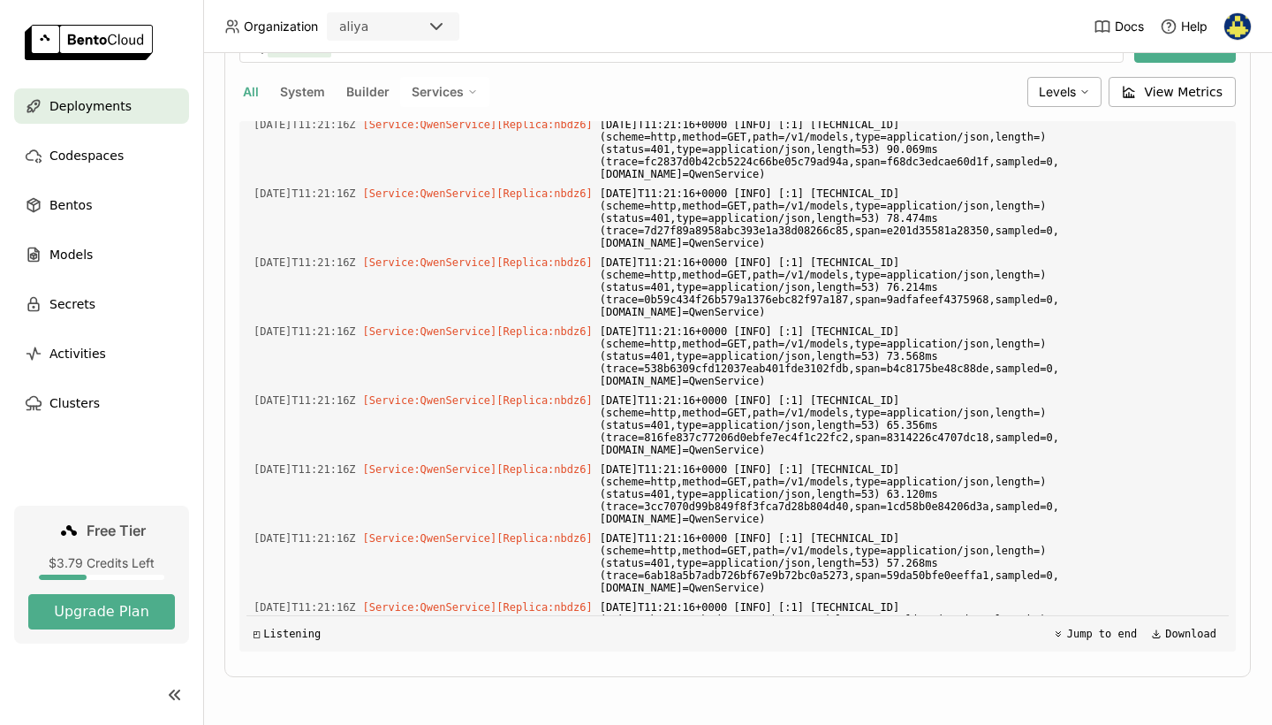
scroll to position [6263, 0]
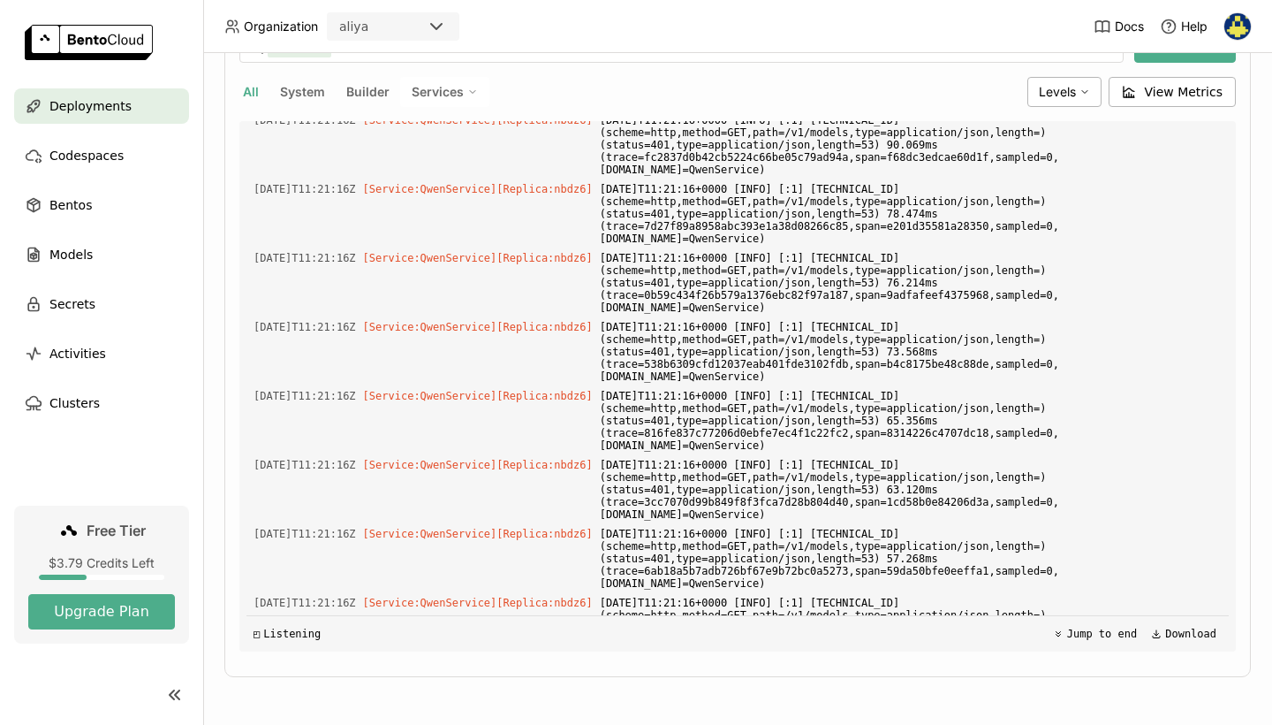
drag, startPoint x: 733, startPoint y: 222, endPoint x: 701, endPoint y: 311, distance: 95.0
click at [701, 311] on div "Load older logs 2025-08-10T11:00:06Z [Builder] [ qwen_service:ebp5sltv3gwricsx …" at bounding box center [738, 386] width 983 height 530
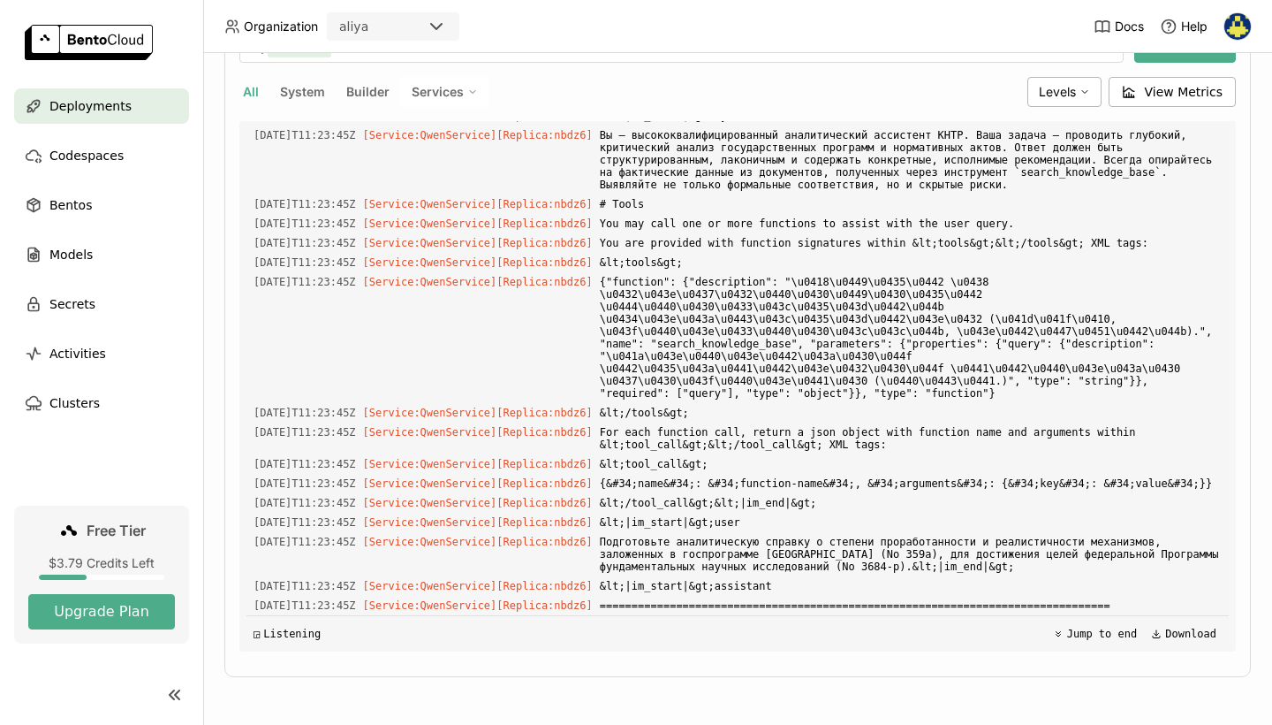
scroll to position [7740, 0]
drag, startPoint x: 247, startPoint y: 169, endPoint x: 358, endPoint y: 600, distance: 445.1
click at [358, 600] on div "Load older logs 2025-08-10T11:00:06Z [Builder] [ qwen_service:ebp5sltv3gwricsx …" at bounding box center [738, 386] width 983 height 530
copy div "[Service:QwenService] [Replica: nbdz6 ] 2025-08-10T11:22:43+0000 [INFO] [:1] 10…"
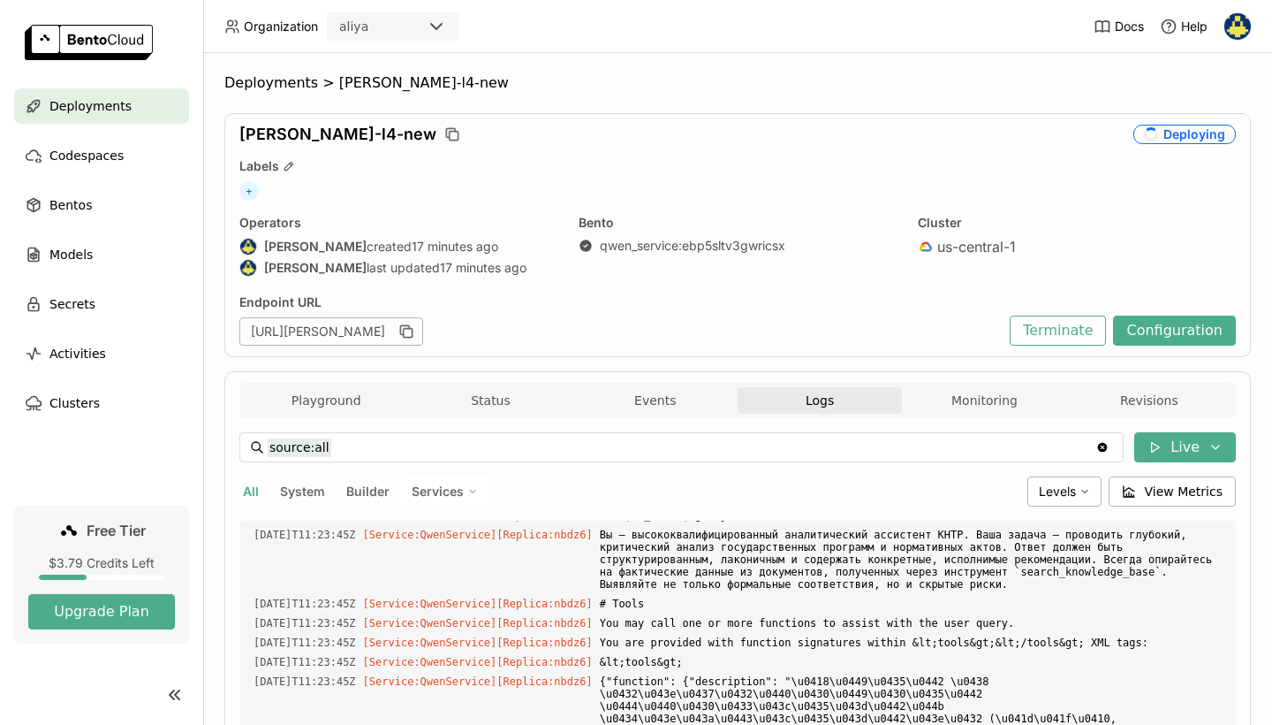
scroll to position [0, 0]
click at [1050, 329] on button "Terminate" at bounding box center [1058, 330] width 96 height 30
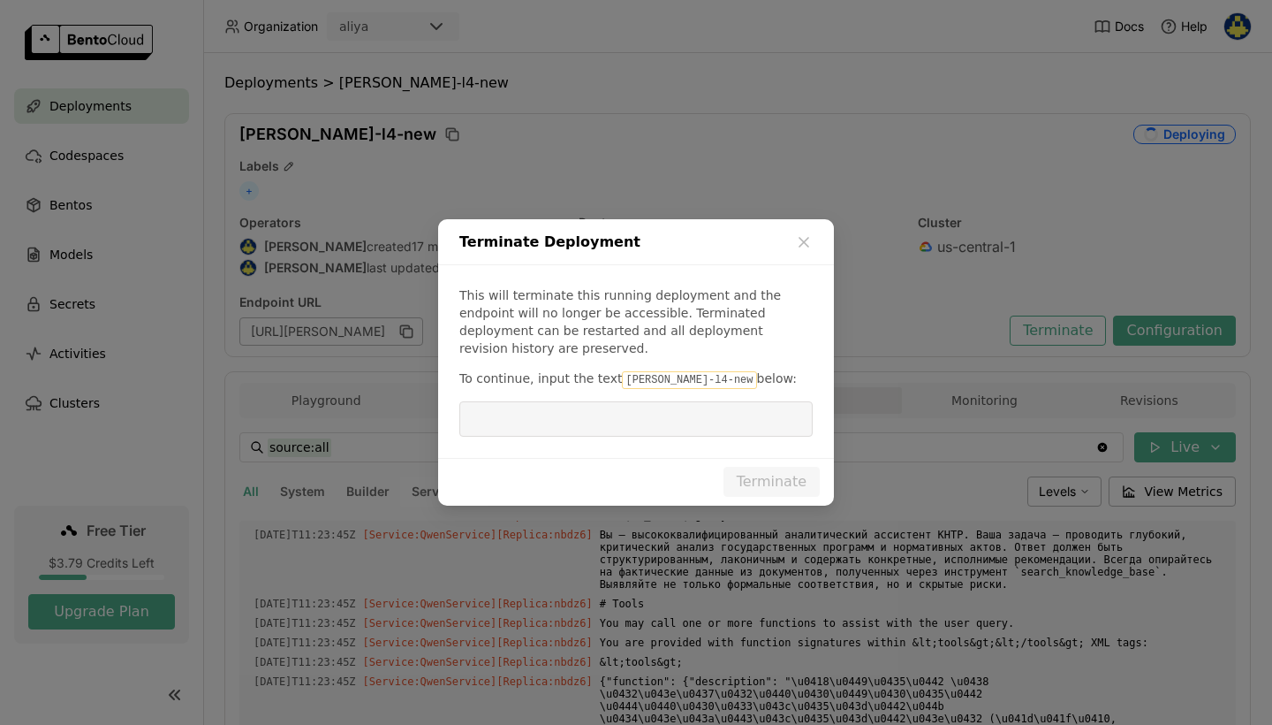
drag, startPoint x: 687, startPoint y: 372, endPoint x: 612, endPoint y: 371, distance: 75.1
click at [622, 371] on code "[PERSON_NAME]-l4-new" at bounding box center [689, 380] width 134 height 18
copy p "[PERSON_NAME]-l4-new"
click at [613, 411] on input "dialog" at bounding box center [636, 419] width 332 height 34
paste input "qwen-l4-new"
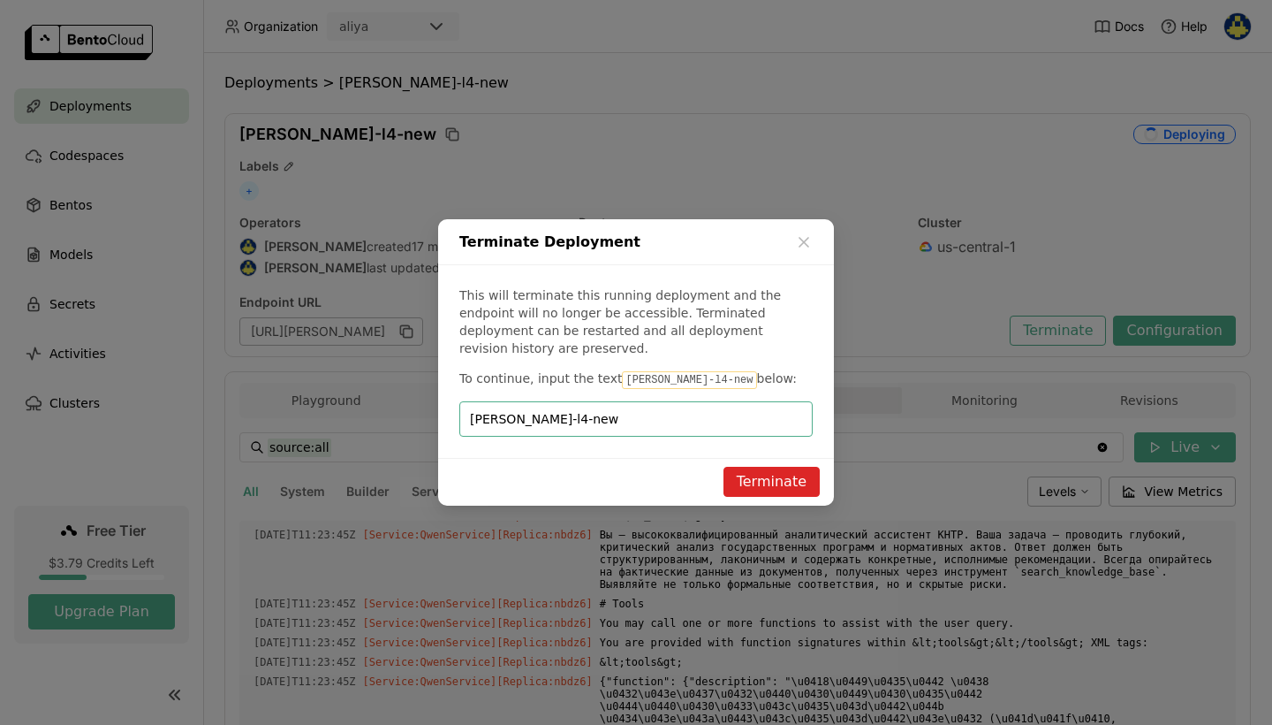
type input "qwen-l4-new"
click at [778, 477] on button "Terminate" at bounding box center [772, 482] width 96 height 30
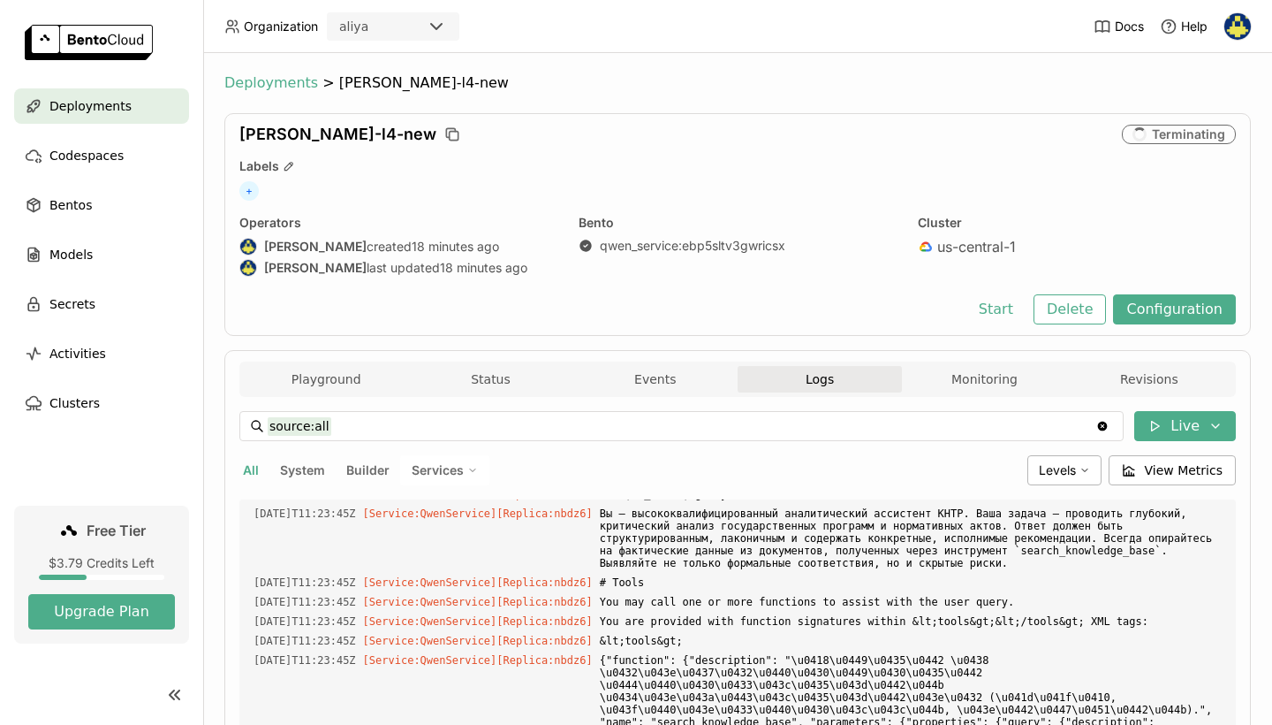
click at [270, 91] on span "Deployments" at bounding box center [271, 83] width 94 height 18
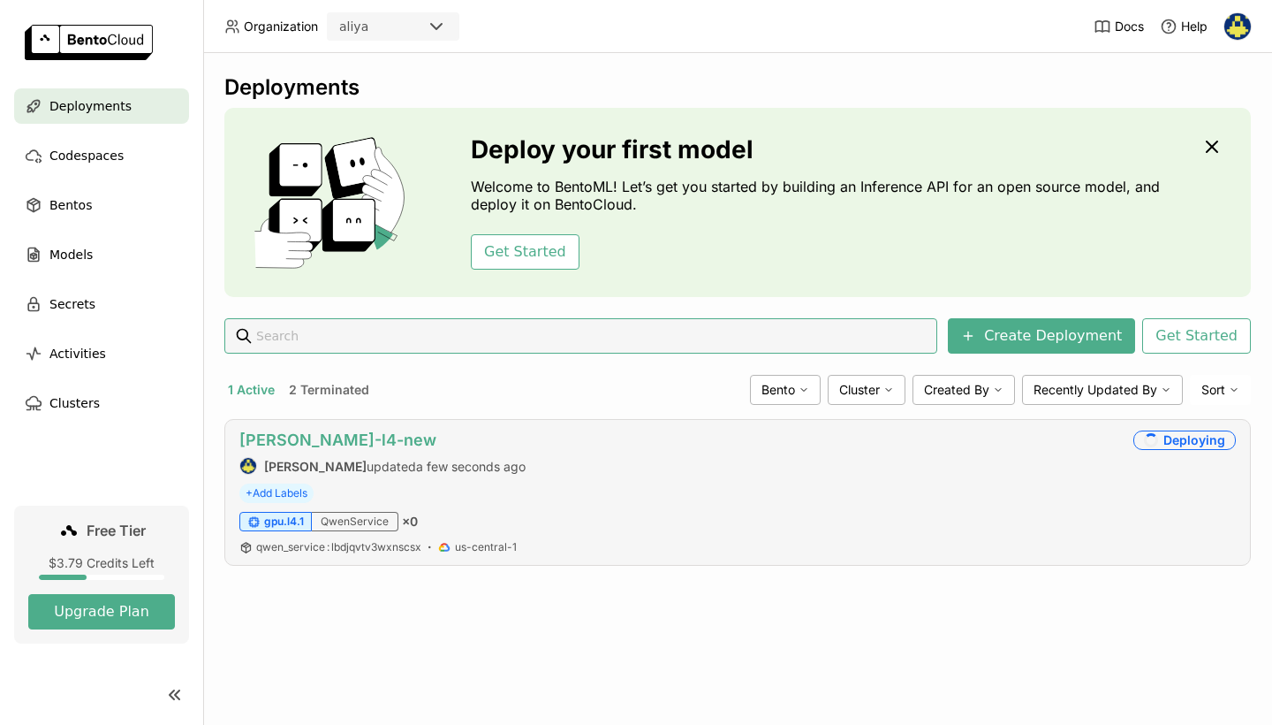
click at [315, 441] on link "qwen-l4-new" at bounding box center [337, 439] width 197 height 19
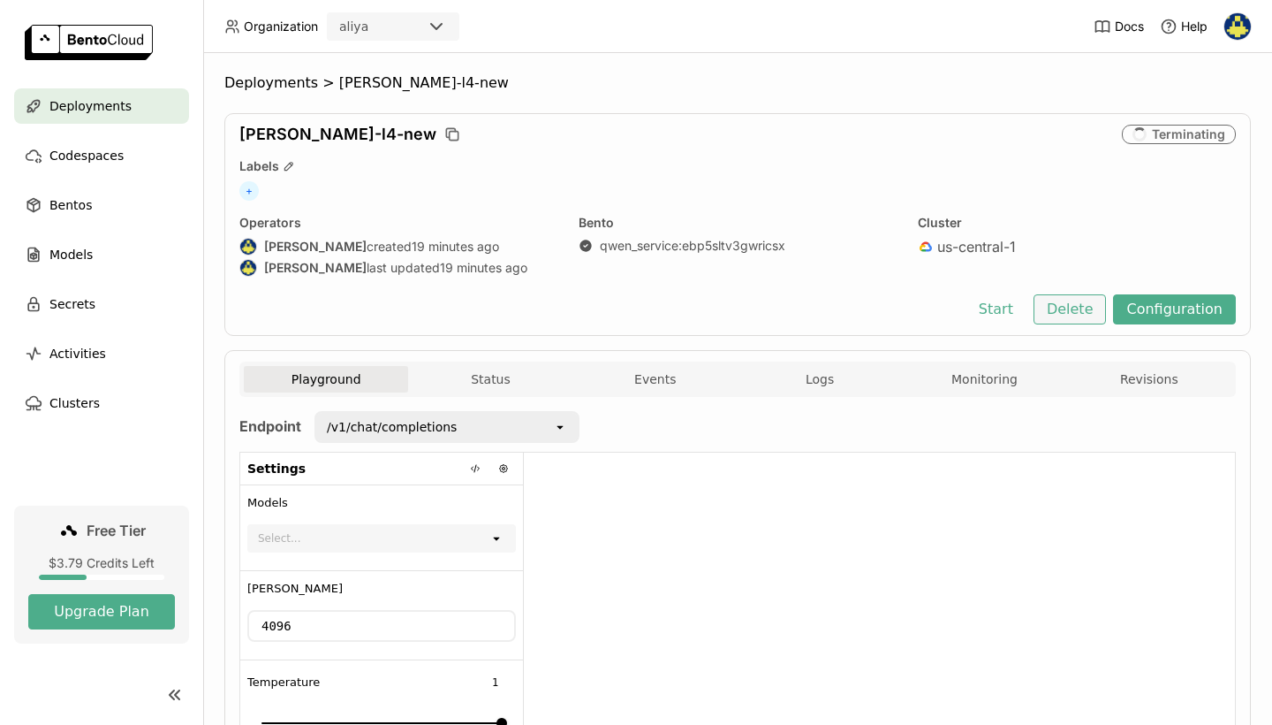
click at [1069, 300] on div "Start Delete Configuration" at bounding box center [737, 309] width 997 height 30
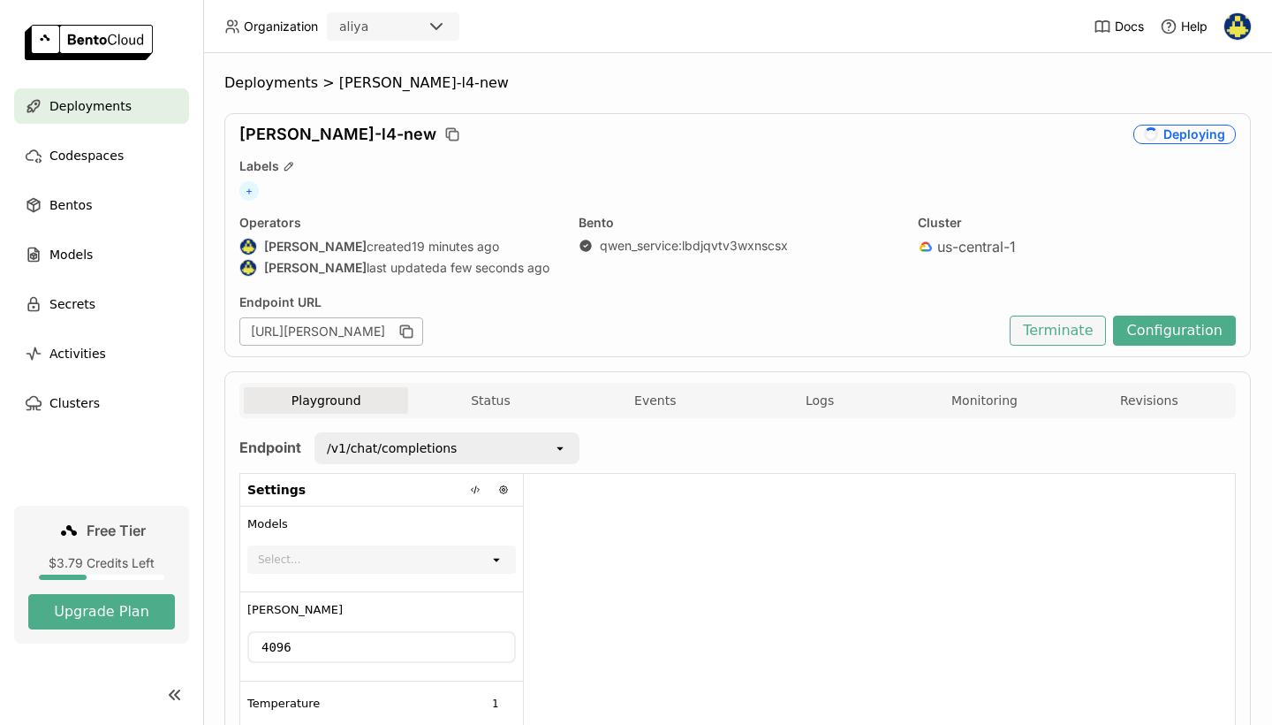
click at [1035, 329] on button "Terminate" at bounding box center [1058, 330] width 96 height 30
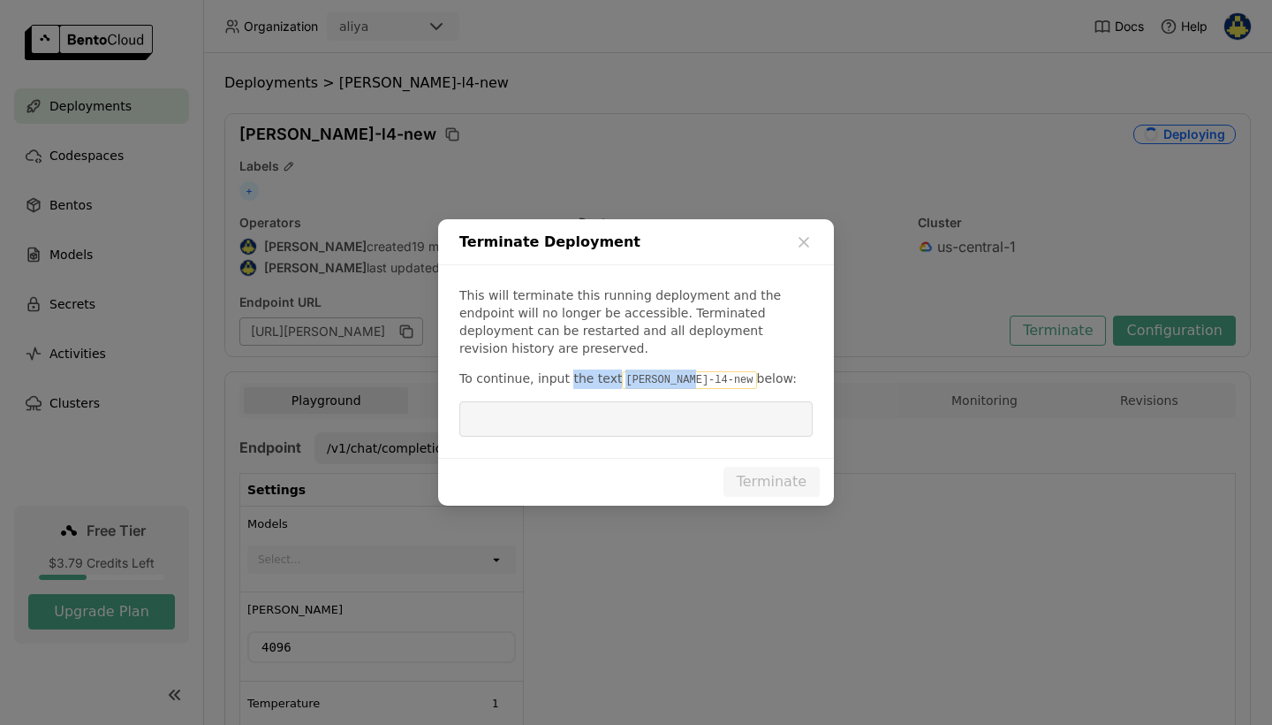
scroll to position [1, 1]
drag, startPoint x: 685, startPoint y: 370, endPoint x: 616, endPoint y: 376, distance: 69.1
click at [622, 376] on code "qwen-l4-new" at bounding box center [689, 380] width 134 height 18
copy p "qwen-l4-new"
click at [616, 391] on div "This will terminate this running deployment and the endpoint will no longer be …" at bounding box center [636, 361] width 396 height 193
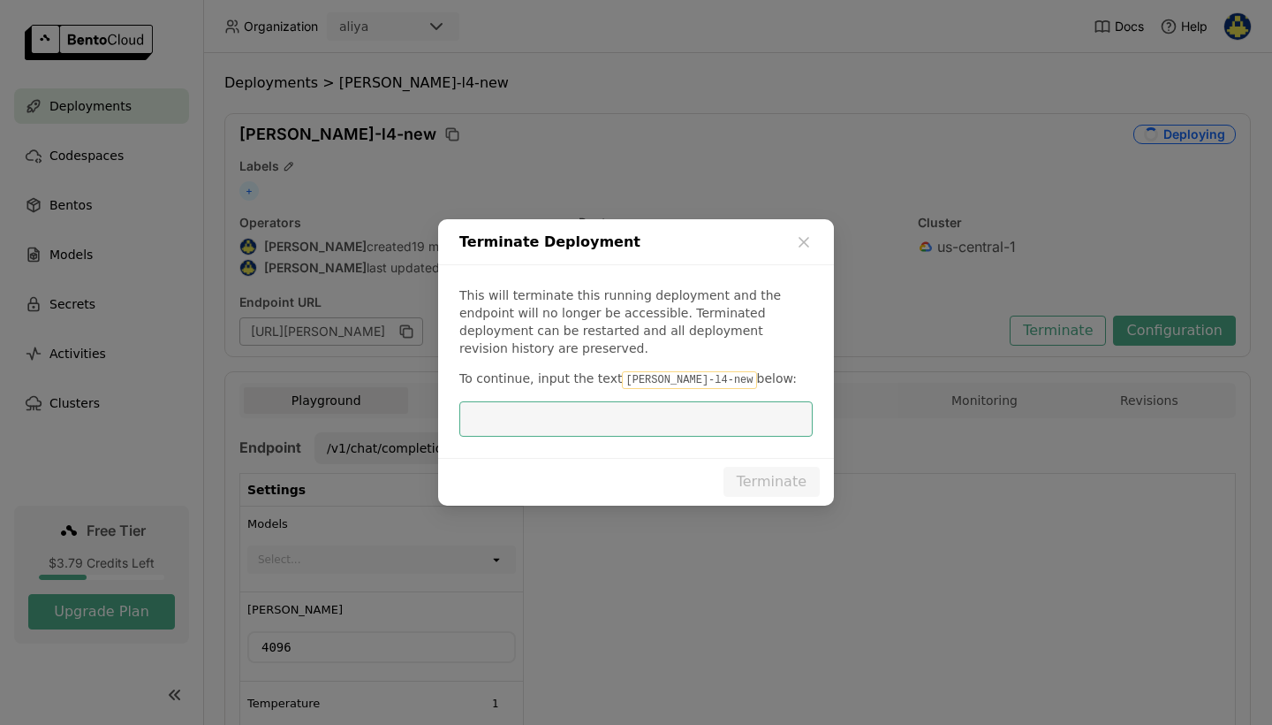
click at [619, 409] on input "dialog" at bounding box center [636, 419] width 332 height 34
paste input "qwen-l4-new"
type input "qwen-l4-new"
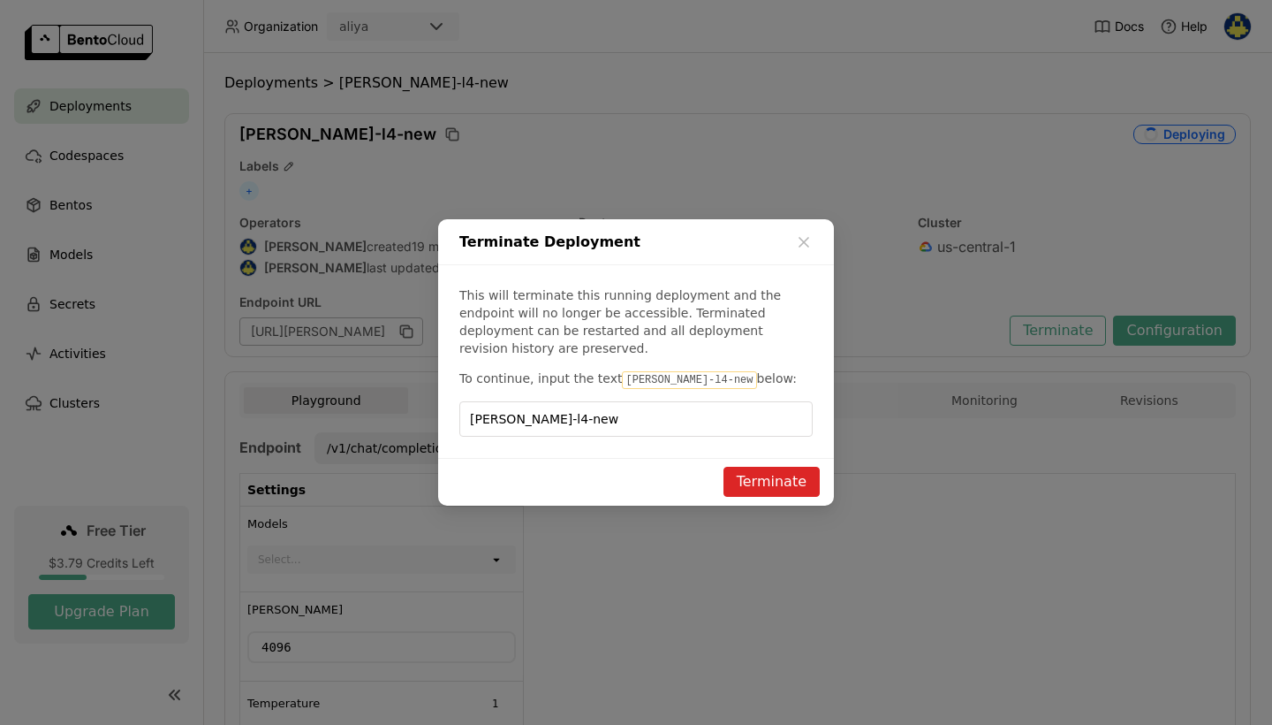
click at [769, 472] on button "Terminate" at bounding box center [772, 482] width 96 height 30
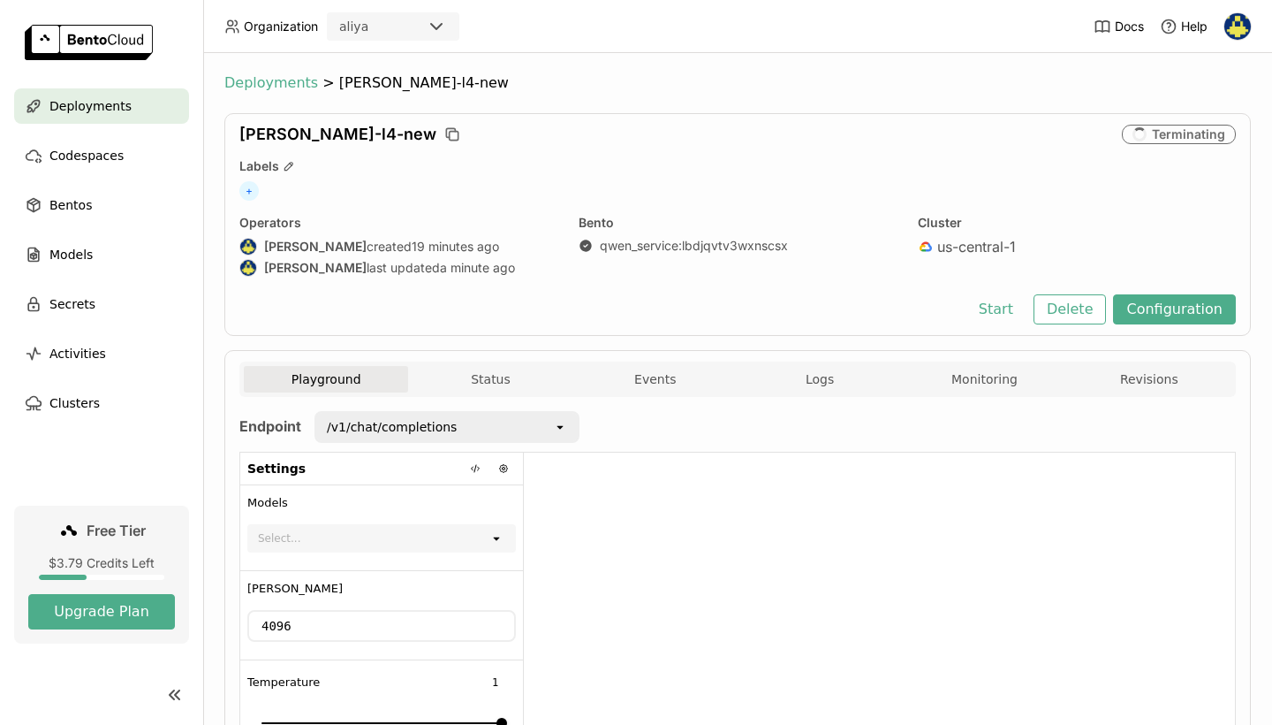
click at [287, 85] on span "Deployments" at bounding box center [271, 83] width 94 height 18
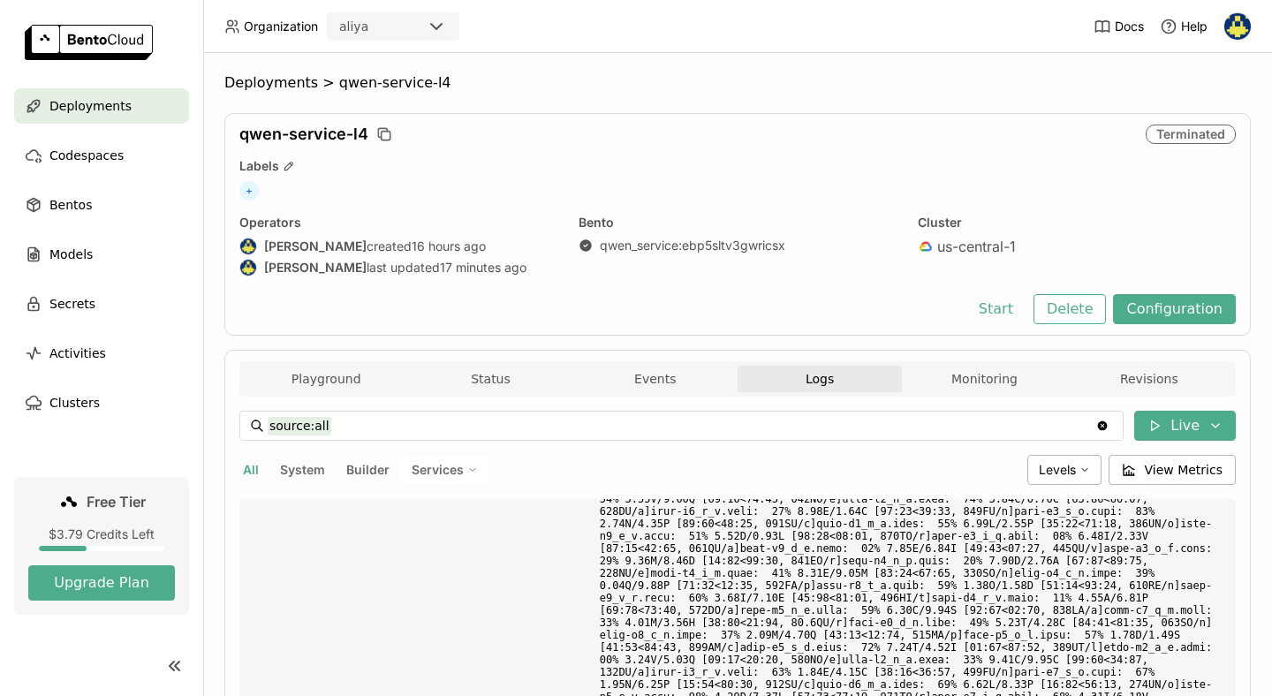
scroll to position [1, 1]
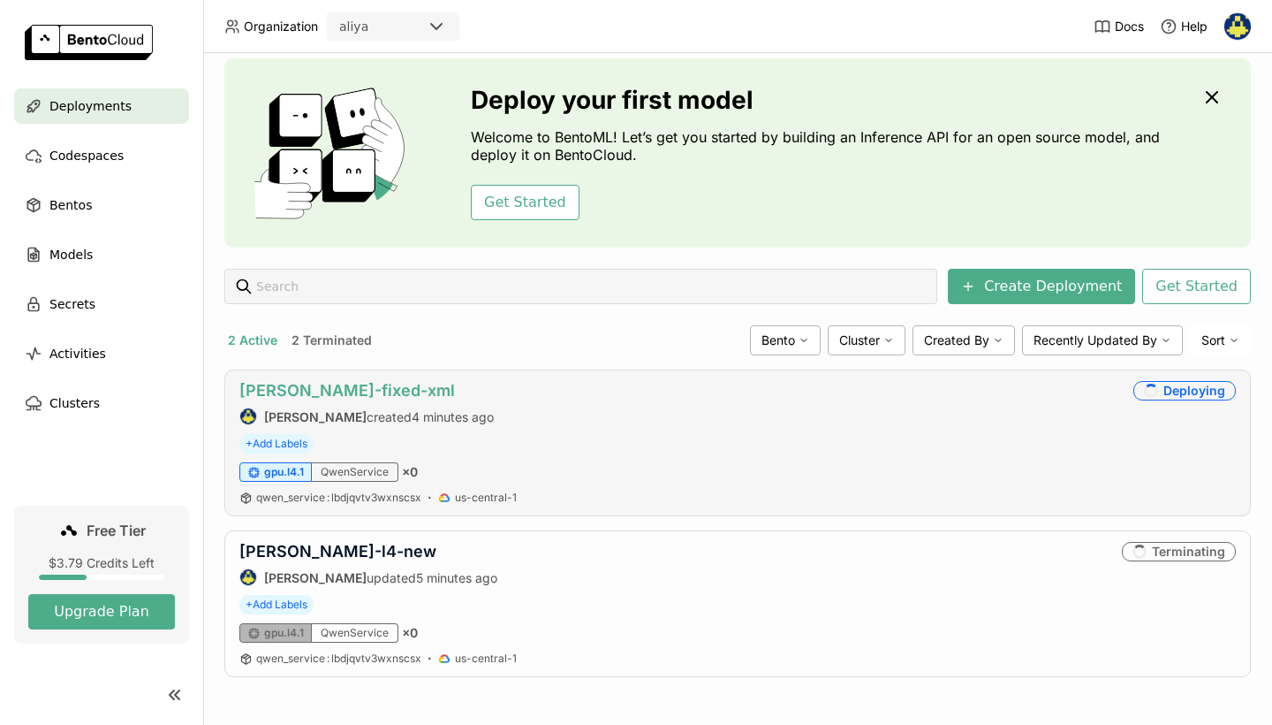
click at [348, 396] on link "[PERSON_NAME]-fixed-xml" at bounding box center [347, 390] width 216 height 19
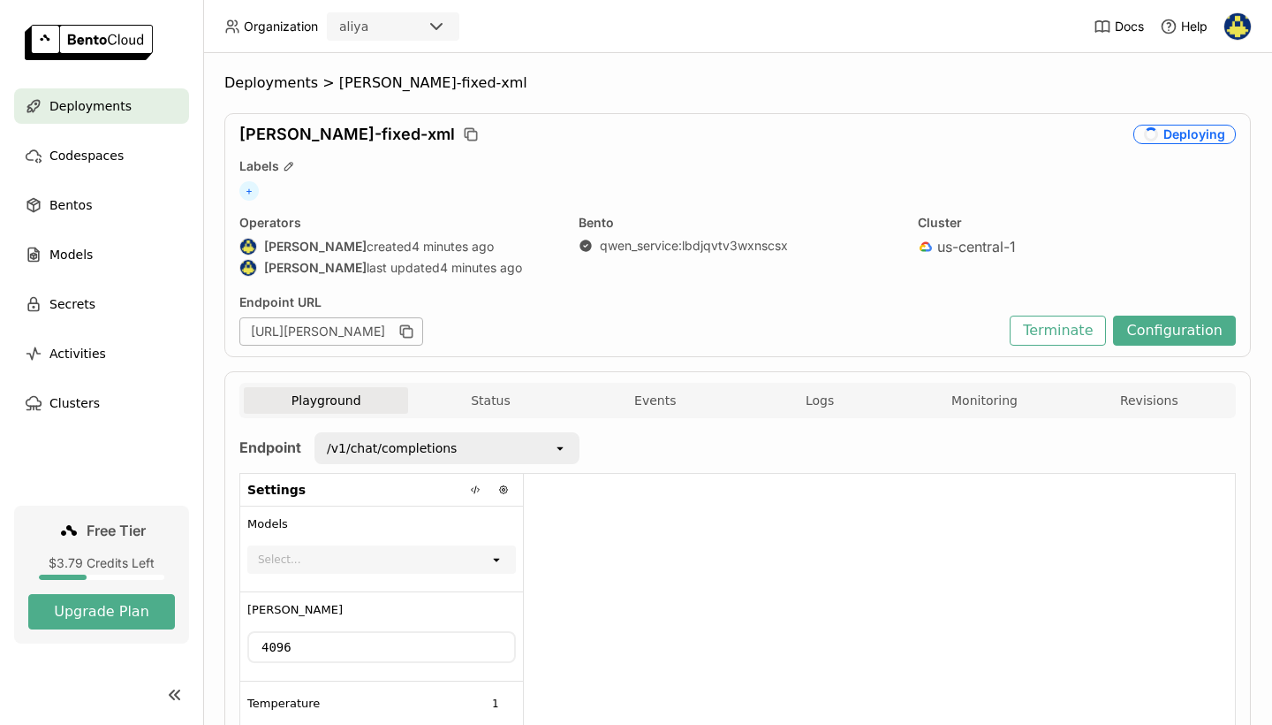
scroll to position [1, 1]
click at [1066, 325] on button "Terminate" at bounding box center [1058, 330] width 96 height 30
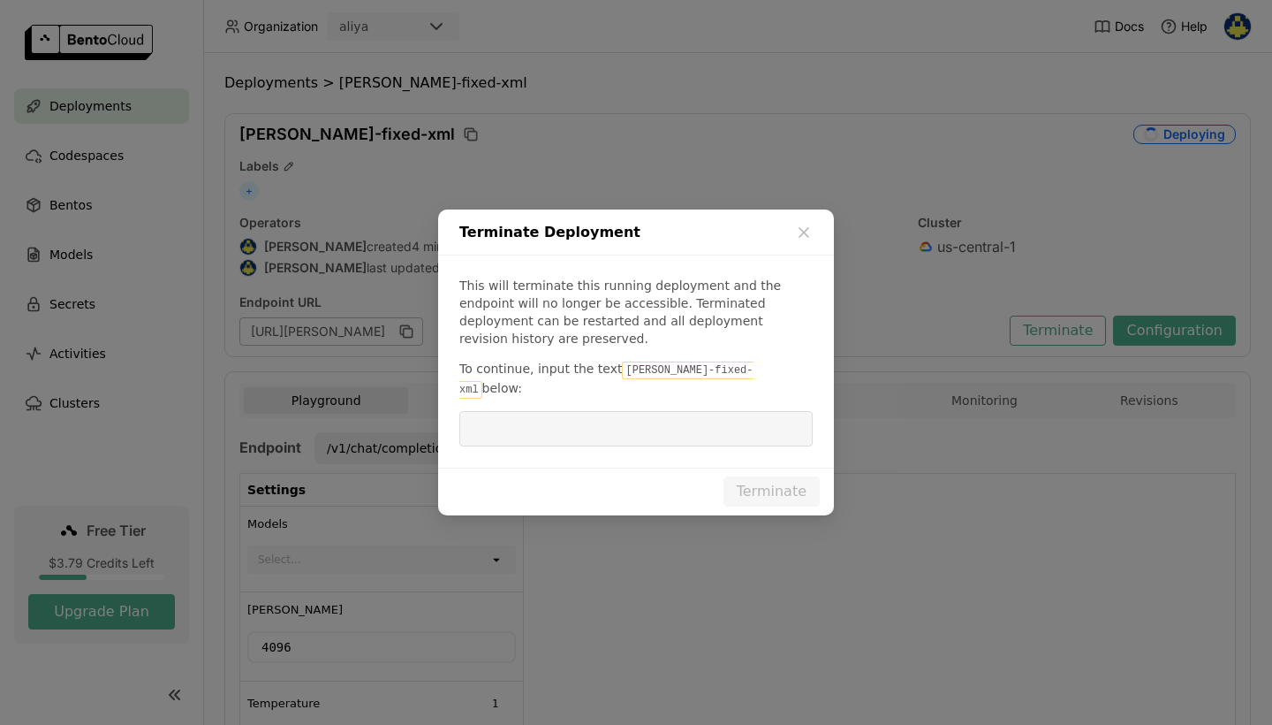
drag, startPoint x: 702, startPoint y: 369, endPoint x: 612, endPoint y: 371, distance: 90.1
click at [612, 371] on code "[PERSON_NAME]-fixed-xml" at bounding box center [606, 379] width 294 height 37
copy p "[PERSON_NAME]-fixed-xml"
click at [642, 417] on input "dialog" at bounding box center [636, 429] width 332 height 34
paste input "qwen-fixed-xml"
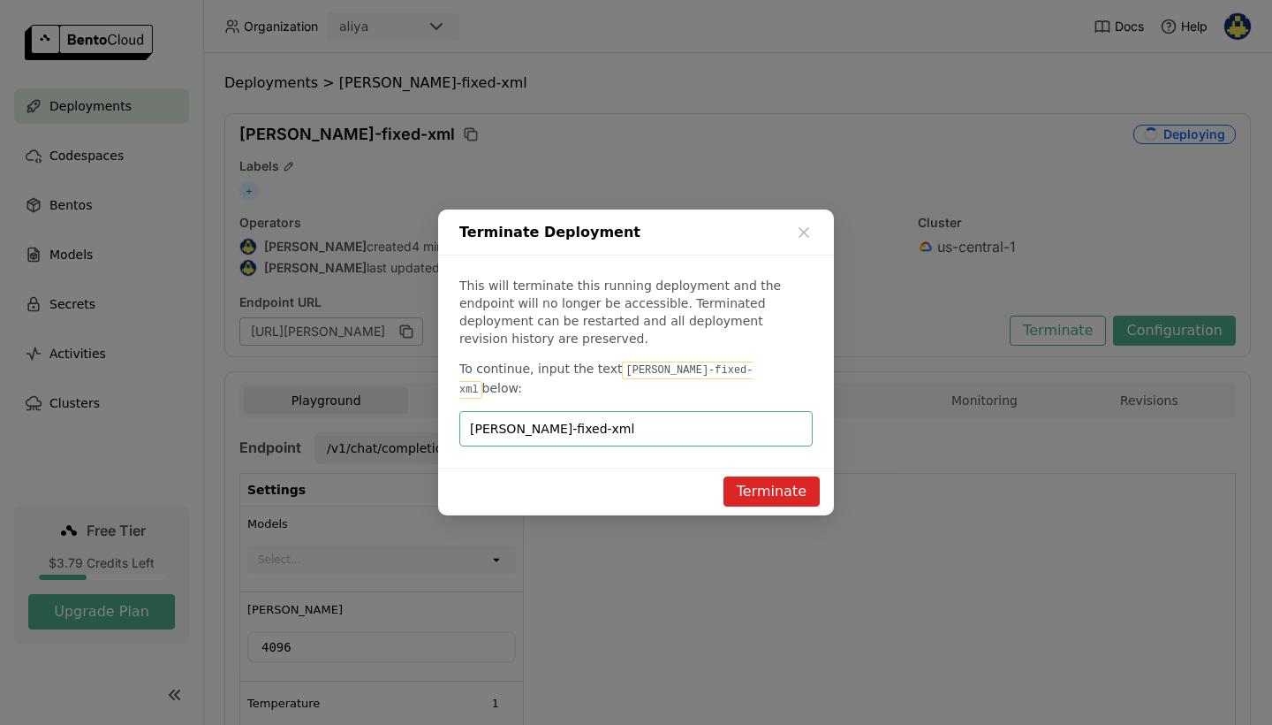
type input "qwen-fixed-xml"
click at [778, 476] on button "Terminate" at bounding box center [772, 491] width 96 height 30
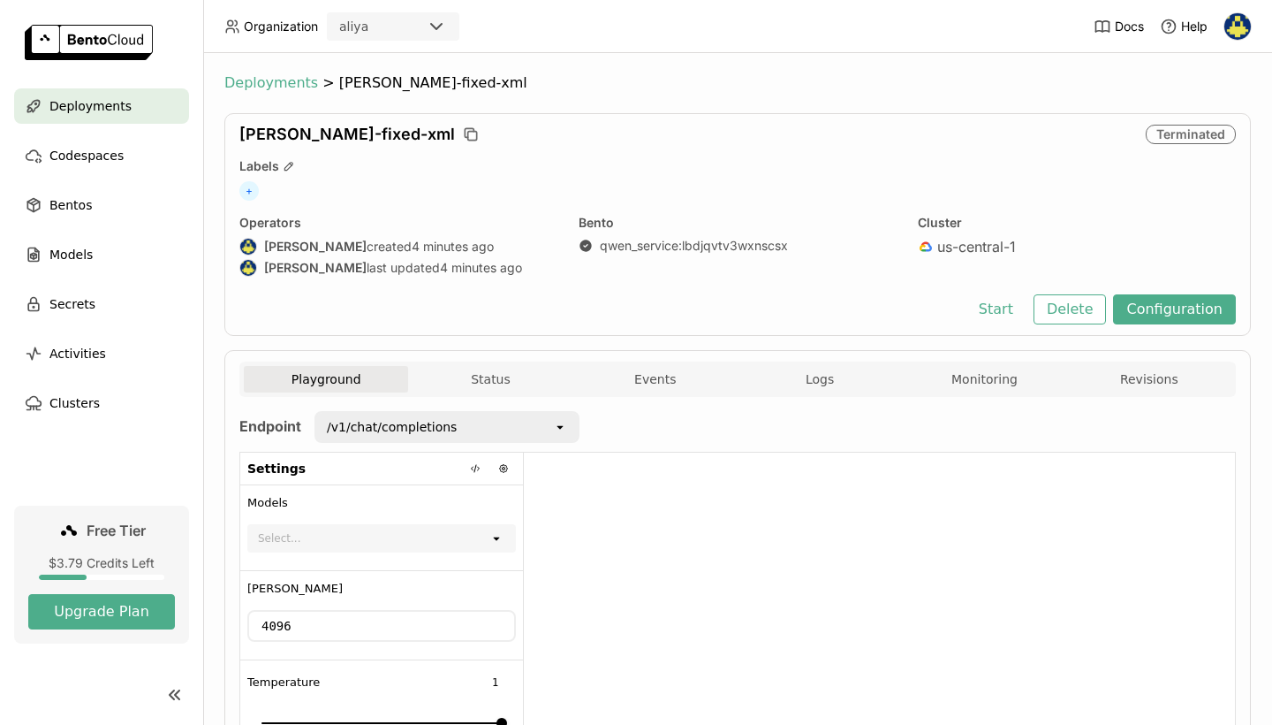
click at [250, 84] on span "Deployments" at bounding box center [271, 83] width 94 height 18
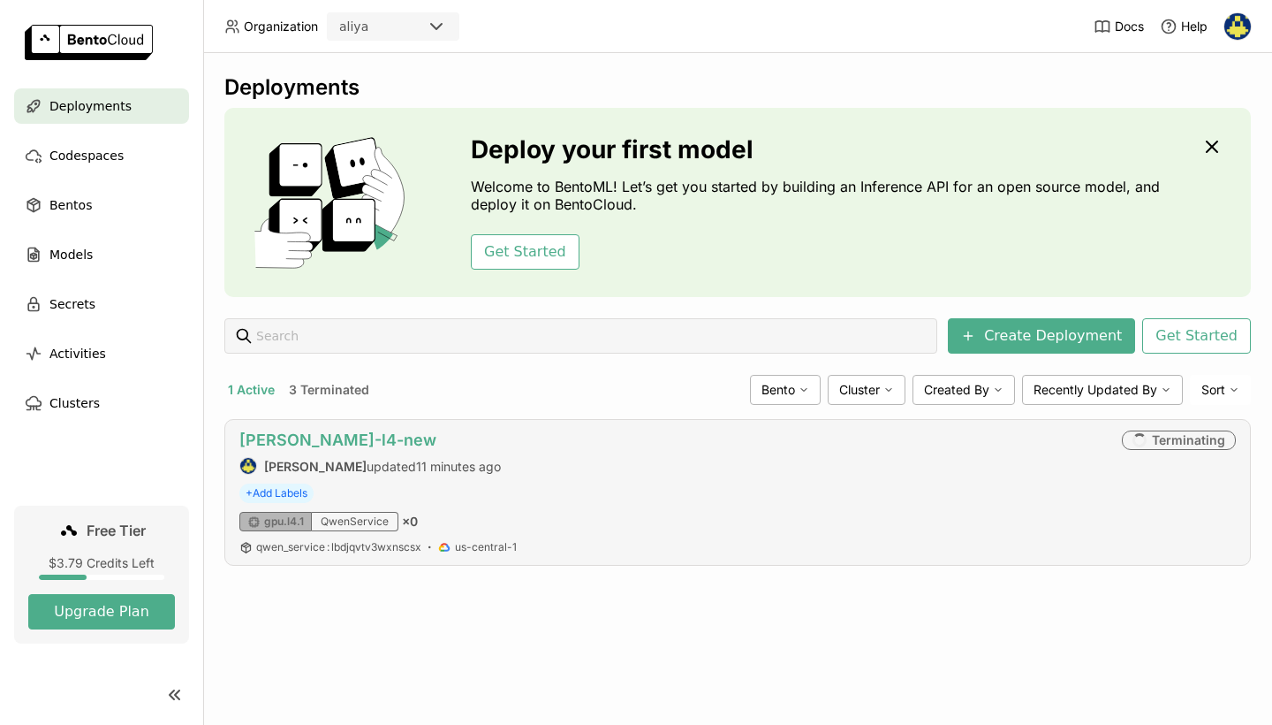
click at [311, 438] on link "qwen-l4-new" at bounding box center [337, 439] width 197 height 19
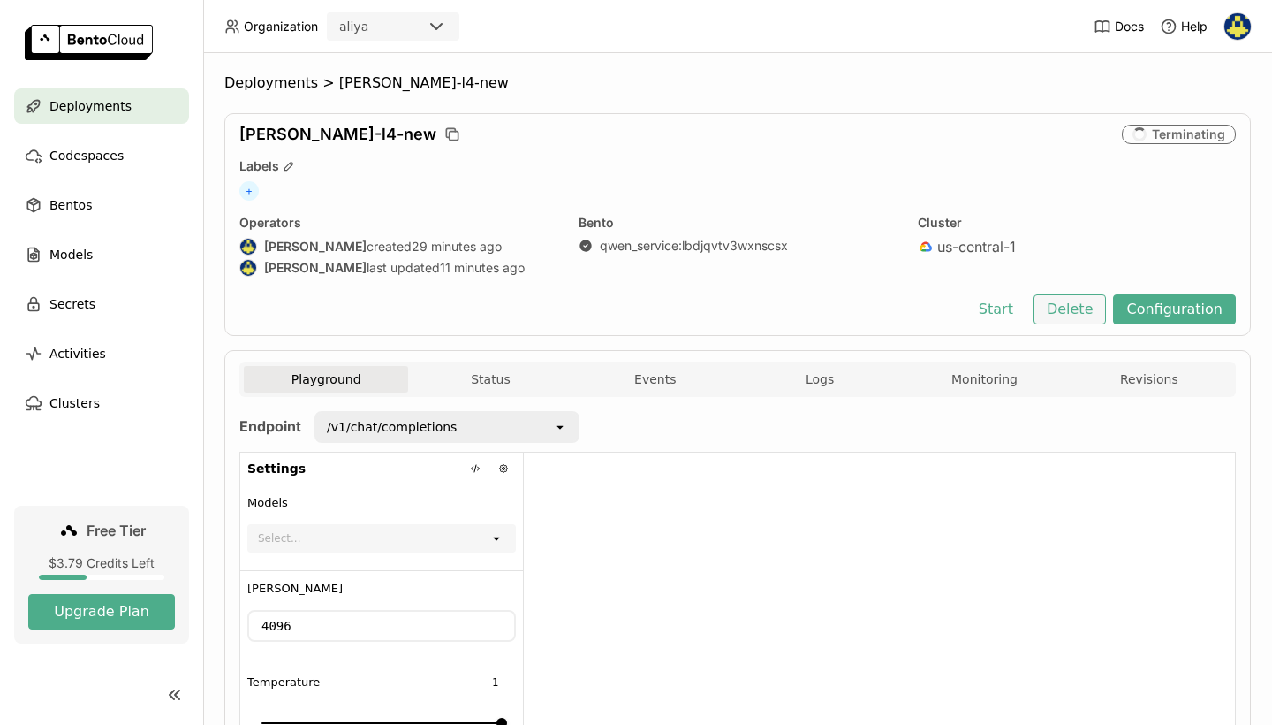
click at [1079, 321] on button "Delete" at bounding box center [1070, 309] width 73 height 30
click at [1079, 314] on div "Delete Deployment Warning: deleting deployment will also remove all its revisio…" at bounding box center [636, 362] width 1272 height 725
click at [1079, 314] on button "Delete" at bounding box center [1070, 309] width 73 height 30
click at [1079, 314] on div "Delete Deployment Warning: deleting deployment will also remove all its revisio…" at bounding box center [636, 362] width 1272 height 725
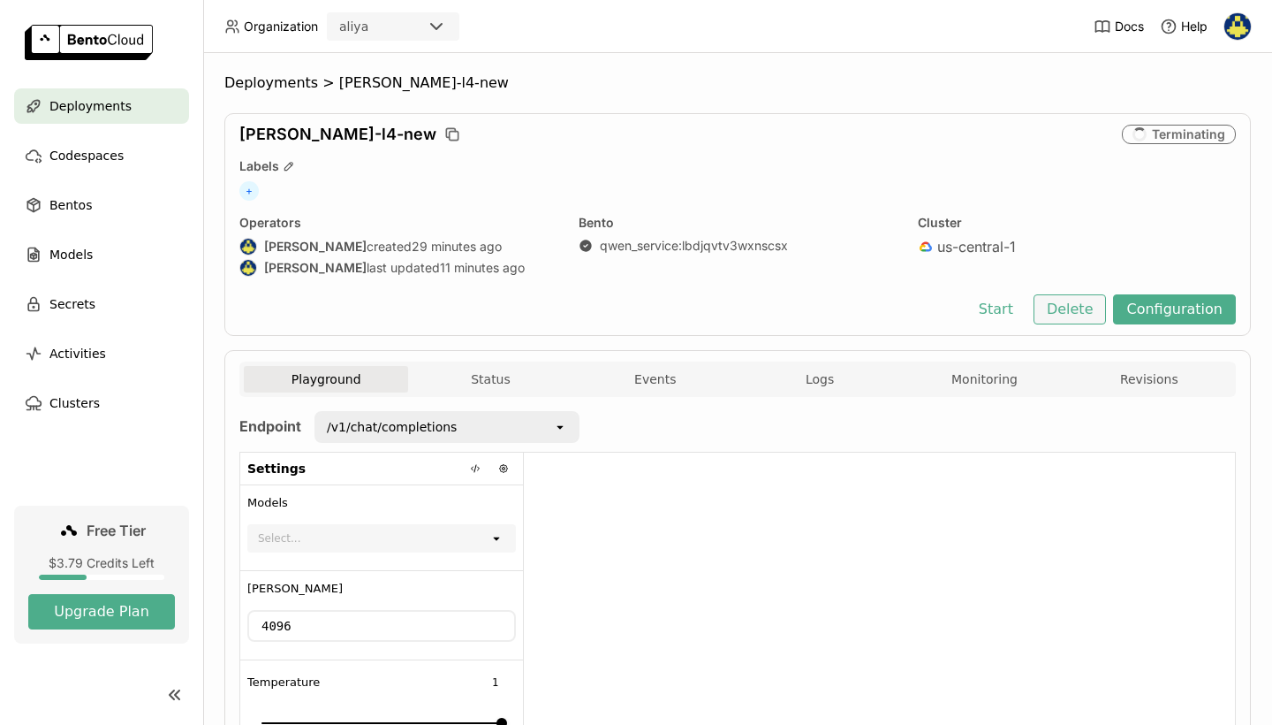
click at [1067, 309] on button "Delete" at bounding box center [1070, 309] width 73 height 30
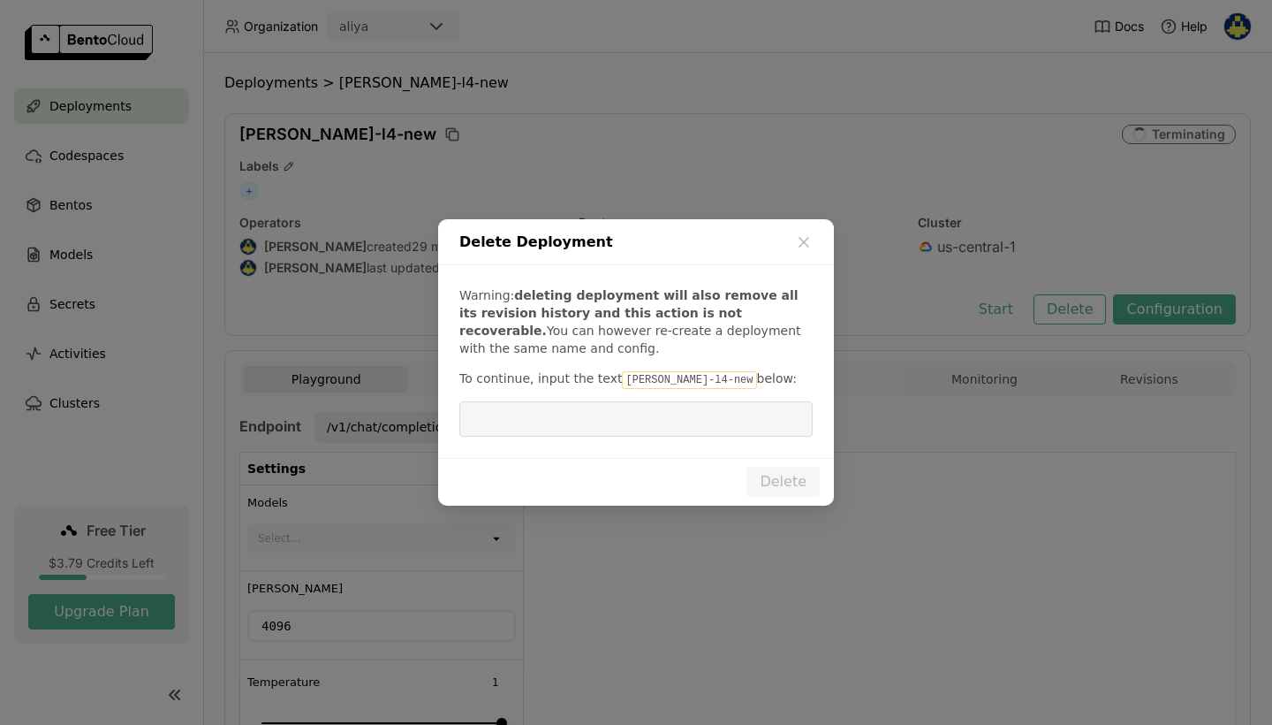
drag, startPoint x: 690, startPoint y: 380, endPoint x: 618, endPoint y: 376, distance: 72.6
click at [618, 376] on p "To continue, input the text qwen-l4-new below:" at bounding box center [635, 378] width 353 height 19
copy p "qwen-l4-new"
click at [651, 423] on input "dialog" at bounding box center [636, 419] width 332 height 34
paste input "qwen-l4-new"
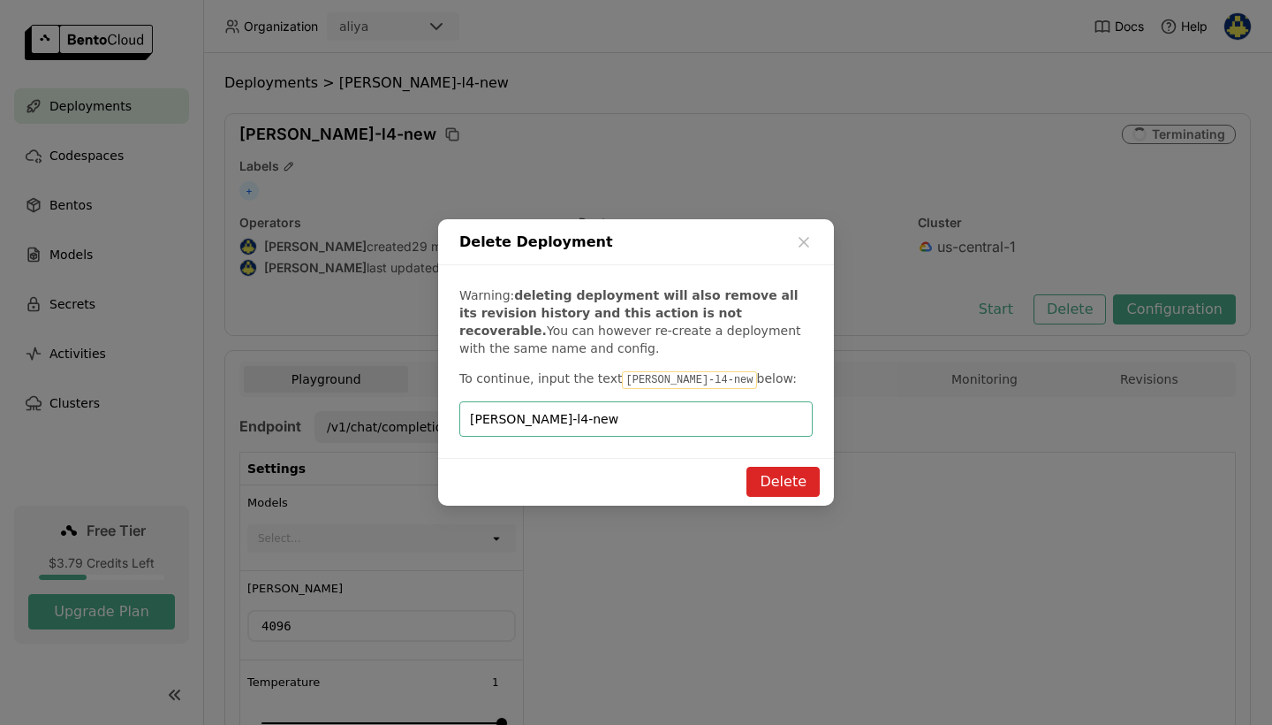
type input "qwen-l4-new"
click at [780, 480] on button "Delete" at bounding box center [783, 482] width 73 height 30
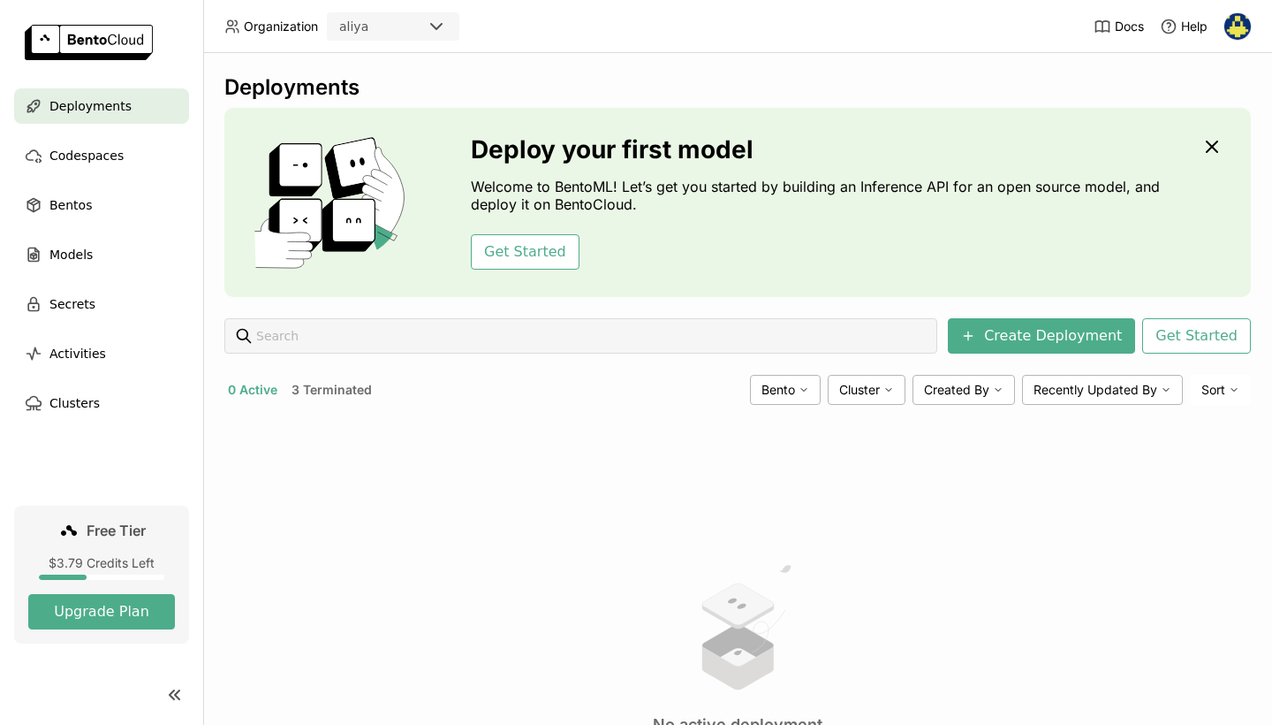
click at [338, 384] on button "3 Terminated" at bounding box center [331, 389] width 87 height 23
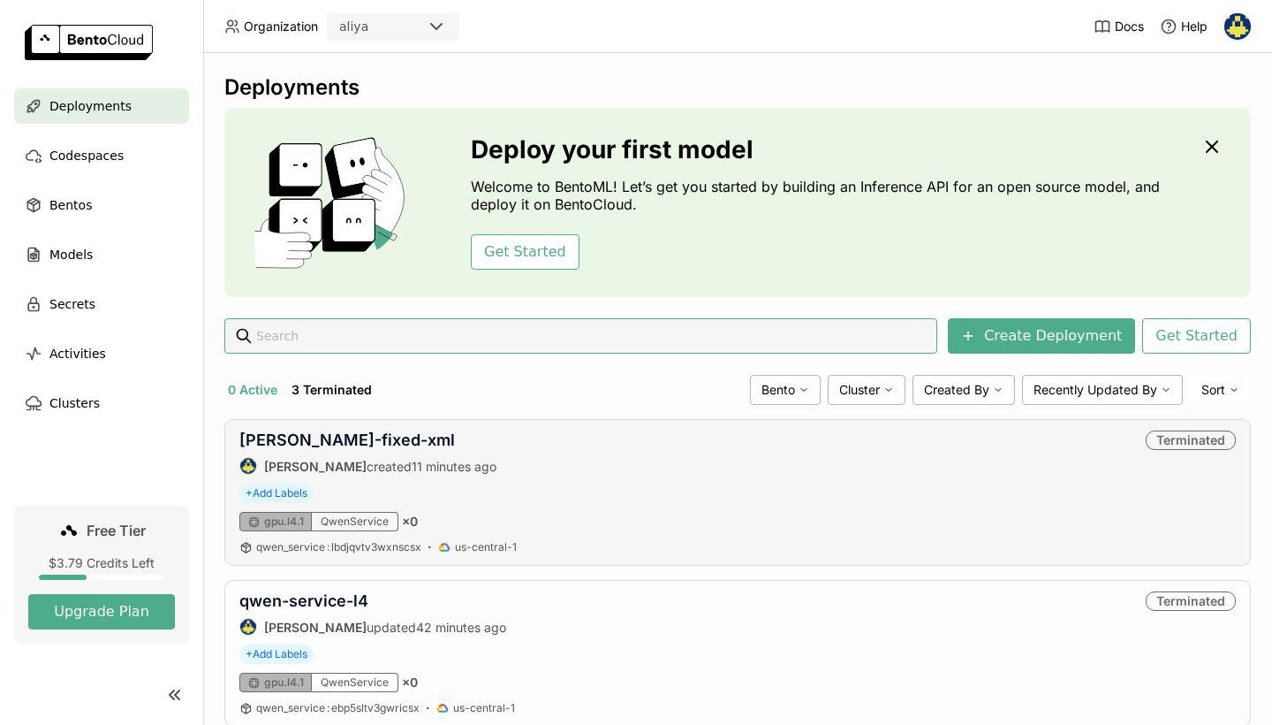
click at [320, 427] on div "qwen-fixed-xml Aliusha Redchenko created 11 minutes ago Terminated + Add Labels…" at bounding box center [737, 492] width 1027 height 147
click at [305, 444] on link "qwen-fixed-xml" at bounding box center [347, 439] width 216 height 19
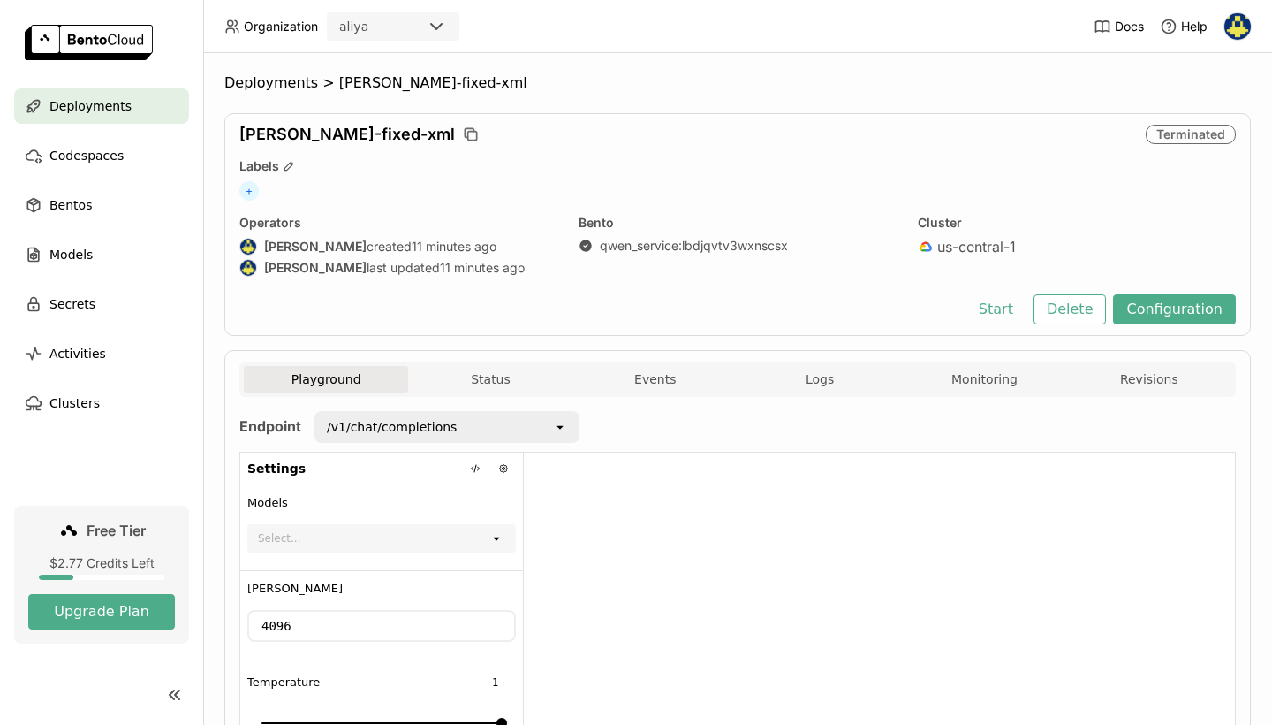
scroll to position [1, 1]
click at [285, 88] on span "Deployments" at bounding box center [271, 83] width 94 height 18
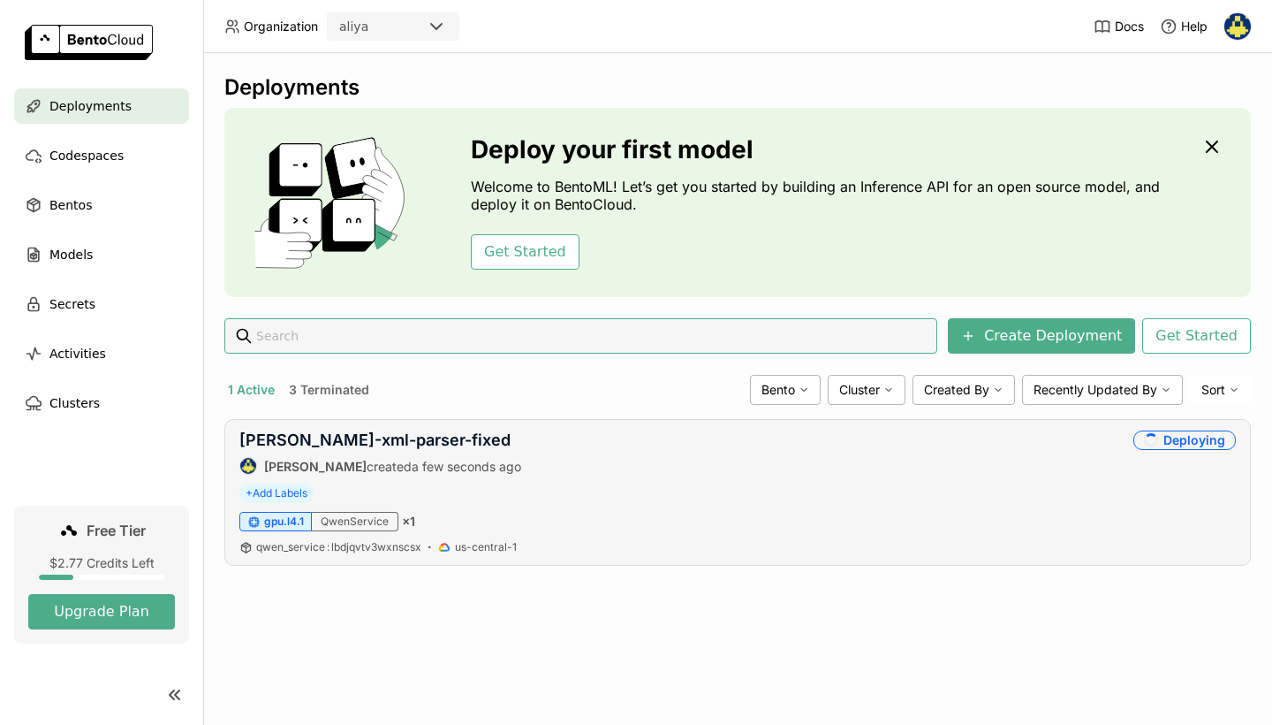
click at [370, 453] on div "qwen-xml-parser-fixed Aliusha Redchenko created a few seconds ago" at bounding box center [380, 452] width 282 height 44
click at [370, 441] on link "qwen-xml-parser-fixed" at bounding box center [374, 439] width 271 height 19
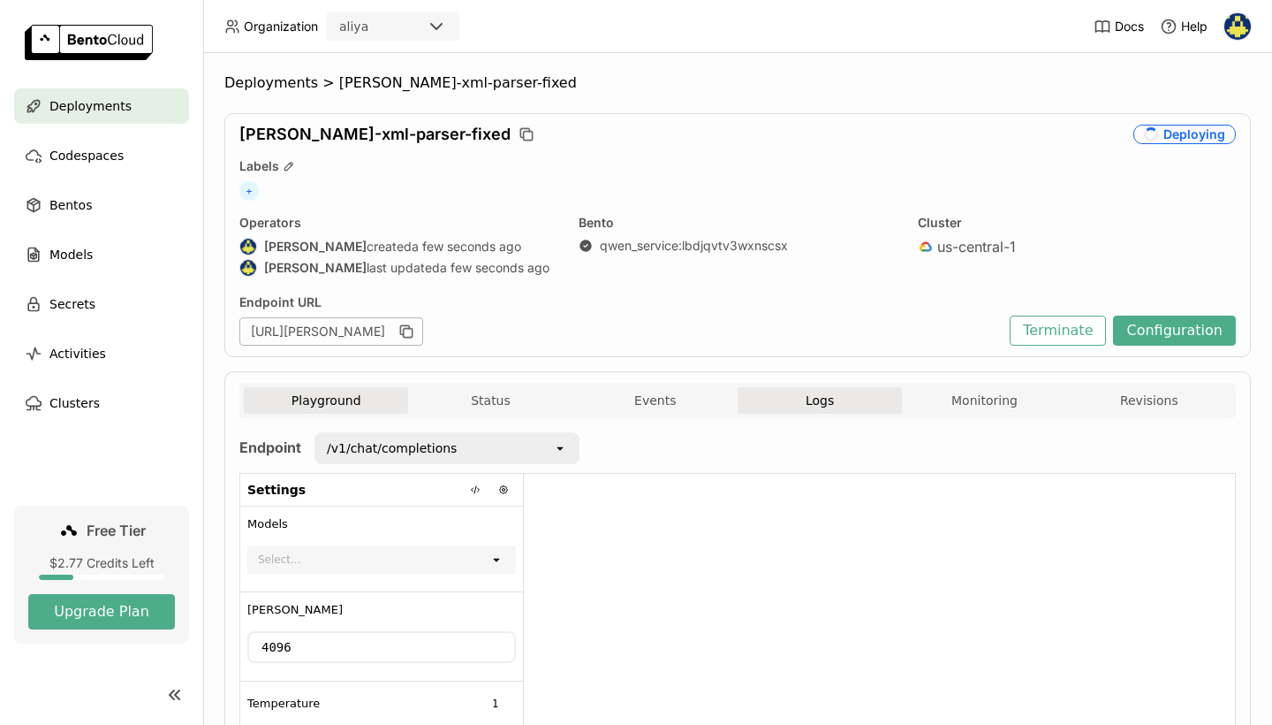
click at [784, 409] on button "Logs" at bounding box center [820, 400] width 164 height 27
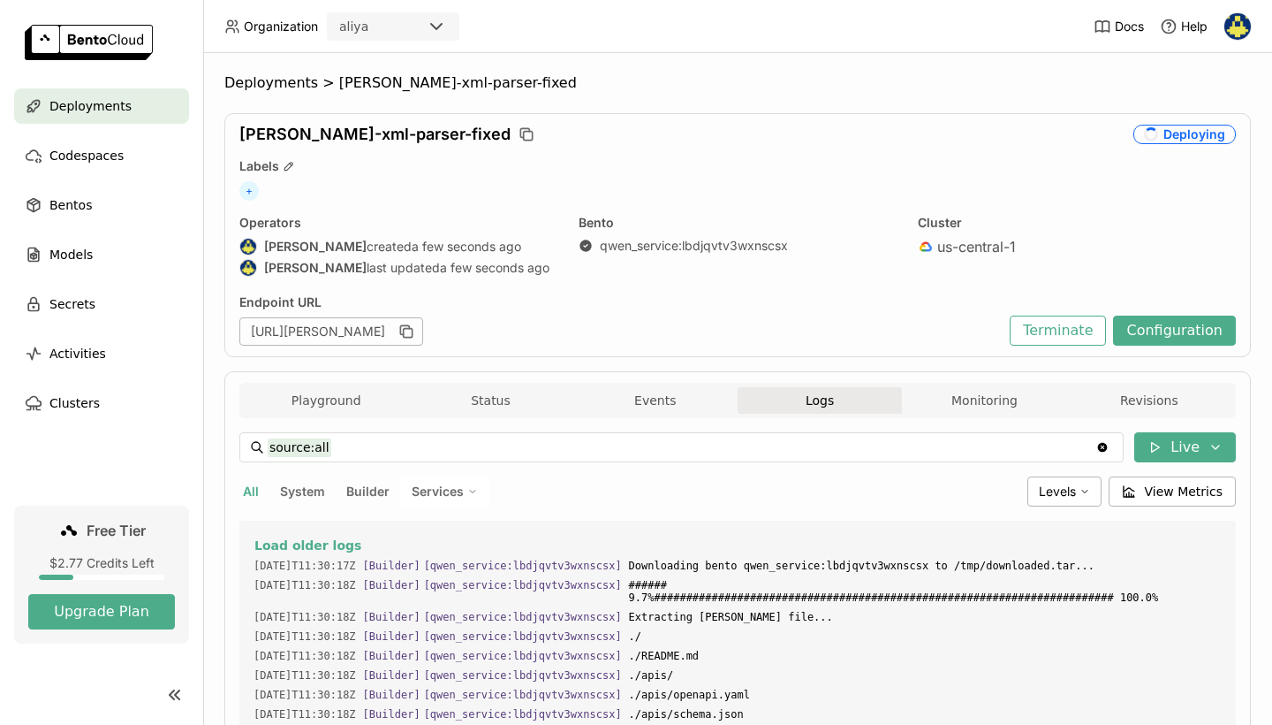
click at [836, 391] on button "Logs" at bounding box center [820, 400] width 164 height 27
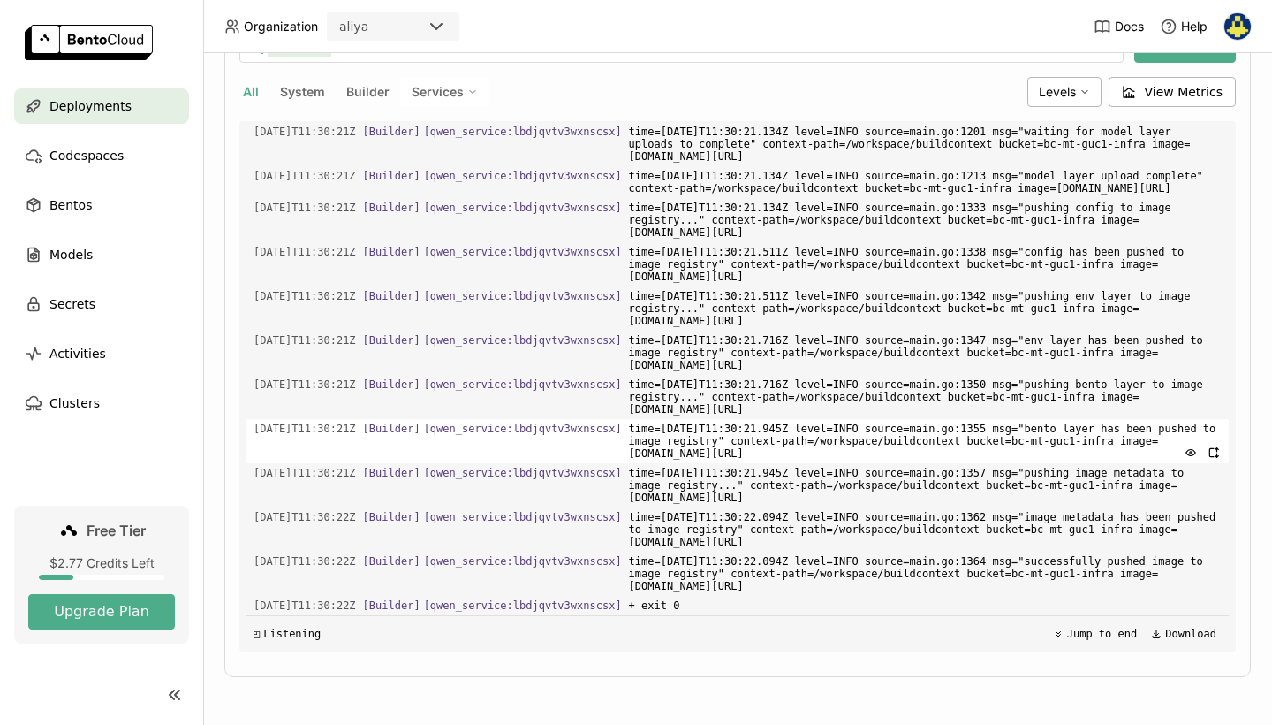
scroll to position [399, 0]
click at [361, 95] on button "Builder" at bounding box center [368, 91] width 50 height 23
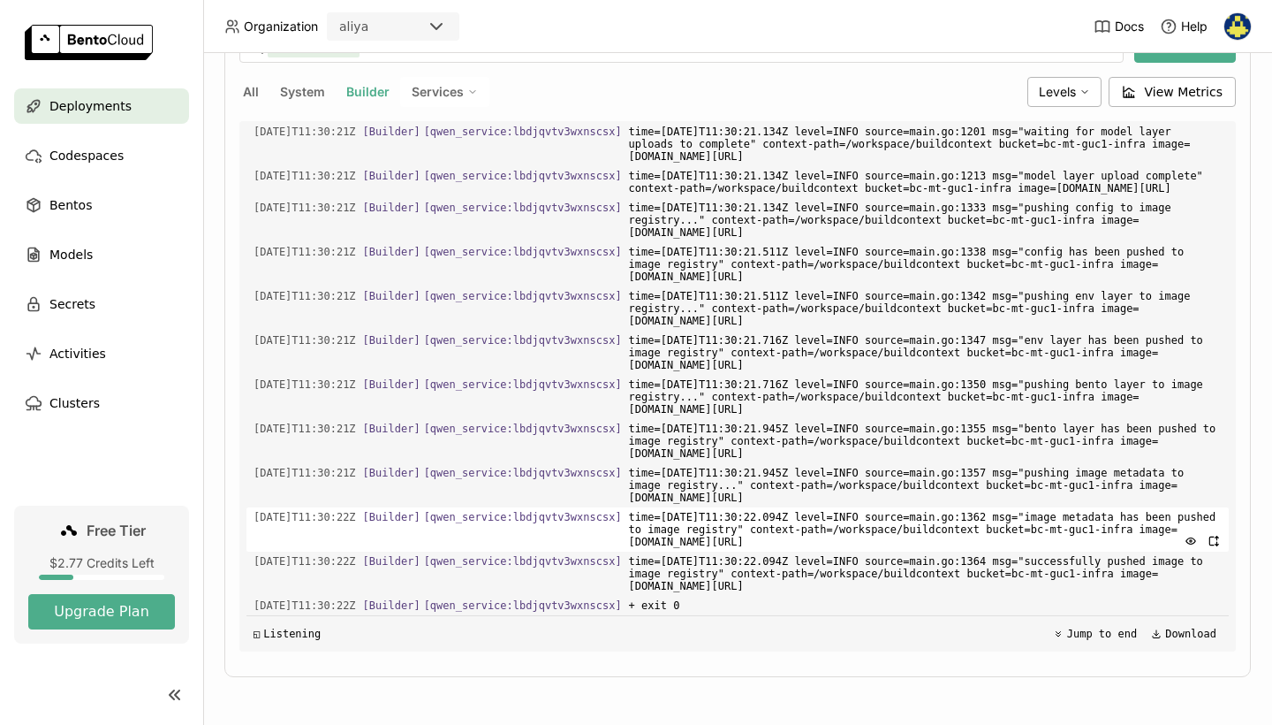
scroll to position [2425, 0]
click at [437, 88] on span "Services" at bounding box center [438, 92] width 52 height 16
click at [435, 119] on li "QwenService" at bounding box center [383, 135] width 212 height 42
type input "source:service service:QwenService"
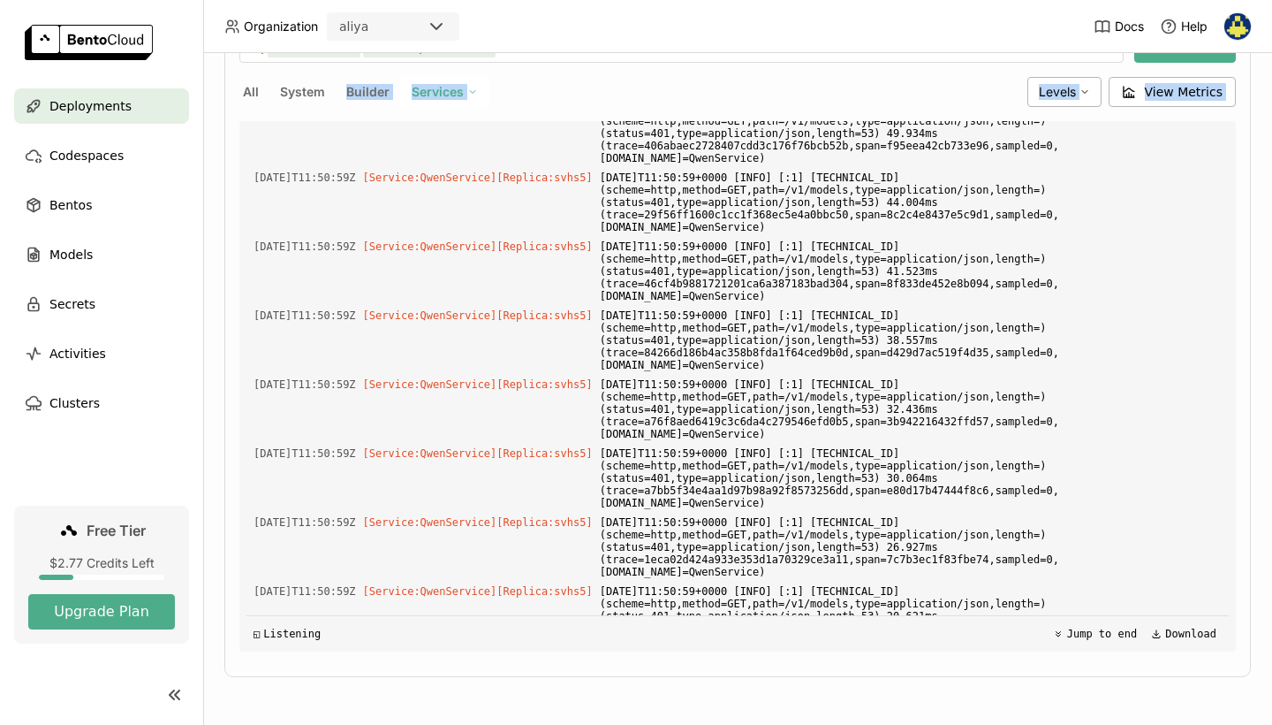
scroll to position [4783, 0]
drag, startPoint x: 253, startPoint y: 468, endPoint x: 287, endPoint y: 349, distance: 124.2
click at [287, 349] on div "Load older logs 2025-08-10T11:42:25Z [Service:QwenService] [Replica: svhs5 ] $P…" at bounding box center [738, 386] width 983 height 530
copy div "2025-08-10T11:48:53Z [Service:QwenService] [Replica: svhs5 ] 🎯 QWEN3 XML ПРОМПТ…"
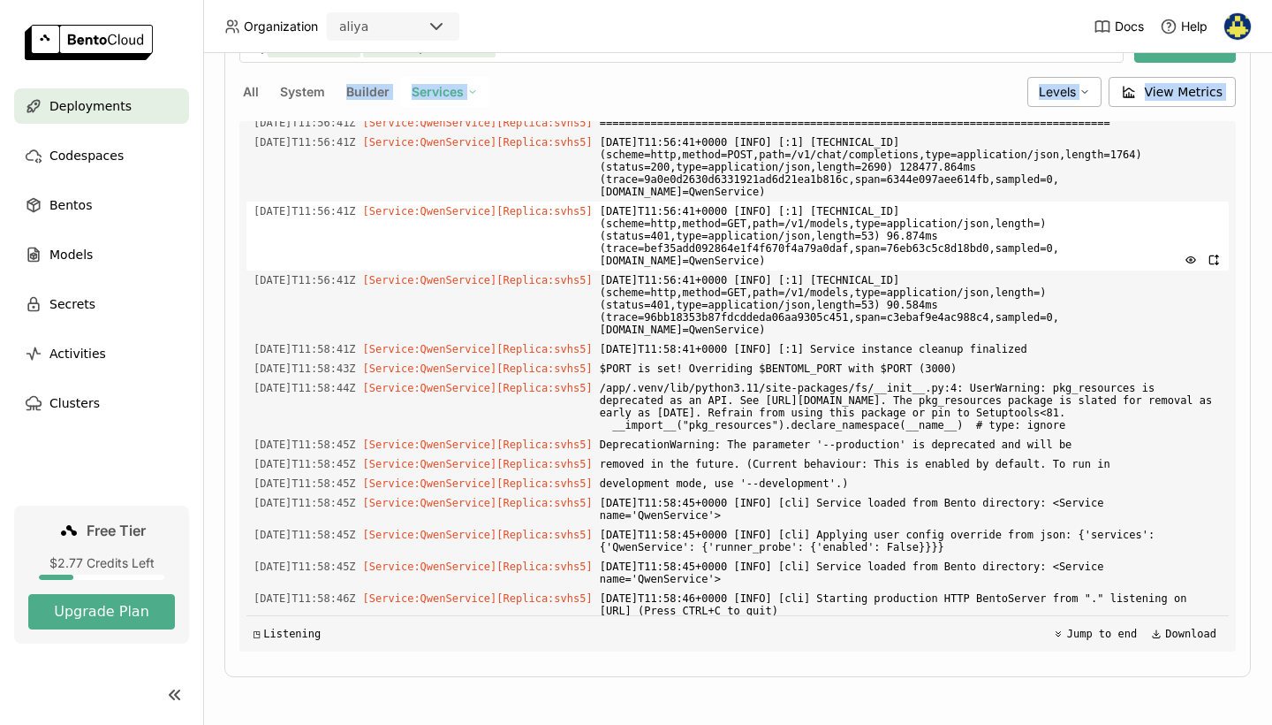
scroll to position [6887, 0]
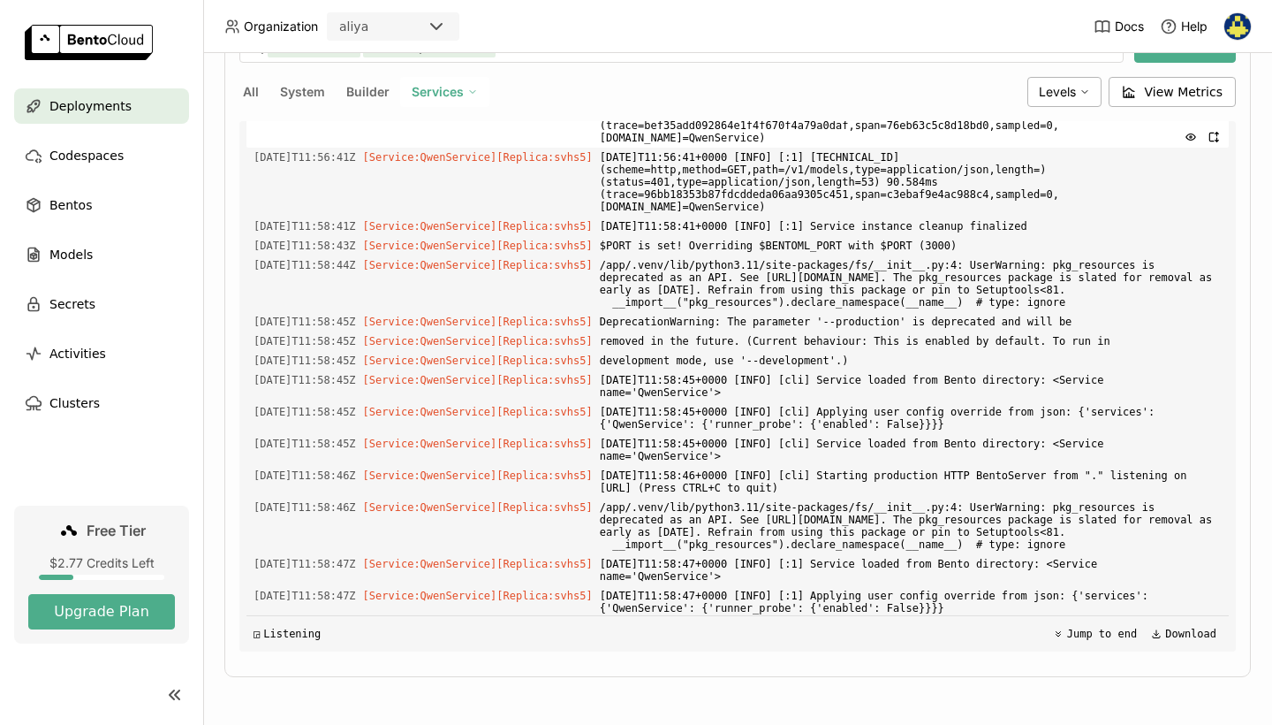
drag, startPoint x: 718, startPoint y: 198, endPoint x: 725, endPoint y: 433, distance: 235.1
click at [725, 433] on div "Load older logs 2025-08-10T11:42:25Z [Service:QwenService] [Replica: svhs5 ] $P…" at bounding box center [738, 386] width 983 height 530
copy div "r 2025-08-10T11:54:32Z [Service:QwenService] [Replica: svhs5 ] Подготовьте анал…"
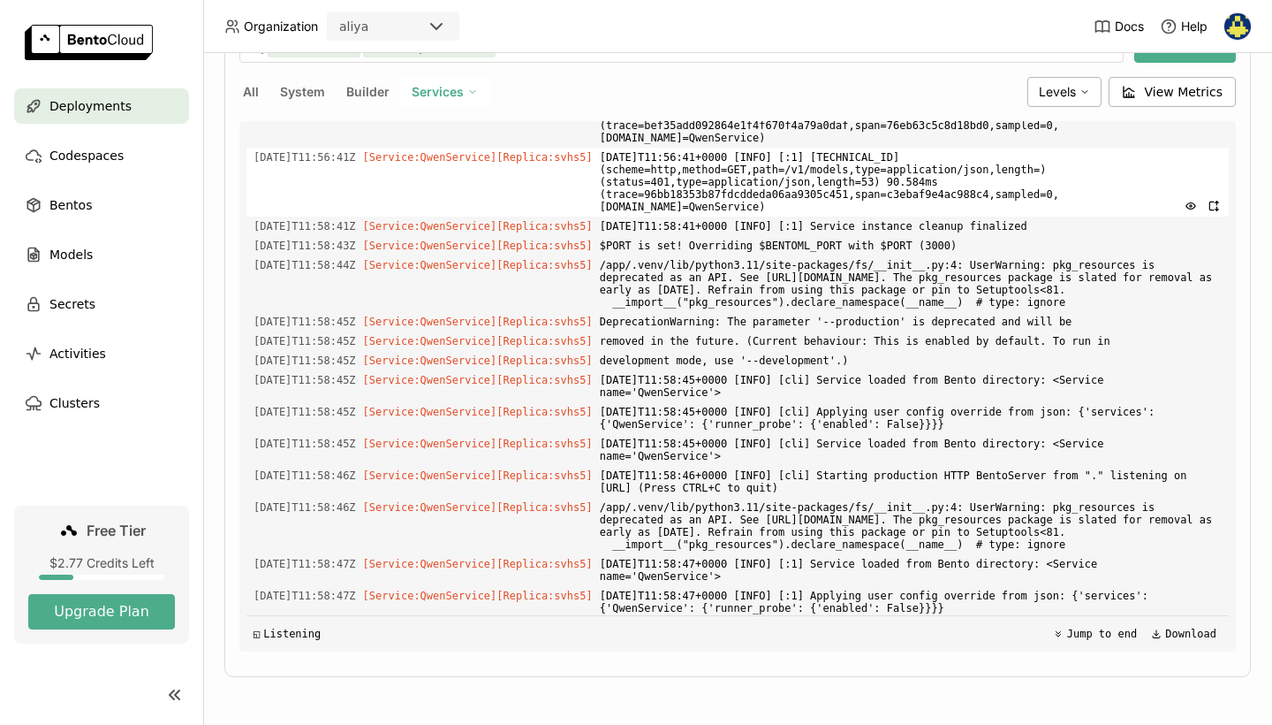
click at [593, 167] on span "[Service:QwenService] [Replica: svhs5 ]" at bounding box center [478, 157] width 230 height 19
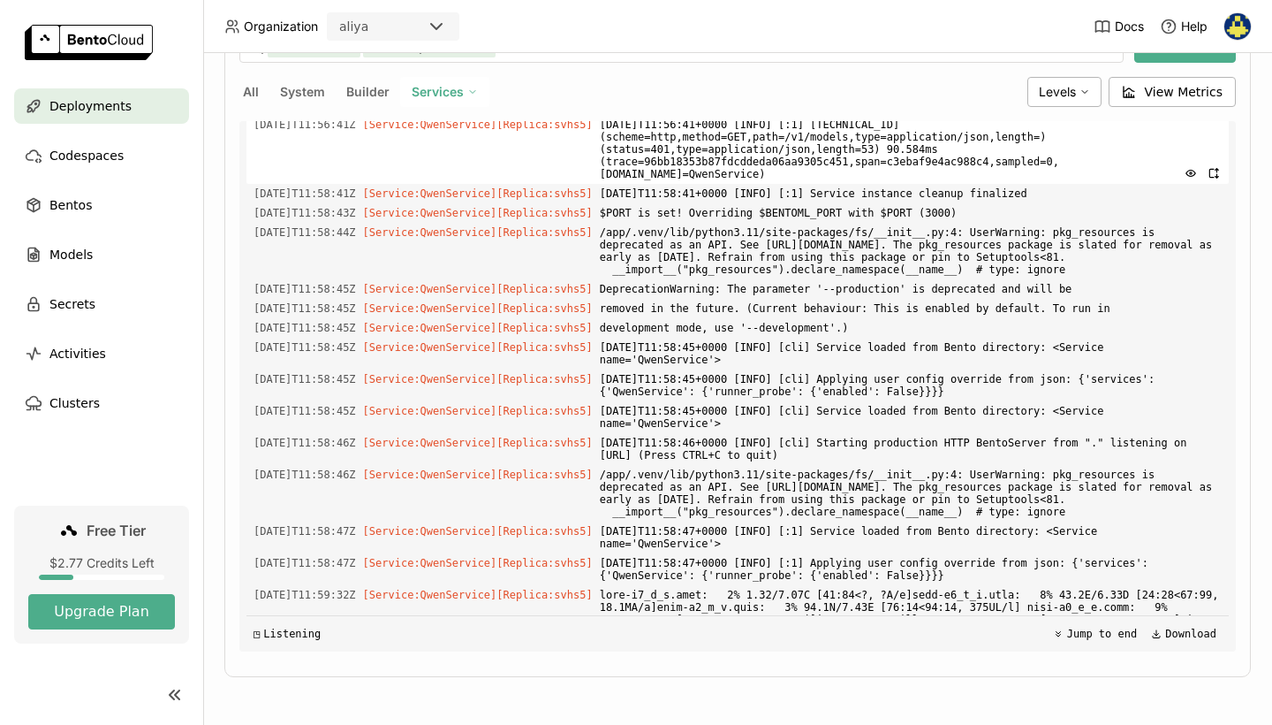
scroll to position [6928, 0]
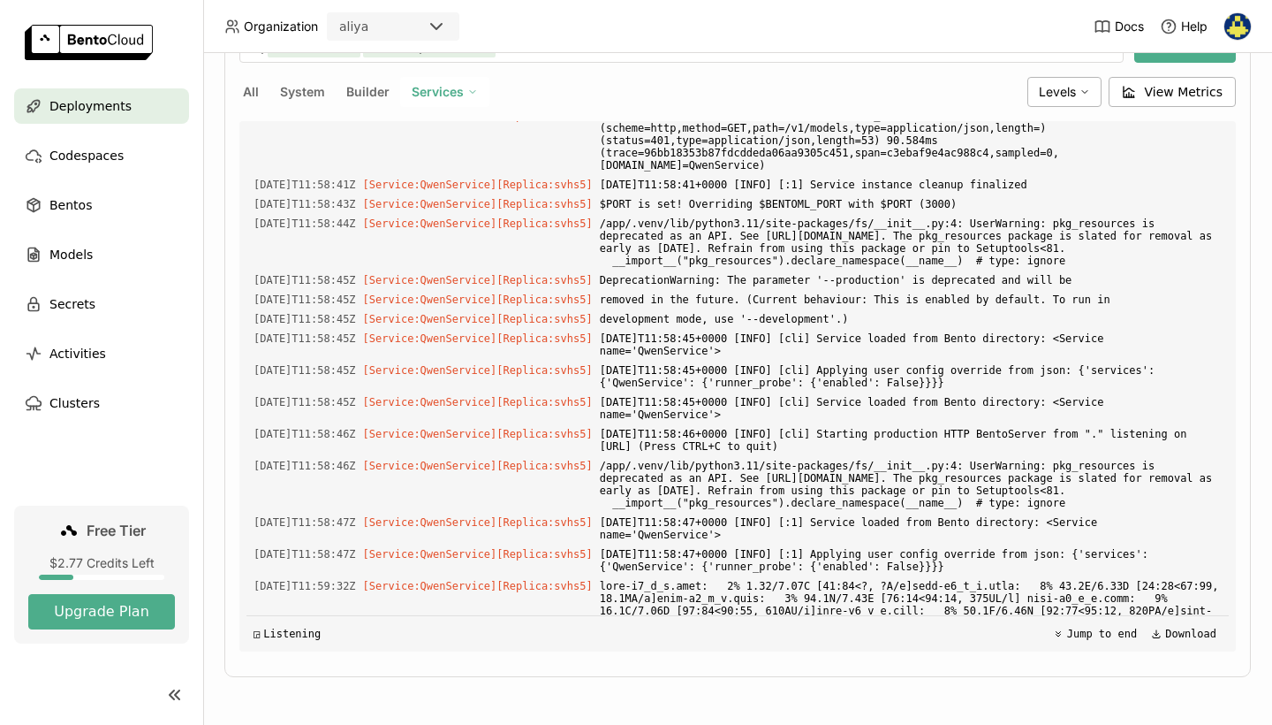
drag, startPoint x: 588, startPoint y: 285, endPoint x: 609, endPoint y: 660, distance: 376.1
click at [609, 660] on div "source:service service:QwenService source:service service:QwenService Clear val…" at bounding box center [737, 342] width 997 height 647
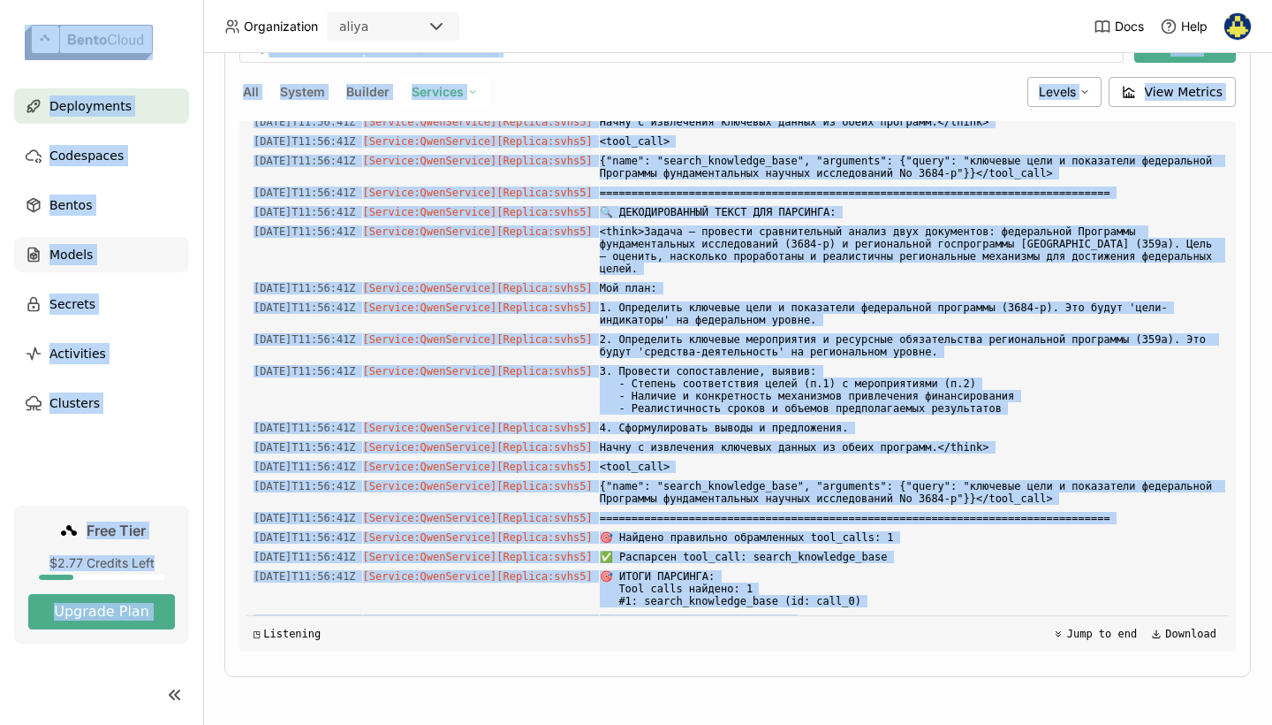
scroll to position [5994, 0]
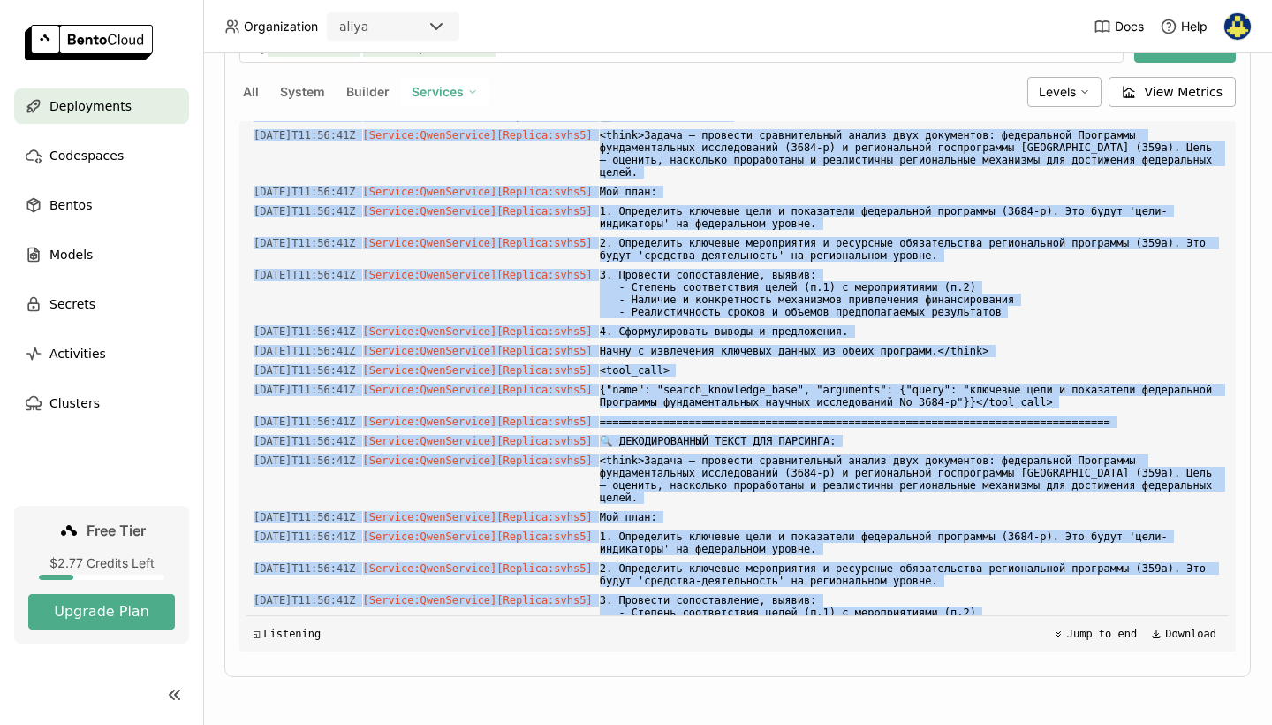
drag, startPoint x: 711, startPoint y: 540, endPoint x: 386, endPoint y: 206, distance: 466.2
click at [386, 206] on div "Load older logs 2025-08-10T11:42:25Z [Service:QwenService] [Replica: svhs5 ] $P…" at bounding box center [738, 386] width 983 height 530
copy div "[Service:QwenService] [Replica: svhs5 ] </tools> 2025-08-10T11:54:32Z [Service:…"
click at [727, 201] on span "Мой план:" at bounding box center [911, 191] width 622 height 19
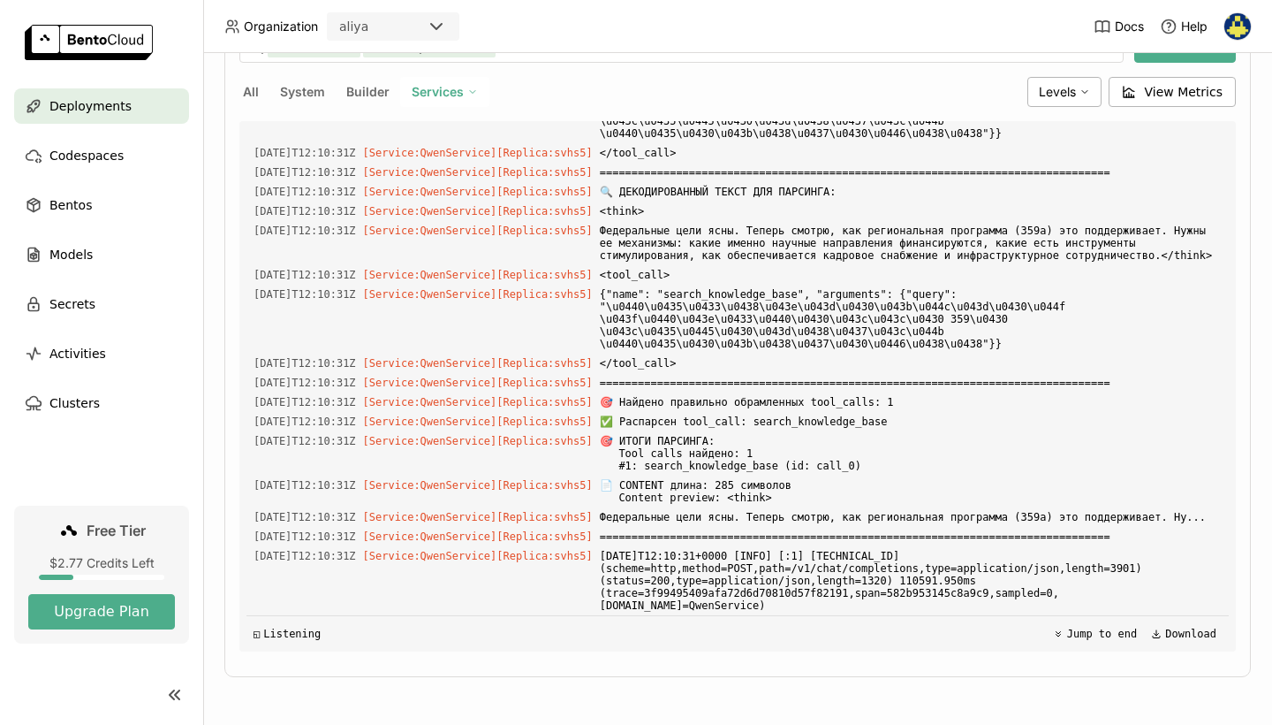
scroll to position [18875, 0]
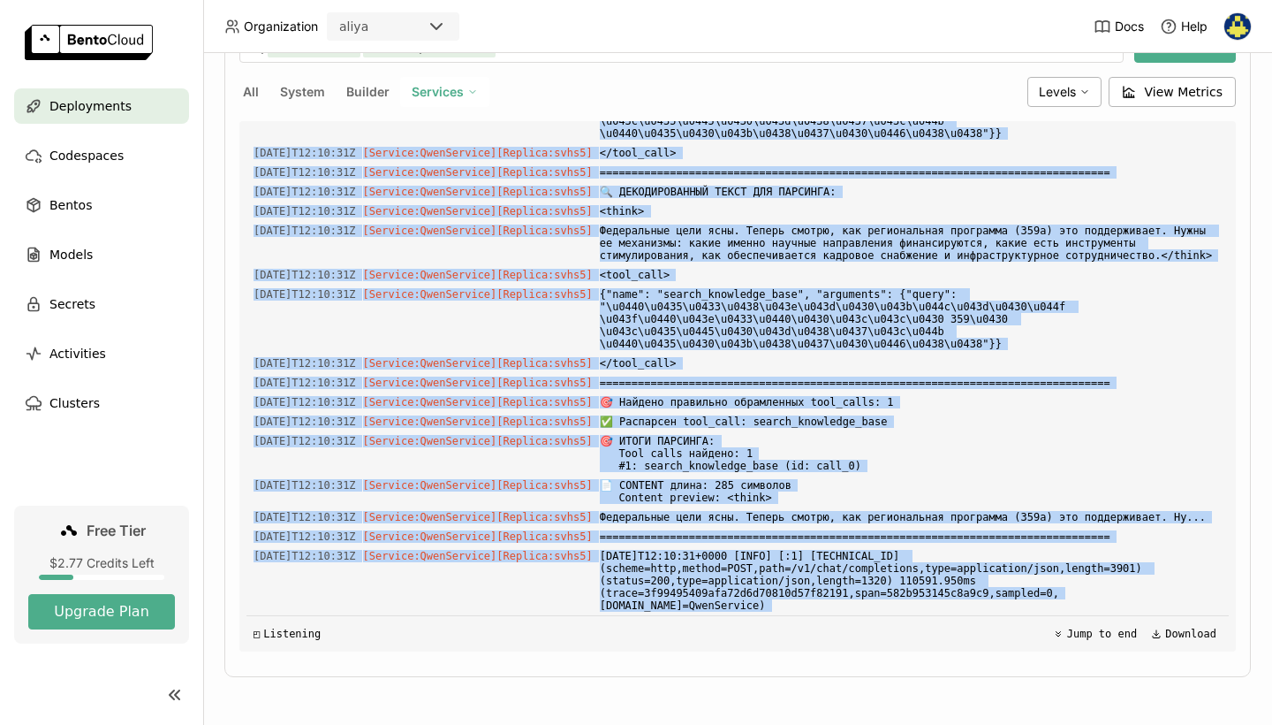
drag, startPoint x: 249, startPoint y: 216, endPoint x: 467, endPoint y: 623, distance: 461.7
click at [467, 623] on div "Load older logs 2025-08-10T11:42:25Z [Service:QwenService] [Replica: svhs5 ] $P…" at bounding box center [738, 386] width 983 height 530
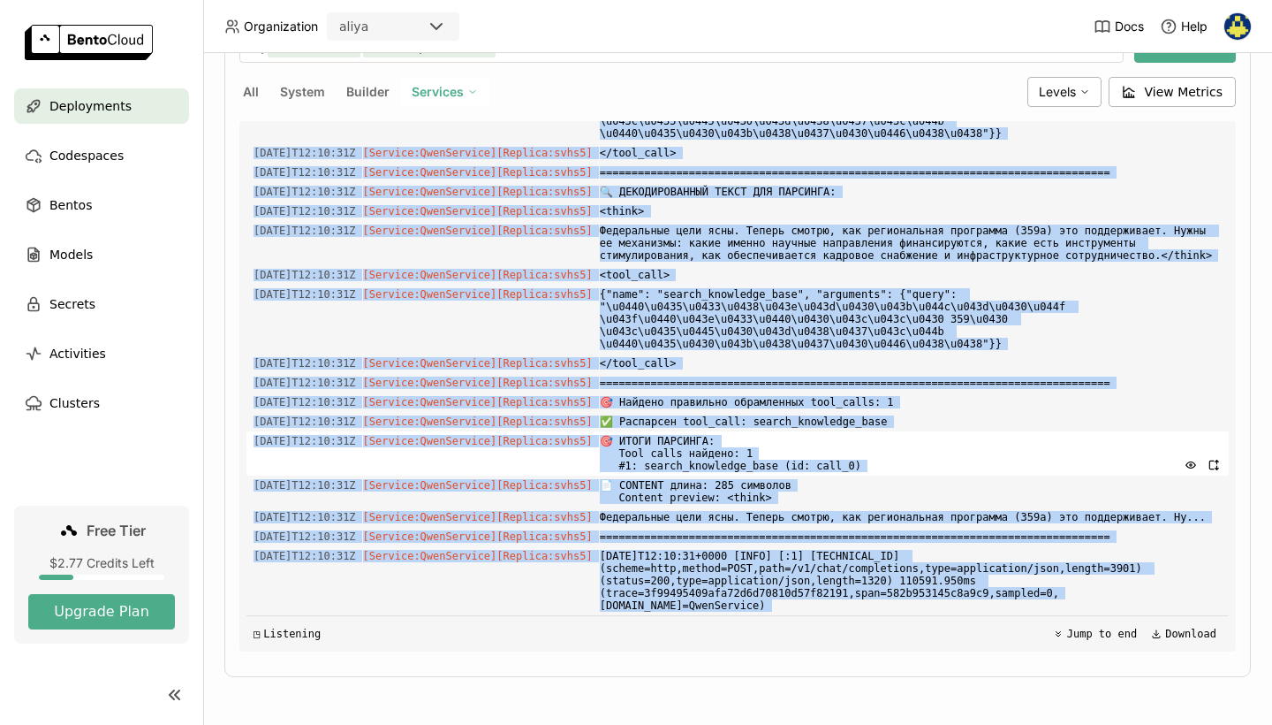
copy div "2025-08-10T12:04:27Z [Service:QwenService] [Replica: svhs5 ] llama_context: n_c…"
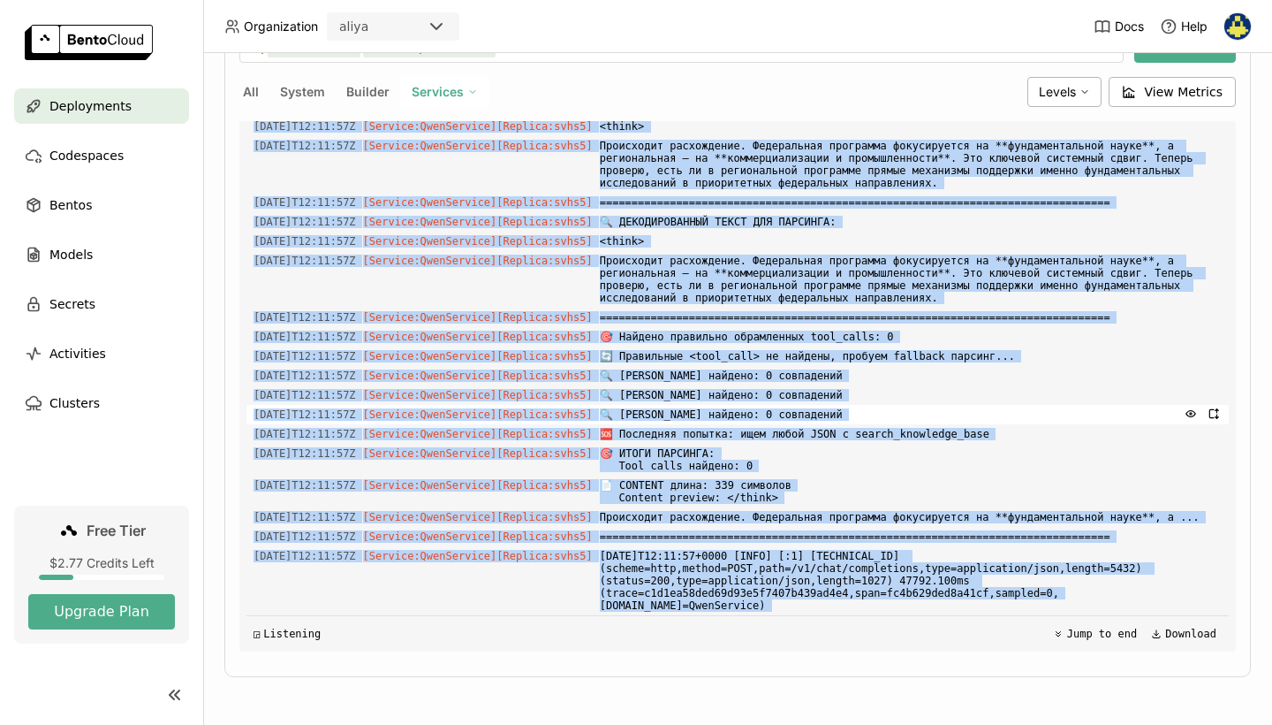
scroll to position [20771, 0]
drag, startPoint x: 605, startPoint y: 205, endPoint x: 662, endPoint y: 619, distance: 417.4
click at [662, 619] on div "Load older logs 2025-08-10T11:42:25Z [Service:QwenService] [Replica: svhs5 ] $P…" at bounding box center [738, 386] width 983 height 530
copy div "<tool_call> 2025-08-10T12:11:09Z [Service:QwenService] [Replica: svhs5 ] {"name…"
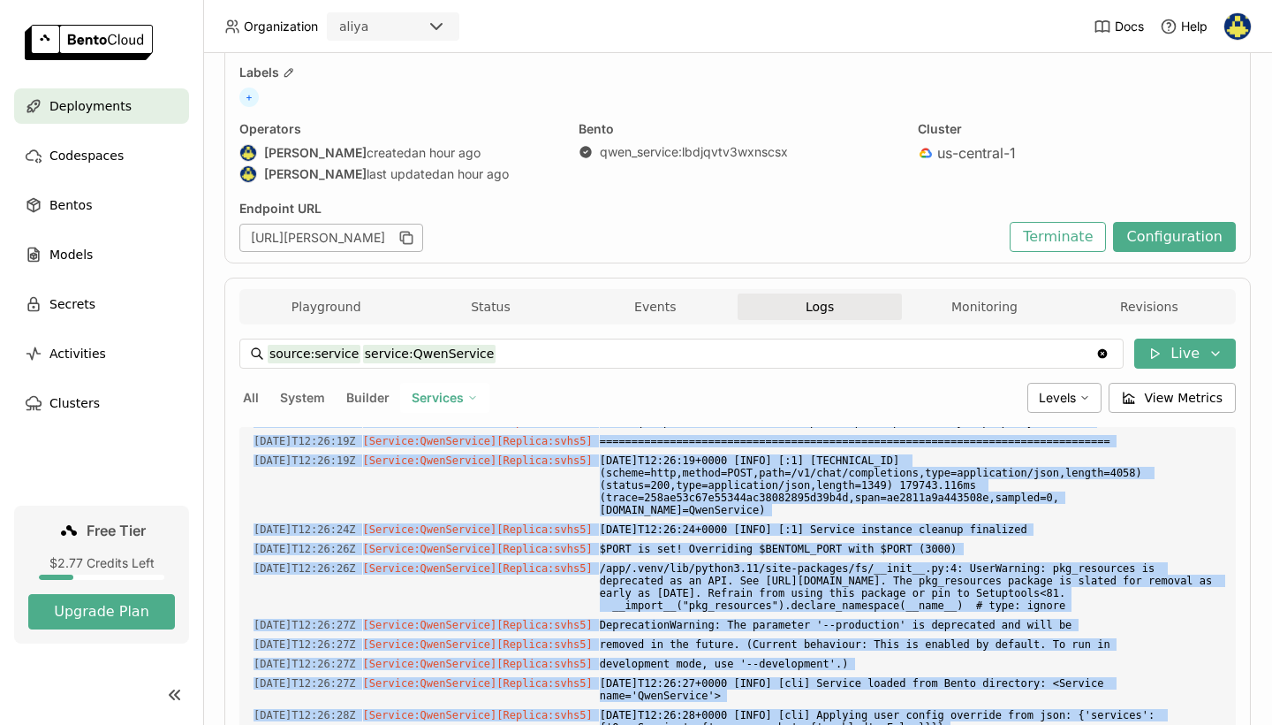
scroll to position [36, 0]
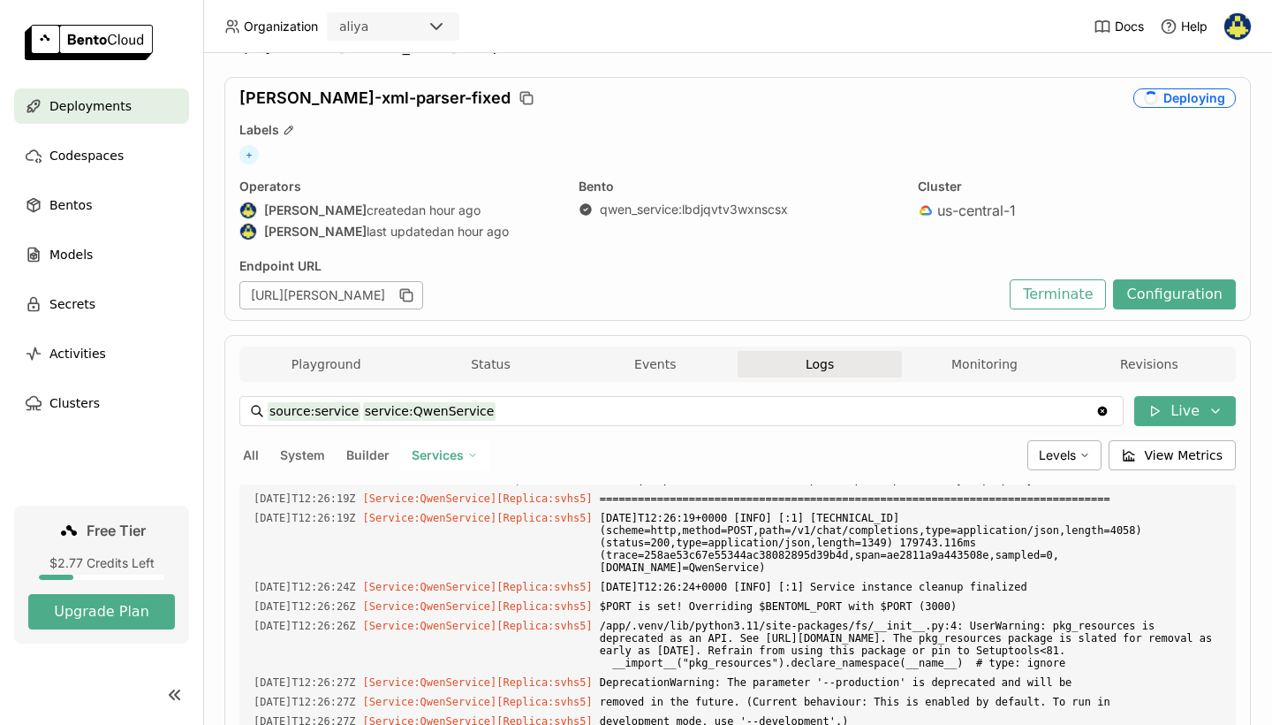
click at [1177, 101] on div "Deploying" at bounding box center [1185, 97] width 103 height 19
click at [1117, 372] on button "Revisions" at bounding box center [1149, 364] width 164 height 27
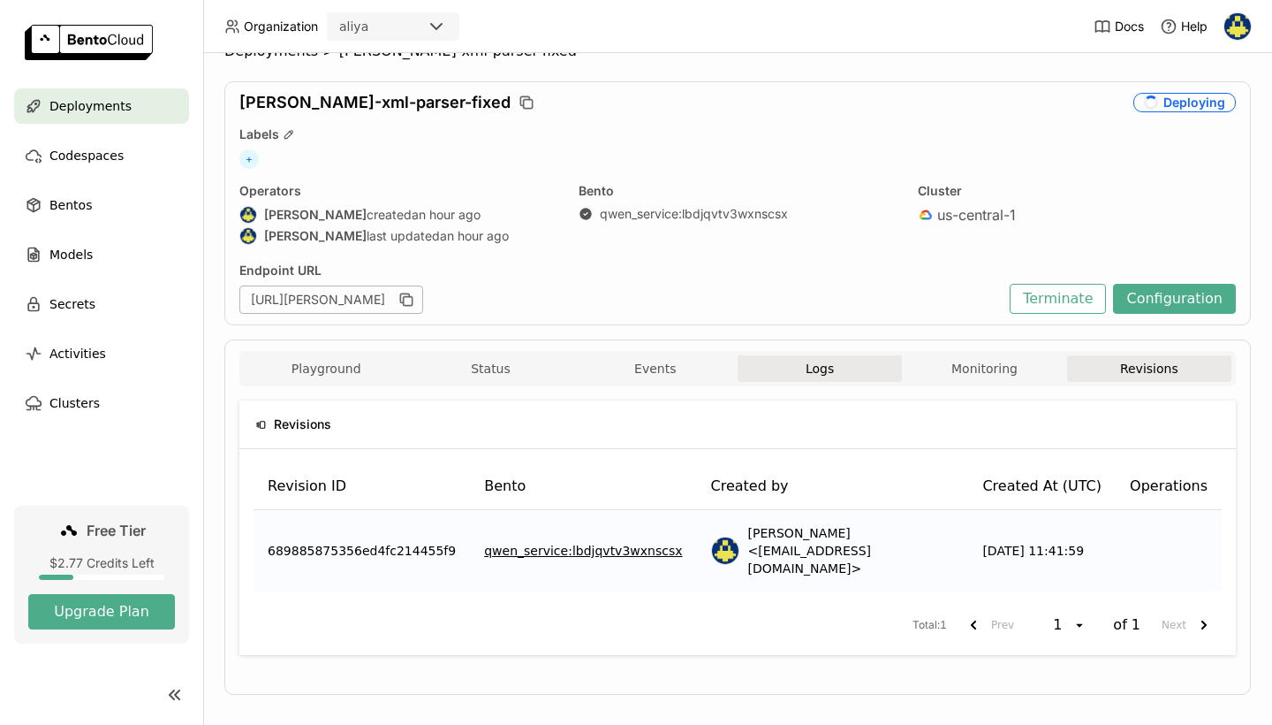
click at [865, 363] on button "Logs" at bounding box center [820, 368] width 164 height 27
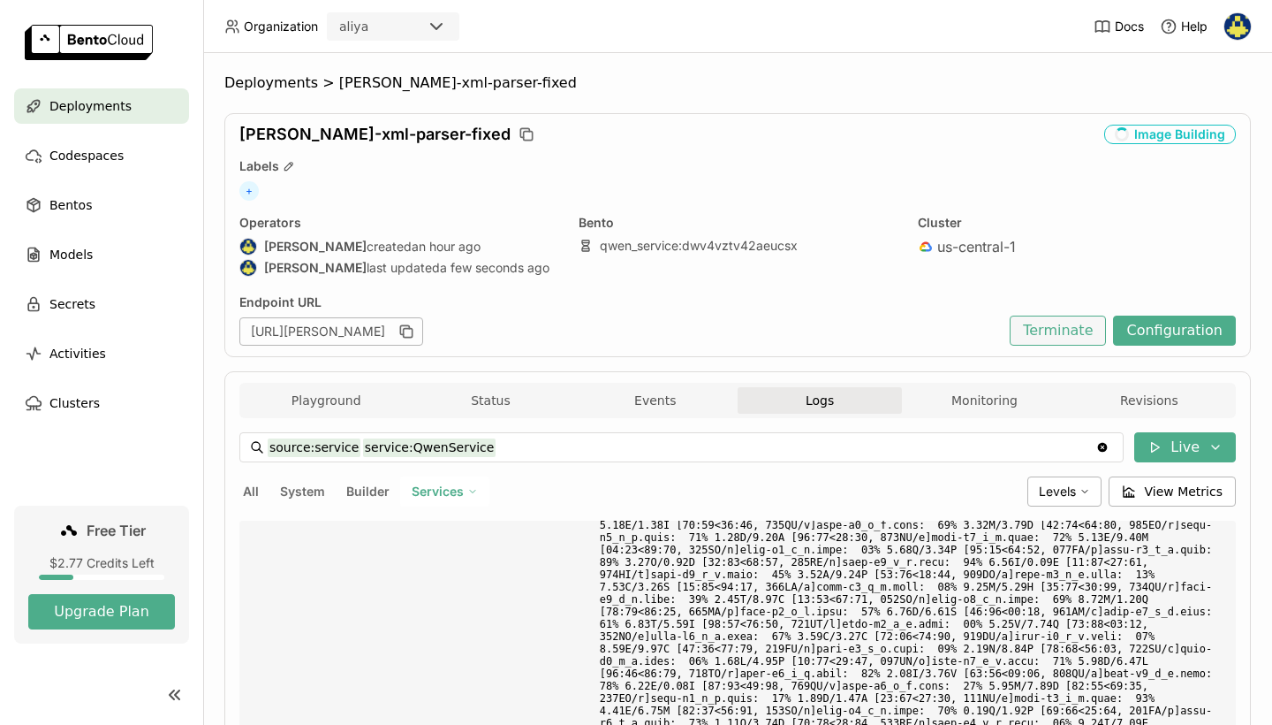
click at [1074, 335] on button "Terminate" at bounding box center [1058, 330] width 96 height 30
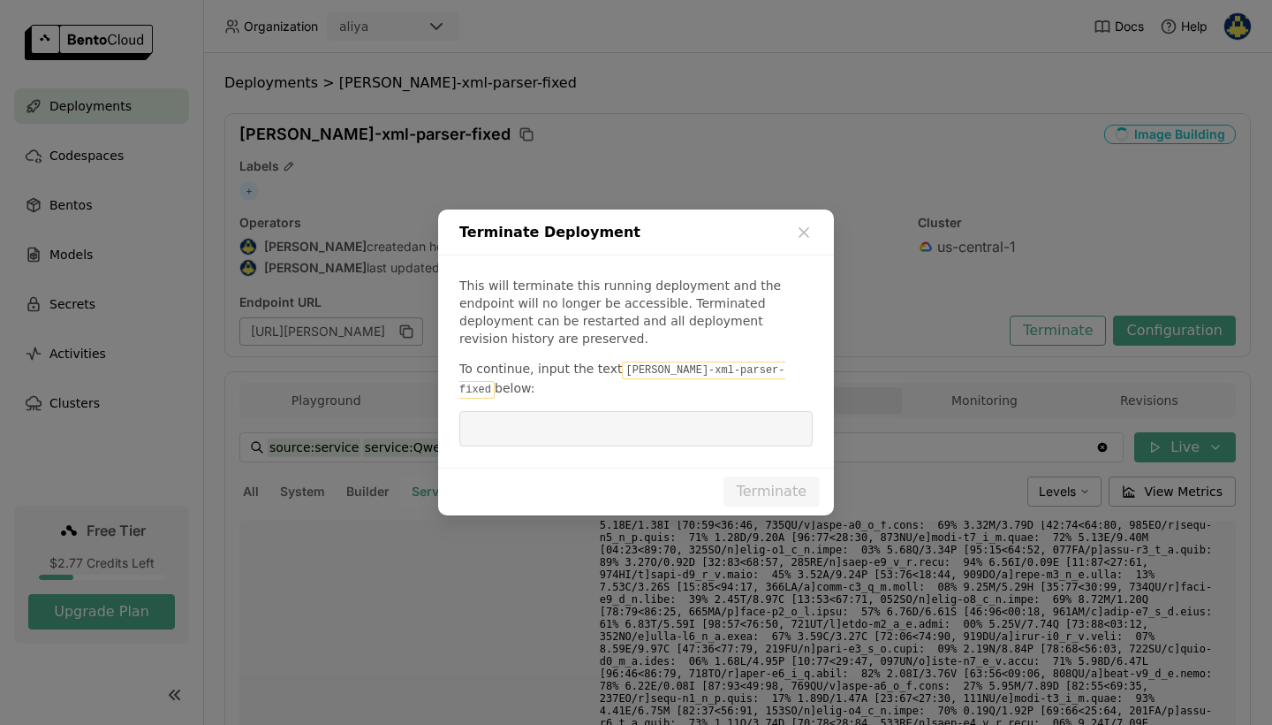
drag, startPoint x: 748, startPoint y: 373, endPoint x: 618, endPoint y: 375, distance: 129.9
click at [618, 375] on code "qwen-xml-parser-fixed" at bounding box center [622, 379] width 326 height 37
copy p "qwen-xml-parser-fixed"
click at [623, 412] on input "dialog" at bounding box center [636, 429] width 332 height 34
paste input "qwen-xml-parser-fixed"
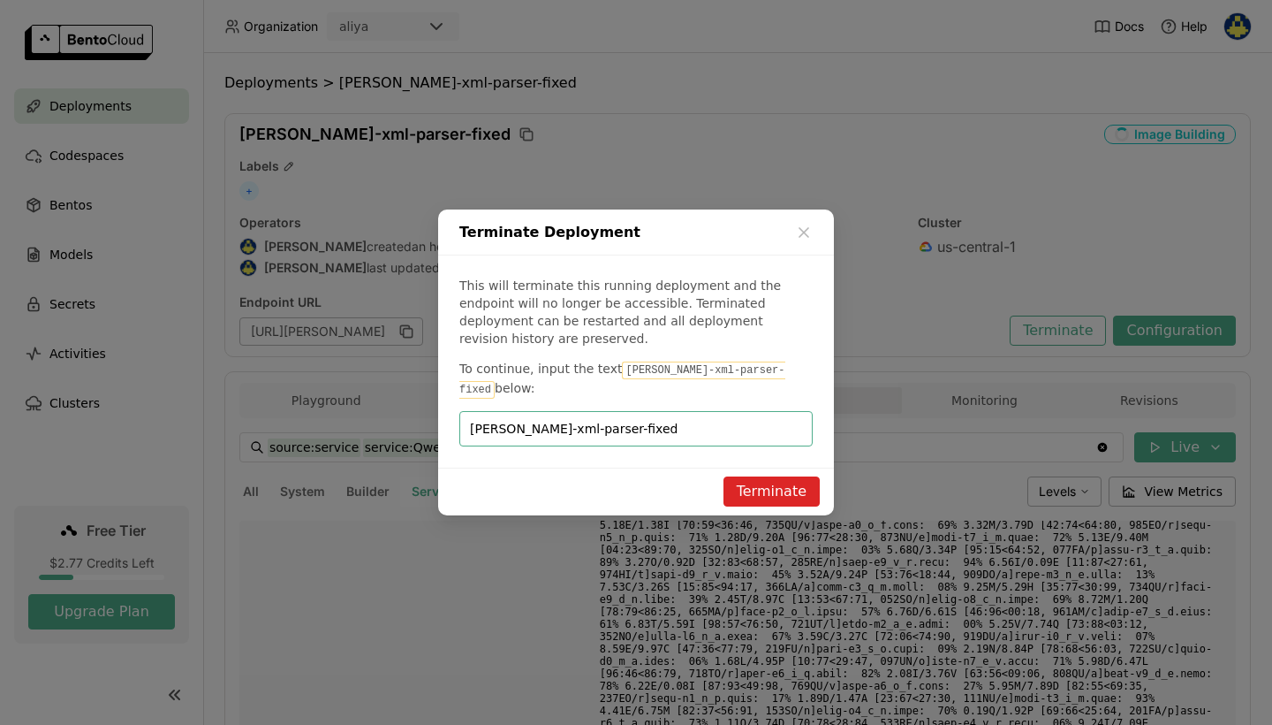
type input "qwen-xml-parser-fixed"
click at [750, 476] on button "Terminate" at bounding box center [772, 491] width 96 height 30
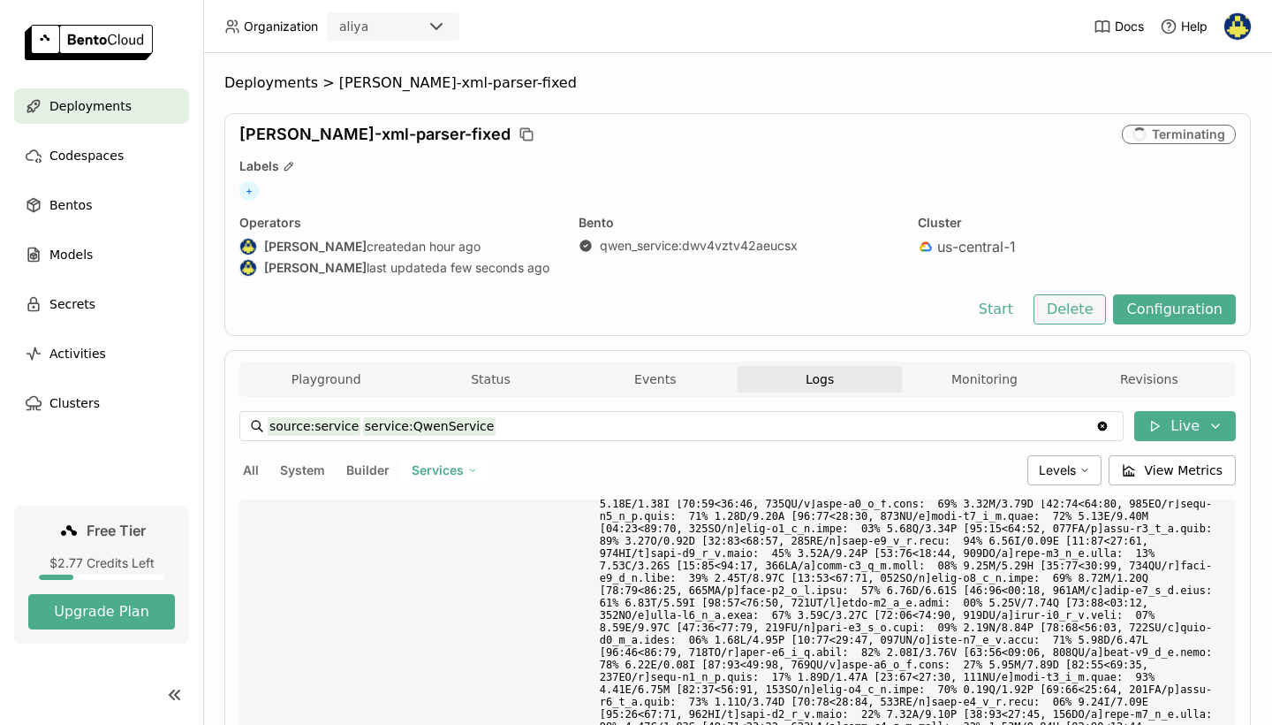
click at [1075, 300] on button "Delete" at bounding box center [1070, 309] width 73 height 30
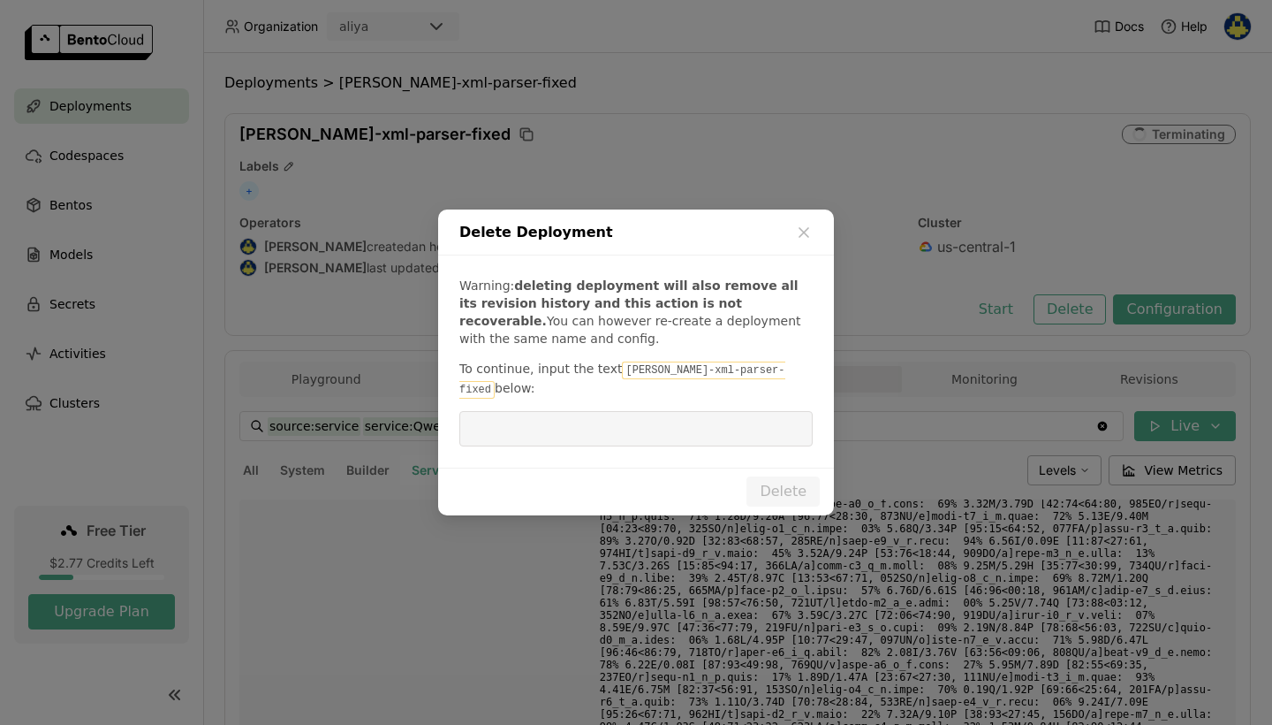
drag, startPoint x: 748, startPoint y: 378, endPoint x: 613, endPoint y: 383, distance: 135.3
click at [613, 383] on code "qwen-xml-parser-fixed" at bounding box center [622, 379] width 326 height 37
copy p "qwen-xml-parser-fixed"
click at [612, 429] on input "dialog" at bounding box center [636, 429] width 332 height 34
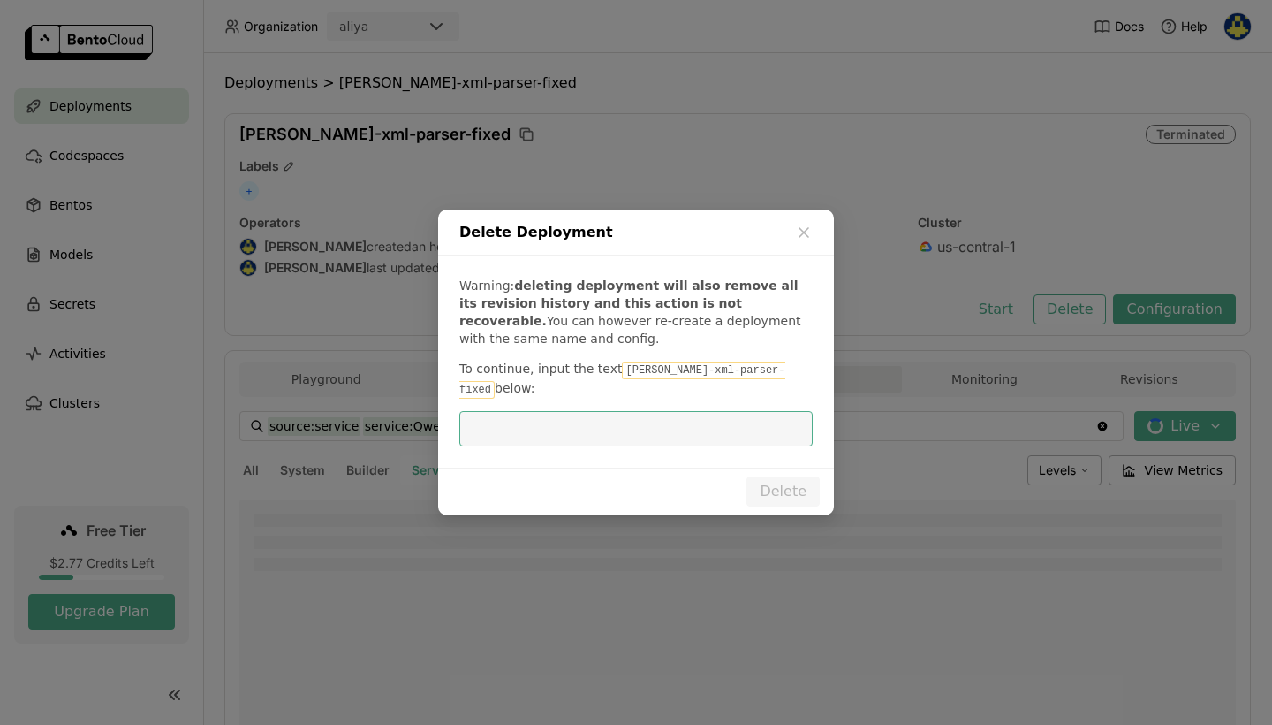
paste input "qwen-xml-parser-fixed"
type input "qwen-xml-parser-fixed"
click at [783, 482] on button "Delete" at bounding box center [783, 491] width 73 height 30
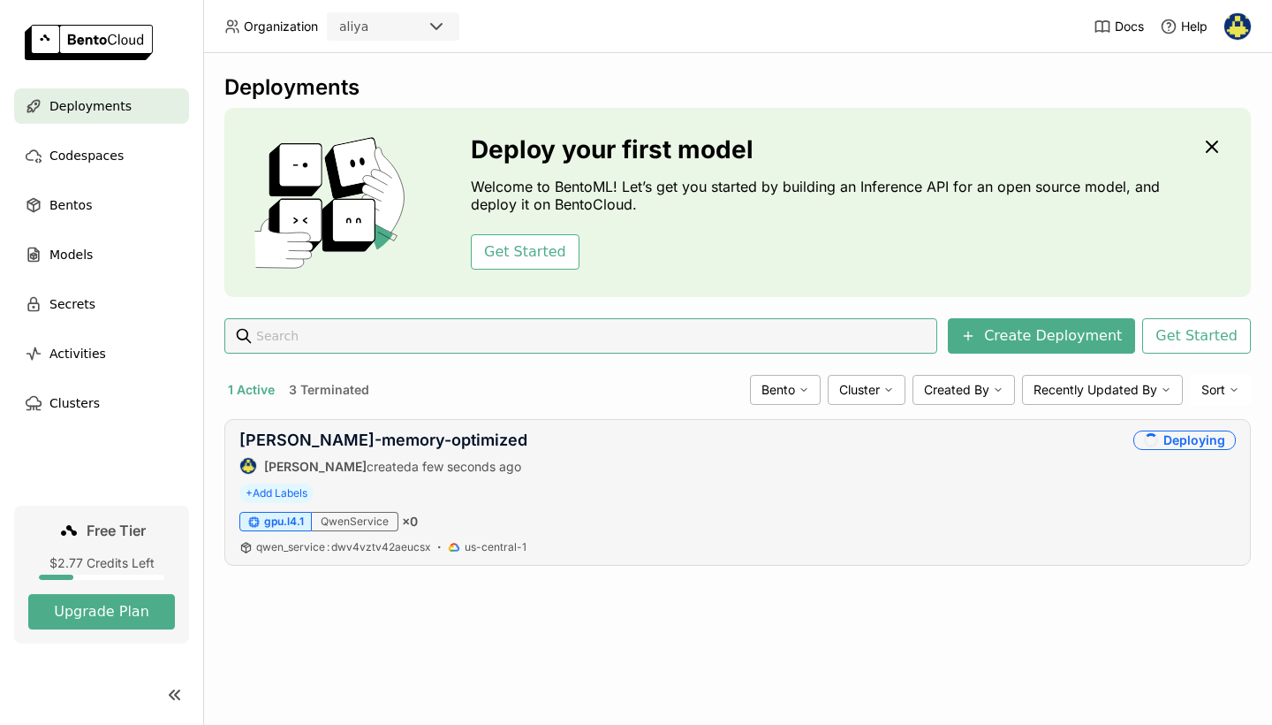
click at [441, 433] on div "qwen-memory-optimized" at bounding box center [383, 439] width 288 height 19
click at [415, 442] on link "qwen-memory-optimized" at bounding box center [383, 439] width 288 height 19
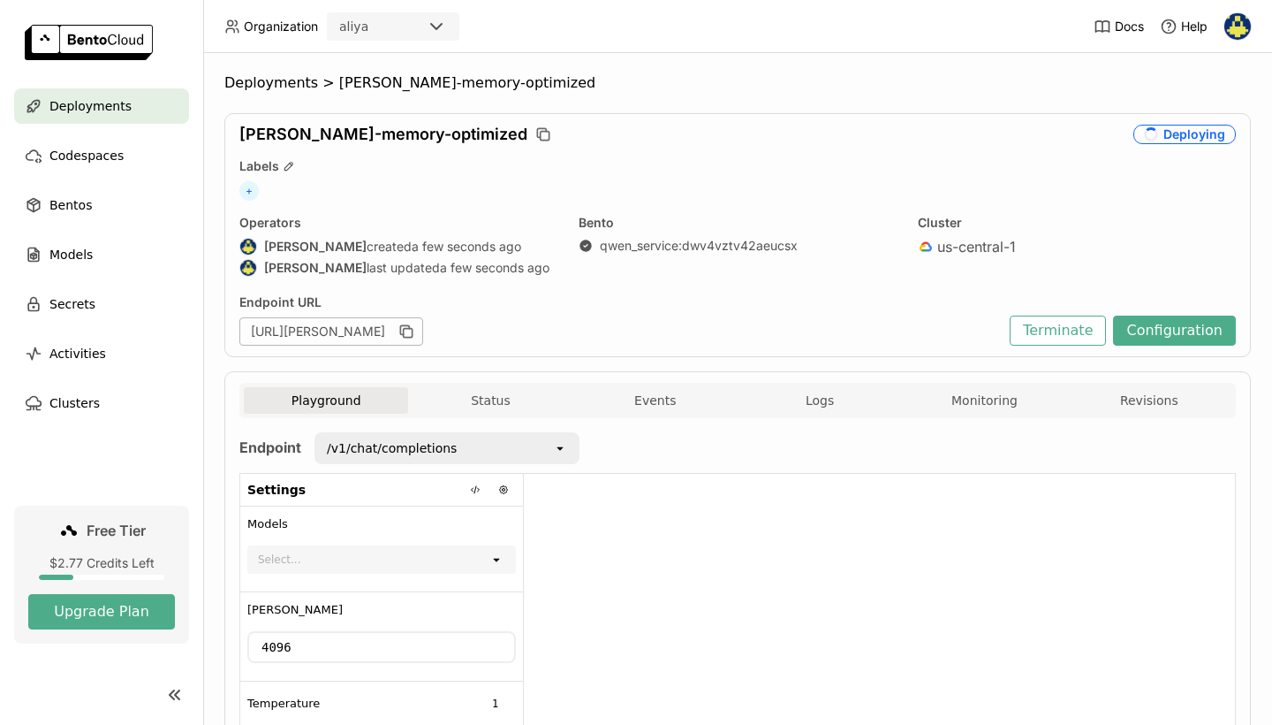
scroll to position [1, 1]
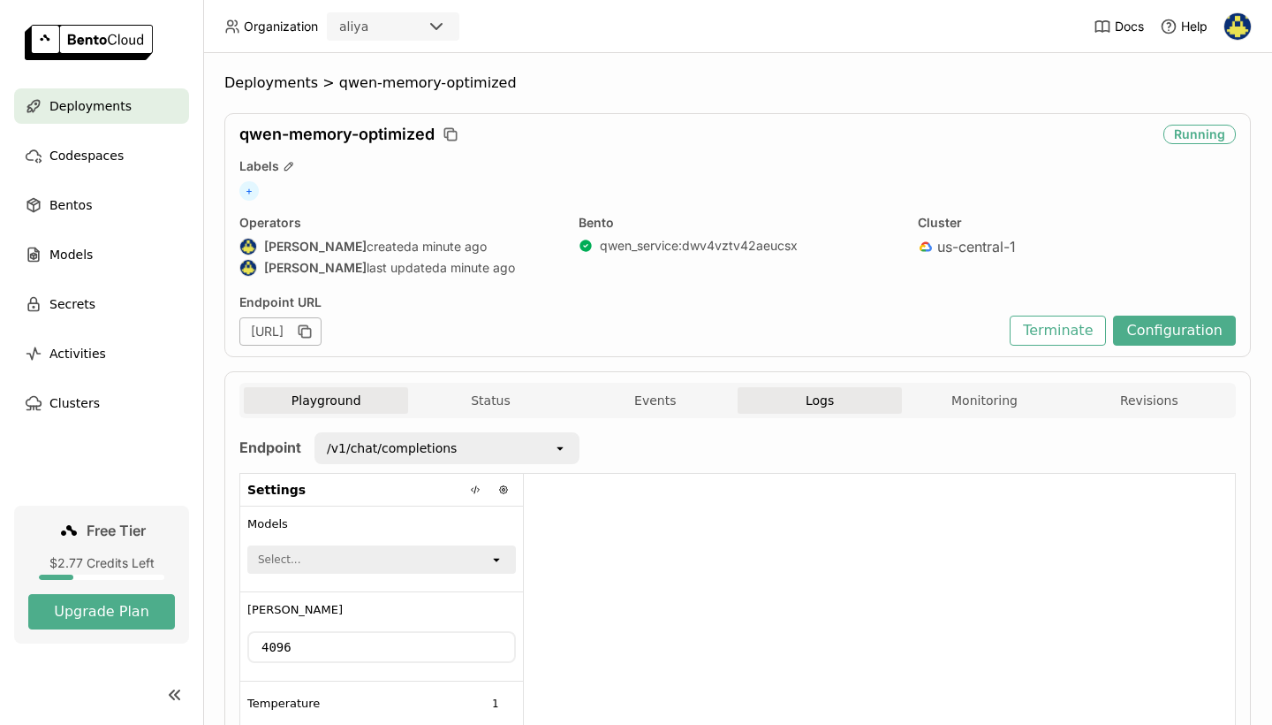
drag, startPoint x: 802, startPoint y: 409, endPoint x: 827, endPoint y: 389, distance: 32.0
click at [802, 409] on button "Logs" at bounding box center [820, 400] width 164 height 27
click at [827, 389] on button "Logs" at bounding box center [820, 400] width 164 height 27
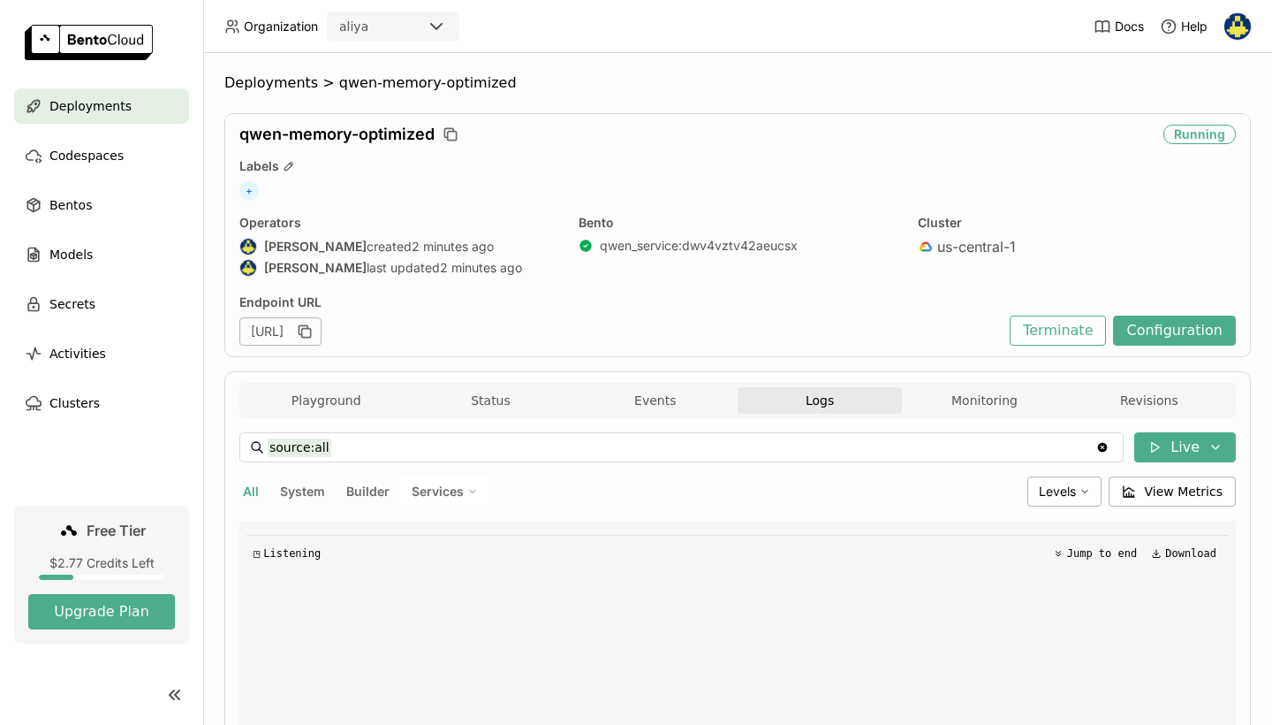
click at [818, 400] on button "Logs" at bounding box center [820, 400] width 164 height 27
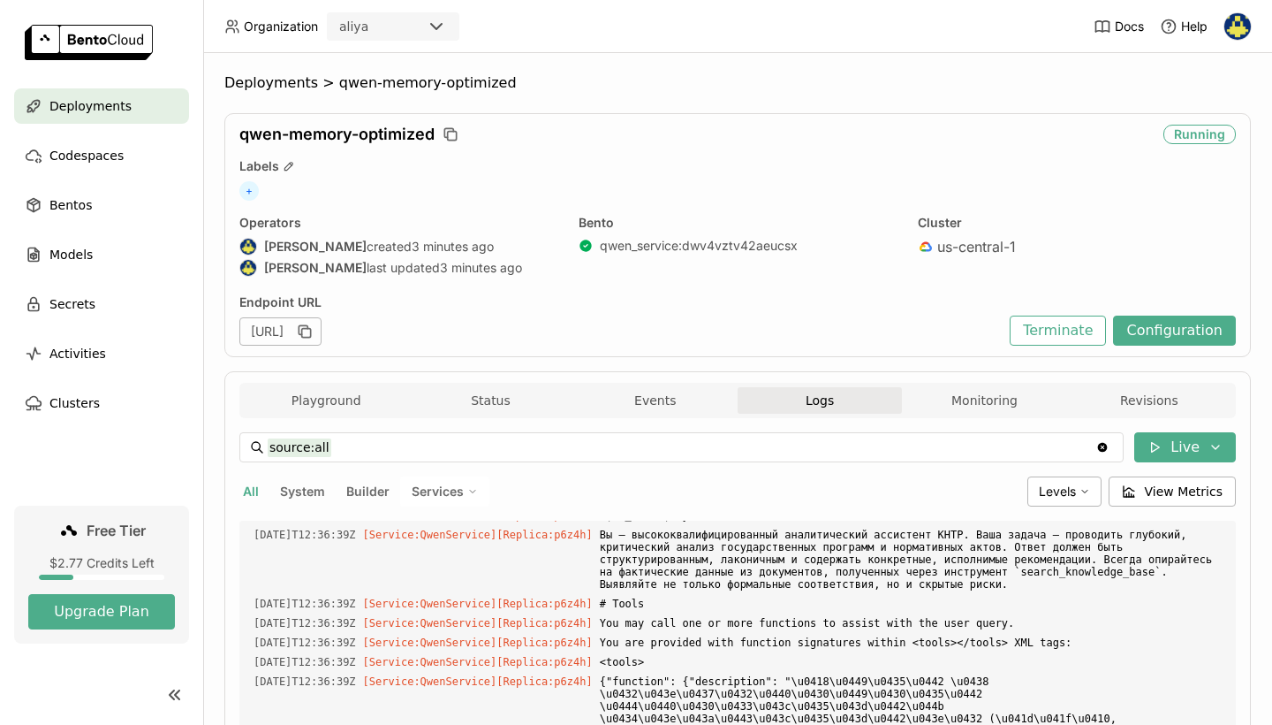
click at [997, 404] on button "Monitoring" at bounding box center [984, 400] width 164 height 27
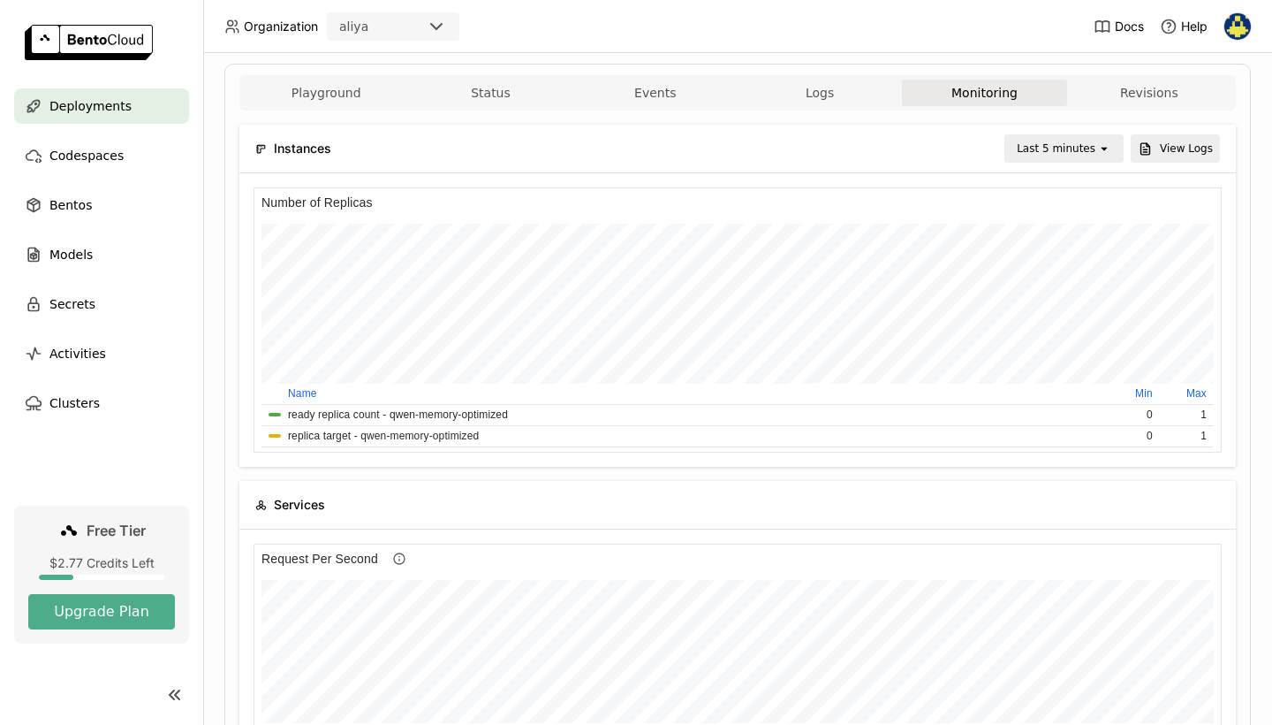
scroll to position [42, 0]
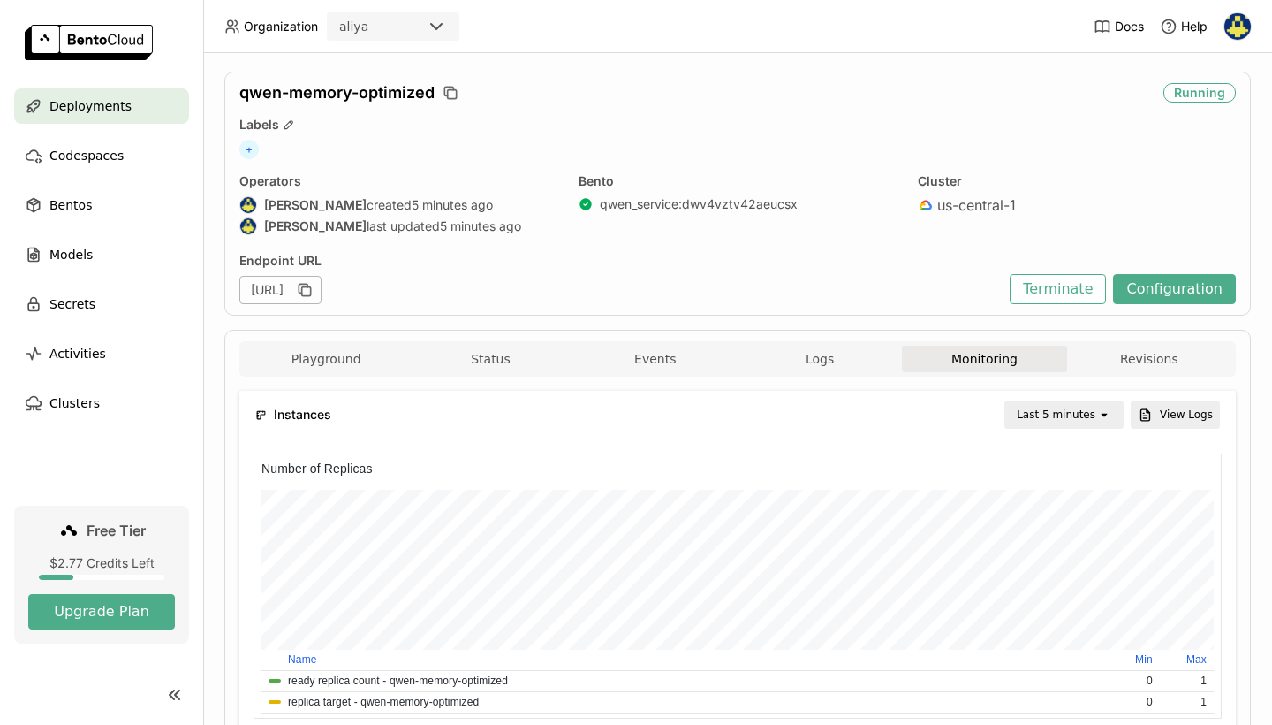
click at [946, 361] on button "Monitoring" at bounding box center [984, 358] width 164 height 27
click at [872, 365] on button "Logs" at bounding box center [820, 358] width 164 height 27
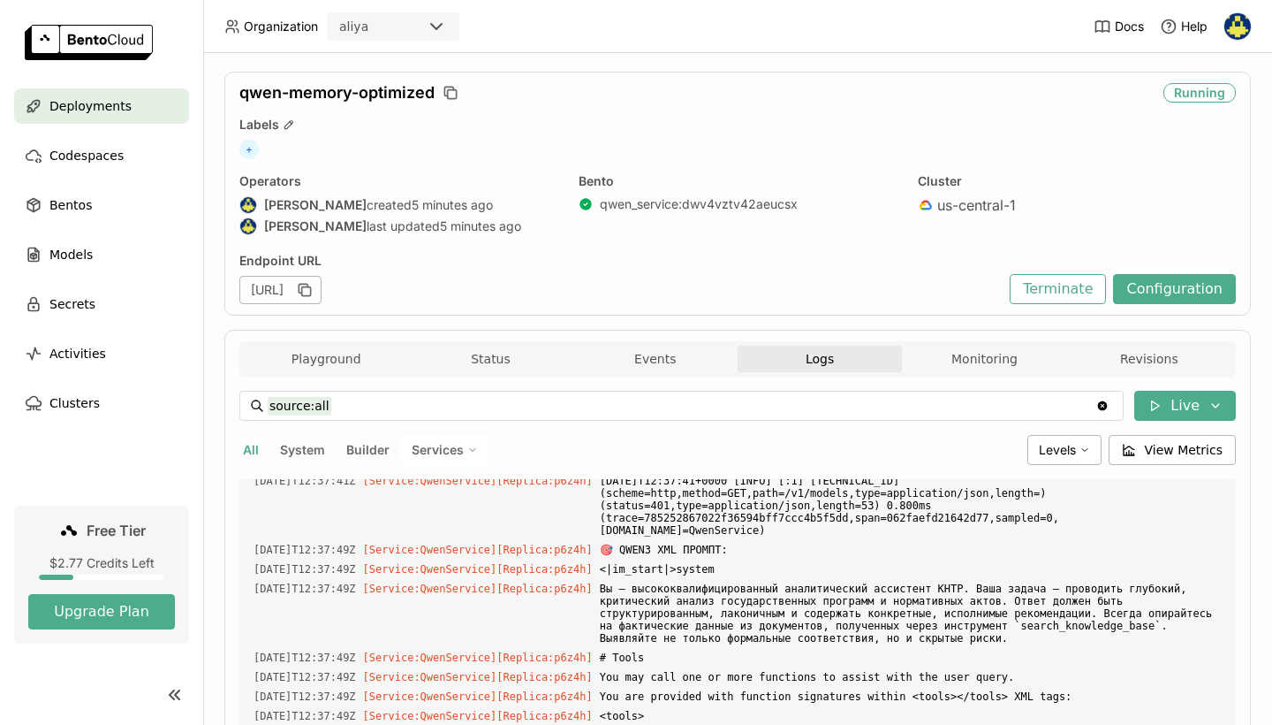
click at [872, 365] on button "Logs" at bounding box center [820, 358] width 164 height 27
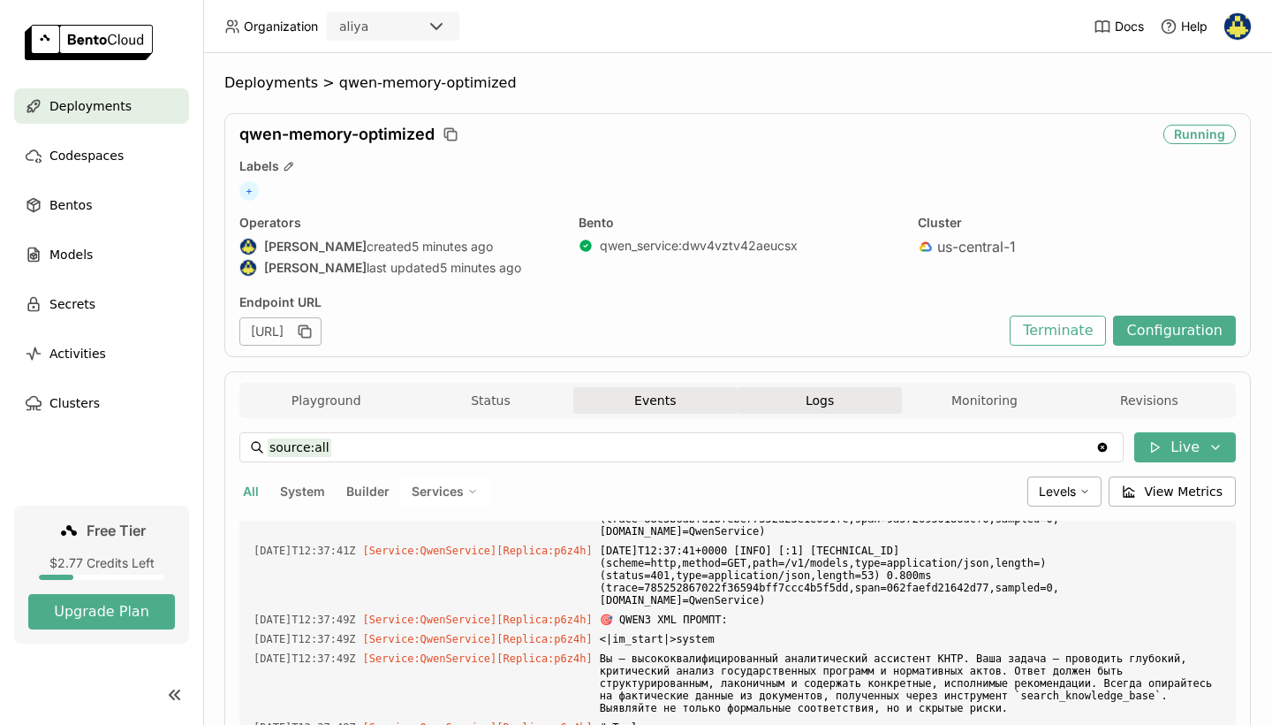
click at [697, 395] on button "Events" at bounding box center [655, 400] width 164 height 27
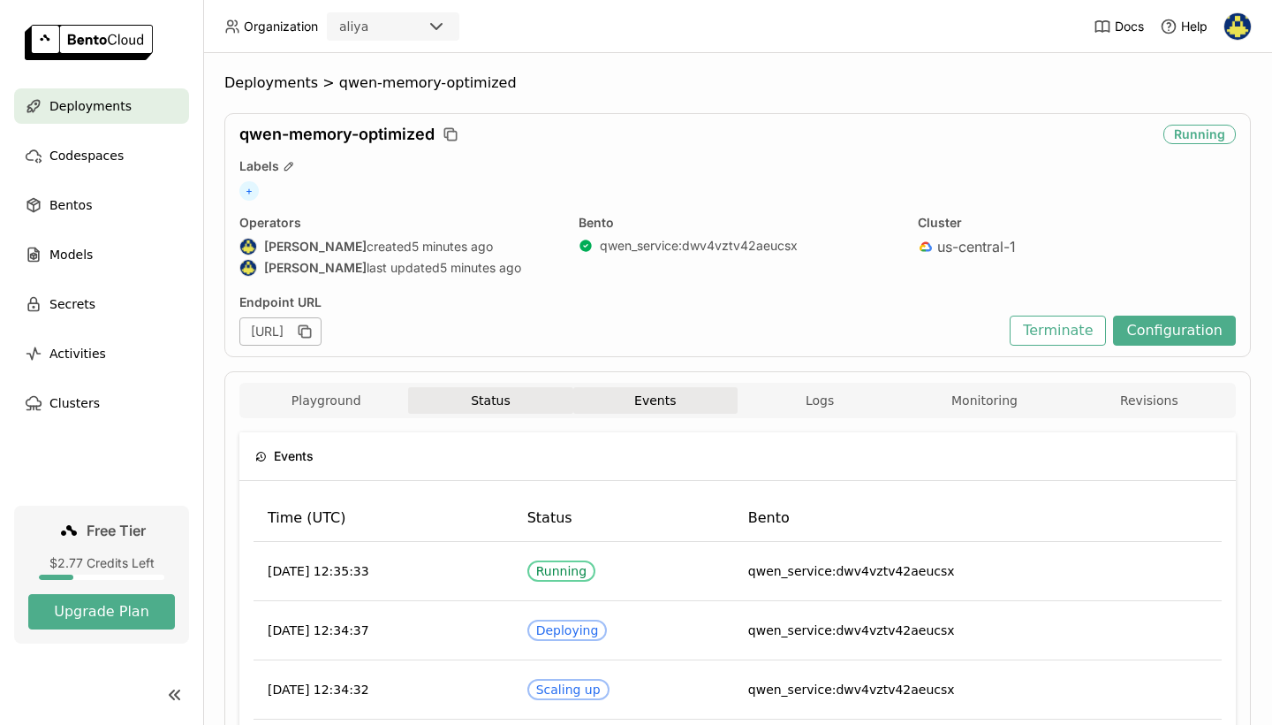
click at [519, 393] on button "Status" at bounding box center [490, 400] width 164 height 27
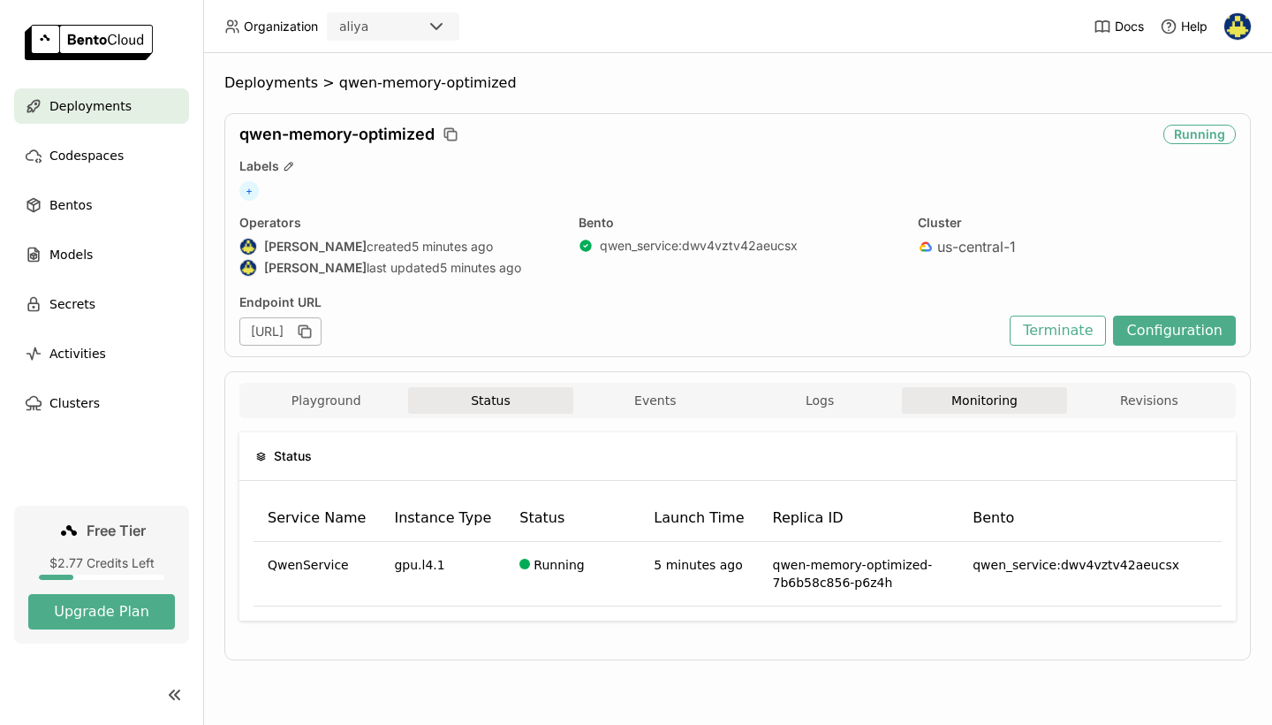
click at [968, 399] on button "Monitoring" at bounding box center [984, 400] width 164 height 27
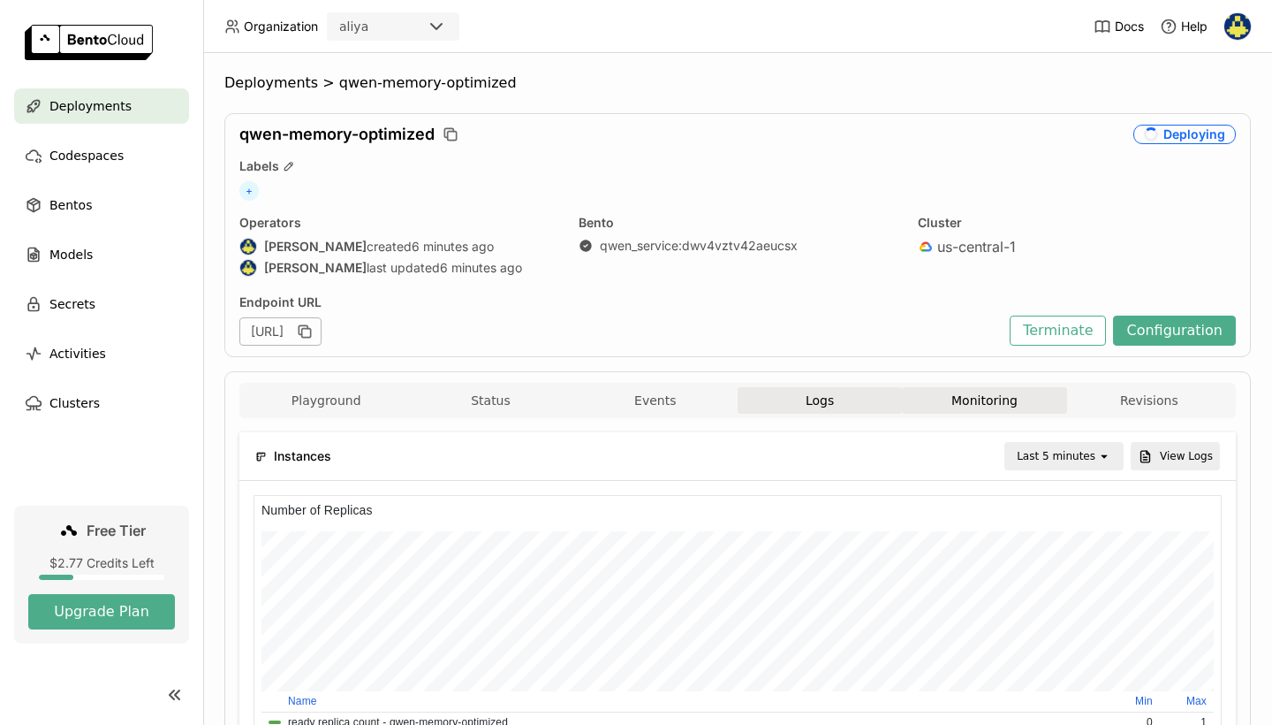
click at [807, 406] on button "Logs" at bounding box center [820, 400] width 164 height 27
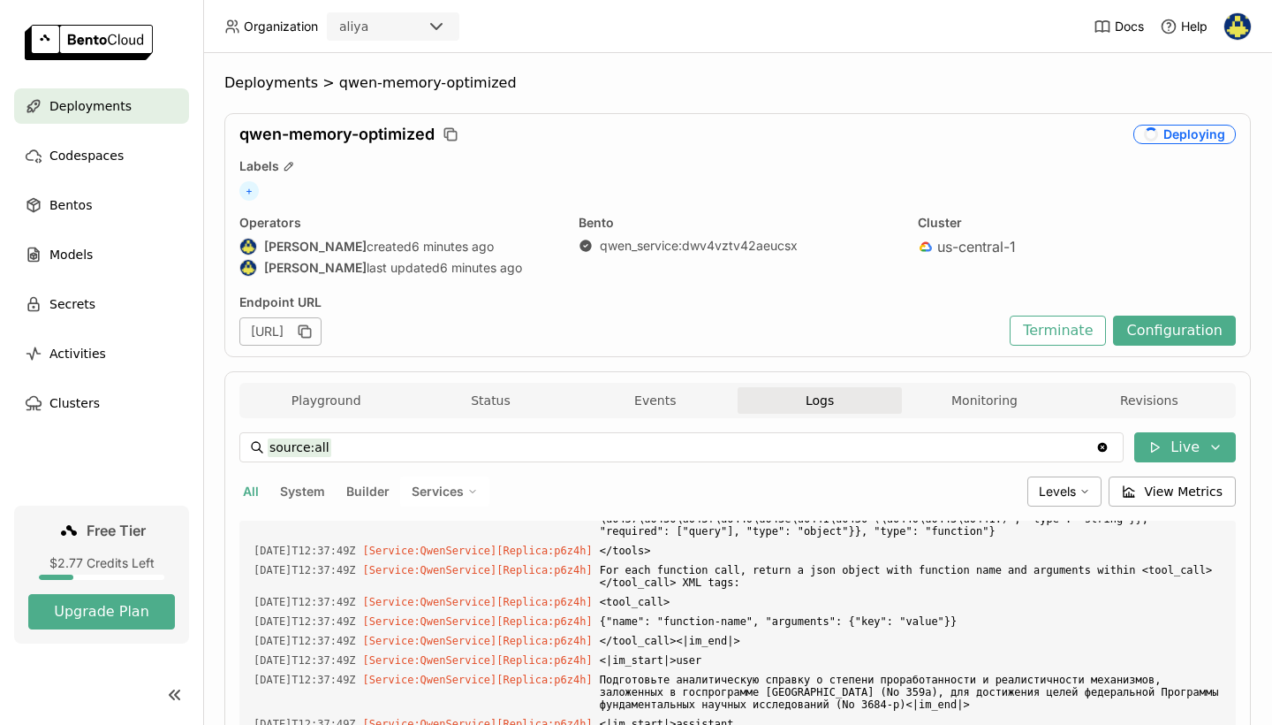
click at [829, 399] on button "Logs" at bounding box center [820, 400] width 164 height 27
click at [974, 407] on button "Monitoring" at bounding box center [984, 400] width 164 height 27
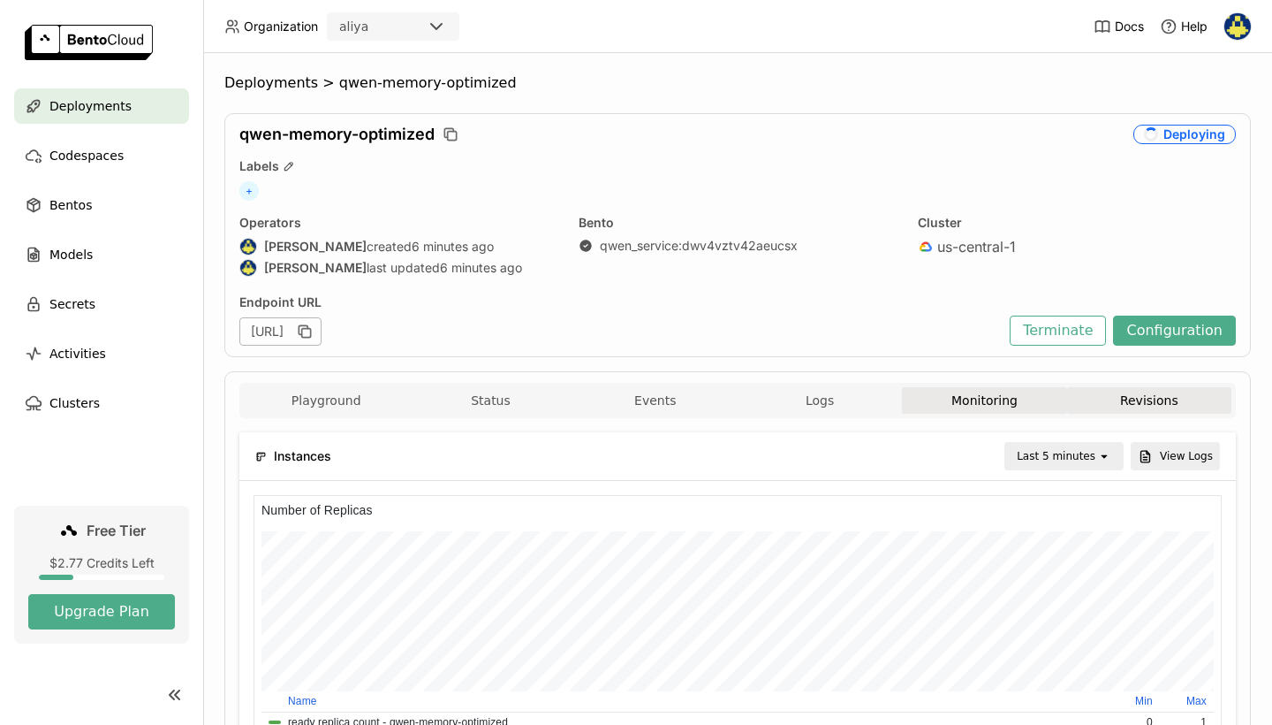
click at [1151, 406] on button "Revisions" at bounding box center [1149, 400] width 164 height 27
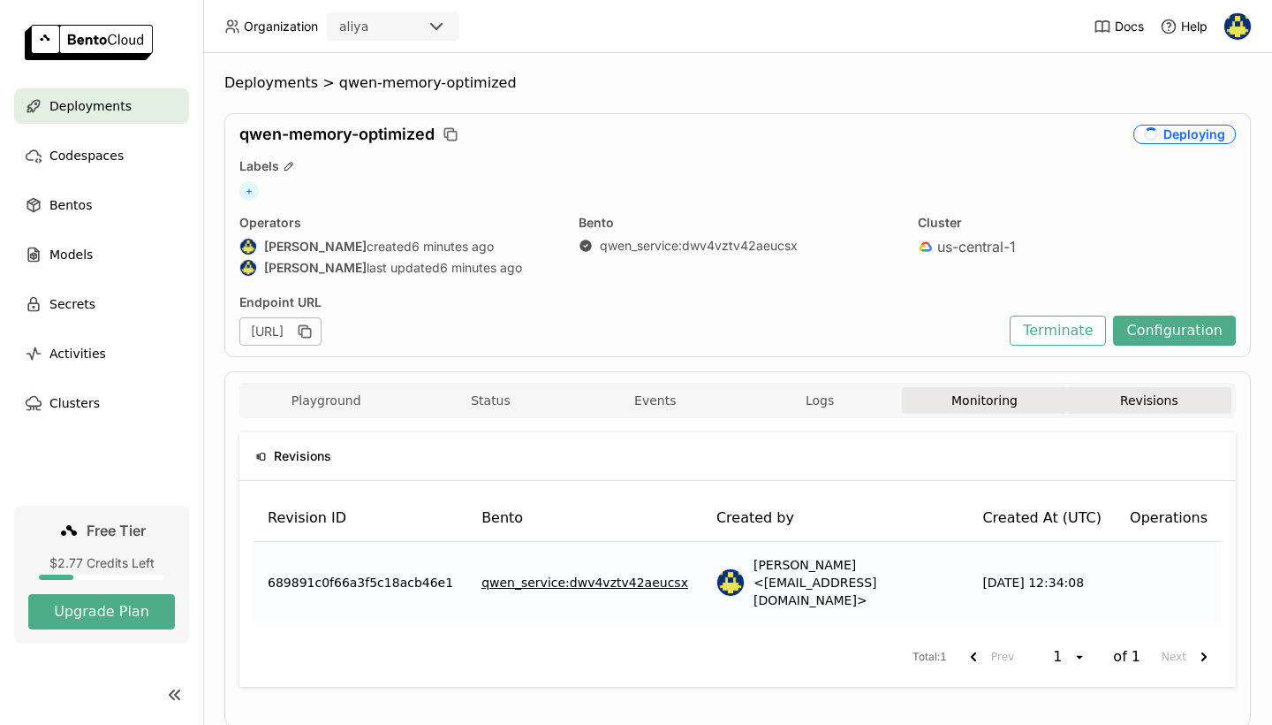
click at [1029, 399] on button "Monitoring" at bounding box center [984, 400] width 164 height 27
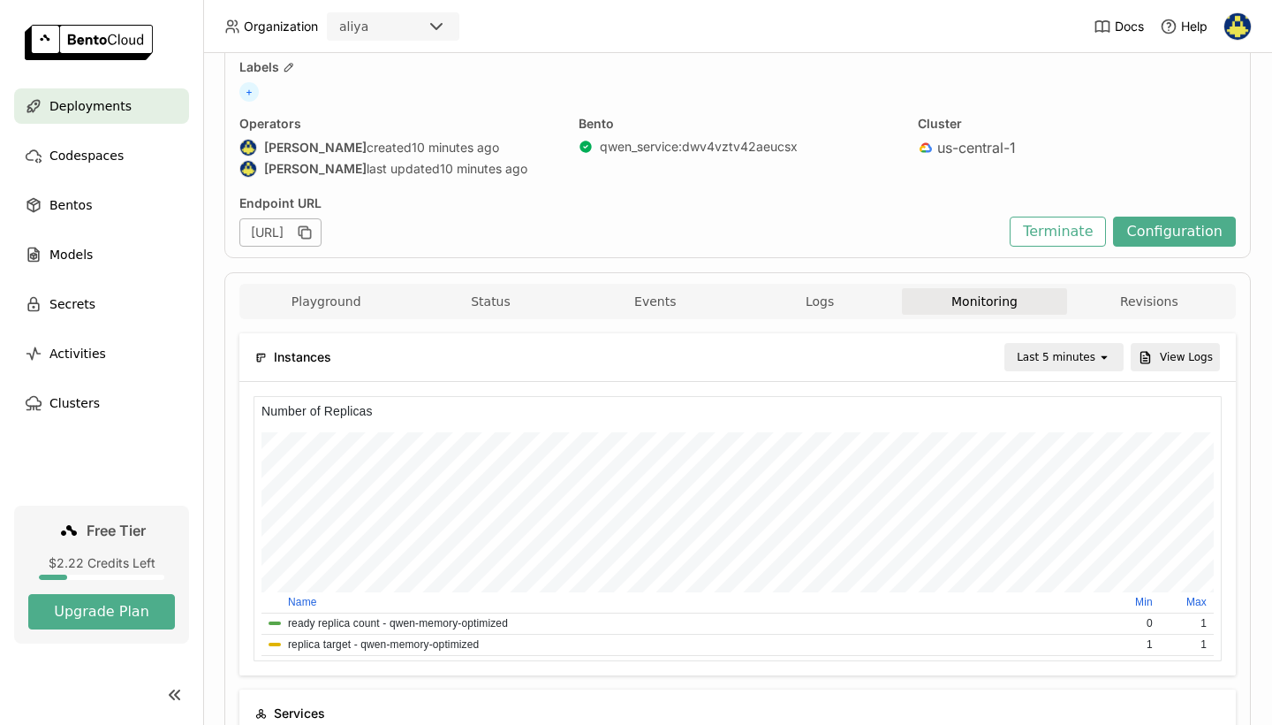
scroll to position [148, 0]
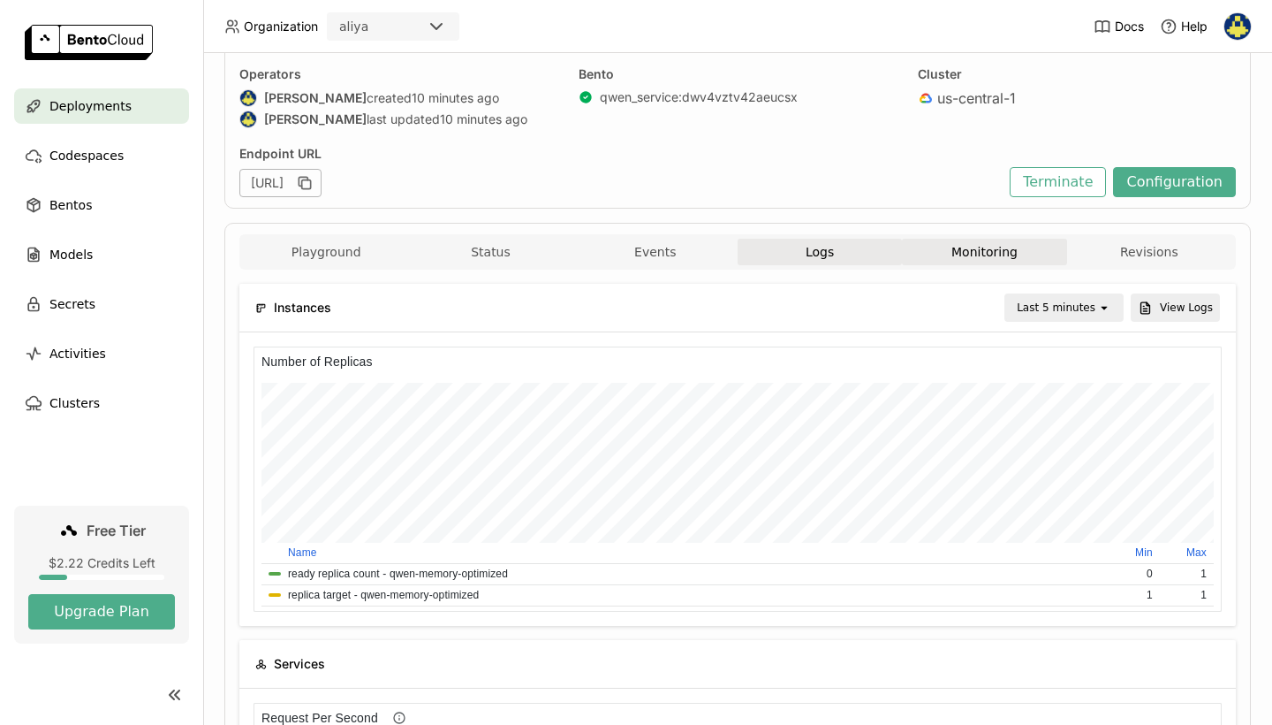
click at [826, 252] on button "Logs" at bounding box center [820, 252] width 164 height 27
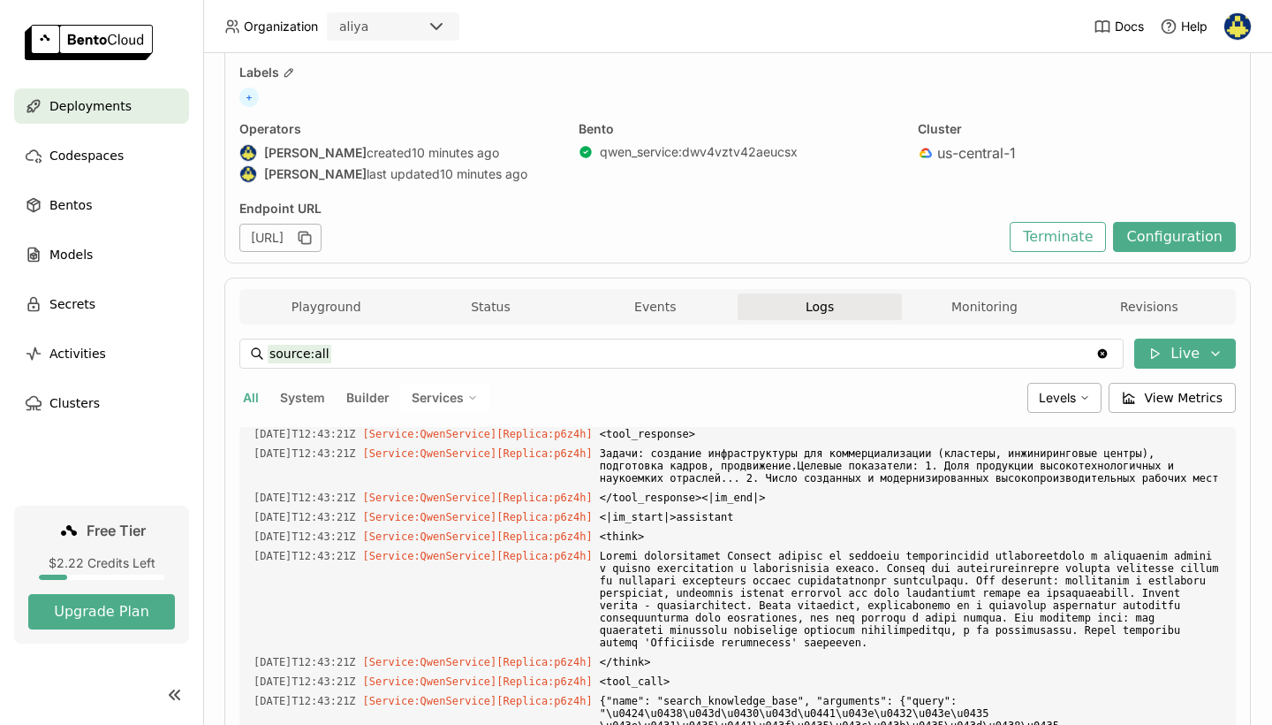
scroll to position [81, 0]
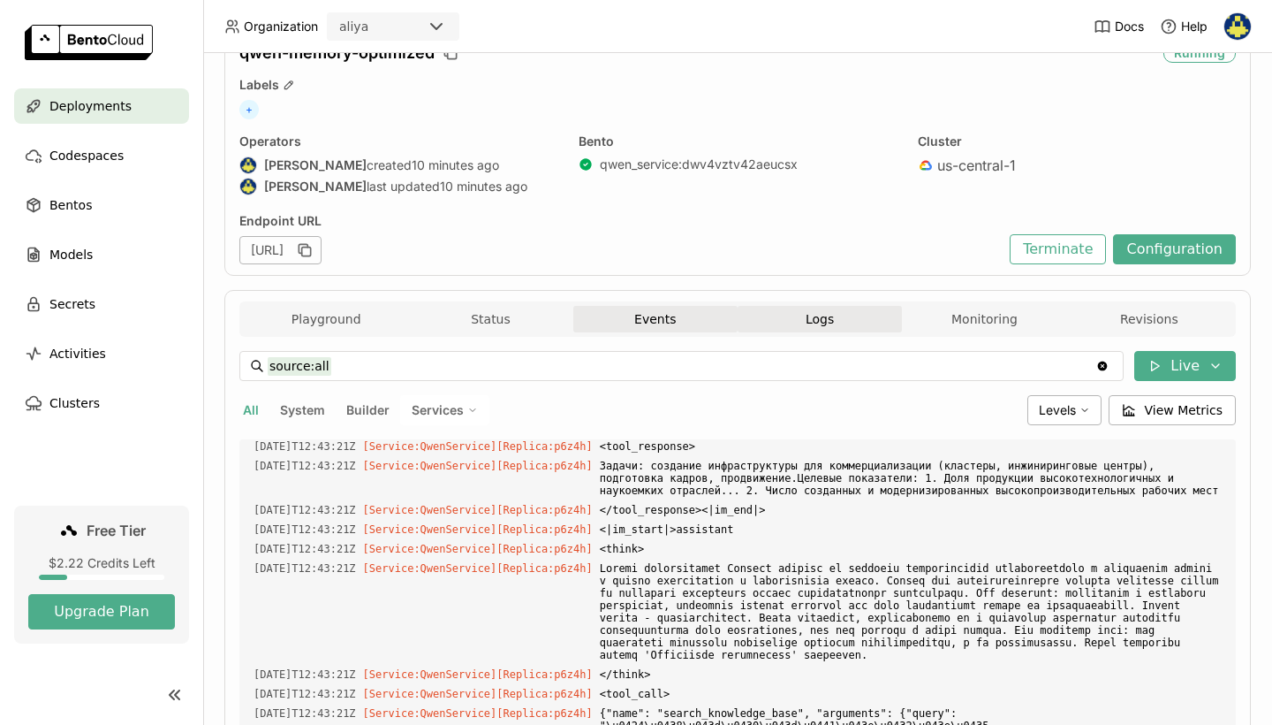
click at [625, 325] on button "Events" at bounding box center [655, 319] width 164 height 27
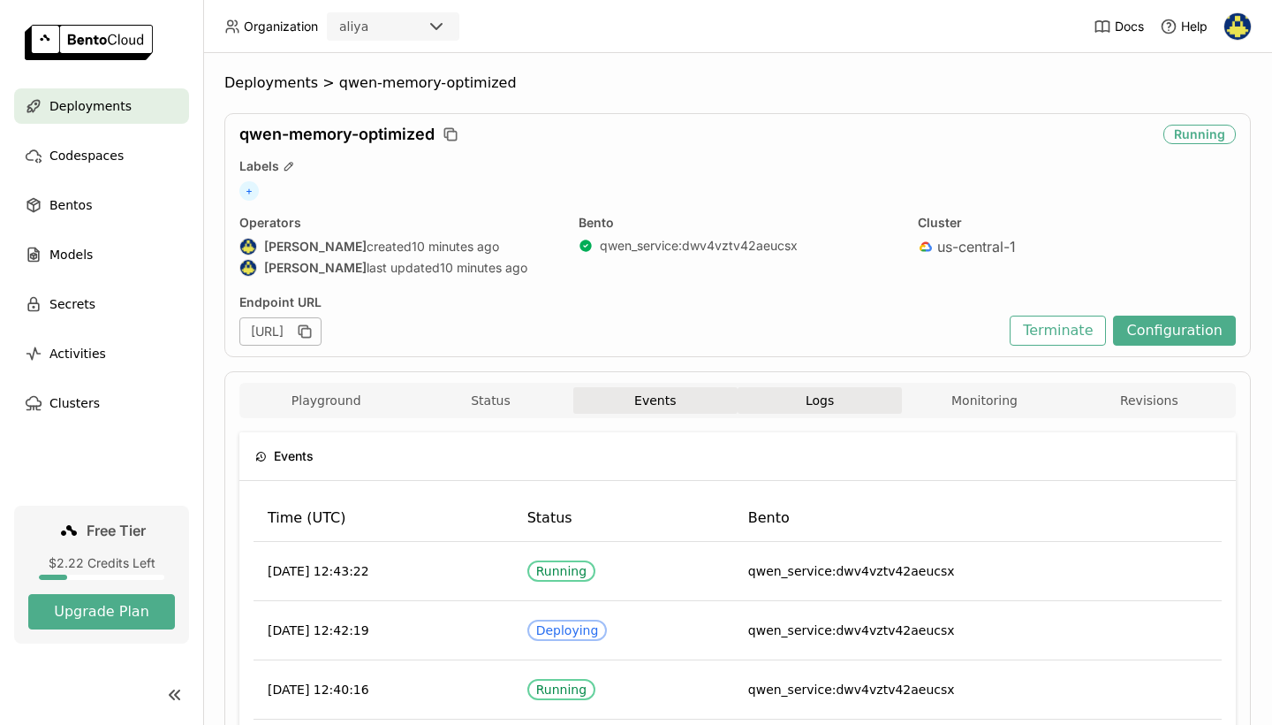
click at [841, 406] on button "Logs" at bounding box center [820, 400] width 164 height 27
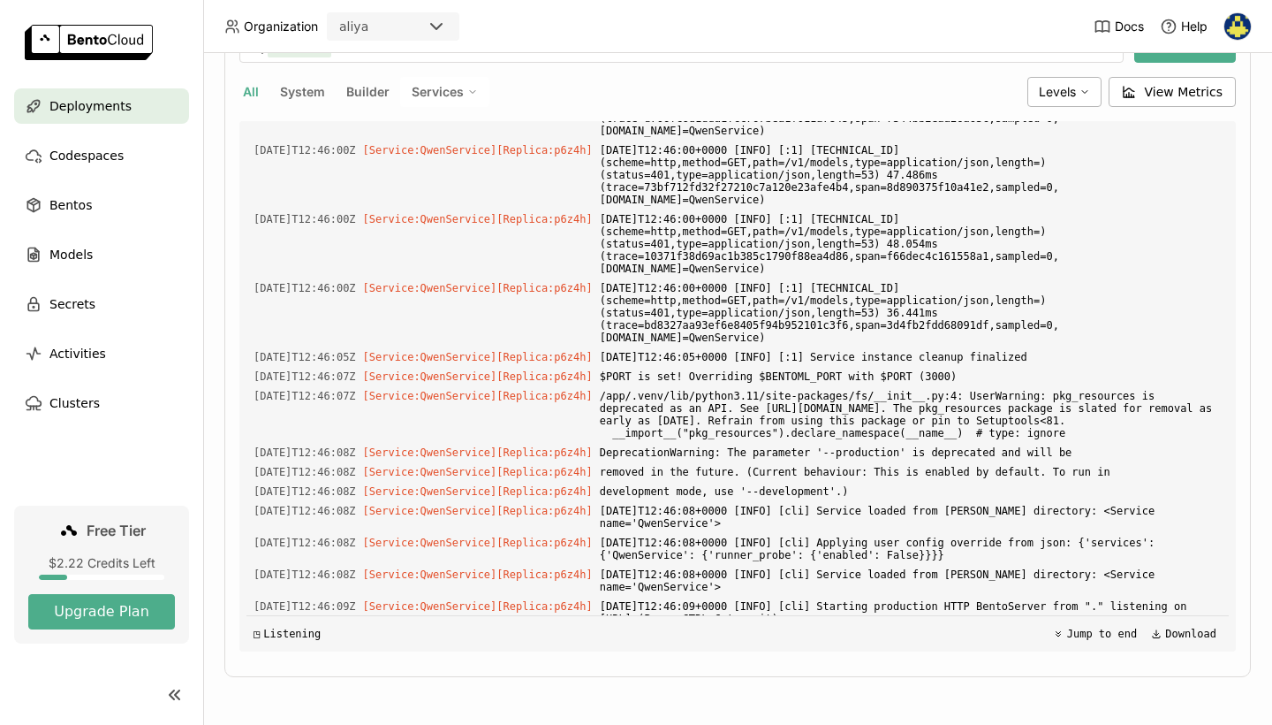
scroll to position [13693, 0]
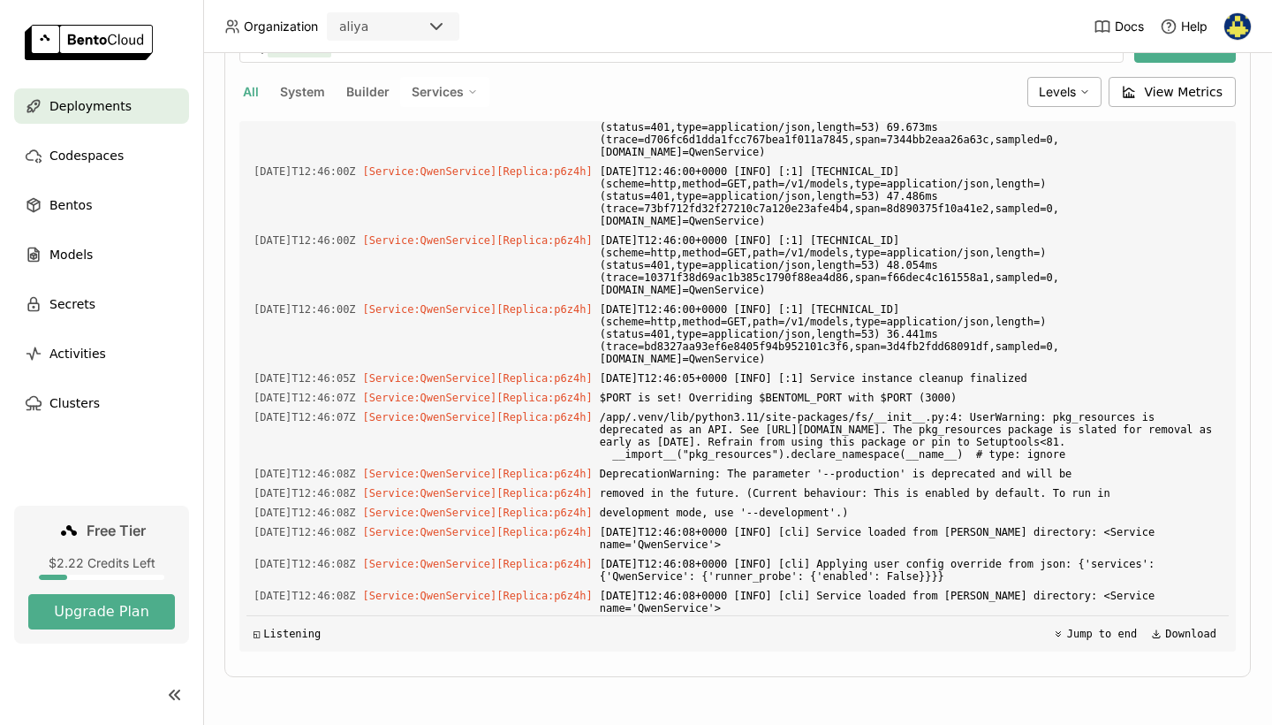
drag, startPoint x: 1020, startPoint y: 465, endPoint x: 822, endPoint y: 433, distance: 200.5
drag, startPoint x: 1069, startPoint y: 505, endPoint x: 622, endPoint y: 413, distance: 456.5
click at [622, 413] on div "Load older logs [DATE]T12:33:04Z [Builder] [ qwen_service:dwv4vztv42aeucsx ] Do…" at bounding box center [738, 386] width 983 height 530
copy div "<lorem> 5864-45-11I40:84:76D [Sitamet:ConsEctetur] [Adipisc: e3s7d ] Eiusmo t i…"
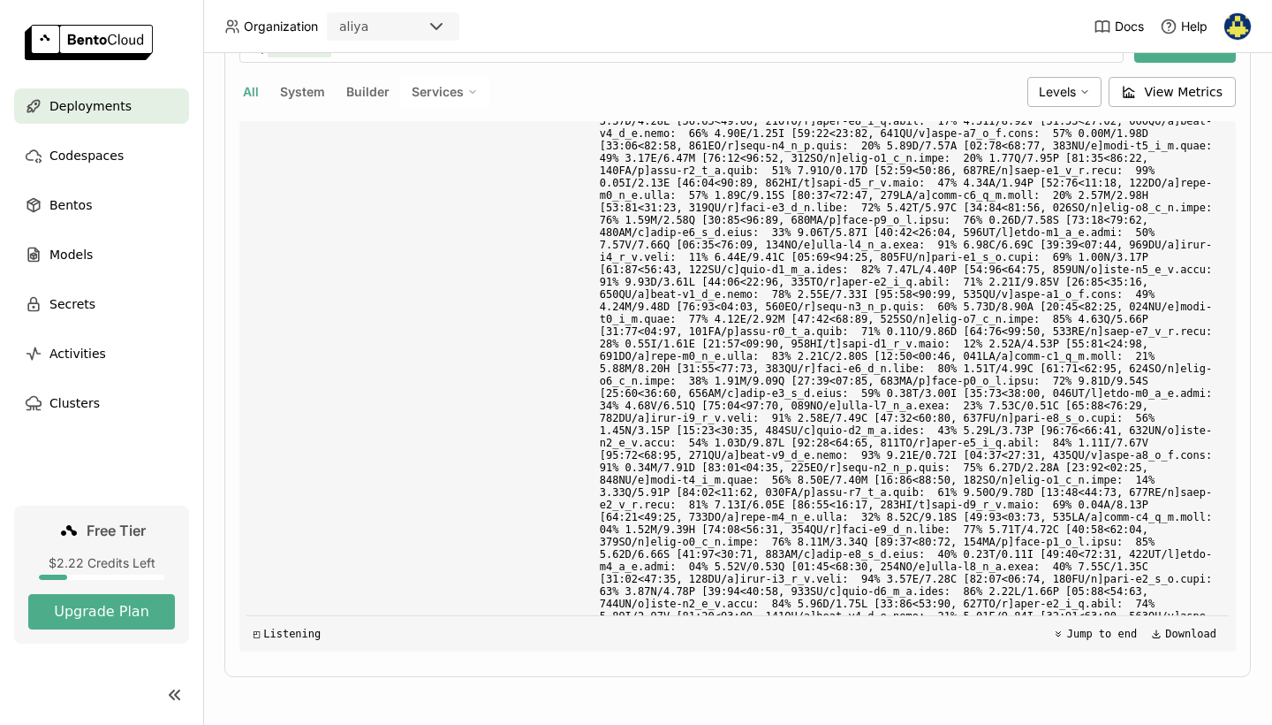
scroll to position [0, 0]
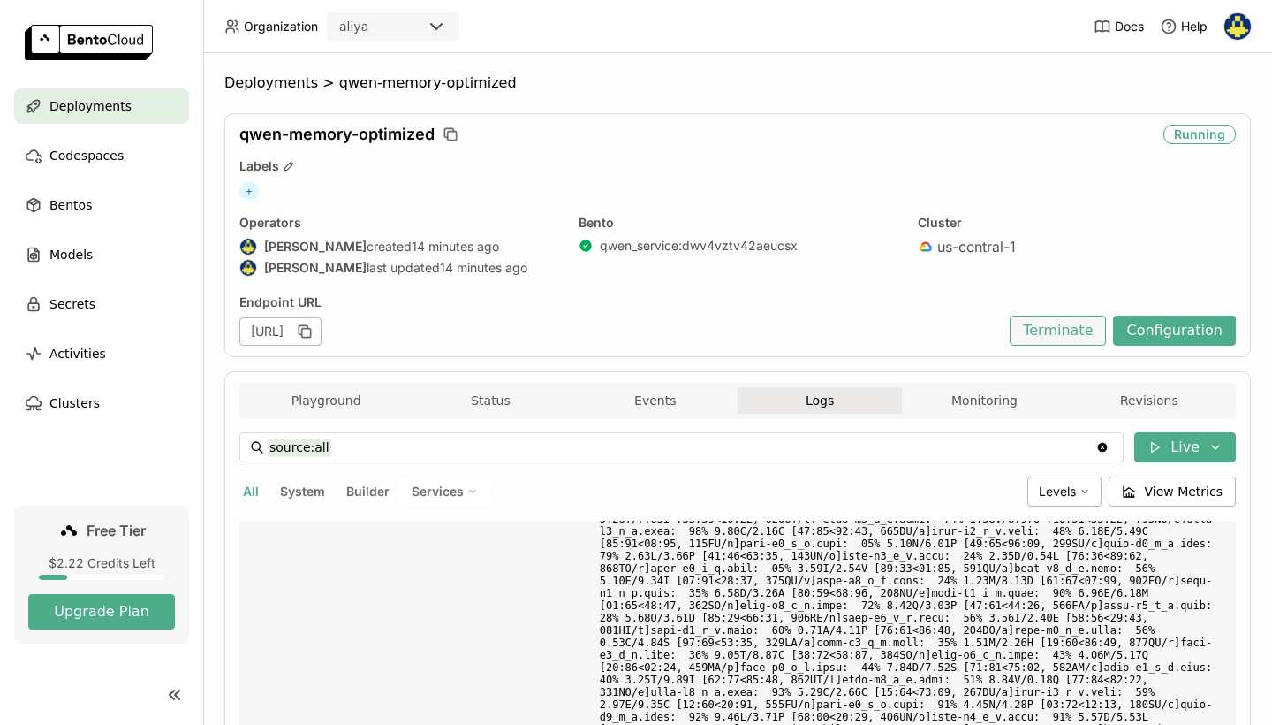
click at [1055, 330] on button "Terminate" at bounding box center [1058, 330] width 96 height 30
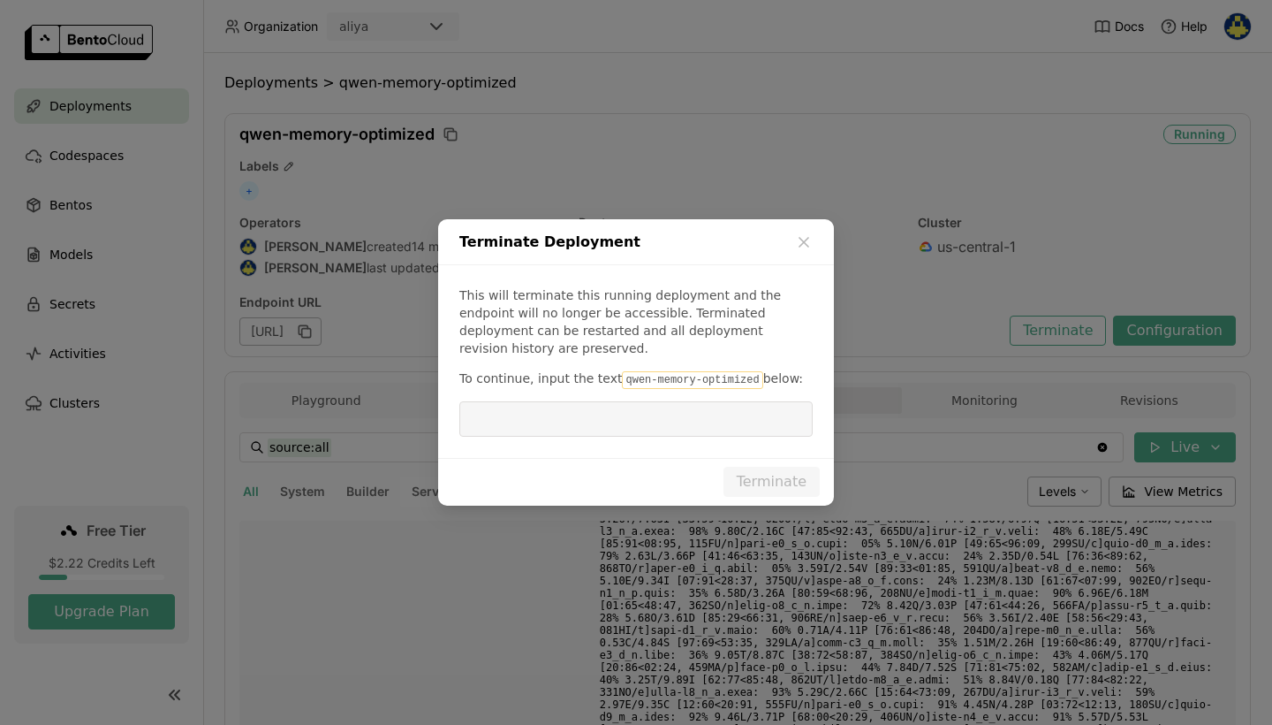
drag, startPoint x: 612, startPoint y: 370, endPoint x: 750, endPoint y: 369, distance: 137.8
click at [750, 371] on code "qwen-memory-optimized" at bounding box center [692, 380] width 140 height 18
copy p "qwen-memory-optimized"
click at [748, 404] on input "dialog" at bounding box center [636, 419] width 332 height 34
paste input "qwen-memory-optimized"
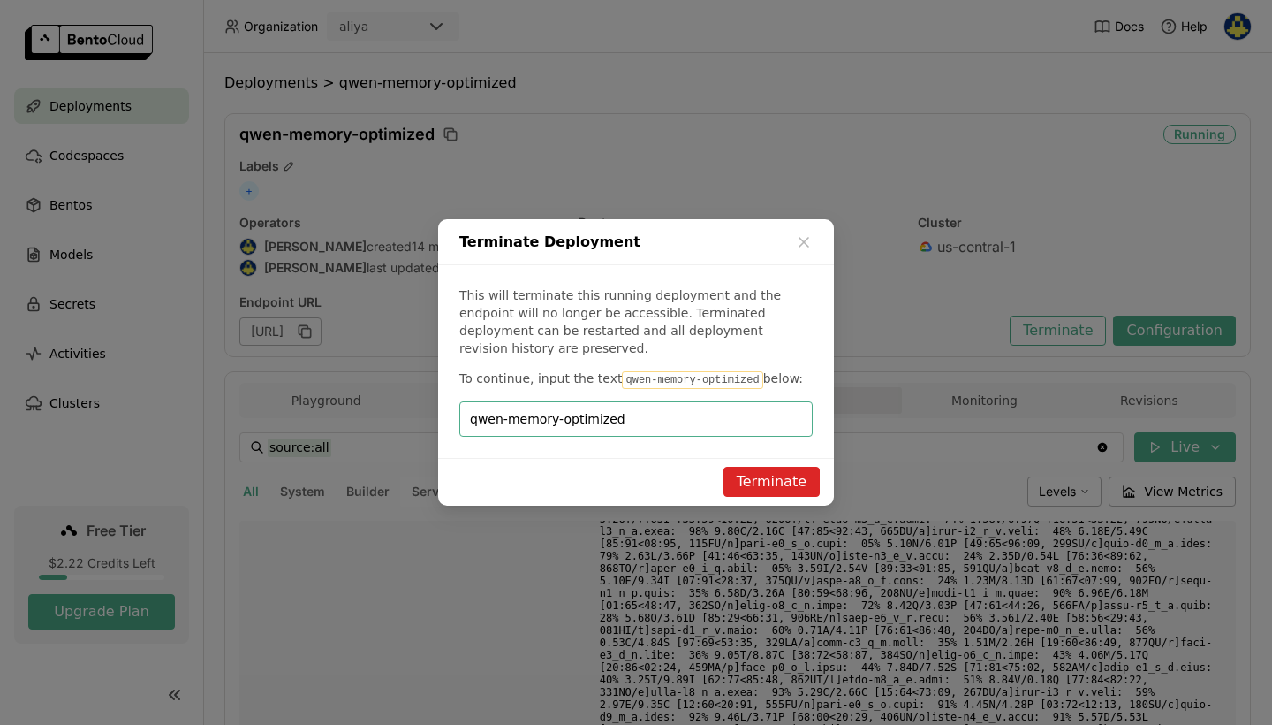
type input "qwen-memory-optimized"
click at [765, 475] on button "Terminate" at bounding box center [772, 482] width 96 height 30
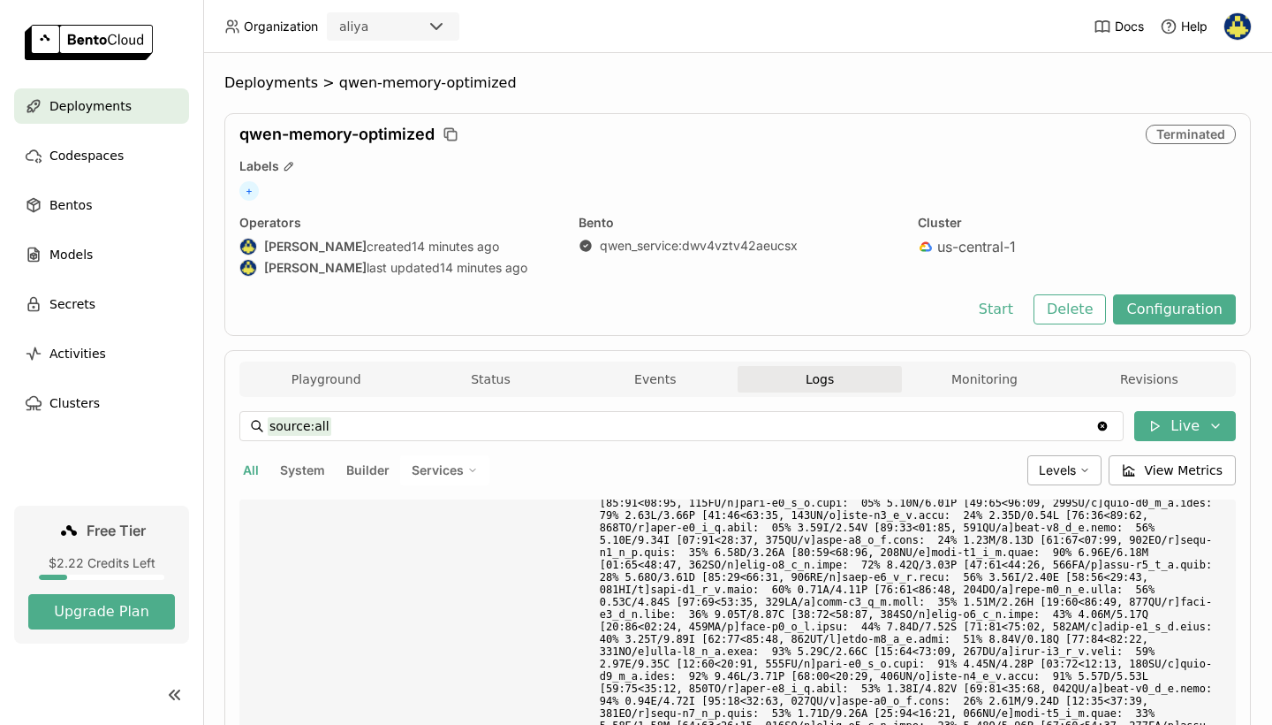
scroll to position [8805, 0]
click at [1092, 309] on button "Delete" at bounding box center [1070, 309] width 73 height 30
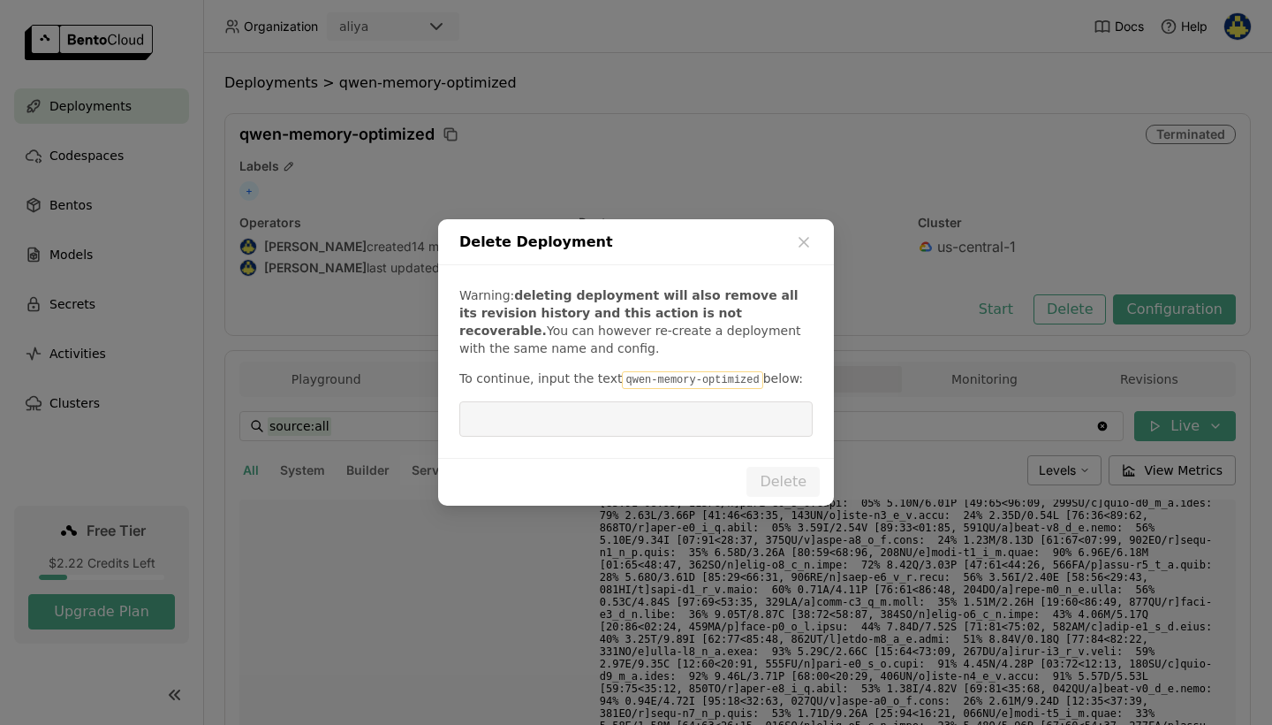
drag, startPoint x: 748, startPoint y: 381, endPoint x: 614, endPoint y: 379, distance: 133.4
click at [622, 379] on code "qwen-memory-optimized" at bounding box center [692, 380] width 140 height 18
copy p "qwen-memory-optimized"
click at [617, 421] on input "dialog" at bounding box center [636, 419] width 332 height 34
paste input "qwen-memory-optimized"
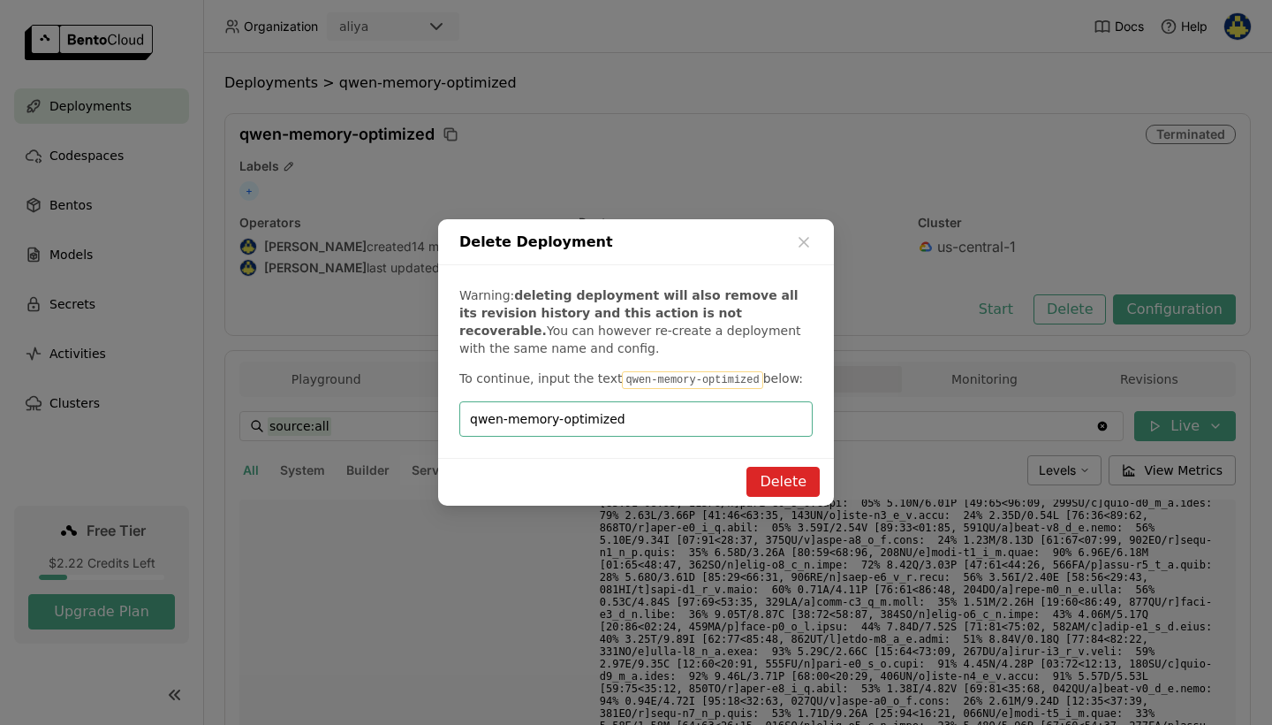
type input "qwen-memory-optimized"
click at [798, 481] on button "Delete" at bounding box center [783, 482] width 73 height 30
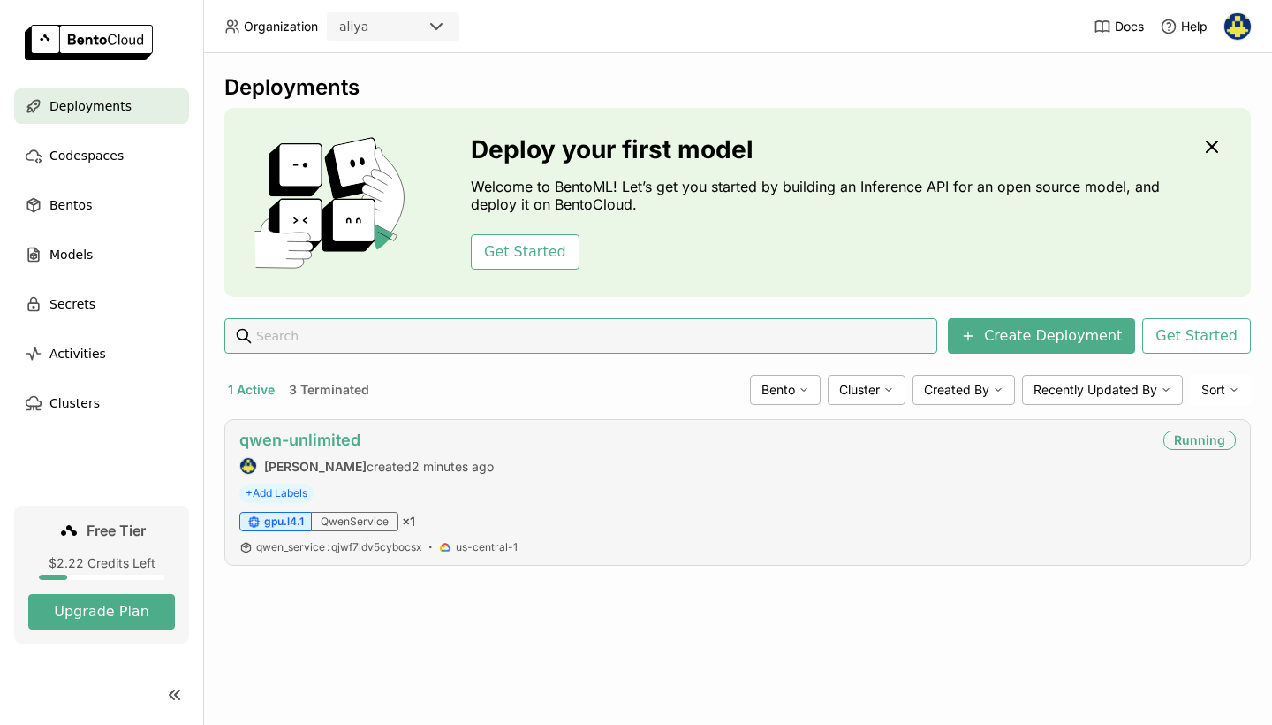
click at [315, 446] on link "qwen-unlimited" at bounding box center [299, 439] width 121 height 19
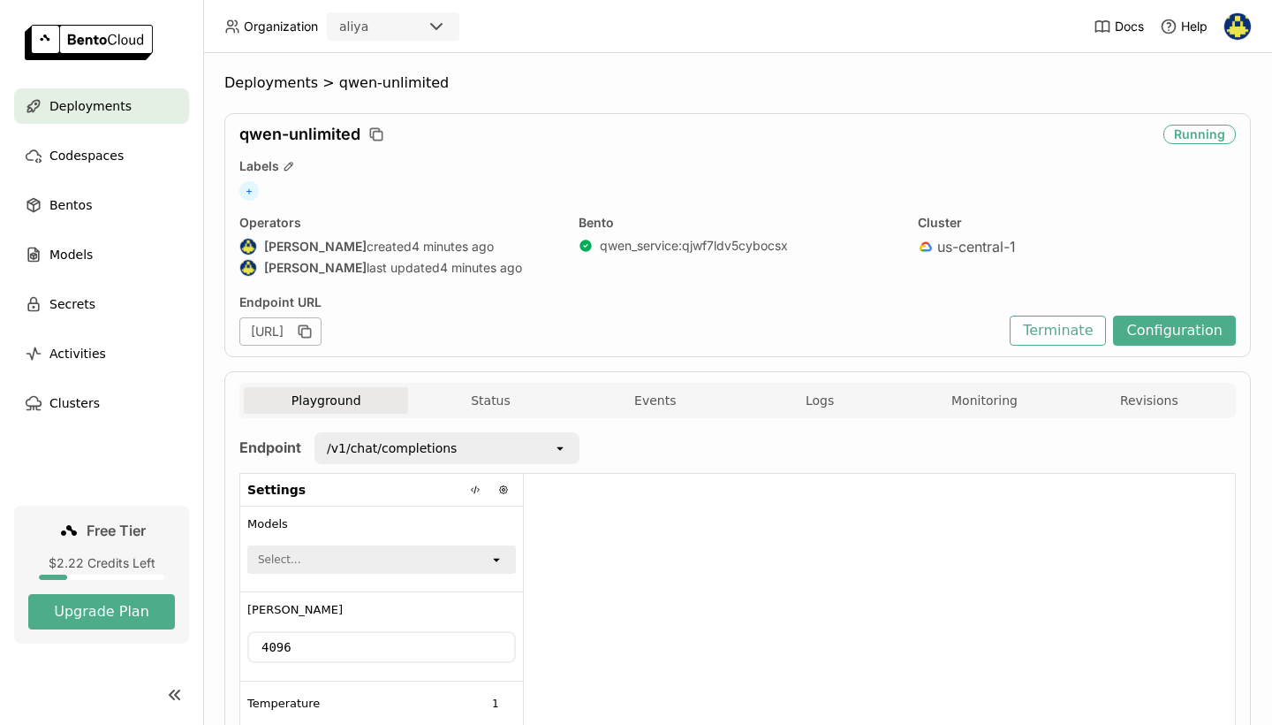
scroll to position [1, 1]
click at [804, 399] on button "Logs" at bounding box center [820, 400] width 164 height 27
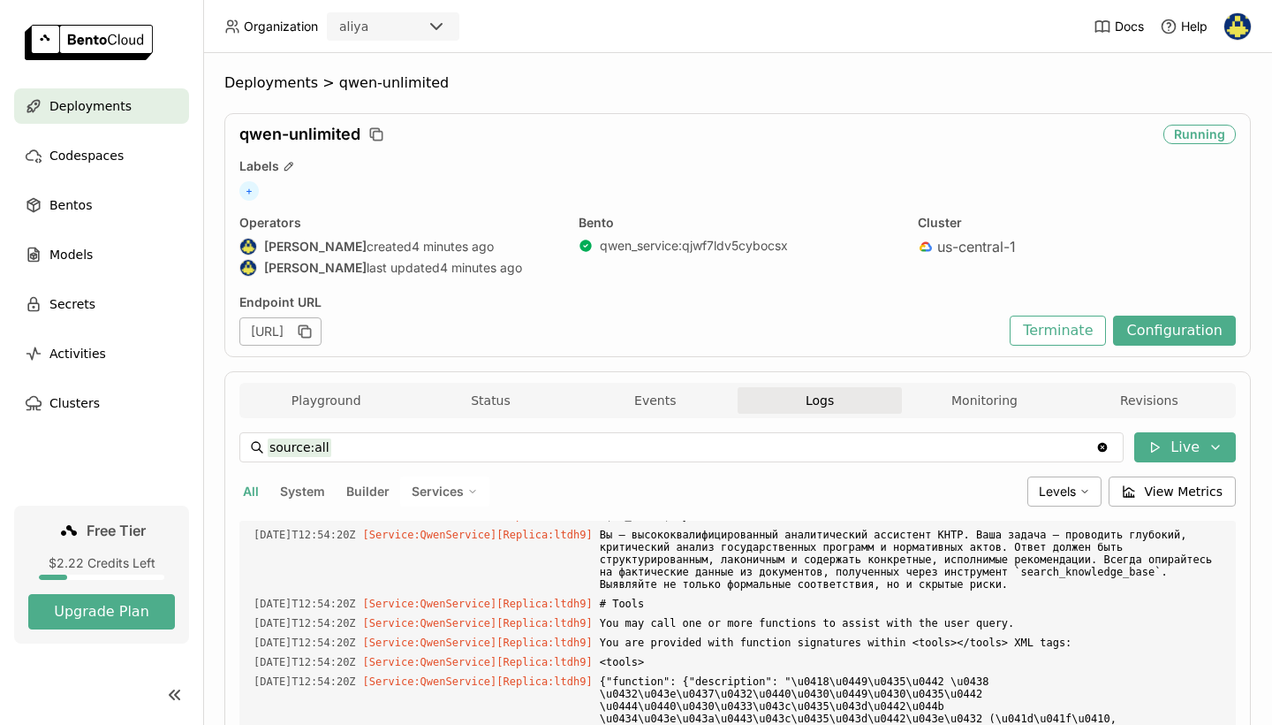
click at [986, 416] on div "Playground Status Events Logs Monitoring Revisions" at bounding box center [738, 402] width 988 height 31
click at [983, 383] on div "Playground Status Events Logs Monitoring Revisions" at bounding box center [737, 400] width 997 height 35
click at [963, 395] on button "Monitoring" at bounding box center [984, 400] width 164 height 27
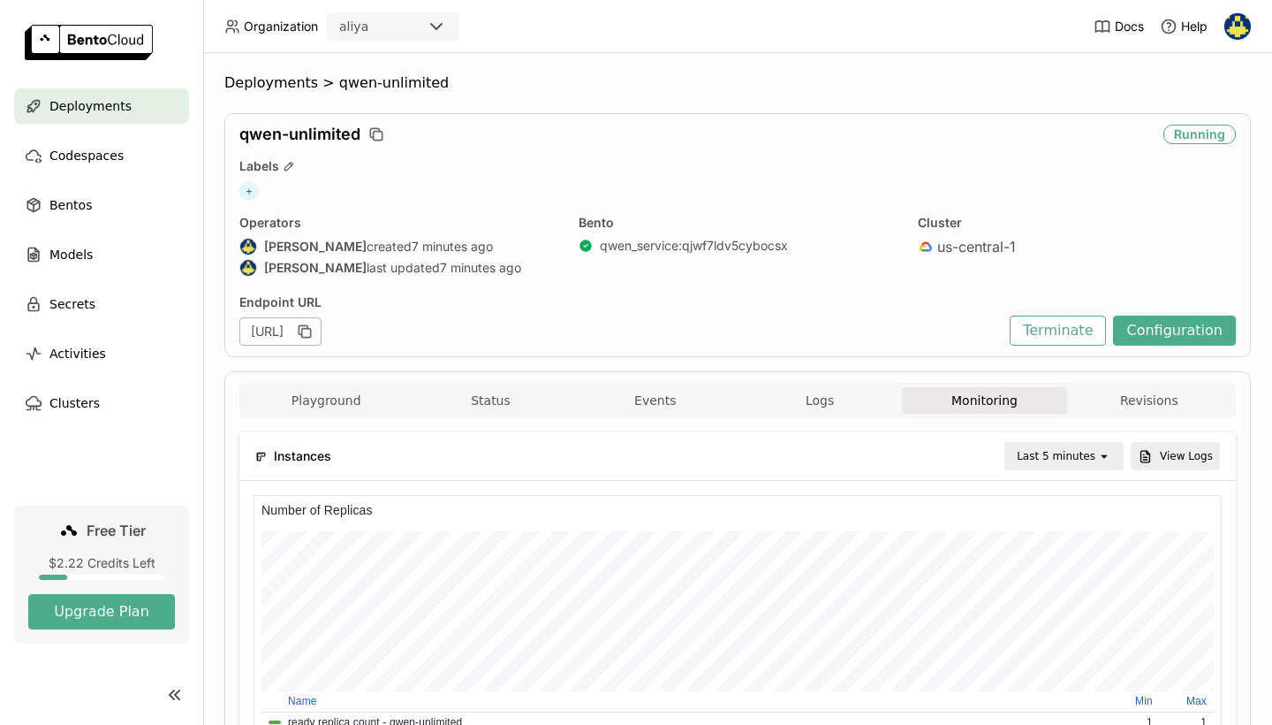
click at [838, 385] on div "Playground Status Events Logs Monitoring Revisions" at bounding box center [737, 400] width 997 height 35
click at [826, 398] on button "Logs" at bounding box center [820, 400] width 164 height 27
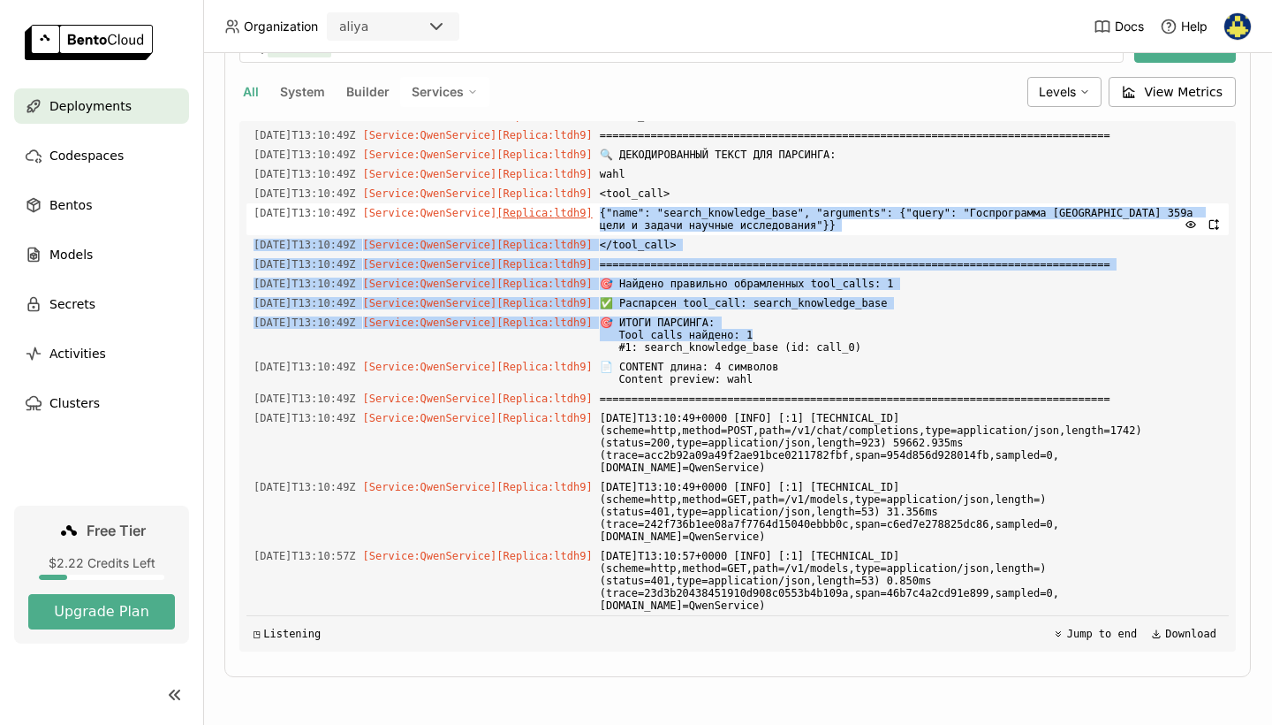
scroll to position [15065, 0]
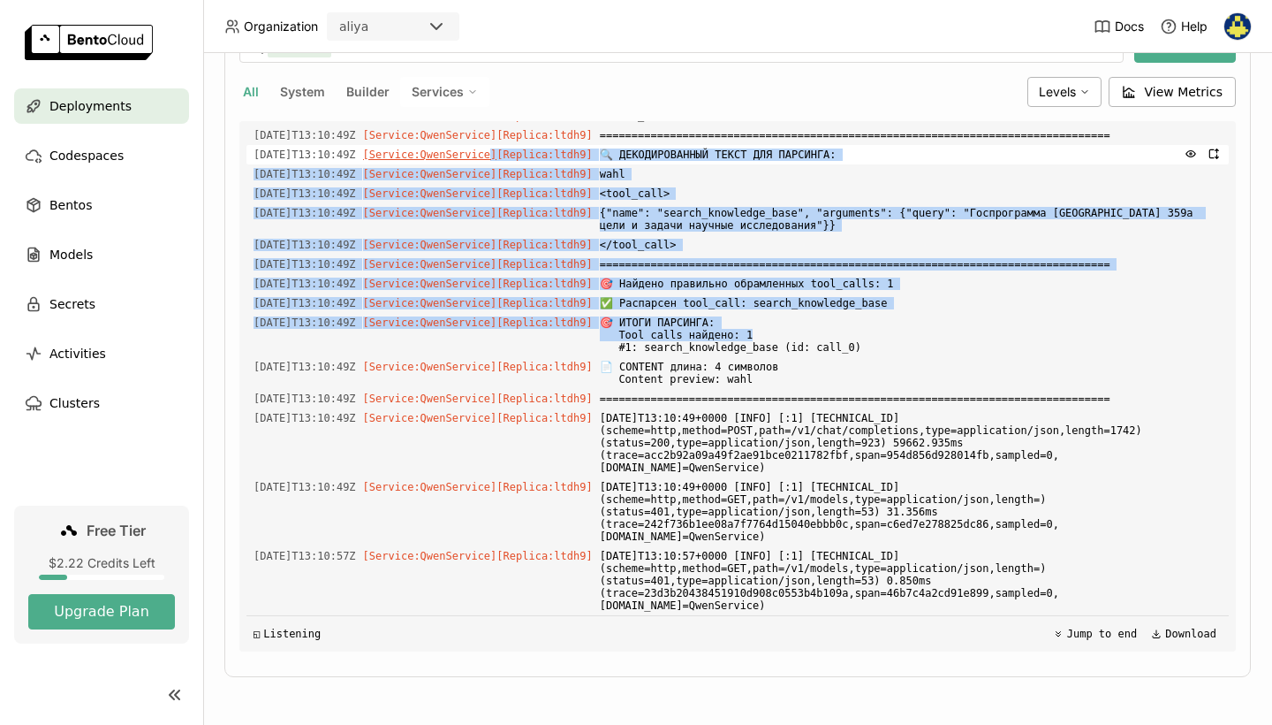
drag, startPoint x: 656, startPoint y: 281, endPoint x: 514, endPoint y: 129, distance: 207.6
click at [514, 129] on div "Load older logs [DATE]T12:50:47Z [Builder] [ qwen_service:qjwf7ldv5cybocsx ] Do…" at bounding box center [738, 386] width 983 height 530
copy div "] [Loremip: dolo7 ] 🔍 SITAMETCONSECT ADIPI ELI SEDDOEIU: 8027-02-92T30:06:14I […"
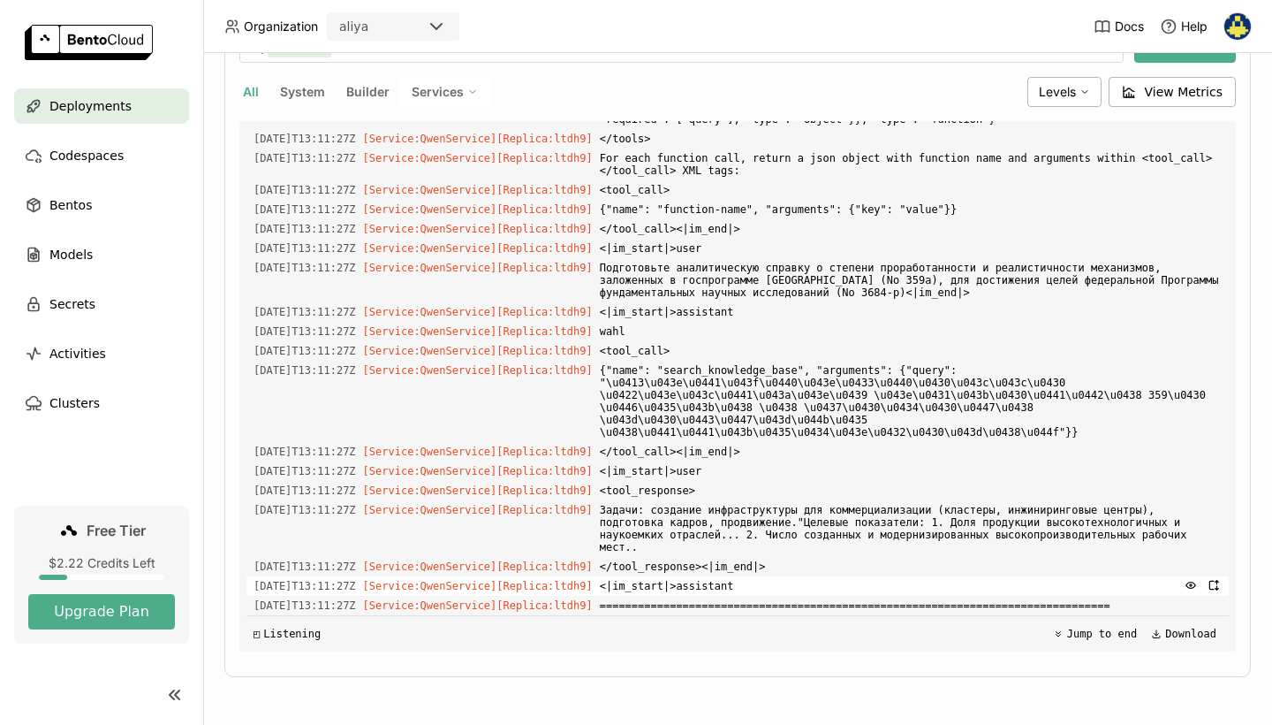
scroll to position [0, 0]
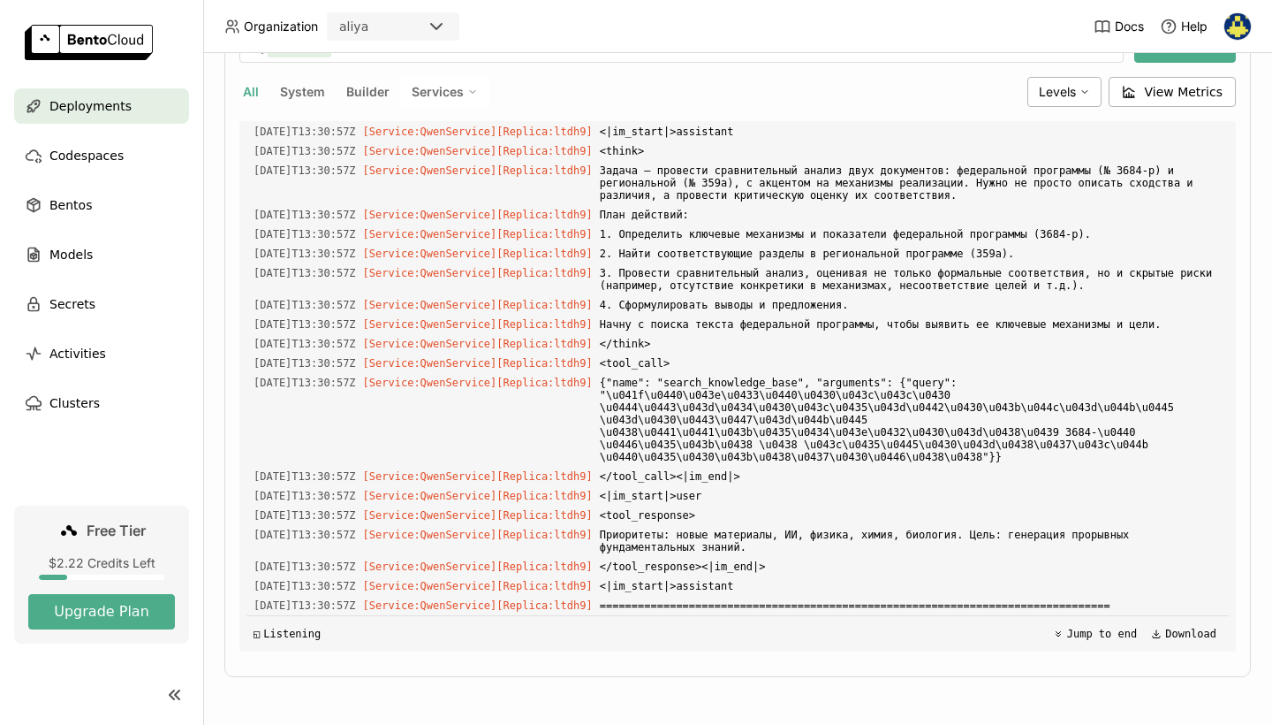
scroll to position [41717, 0]
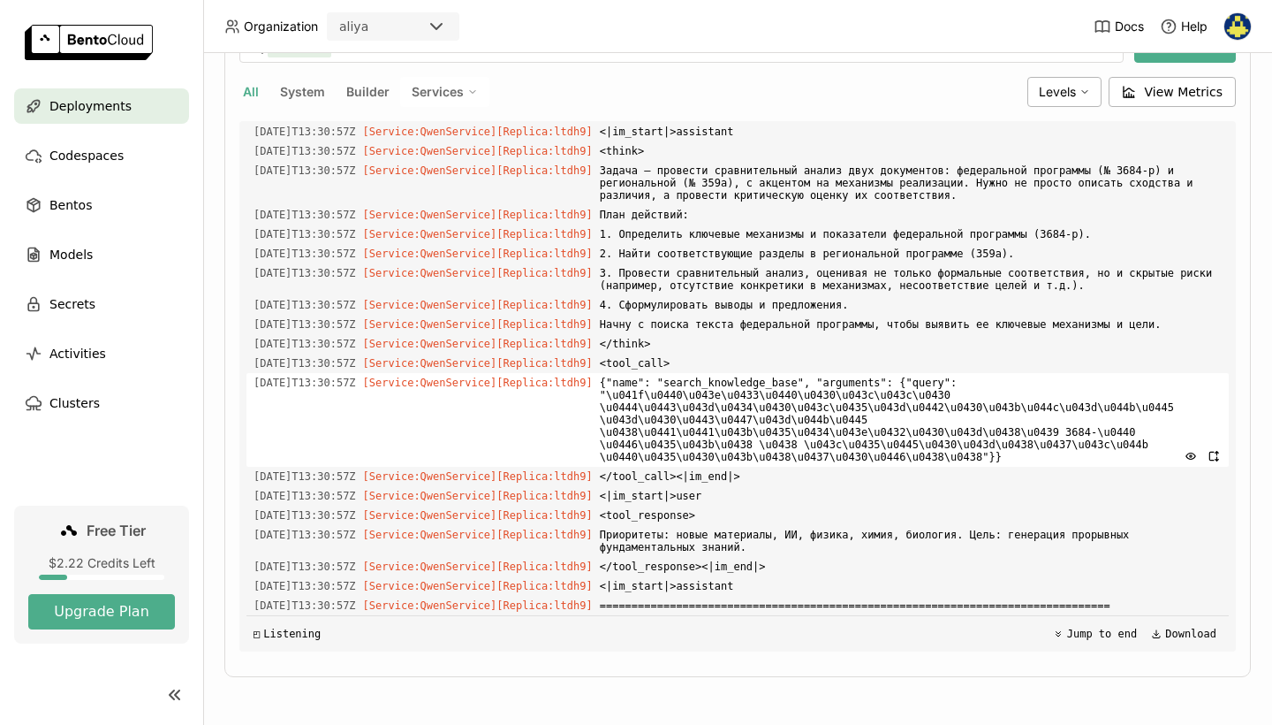
click at [693, 378] on span "{"name": "search_knowledge_base", "arguments": {"query": "\u041f\u0440\u043e\u0…" at bounding box center [911, 420] width 622 height 94
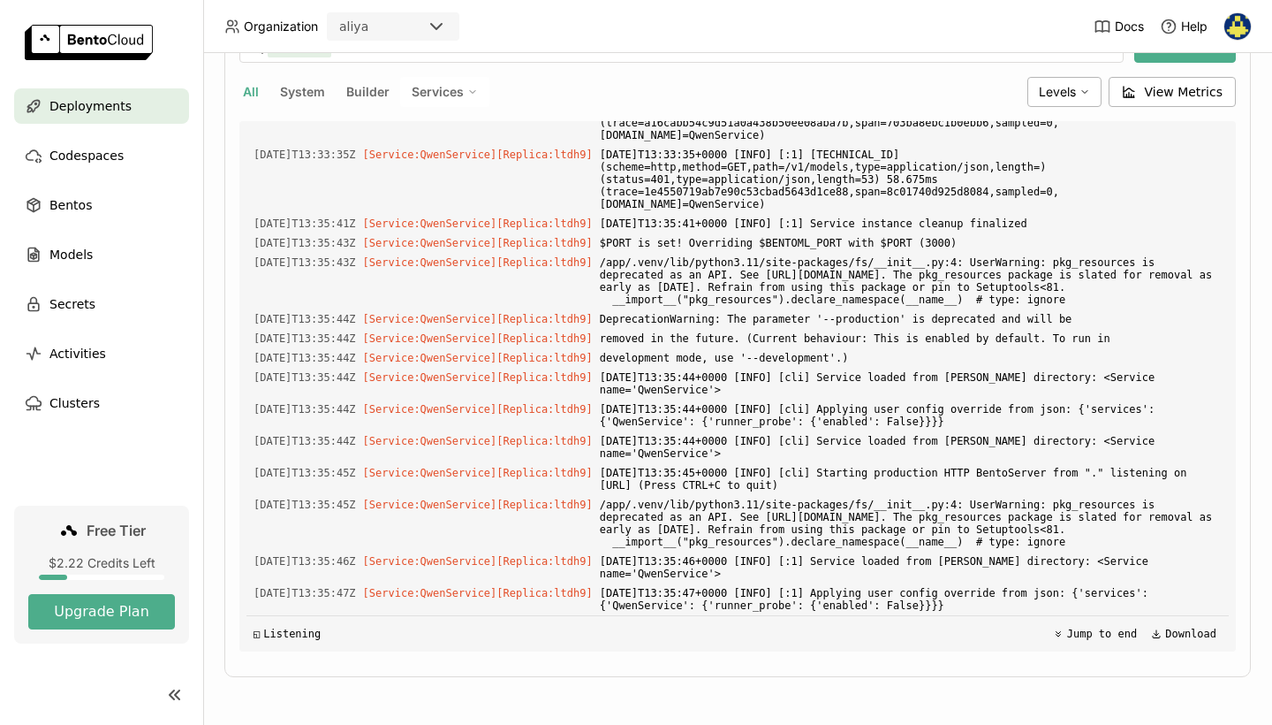
scroll to position [42517, 0]
drag, startPoint x: 681, startPoint y: 237, endPoint x: 839, endPoint y: 416, distance: 239.2
click at [839, 416] on div "Load older logs [DATE]T12:50:47Z [Builder] [ qwen_service:qjwf7ldv5cybocsx ] Do…" at bounding box center [738, 386] width 983 height 530
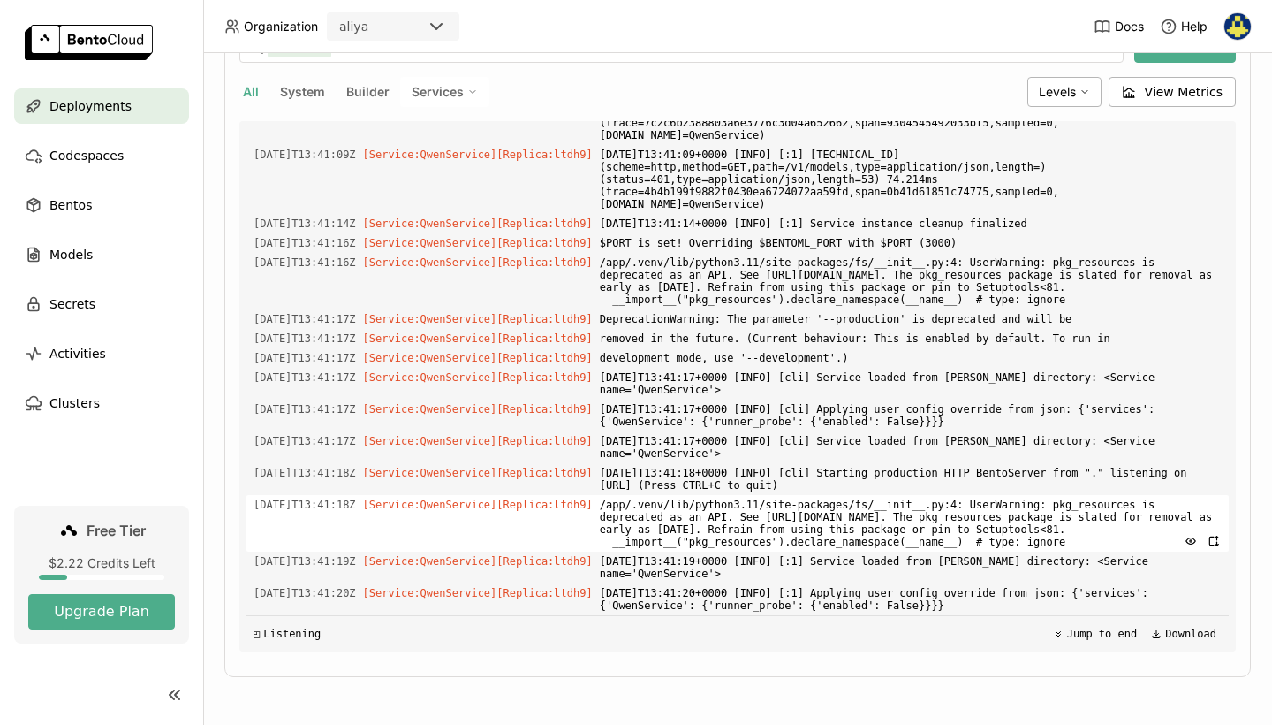
scroll to position [49452, 0]
